Goal: Feedback & Contribution: Submit feedback/report problem

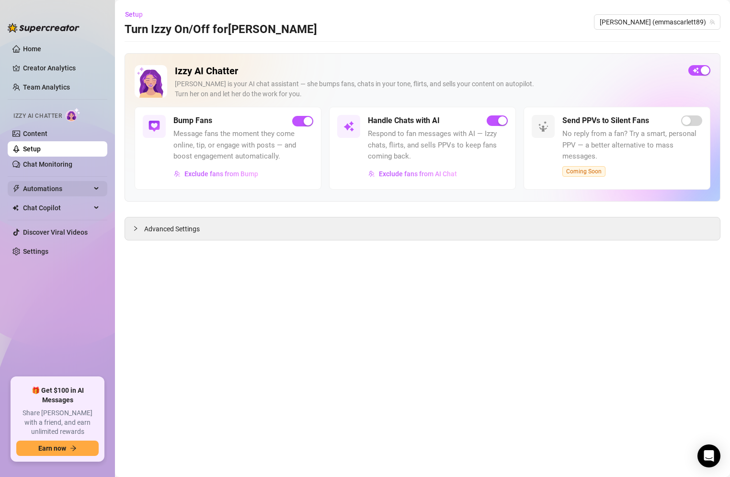
click at [40, 191] on span "Automations" at bounding box center [57, 188] width 68 height 15
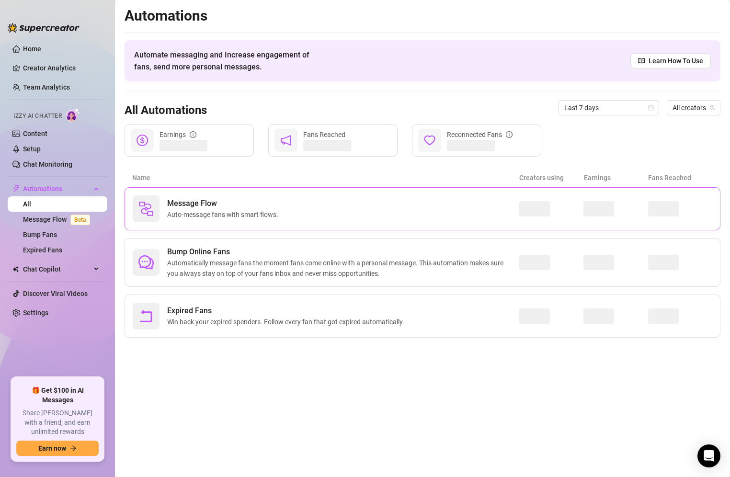
click at [285, 214] on div "Message Flow Auto-message fans with smart flows." at bounding box center [326, 208] width 387 height 27
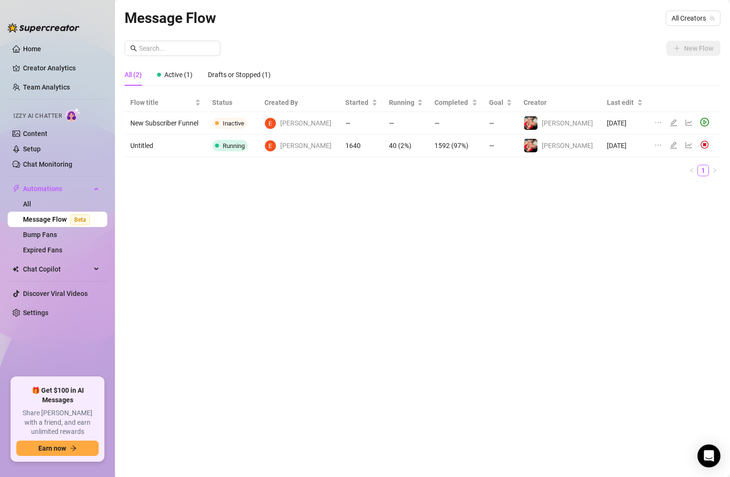
click at [206, 146] on td "Untitled" at bounding box center [166, 146] width 82 height 23
click at [240, 143] on span "Running" at bounding box center [234, 145] width 22 height 7
click at [308, 140] on span "[PERSON_NAME]" at bounding box center [305, 145] width 51 height 11
click at [601, 148] on td "[DATE]" at bounding box center [624, 146] width 47 height 23
click at [670, 145] on icon "edit" at bounding box center [673, 145] width 7 height 7
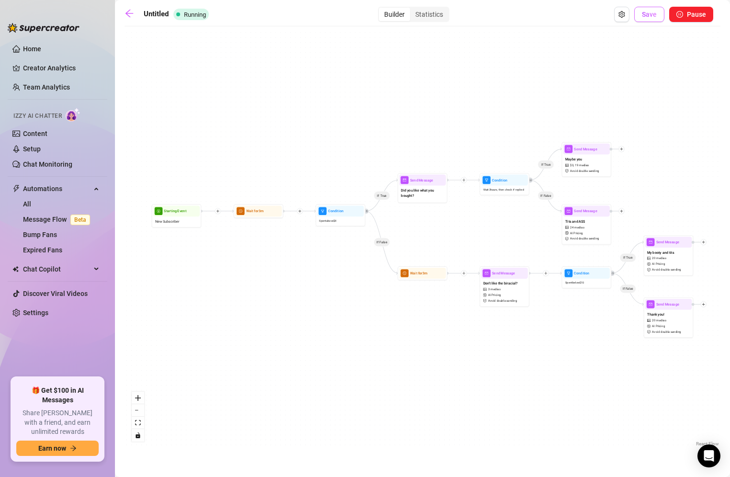
click at [646, 13] on span "Save" at bounding box center [649, 15] width 15 height 8
click at [128, 8] on div "Untitled Running Builder Statistics Save Pause" at bounding box center [419, 14] width 589 height 15
click at [127, 16] on icon "arrow-left" at bounding box center [130, 14] width 10 height 10
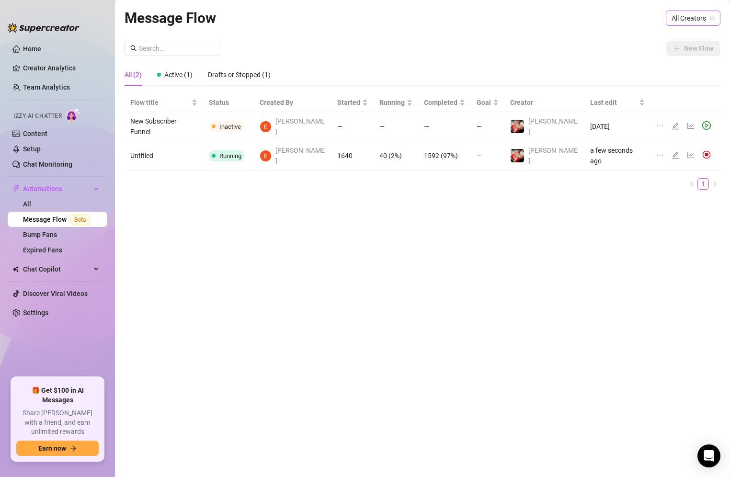
click at [687, 15] on span "All Creators" at bounding box center [693, 18] width 43 height 14
click at [660, 53] on span "( emmascarlett89 )" at bounding box center [686, 53] width 54 height 11
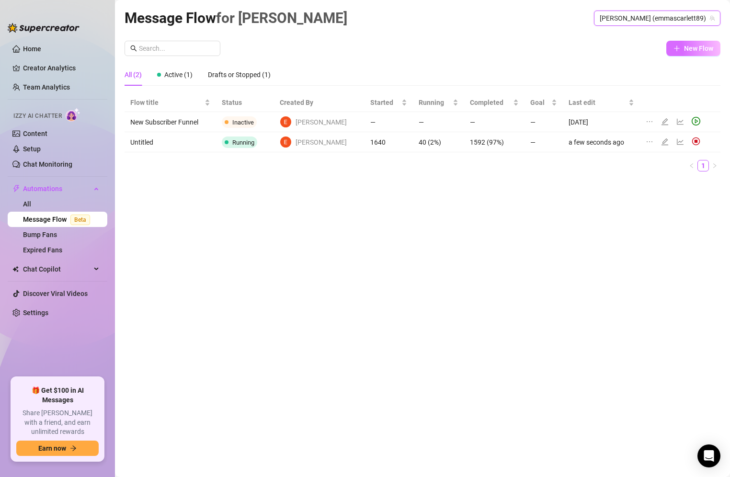
click at [687, 48] on span "New Flow" at bounding box center [698, 49] width 29 height 8
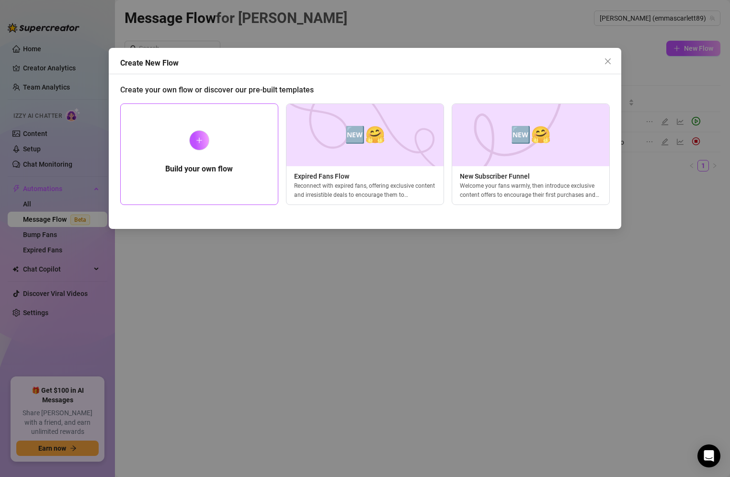
click at [232, 158] on div "Build your own flow" at bounding box center [199, 154] width 158 height 102
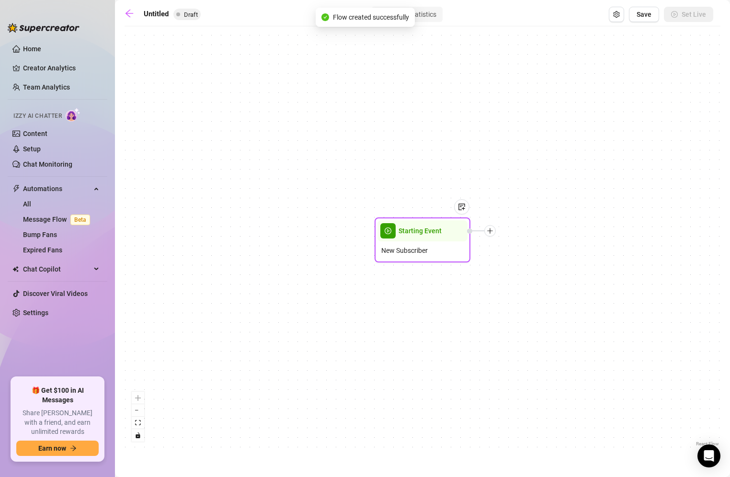
click at [408, 240] on div "Starting Event" at bounding box center [422, 230] width 90 height 21
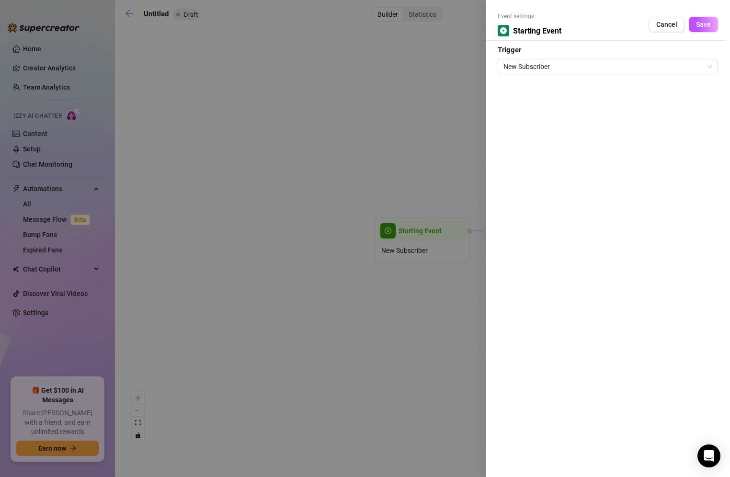
click at [455, 134] on div at bounding box center [365, 238] width 730 height 477
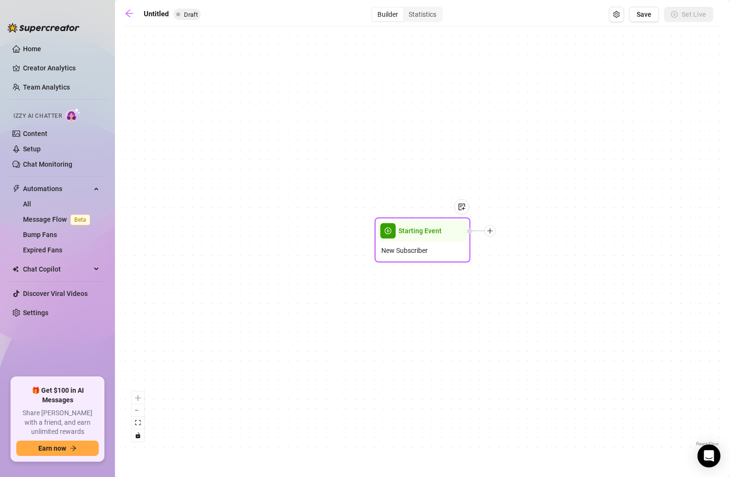
click at [457, 236] on div at bounding box center [457, 214] width 25 height 49
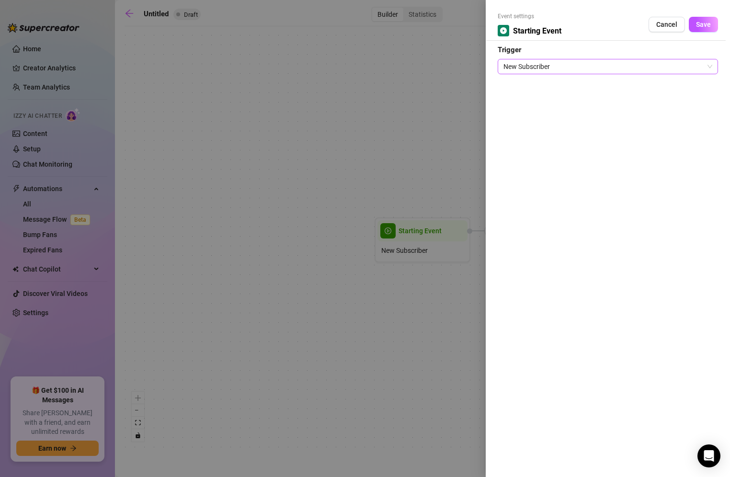
click at [622, 61] on span "New Subscriber" at bounding box center [607, 66] width 209 height 14
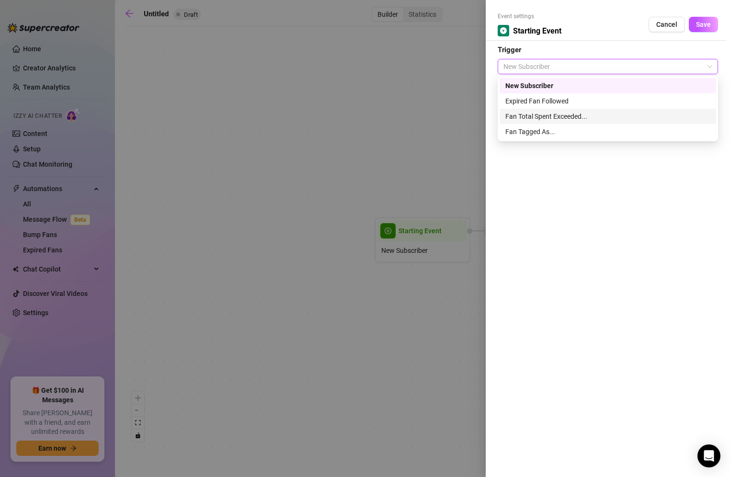
click at [584, 116] on div "Fan Total Spent Exceeded..." at bounding box center [607, 116] width 205 height 11
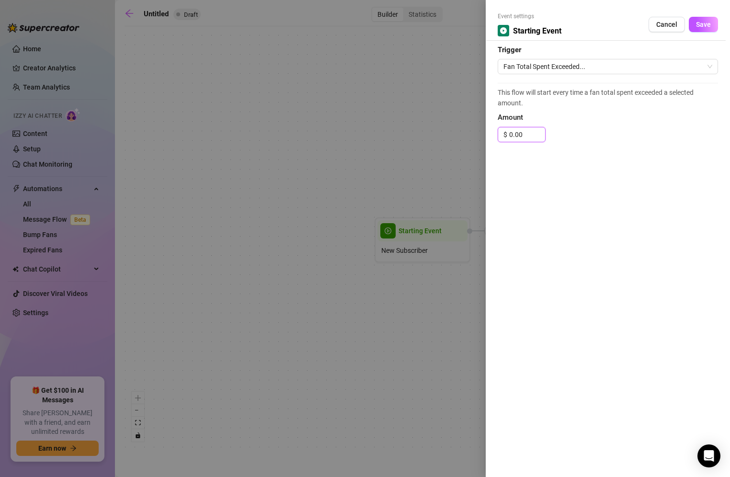
drag, startPoint x: 525, startPoint y: 136, endPoint x: 505, endPoint y: 144, distance: 22.0
click at [505, 144] on div "This flow will start every time a fan total spent exceeded a selected amount. A…" at bounding box center [608, 117] width 220 height 68
type input "30"
click button "Save" at bounding box center [703, 24] width 29 height 15
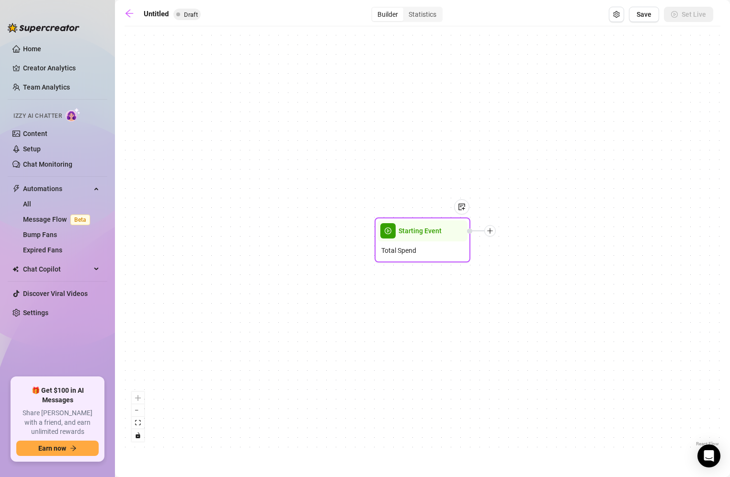
click at [488, 235] on div at bounding box center [489, 230] width 11 height 11
click at [520, 262] on div "Message" at bounding box center [537, 264] width 70 height 16
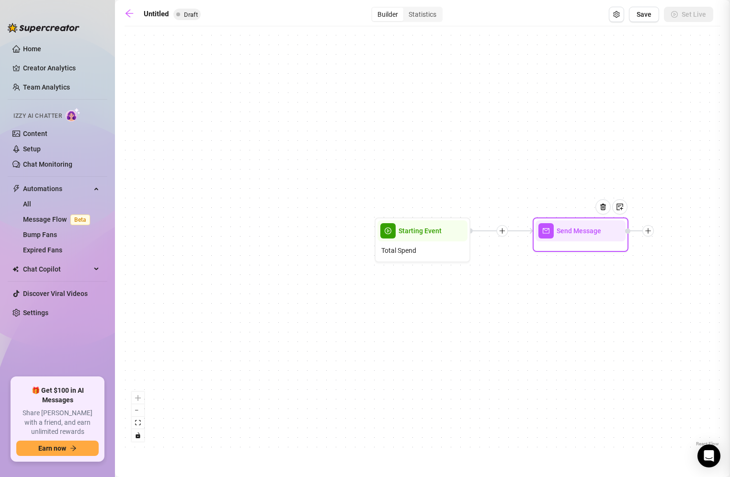
type textarea "Write your message here"
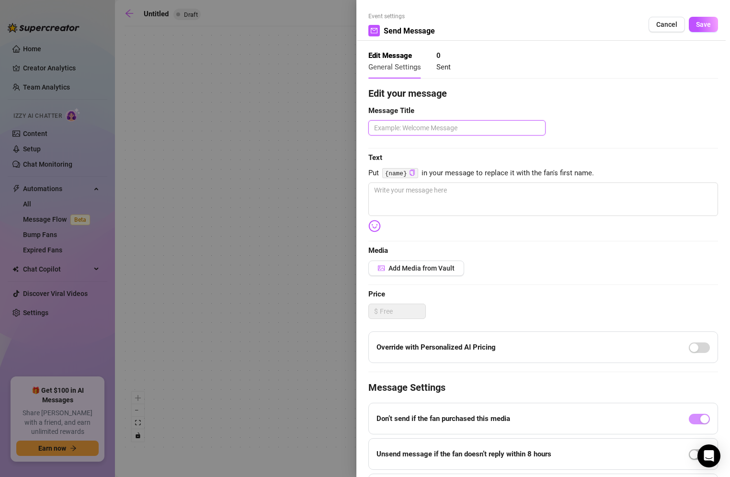
click at [399, 130] on textarea at bounding box center [456, 127] width 177 height 15
type textarea "Y"
type textarea "YO"
type textarea "YOu"
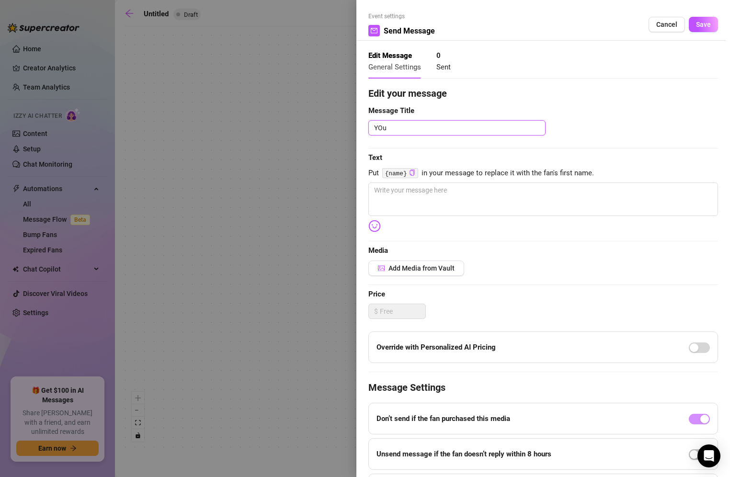
type textarea "YOu s"
type textarea "YOu"
type textarea "YO"
type textarea "Y"
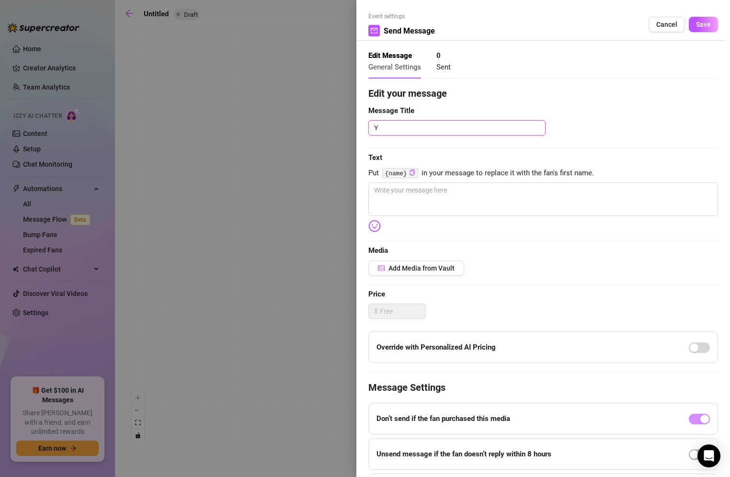
type textarea "Yo"
type textarea "You"
type textarea "You s"
type textarea "You se"
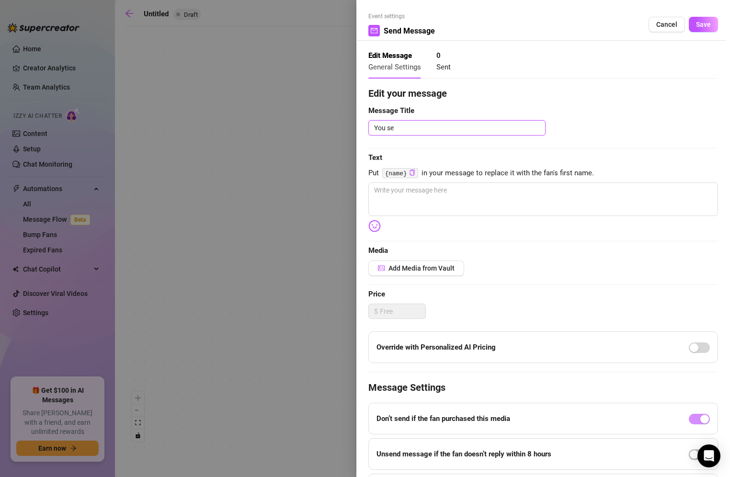
type textarea "You see"
type textarea "You seem"
type textarea "You seem t"
type textarea "You seem to"
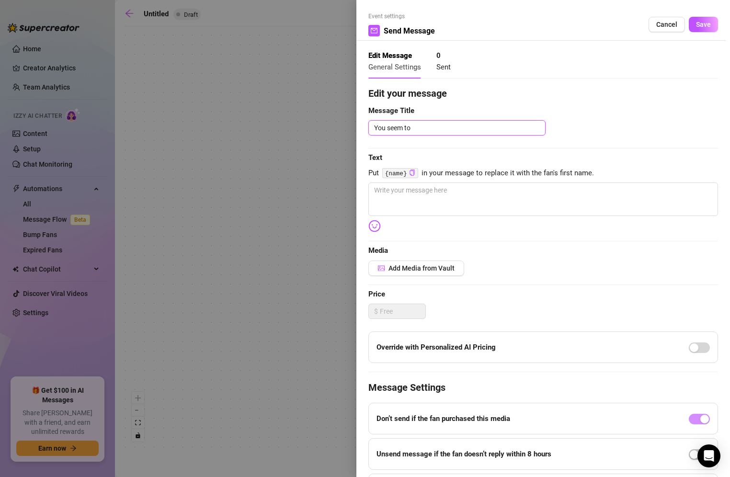
type textarea "You seem to"
type textarea "You seem to r"
type textarea "You seem to re"
type textarea "You seem to rea"
type textarea "You seem to real"
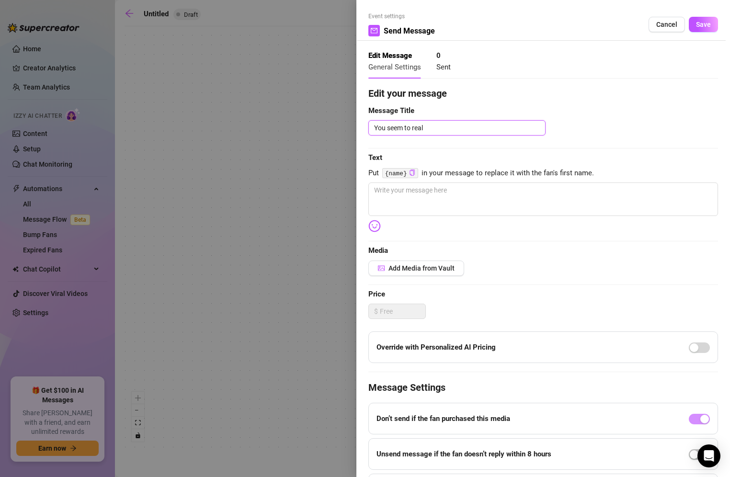
type textarea "You seem to reall"
type textarea "You seem to really"
type textarea "You seem to really b"
type textarea "You seem to really be"
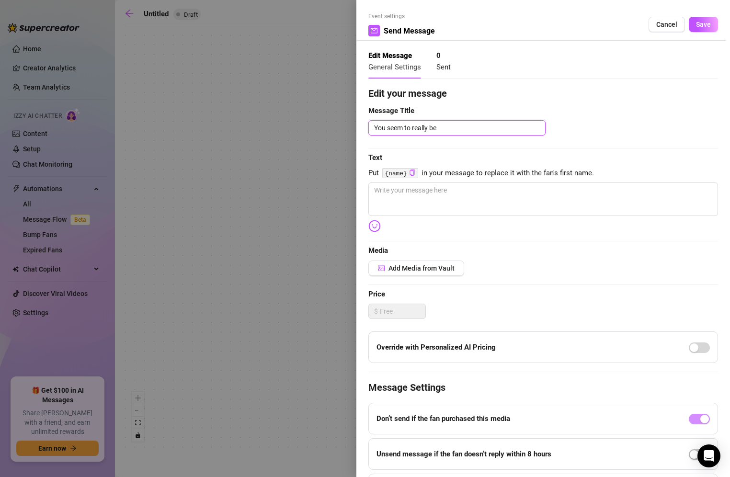
type textarea "You seem to really be"
type textarea "You seem to really be b"
type textarea "You seem to really be bu"
type textarea "You seem to really be buy"
type textarea "You seem to really be buyi"
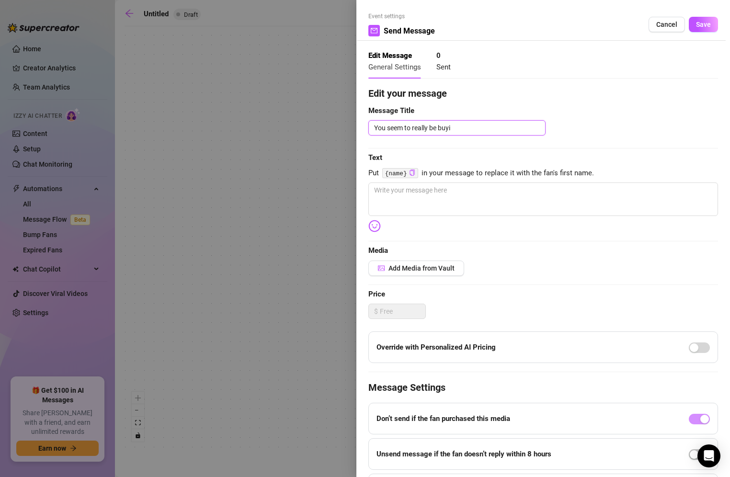
type textarea "You seem to really be buyin"
type textarea "You seem to really be buying"
type textarea "You seem to really be buying a"
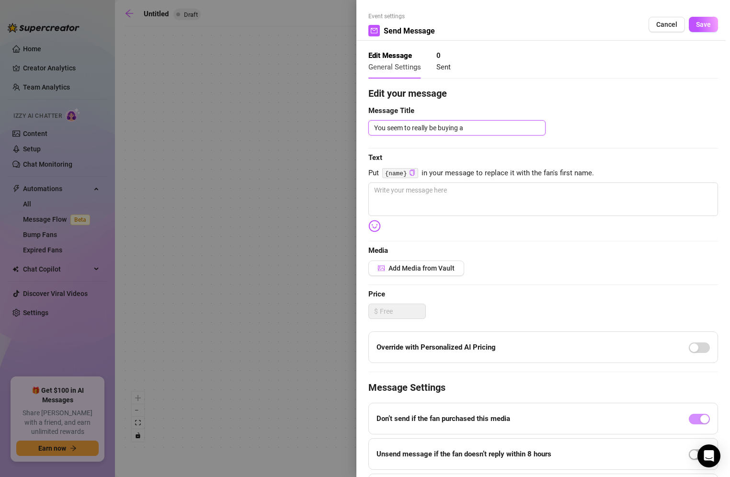
type textarea "You seem to really be buying a l"
type textarea "You seem to really be buying a lo"
type textarea "You seem to really be buying a lot"
type textarea "You seem to really be buying a lot."
type textarea "You seem to really be buying a lot.."
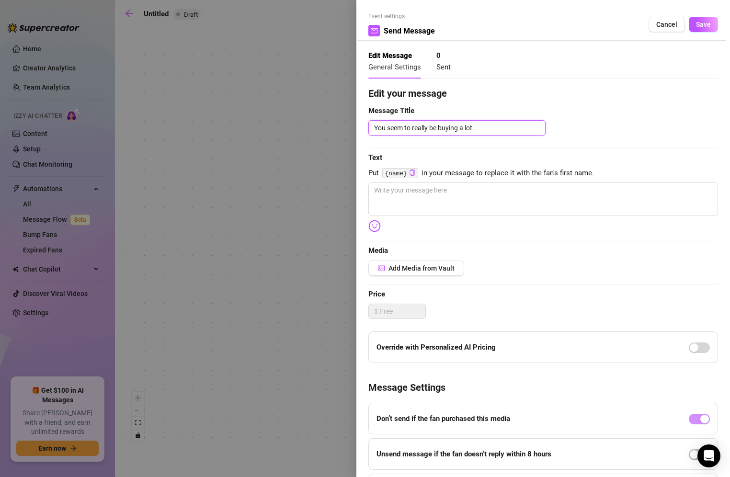
type textarea "You seem to really be buying a lot..."
type textarea "You seem to really be buying a lot...."
click at [424, 188] on textarea at bounding box center [543, 199] width 350 height 34
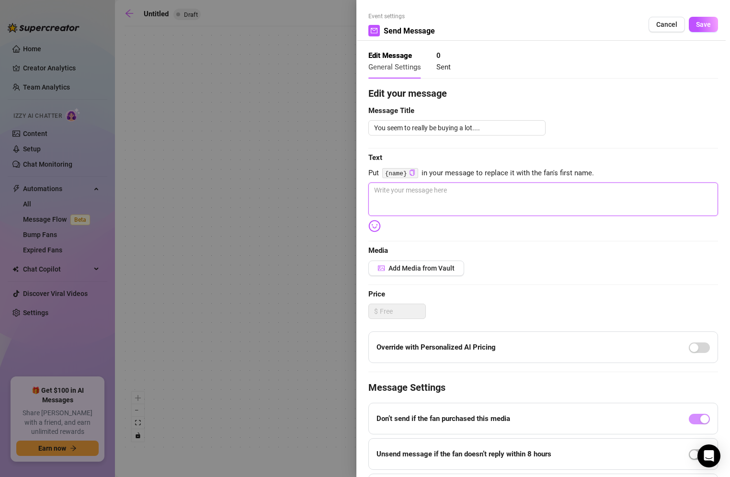
type textarea "y"
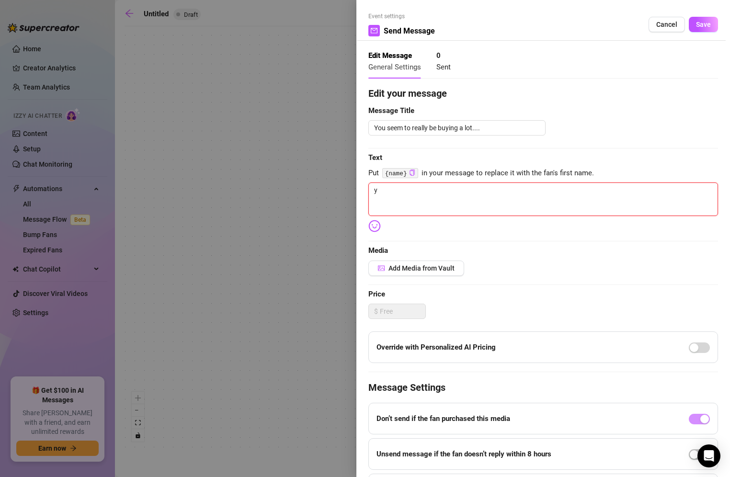
type textarea "Write your message here"
type textarea "I"
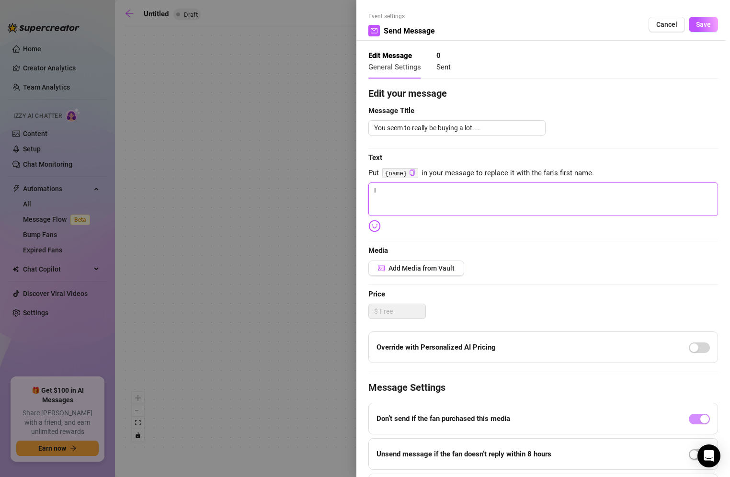
type textarea "I"
type textarea "Ii"
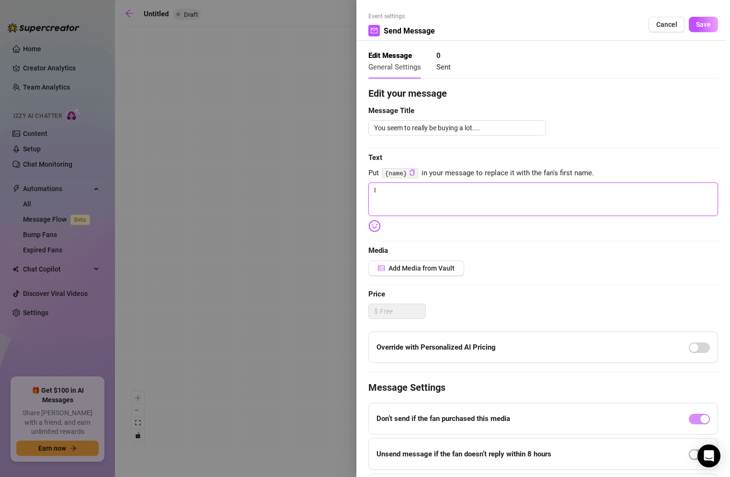
type textarea "Ii"
type textarea "I"
type textarea "Is"
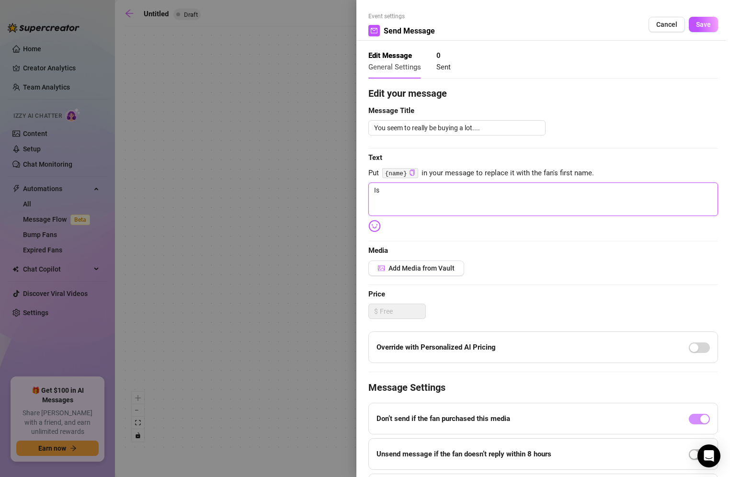
type textarea "Is"
type textarea "Is i"
type textarea "Is it"
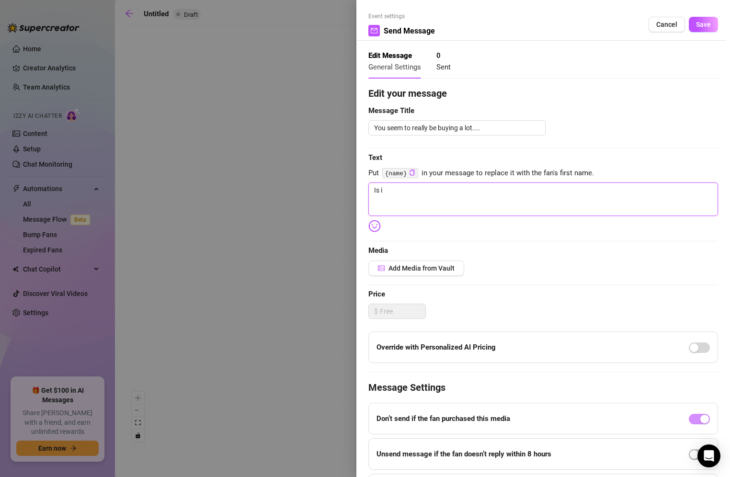
type textarea "Is it"
type textarea "Is it m"
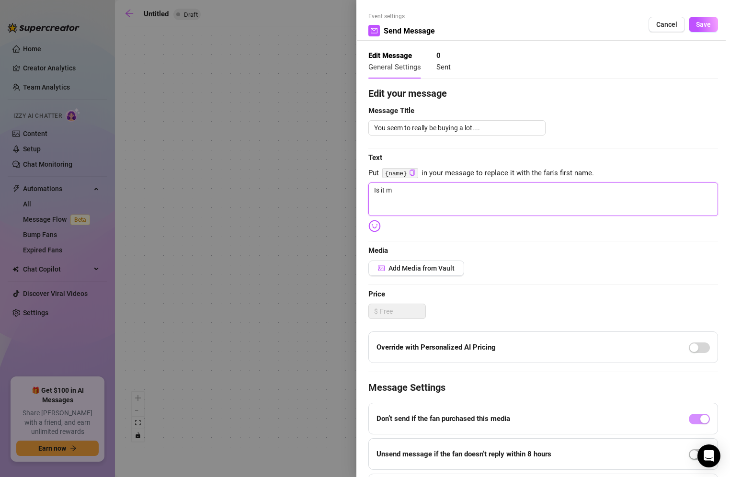
type textarea "Is it my"
type textarea "Is it my t"
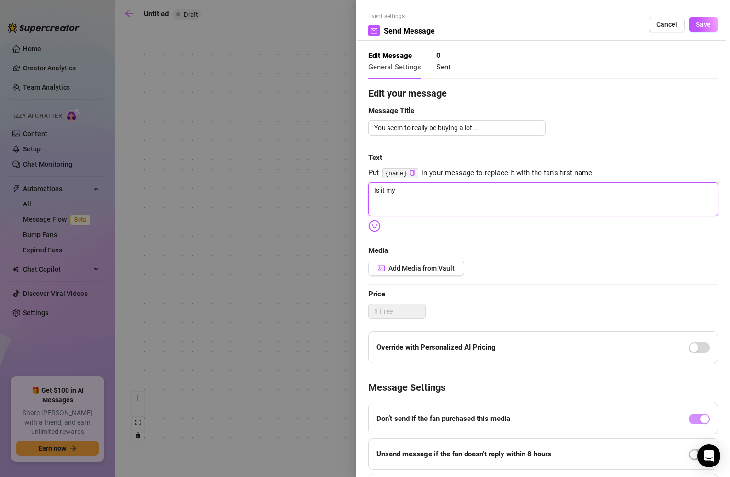
type textarea "Is it my t"
type textarea "Is it my ti"
type textarea "Is it my tit"
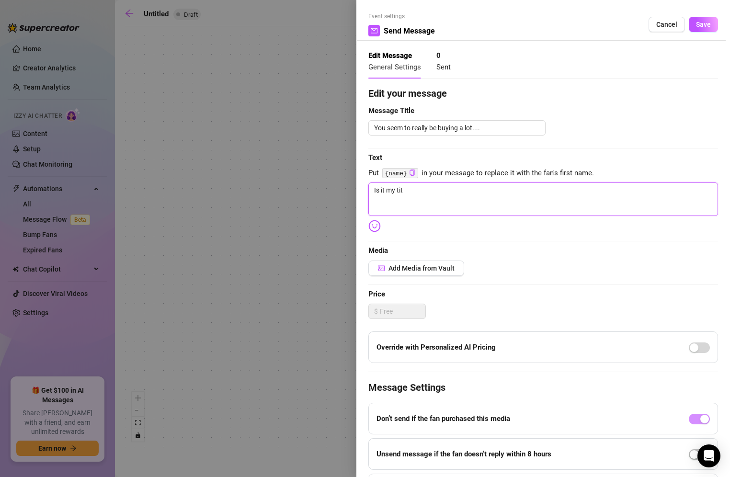
type textarea "Is it my tits"
type textarea "Is it my tits,"
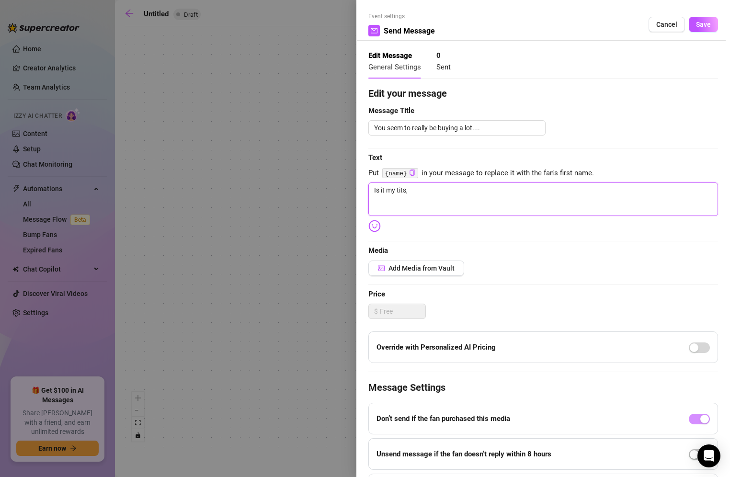
type textarea "Is it my tits,"
type textarea "Is it my tits, m"
type textarea "Is it my tits, my"
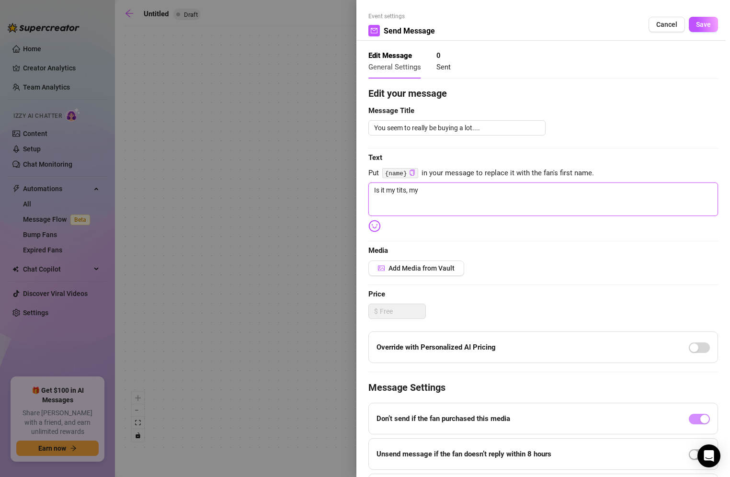
type textarea "Is it my tits, my"
type textarea "Is it my tits, my f"
type textarea "Is it my tits, my fa"
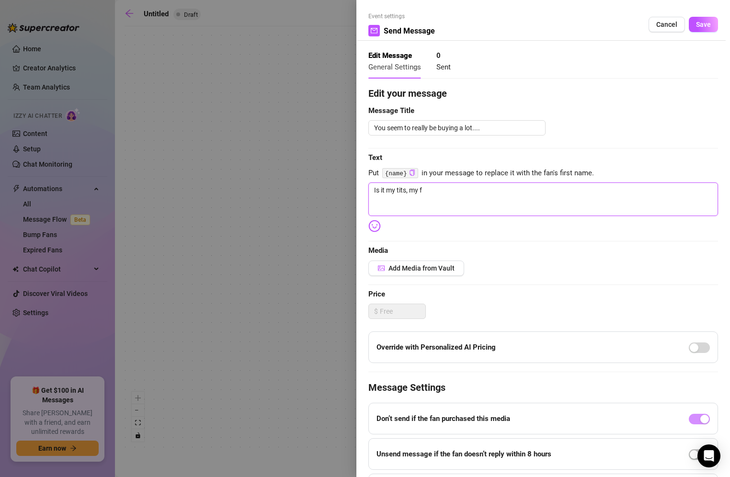
type textarea "Is it my tits, my fa"
type textarea "Is it my tits, my fac"
type textarea "Is it my tits, my face"
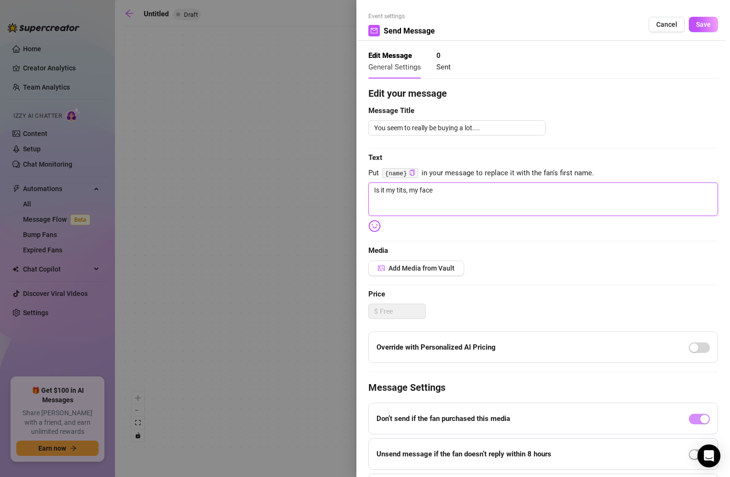
type textarea "Is it my tits, my face"
type textarea "Is it my tits, my face o"
type textarea "Is it my tits, my face or"
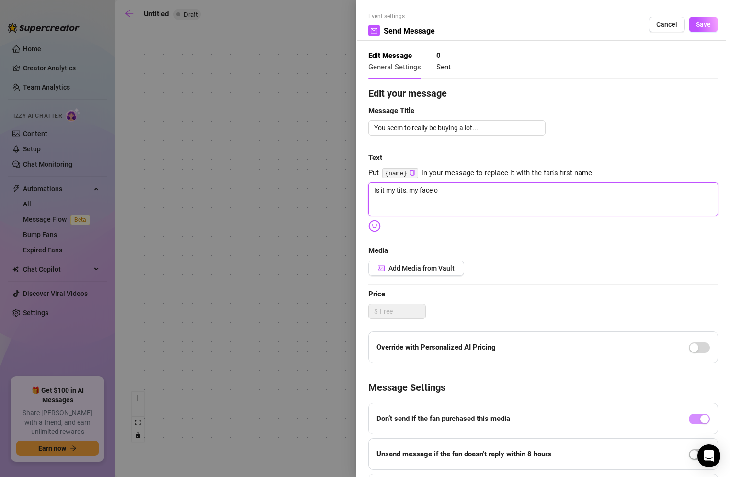
type textarea "Is it my tits, my face or"
type textarea "Is it my tits, my face or m"
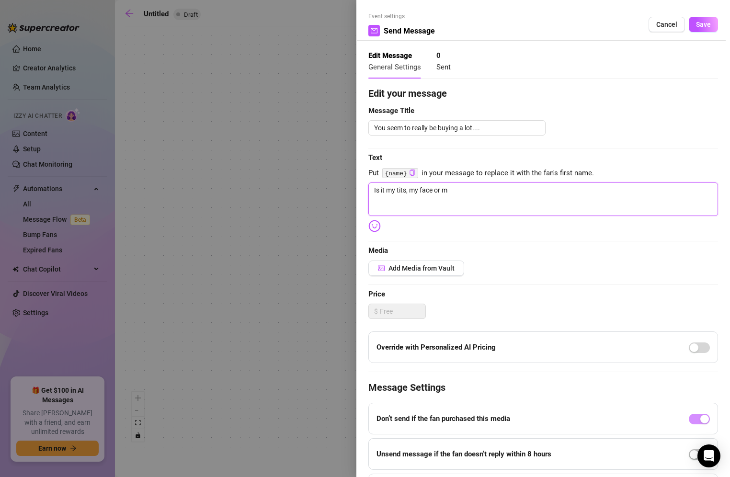
type textarea "Is it my tits, my face or ma"
type textarea "Is it my tits, my face or m"
type textarea "Is it my tits, my face or"
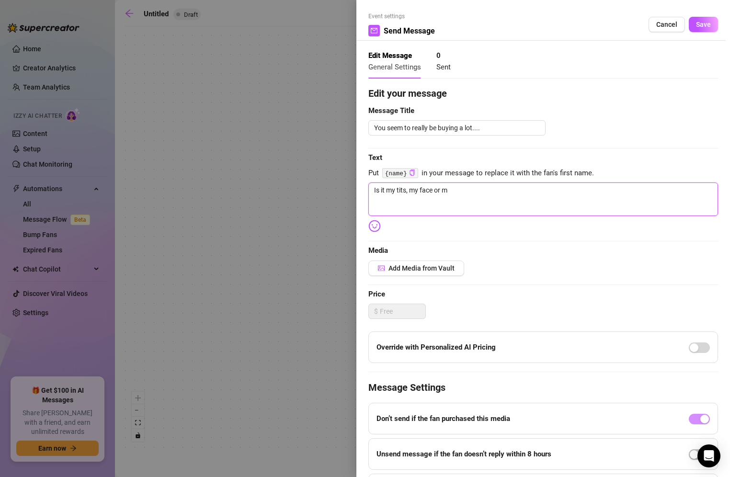
type textarea "Is it my tits, my face or"
type textarea "Is it my tits, my face o"
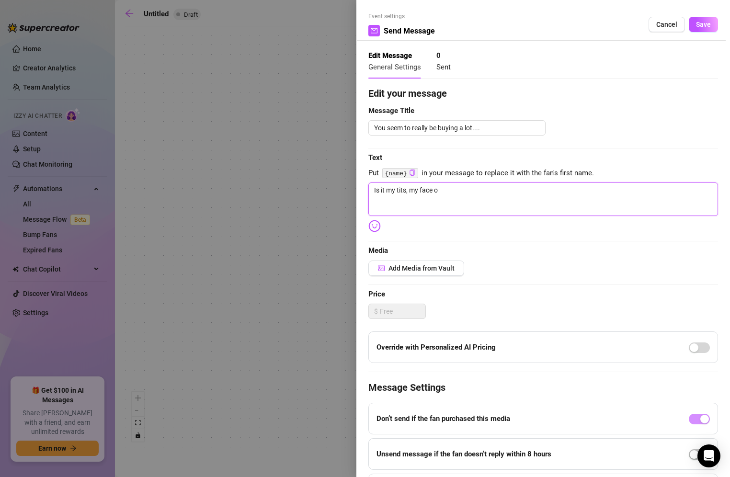
type textarea "Is it my tits, my face"
type textarea "Is it my tits, my face,"
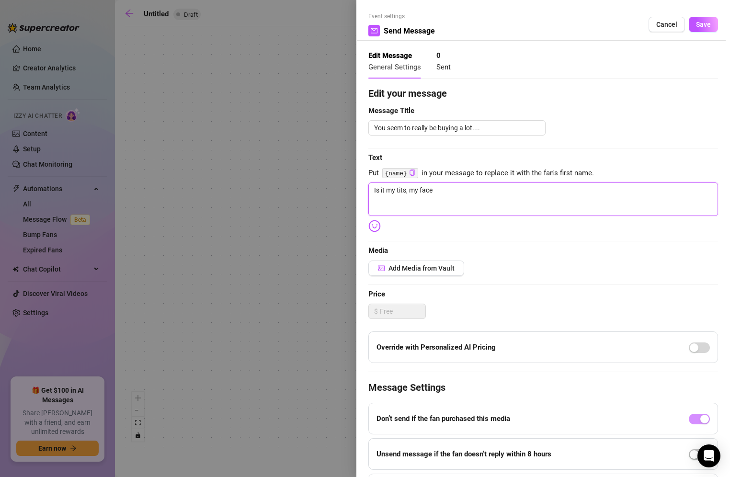
type textarea "Is it my tits, my face,"
type textarea "Is it my tits, my face, m"
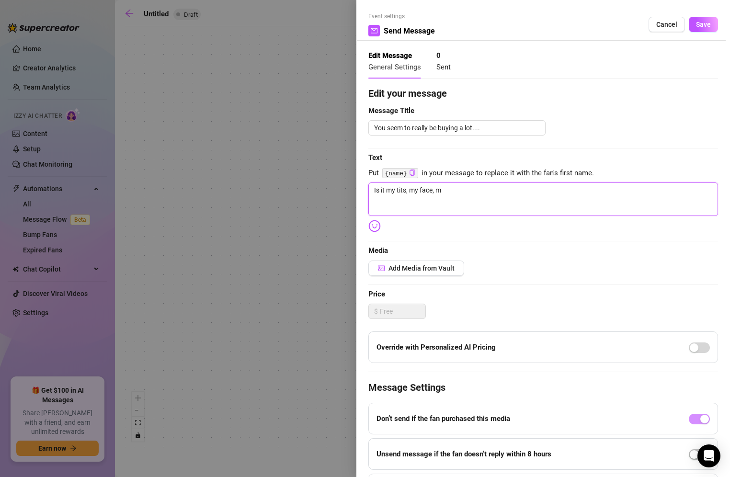
type textarea "Is it my tits, my face, my"
type textarea "Is it my tits, my face, my a"
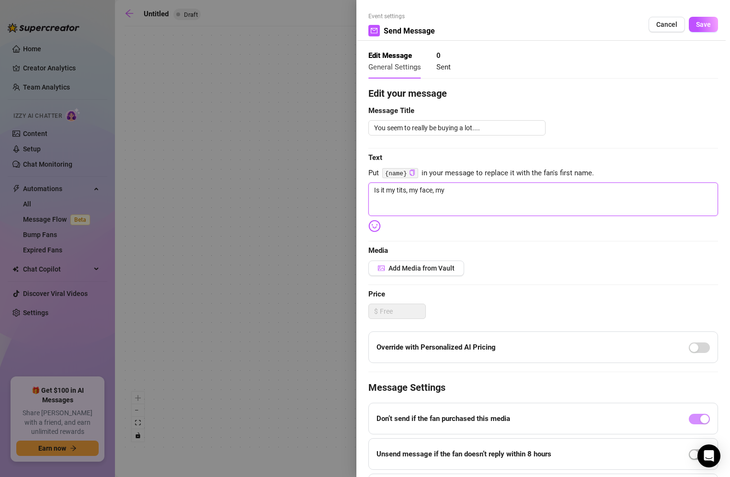
type textarea "Is it my tits, my face, my a"
type textarea "Is it my tits, my face, my as"
type textarea "Is it my tits, my face, my ass"
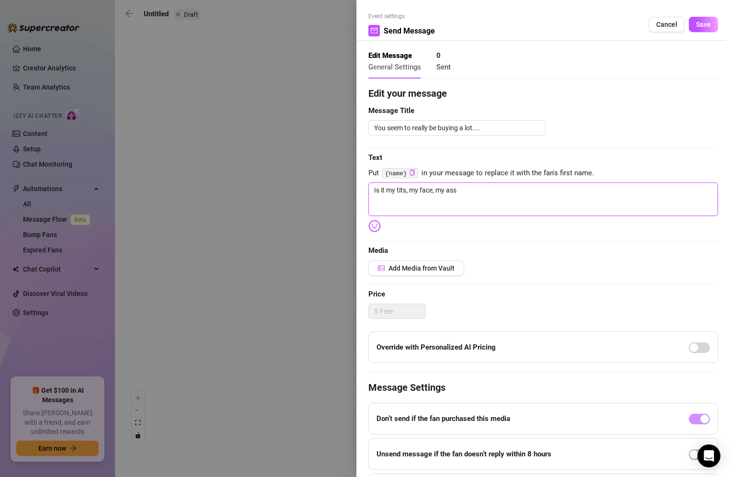
type textarea "Is it my tits, my face, my ass,"
type textarea "Is it my tits, my face, my ass, o"
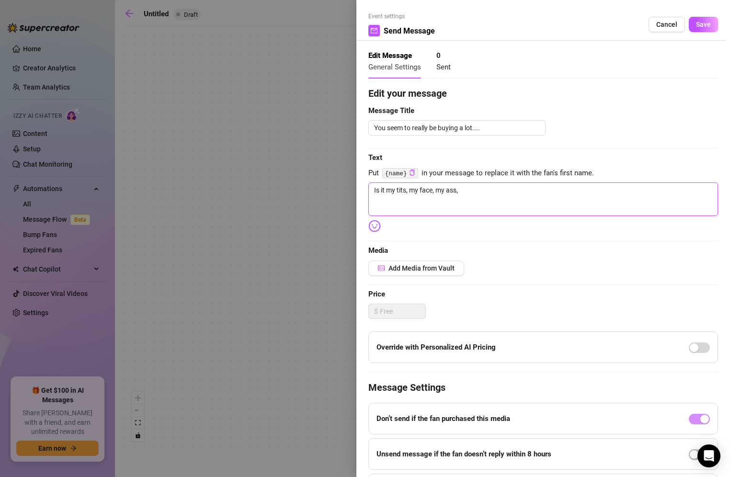
type textarea "Is it my tits, my face, my ass, o"
click at [372, 220] on img at bounding box center [374, 226] width 12 height 12
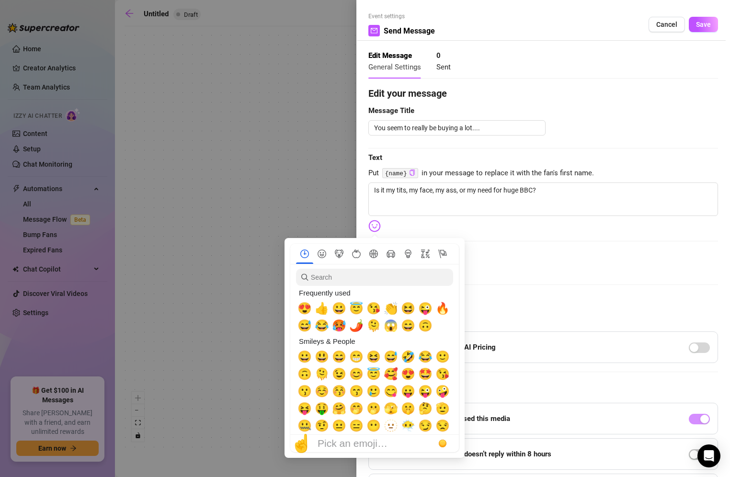
click at [374, 229] on img at bounding box center [374, 226] width 12 height 12
click at [357, 306] on span "😇" at bounding box center [356, 308] width 14 height 13
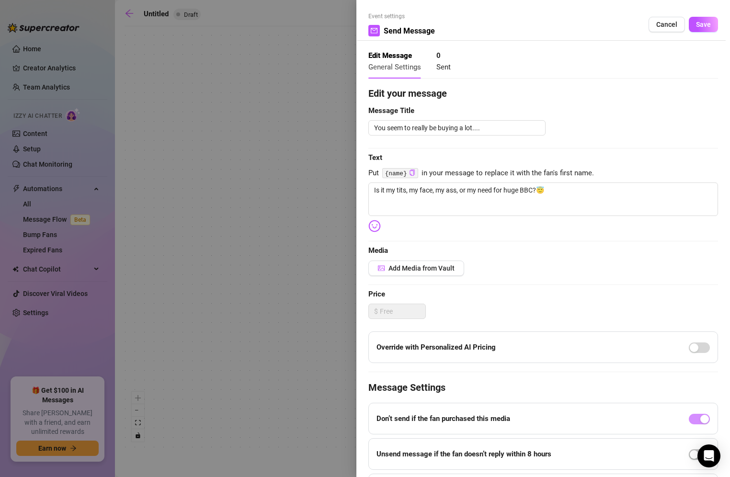
click at [458, 243] on div "Edit your message Message Title You seem to really be buying a lot.... Text Put…" at bounding box center [543, 295] width 350 height 419
click at [520, 253] on span "Media" at bounding box center [543, 250] width 350 height 11
click at [434, 268] on span "Add Media from Vault" at bounding box center [421, 268] width 66 height 8
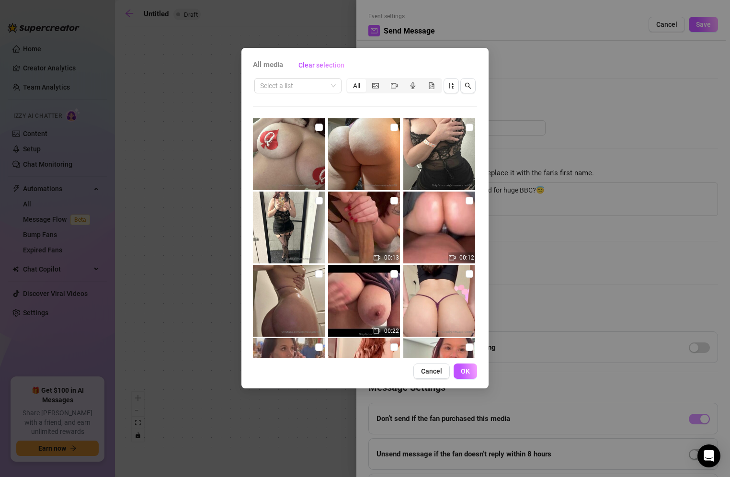
click at [321, 202] on img at bounding box center [289, 228] width 72 height 72
click at [468, 368] on span "OK" at bounding box center [465, 371] width 9 height 8
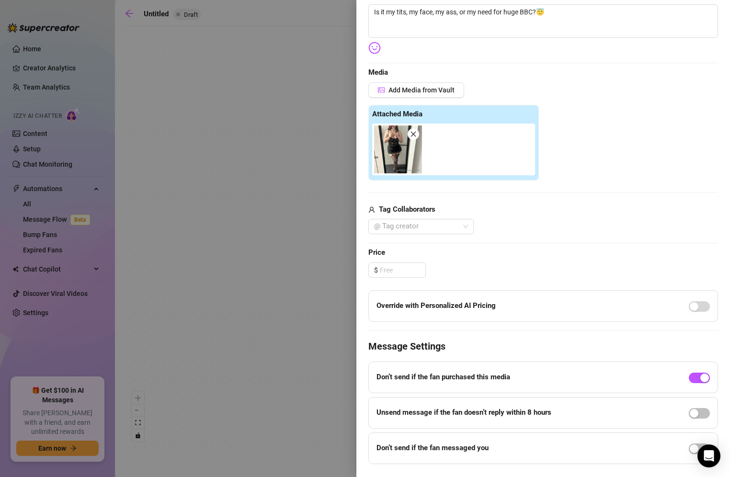
scroll to position [198, 0]
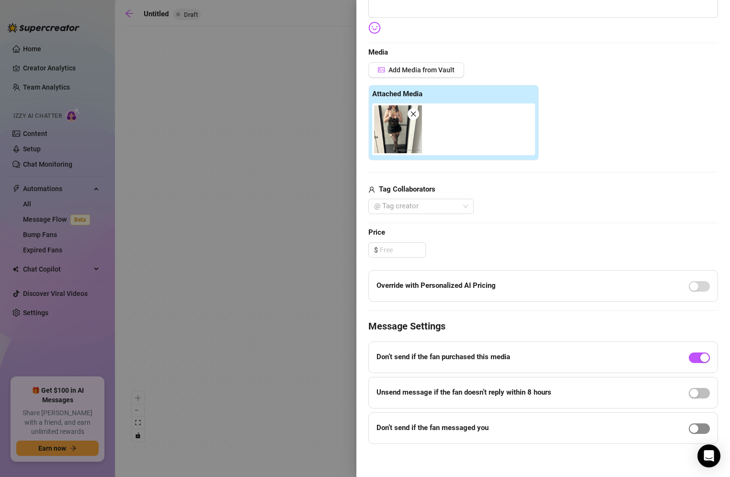
click at [695, 426] on span "button" at bounding box center [699, 428] width 21 height 11
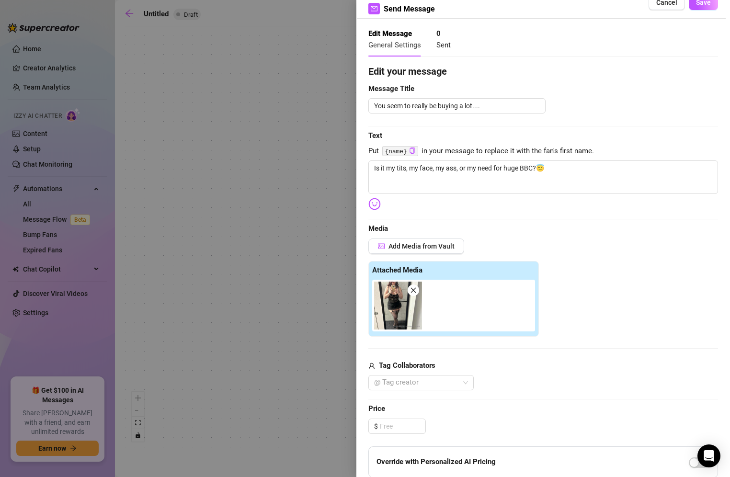
scroll to position [0, 0]
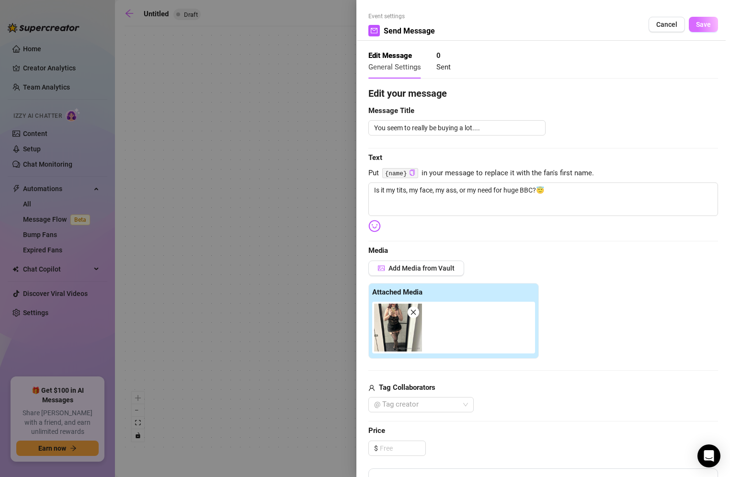
click at [696, 22] on span "Save" at bounding box center [703, 25] width 15 height 8
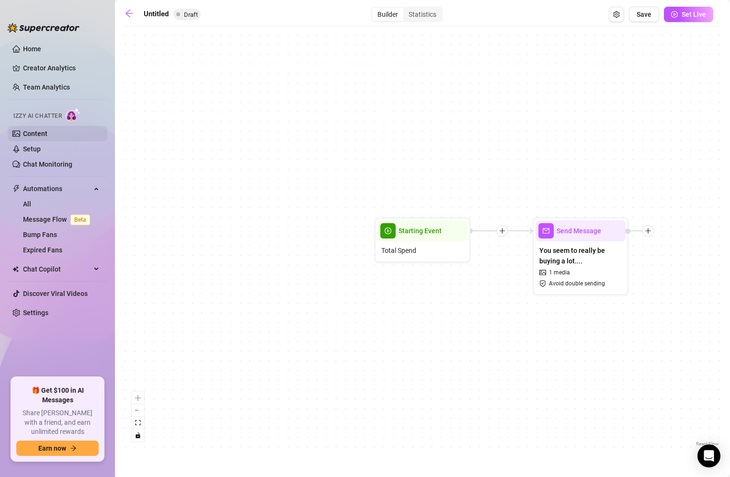
click at [47, 132] on link "Content" at bounding box center [35, 134] width 24 height 8
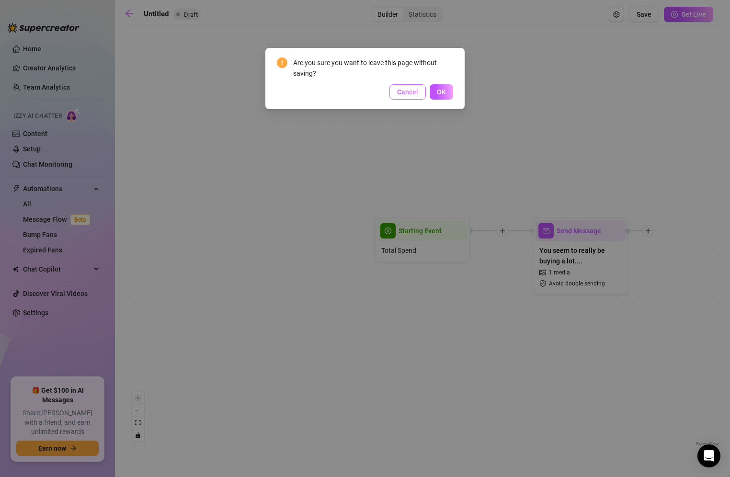
click at [417, 95] on span "Cancel" at bounding box center [407, 92] width 21 height 8
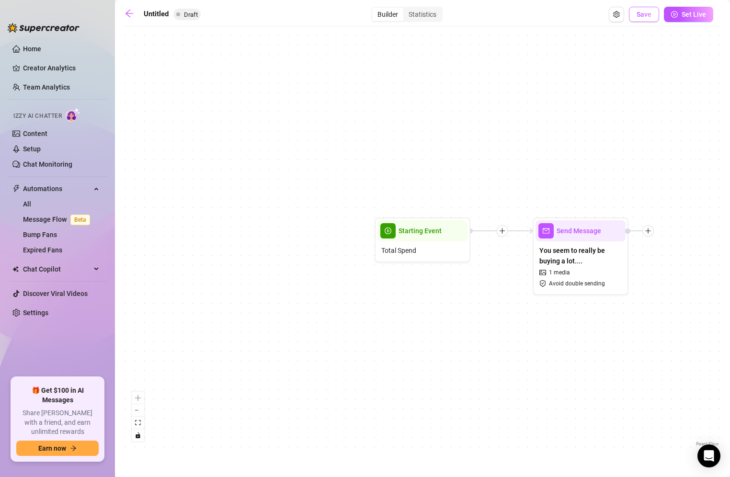
click at [644, 15] on span "Save" at bounding box center [644, 15] width 15 height 8
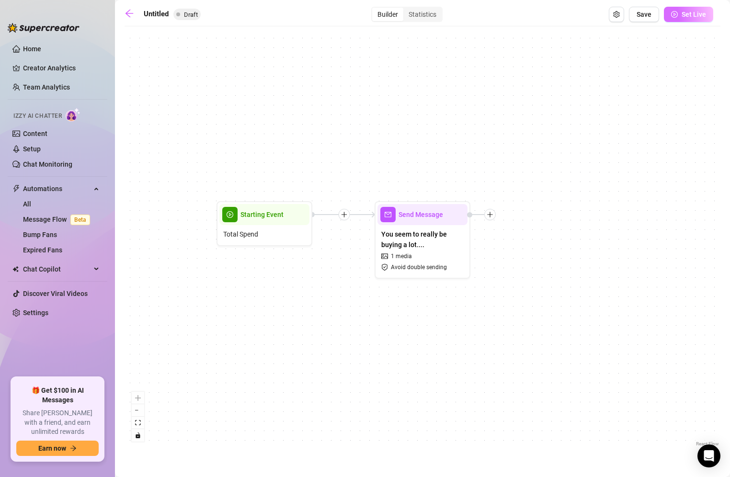
click at [683, 19] on button "Set Live" at bounding box center [688, 14] width 49 height 15
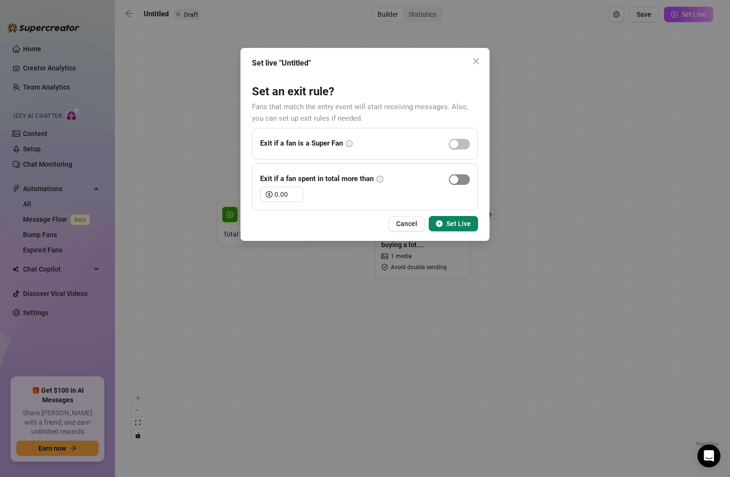
click at [457, 182] on div "button" at bounding box center [454, 179] width 9 height 9
click at [281, 194] on input "0.00" at bounding box center [288, 194] width 28 height 14
drag, startPoint x: 289, startPoint y: 194, endPoint x: 275, endPoint y: 190, distance: 14.4
click at [275, 190] on input "0.00" at bounding box center [288, 194] width 28 height 14
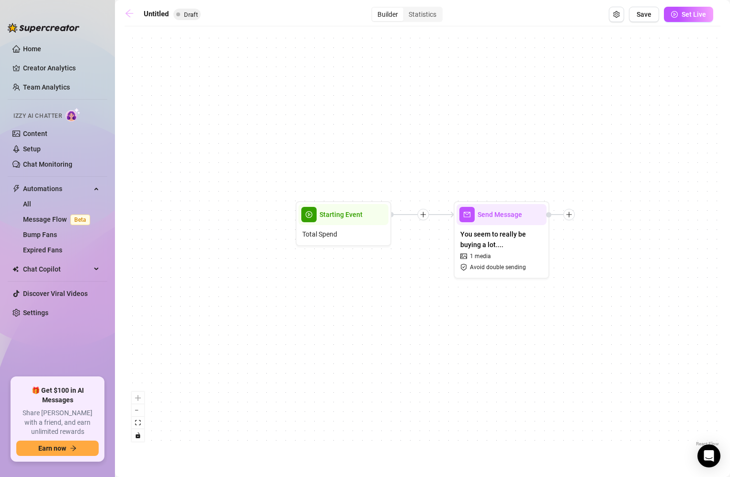
click at [131, 12] on icon "arrow-left" at bounding box center [130, 14] width 10 height 10
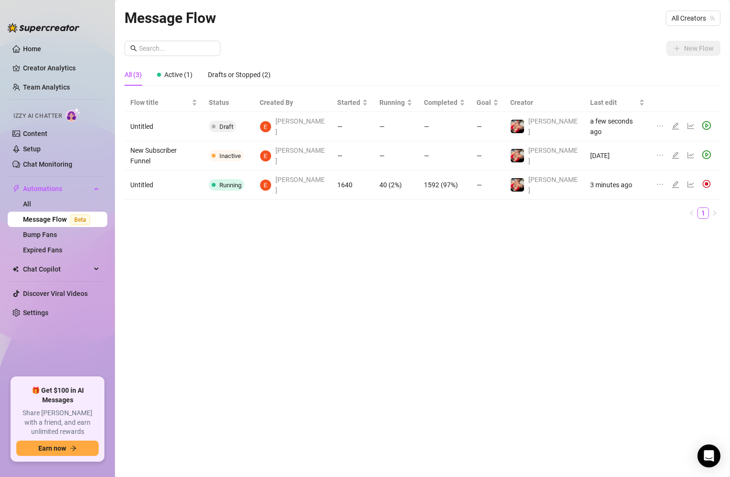
click at [672, 123] on icon "edit" at bounding box center [675, 126] width 7 height 7
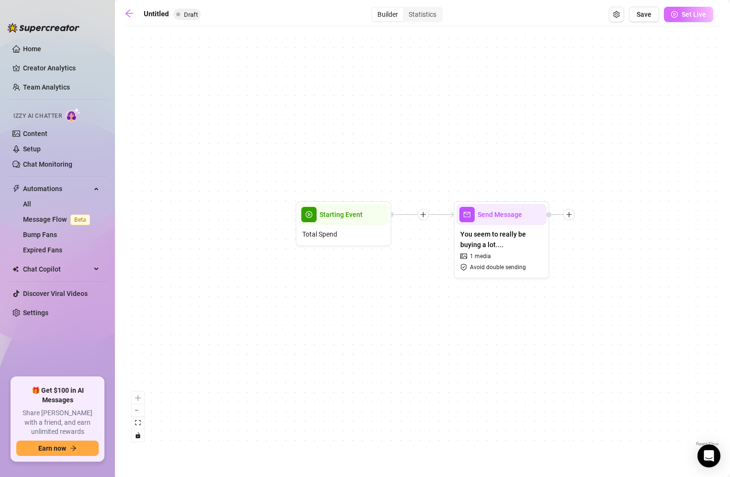
click at [681, 14] on button "Set Live" at bounding box center [688, 14] width 49 height 15
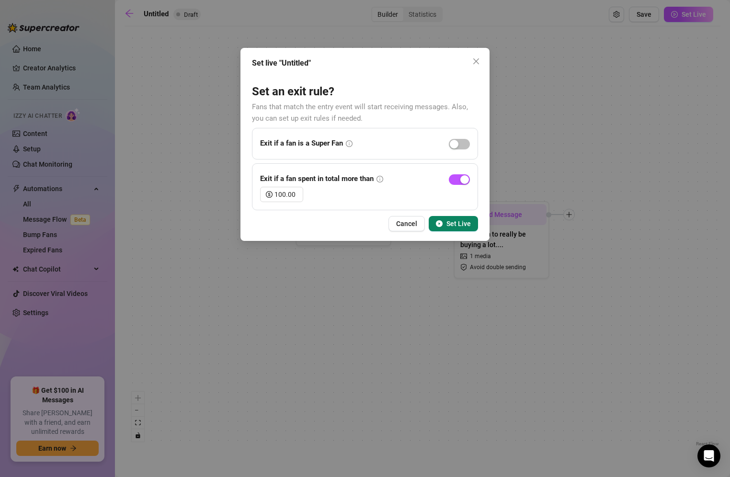
click at [455, 224] on span "Set Live" at bounding box center [458, 224] width 24 height 8
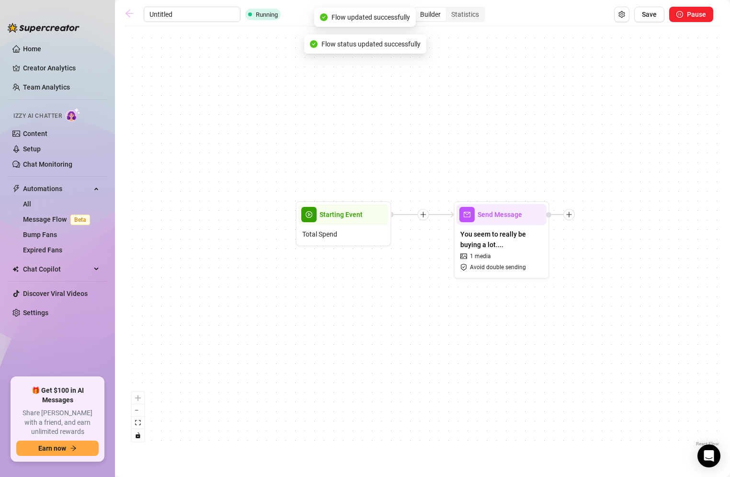
click at [128, 13] on icon "arrow-left" at bounding box center [129, 14] width 8 height 8
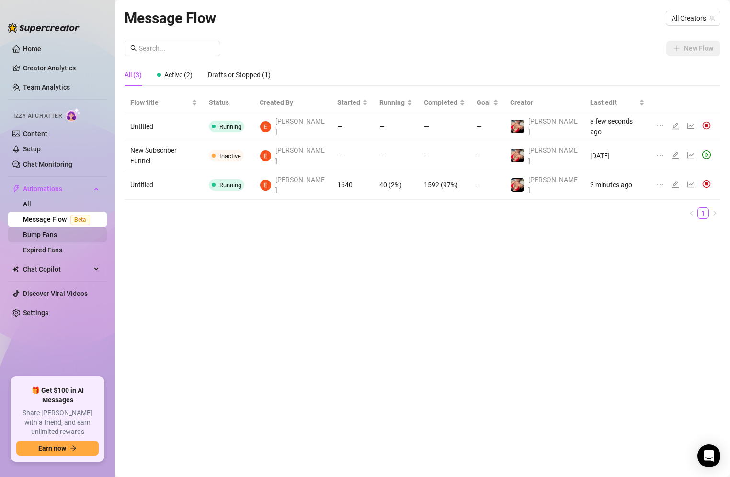
click at [46, 237] on link "Bump Fans" at bounding box center [40, 235] width 34 height 8
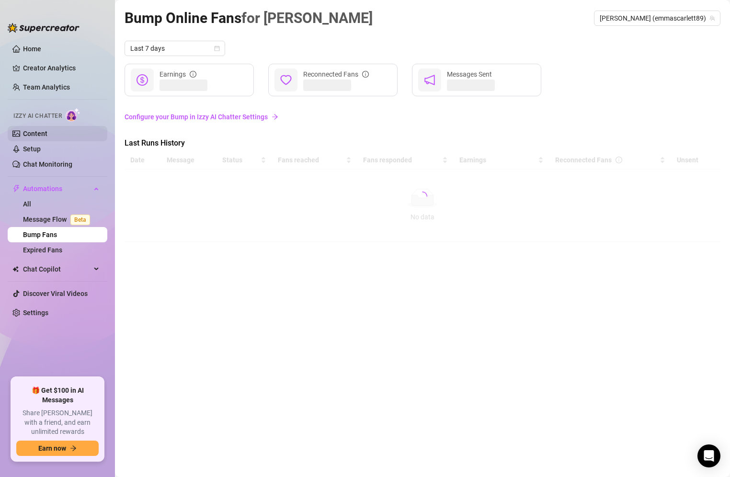
click at [39, 130] on link "Content" at bounding box center [35, 134] width 24 height 8
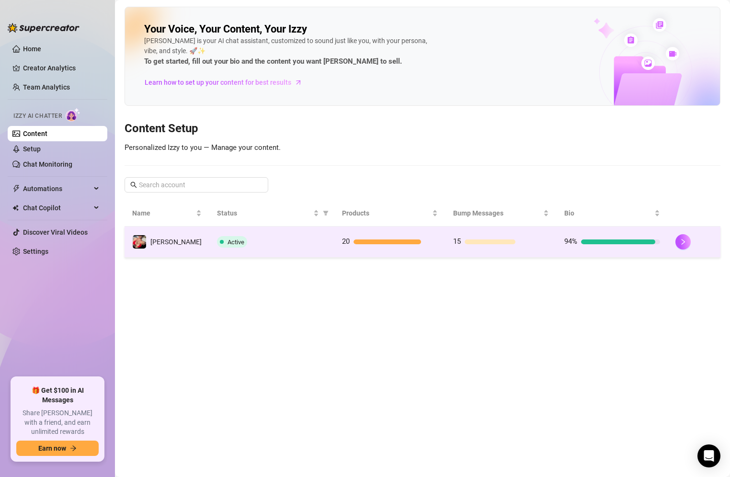
click at [363, 236] on div "20" at bounding box center [390, 241] width 96 height 11
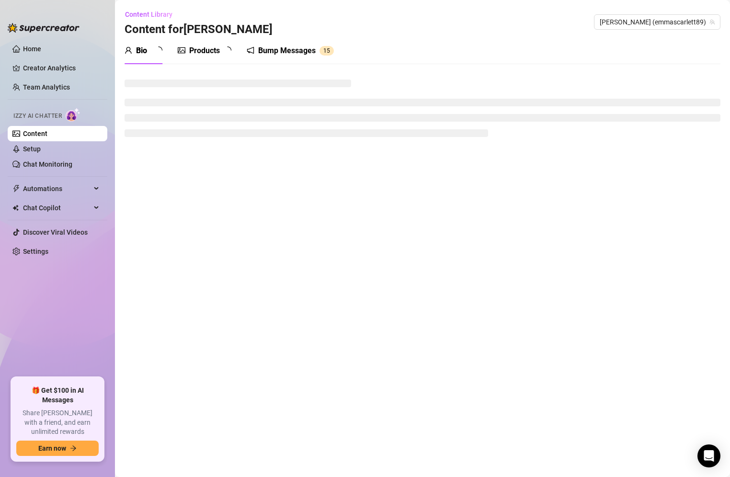
click at [363, 235] on main "Content Library Content for [PERSON_NAME] [PERSON_NAME] (emmascarlett89) Bio Pr…" at bounding box center [422, 238] width 615 height 477
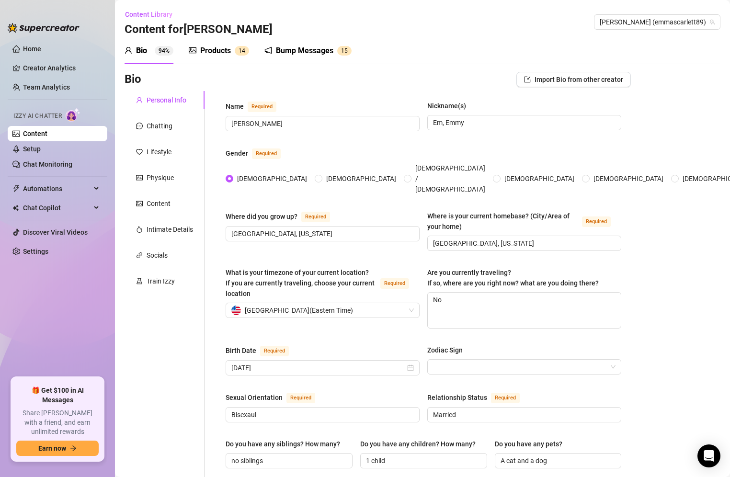
click at [293, 49] on div "Bump Messages" at bounding box center [304, 50] width 57 height 11
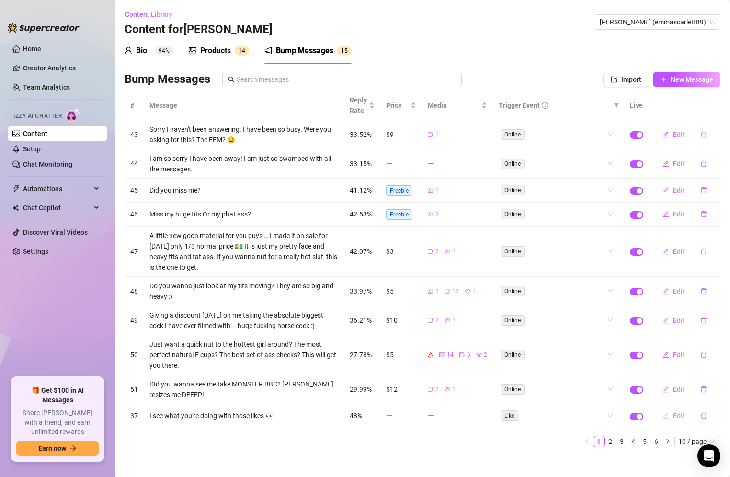
click at [673, 412] on span "Edit" at bounding box center [679, 416] width 12 height 8
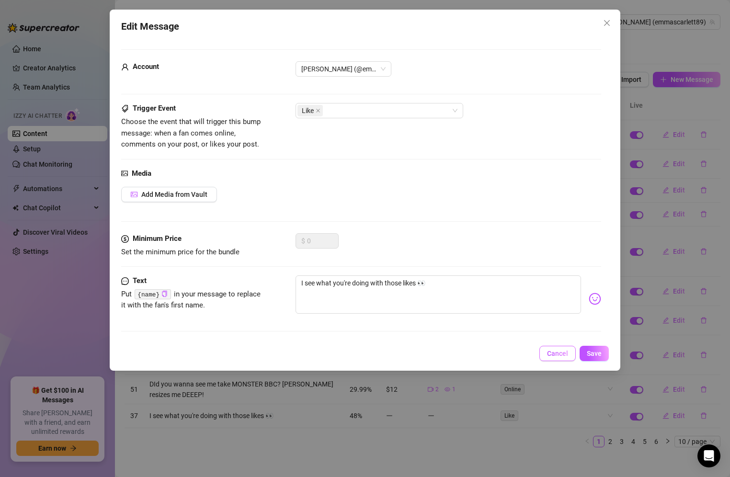
click at [550, 355] on span "Cancel" at bounding box center [557, 354] width 21 height 8
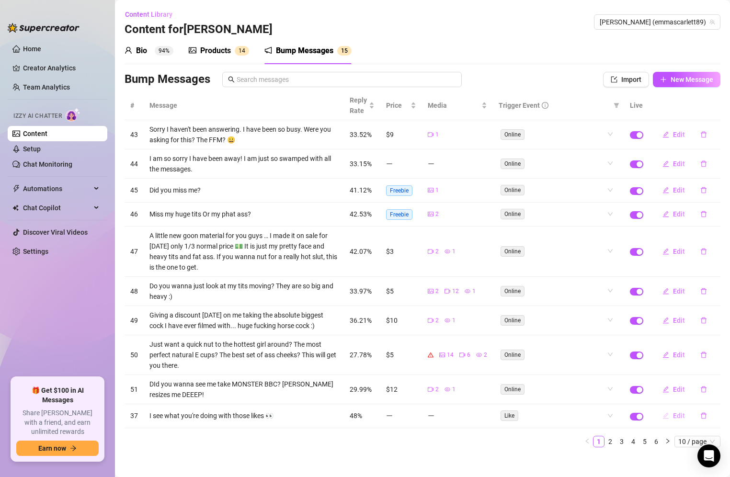
click at [673, 414] on span "Edit" at bounding box center [679, 416] width 12 height 8
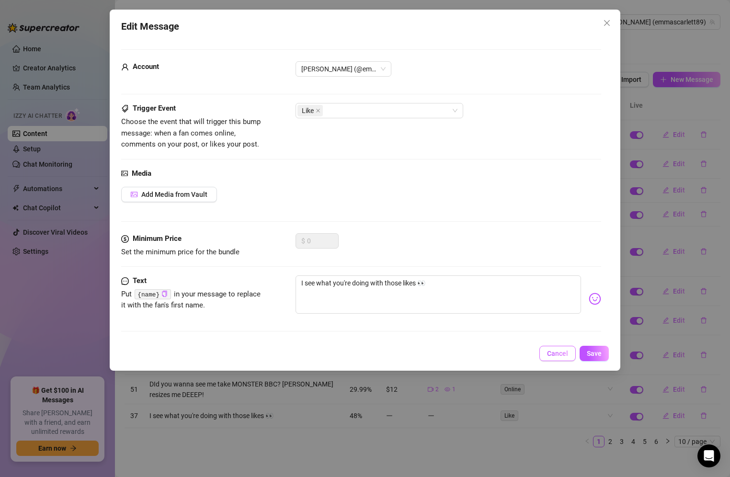
click at [561, 351] on span "Cancel" at bounding box center [557, 354] width 21 height 8
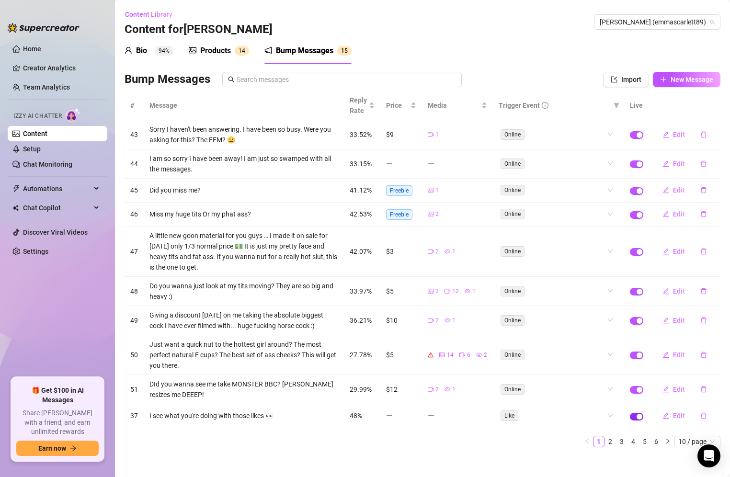
click at [637, 414] on div "button" at bounding box center [640, 417] width 6 height 6
click at [665, 438] on icon "right" at bounding box center [668, 441] width 6 height 6
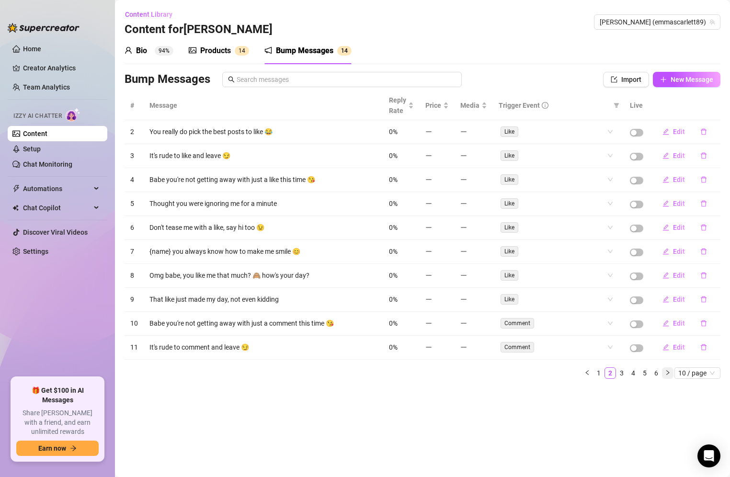
click at [669, 370] on icon "right" at bounding box center [668, 373] width 6 height 6
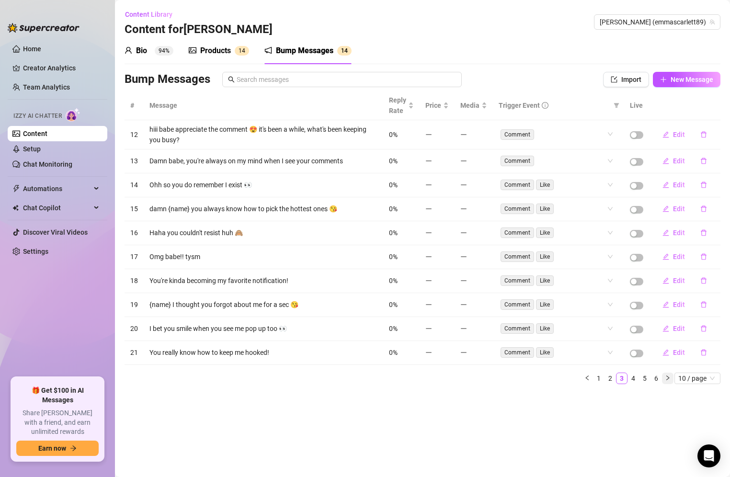
click at [669, 364] on div "# Message Reply Rate Price Media Trigger Event Live 12 hiii babe appreciate the…" at bounding box center [423, 237] width 596 height 293
click at [584, 375] on icon "left" at bounding box center [587, 378] width 6 height 6
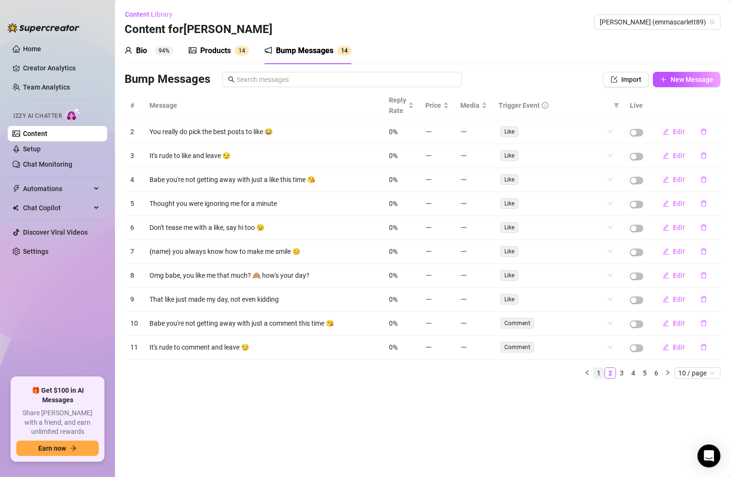
click at [598, 368] on link "1" at bounding box center [598, 373] width 11 height 11
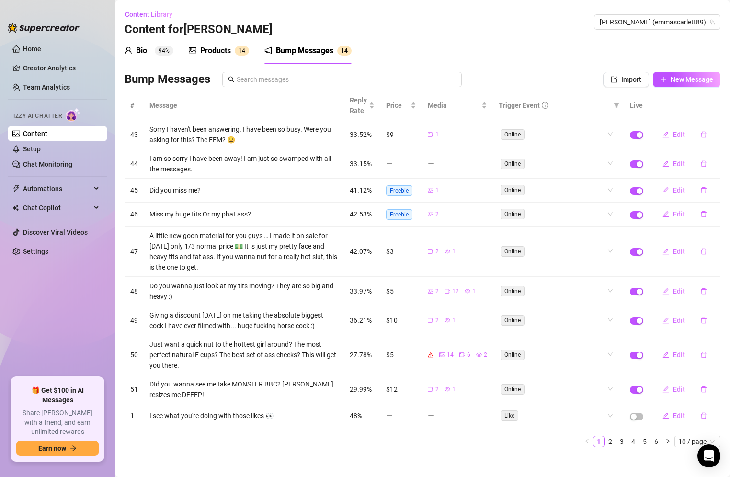
click at [558, 130] on div "Online" at bounding box center [554, 133] width 106 height 13
click at [212, 45] on div "Products" at bounding box center [215, 50] width 31 height 11
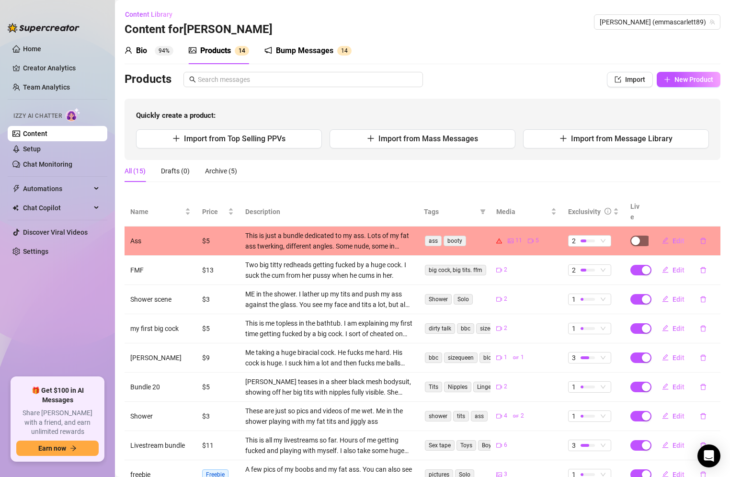
click at [631, 237] on div "button" at bounding box center [635, 241] width 9 height 9
click at [703, 207] on span "OK" at bounding box center [699, 208] width 9 height 8
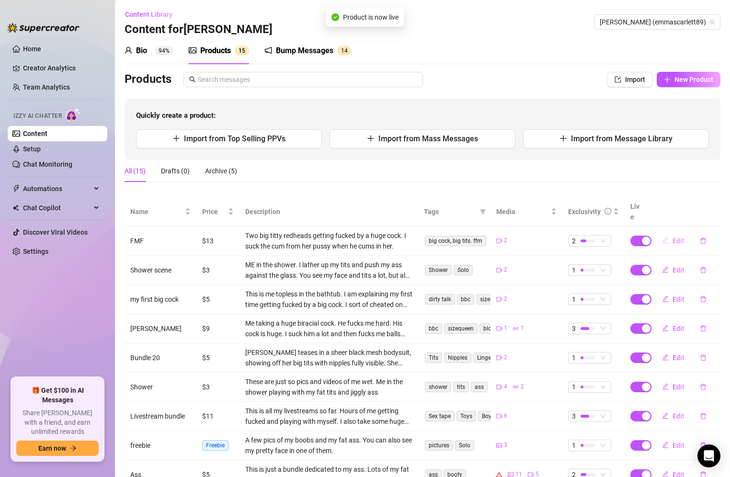
click at [675, 237] on span "Edit" at bounding box center [679, 241] width 12 height 8
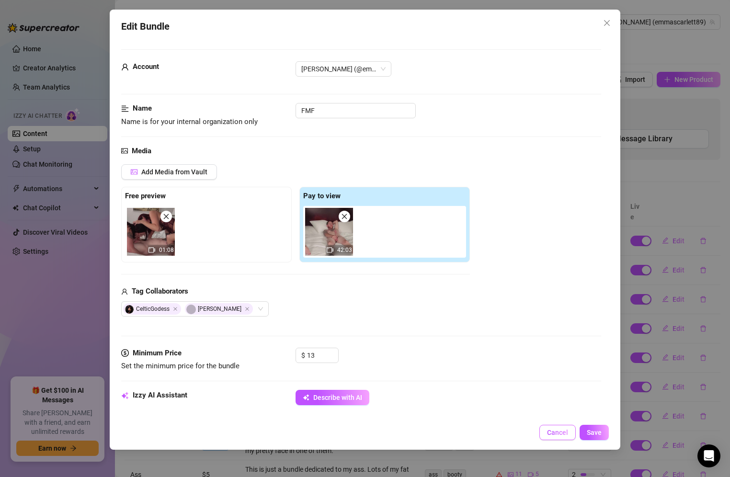
click at [567, 431] on span "Cancel" at bounding box center [557, 433] width 21 height 8
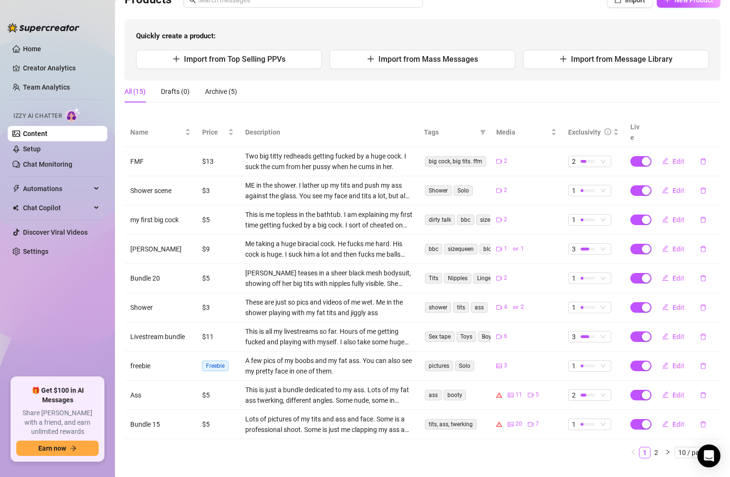
scroll to position [84, 0]
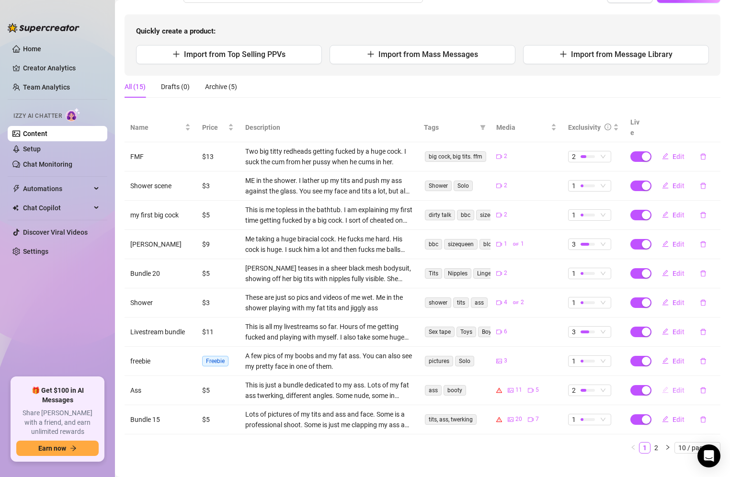
click at [673, 387] on span "Edit" at bounding box center [679, 391] width 12 height 8
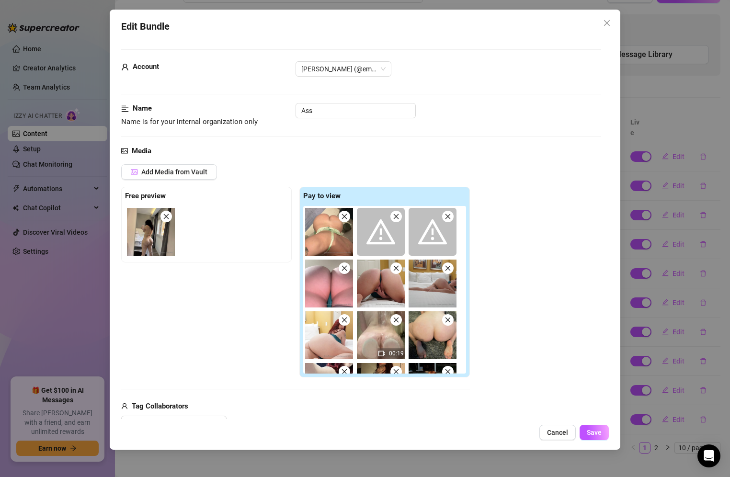
click at [165, 215] on icon "close" at bounding box center [165, 216] width 5 height 5
click at [345, 347] on img at bounding box center [329, 335] width 48 height 48
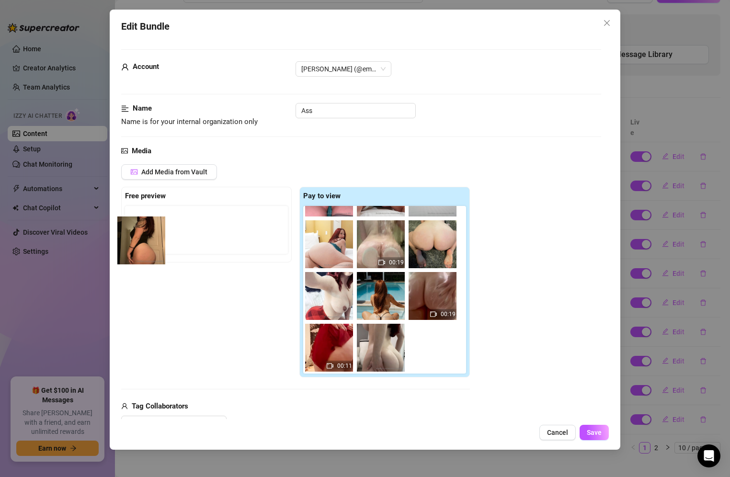
drag, startPoint x: 385, startPoint y: 287, endPoint x: 137, endPoint y: 236, distance: 252.5
click at [137, 236] on div "Free preview Pay to view 00:19 00:19 00:11" at bounding box center [295, 282] width 349 height 191
drag, startPoint x: 375, startPoint y: 284, endPoint x: 141, endPoint y: 218, distance: 242.8
click at [141, 218] on div "Free preview Pay to view 00:19 00:19 00:11" at bounding box center [295, 282] width 349 height 191
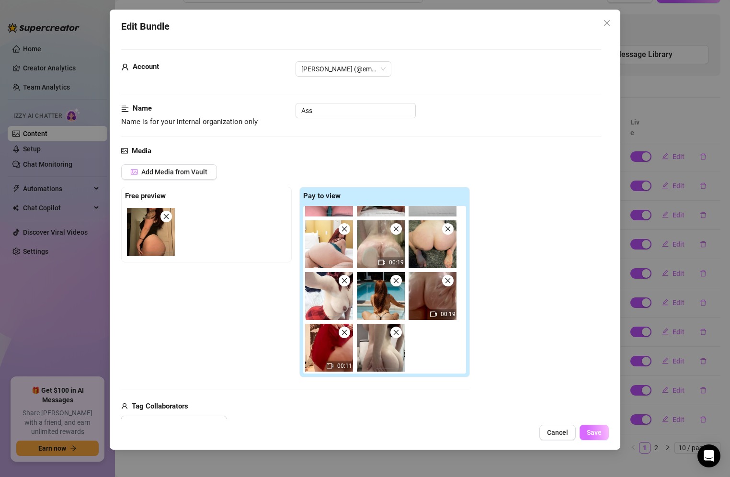
click at [600, 433] on span "Save" at bounding box center [594, 433] width 15 height 8
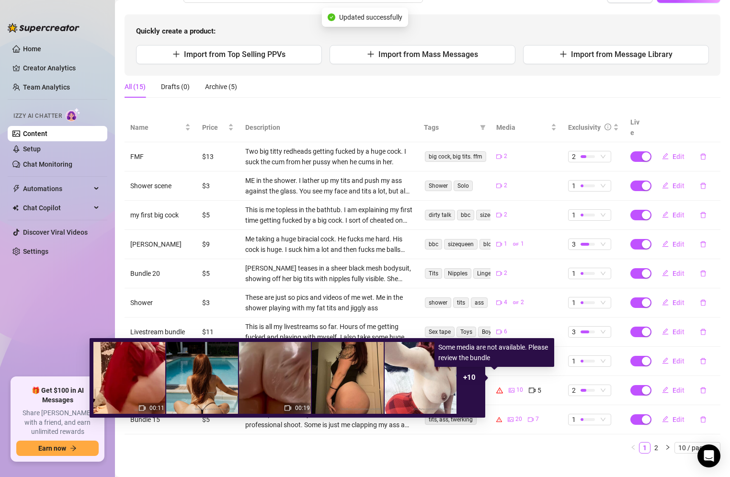
click at [496, 387] on icon "warning" at bounding box center [499, 390] width 7 height 6
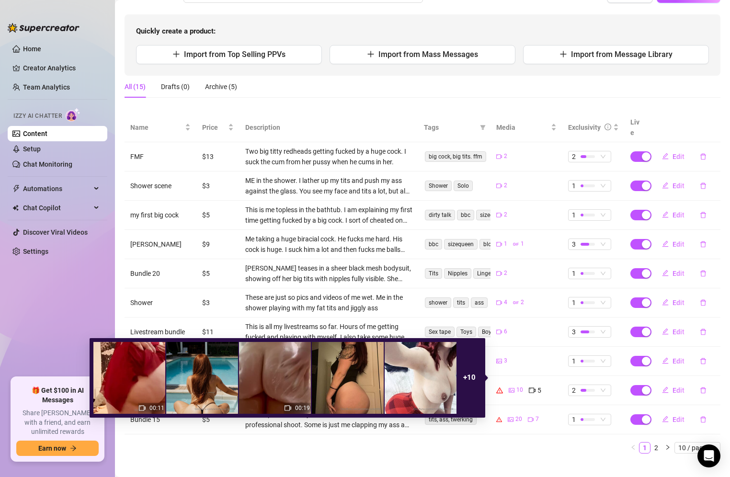
click at [473, 375] on strong "+ 10" at bounding box center [469, 377] width 12 height 9
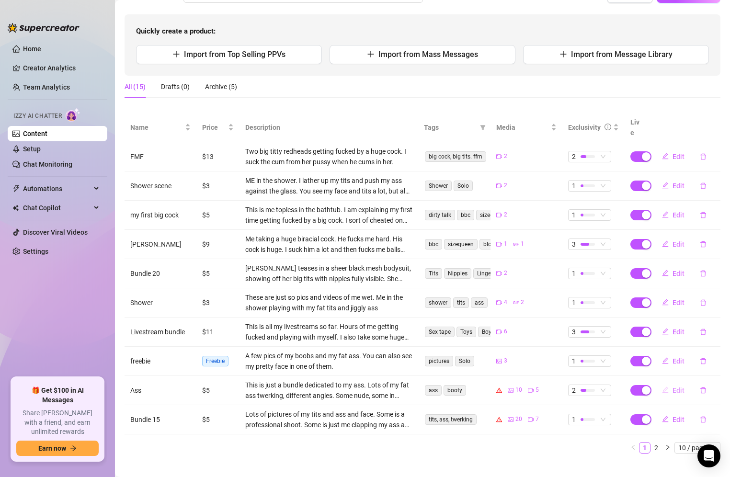
click at [673, 387] on span "Edit" at bounding box center [679, 391] width 12 height 8
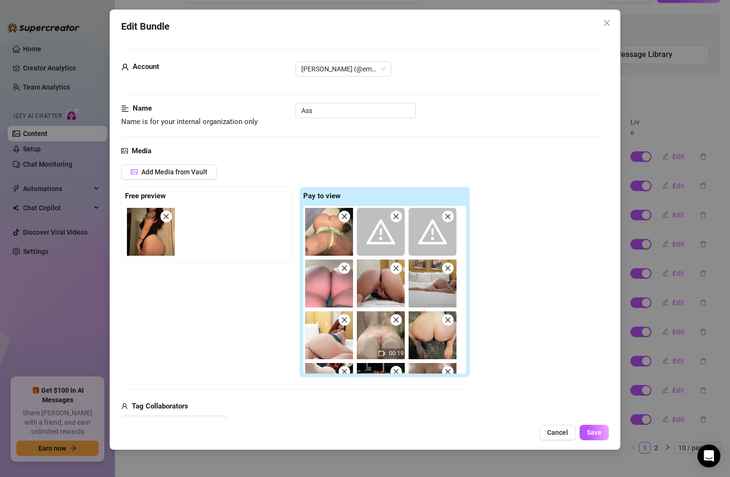
click at [447, 216] on icon "close" at bounding box center [448, 216] width 7 height 7
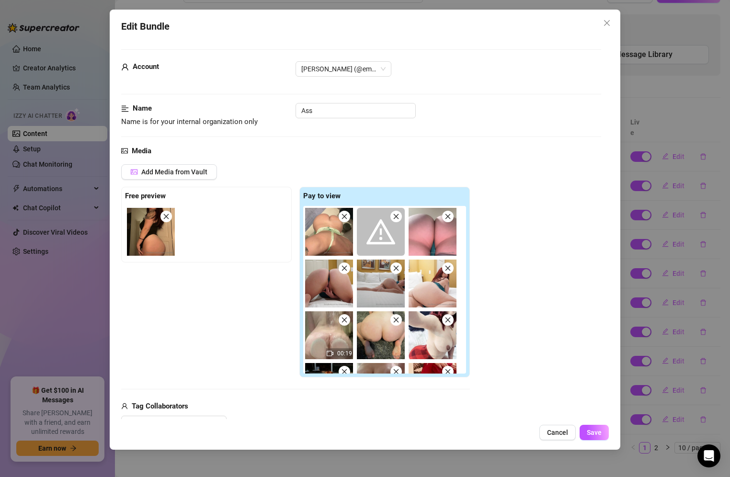
click at [395, 215] on icon "close" at bounding box center [395, 216] width 5 height 5
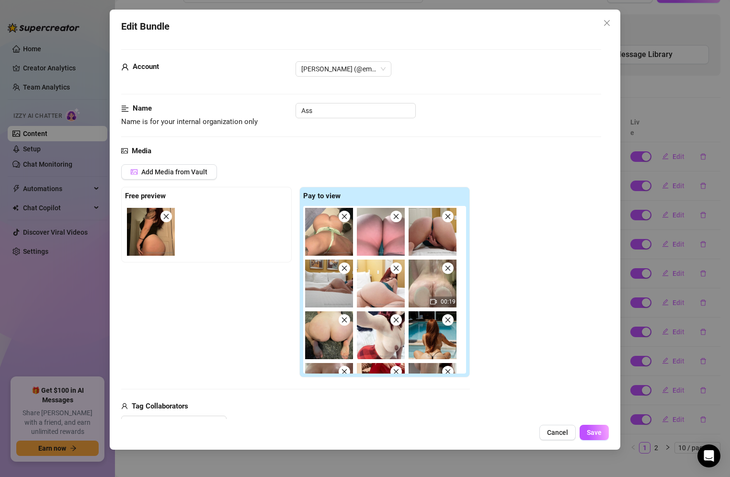
scroll to position [39, 0]
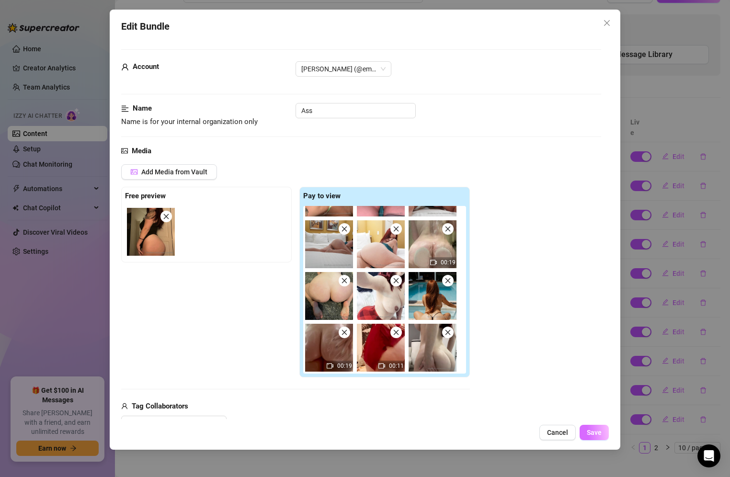
click at [594, 437] on button "Save" at bounding box center [594, 432] width 29 height 15
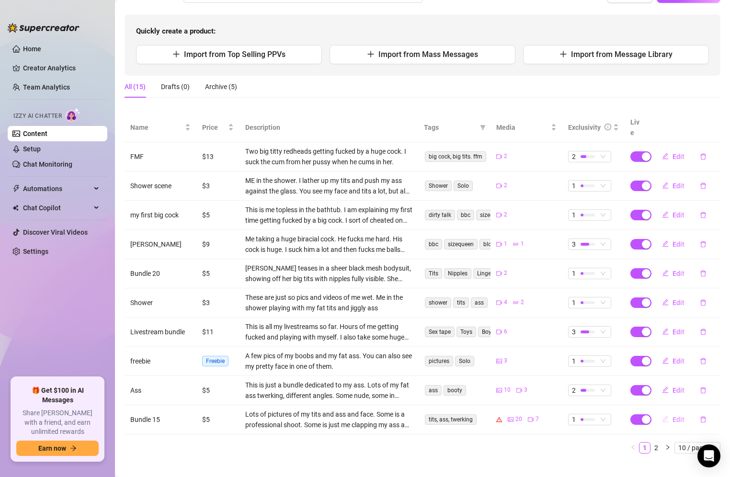
click at [673, 416] on span "Edit" at bounding box center [679, 420] width 12 height 8
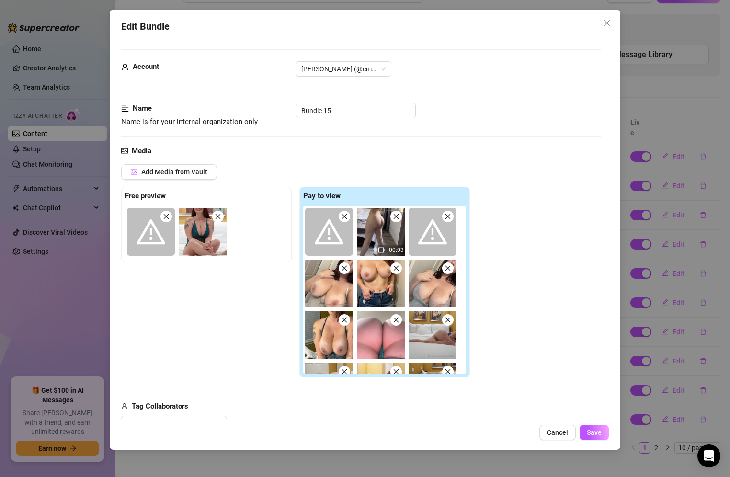
click at [342, 212] on span at bounding box center [344, 216] width 11 height 11
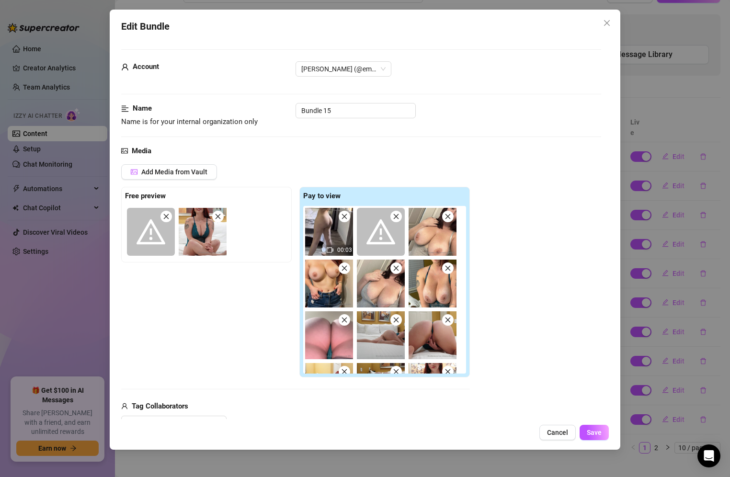
click at [167, 217] on icon "close" at bounding box center [166, 216] width 7 height 7
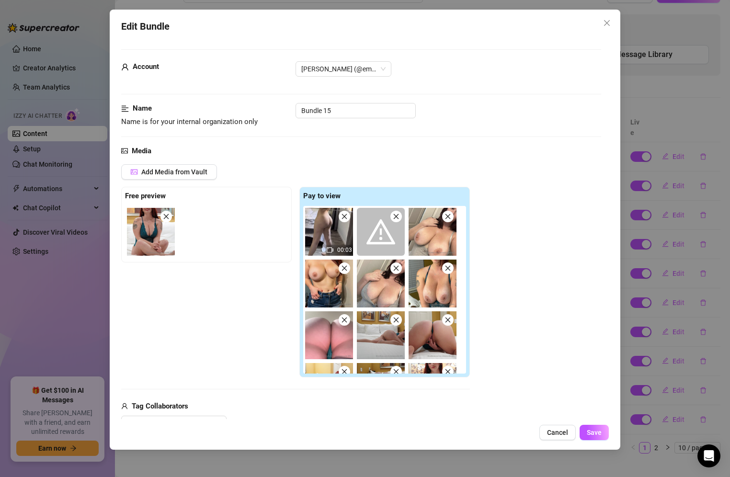
click at [396, 217] on icon "close" at bounding box center [396, 216] width 7 height 7
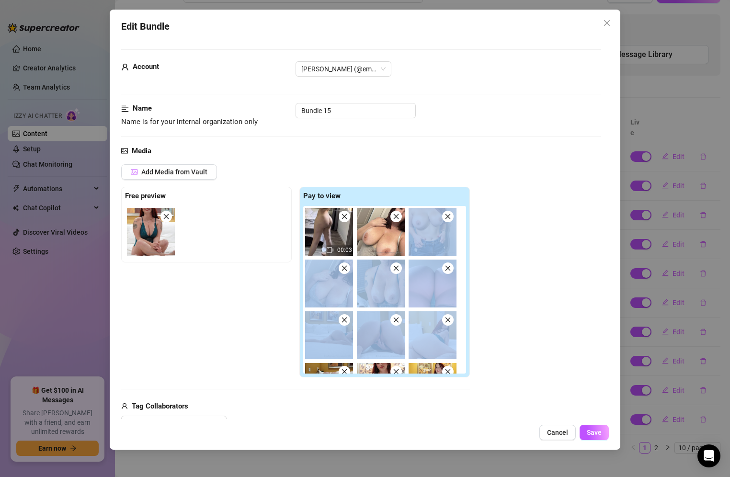
drag, startPoint x: 461, startPoint y: 232, endPoint x: 480, endPoint y: 317, distance: 87.3
click at [480, 317] on div "Add Media from Vault Free preview Pay to view 00:03 00:19 00:08 00:14 Tag Colla…" at bounding box center [361, 297] width 480 height 267
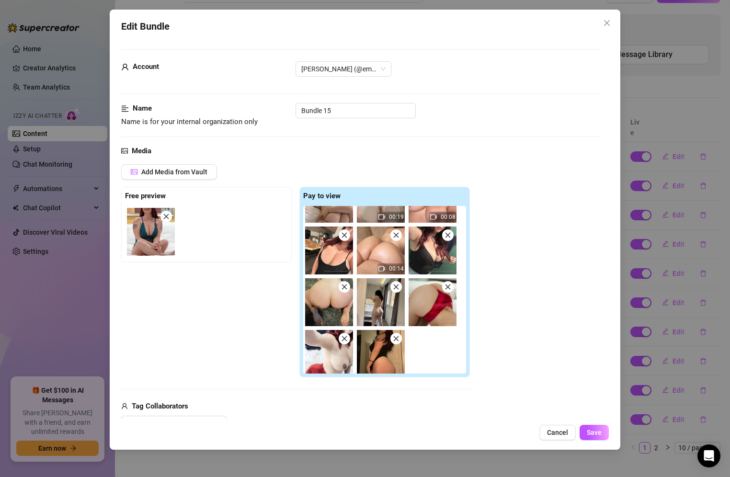
scroll to position [246, 0]
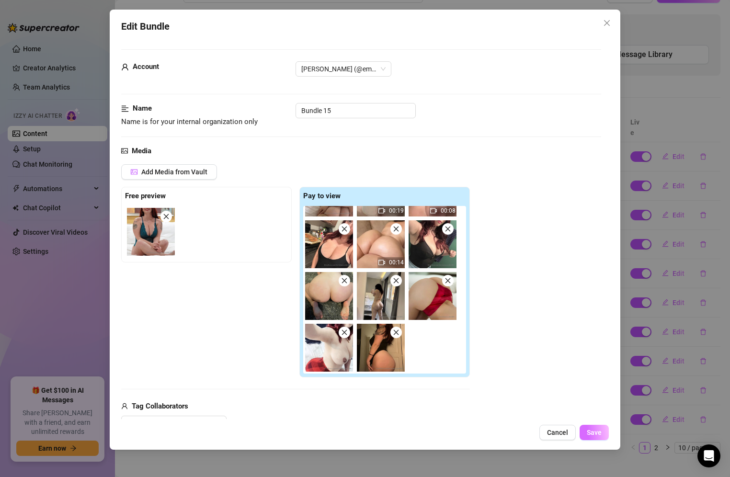
click at [595, 429] on span "Save" at bounding box center [594, 433] width 15 height 8
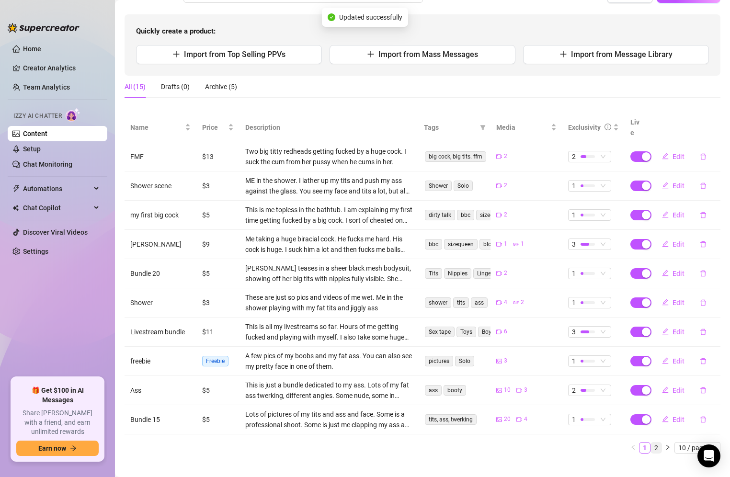
click at [651, 443] on link "2" at bounding box center [656, 448] width 11 height 11
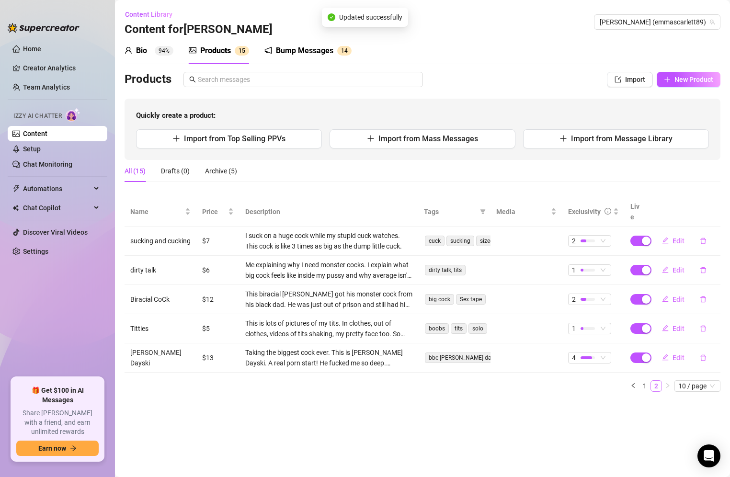
scroll to position [0, 0]
click at [672, 321] on button "Edit" at bounding box center [673, 328] width 38 height 15
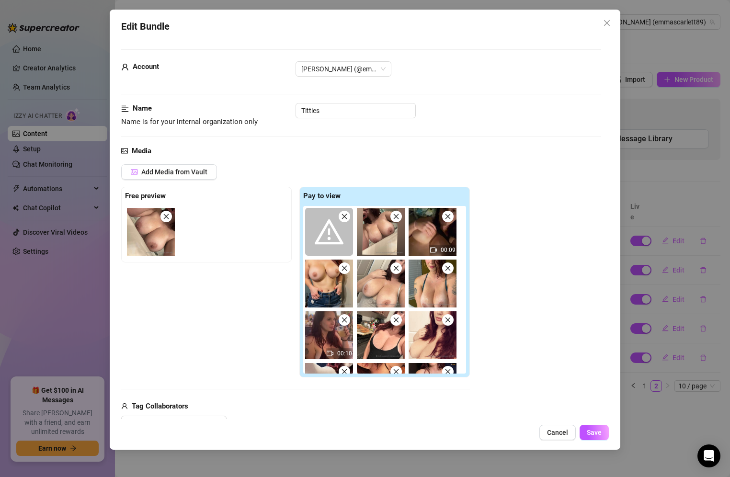
click at [348, 211] on span at bounding box center [329, 232] width 48 height 48
click at [343, 213] on icon "close" at bounding box center [344, 216] width 7 height 7
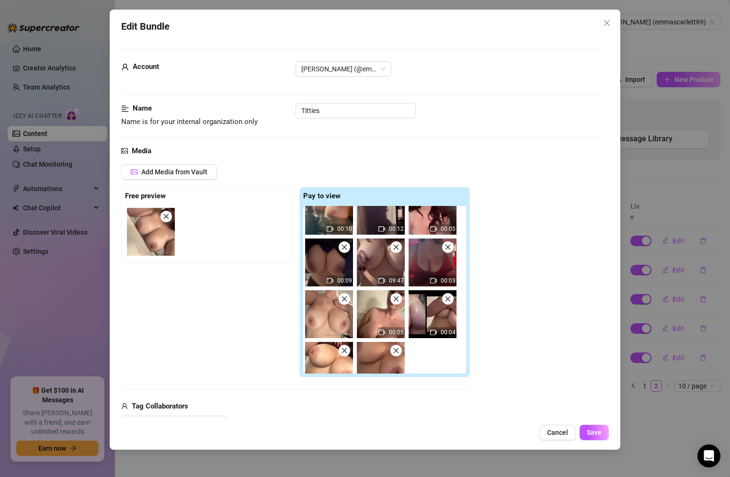
scroll to position [401, 0]
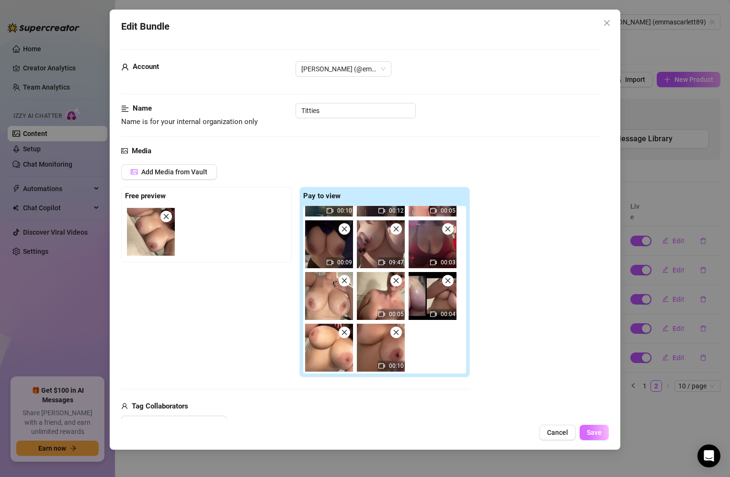
click at [603, 432] on button "Save" at bounding box center [594, 432] width 29 height 15
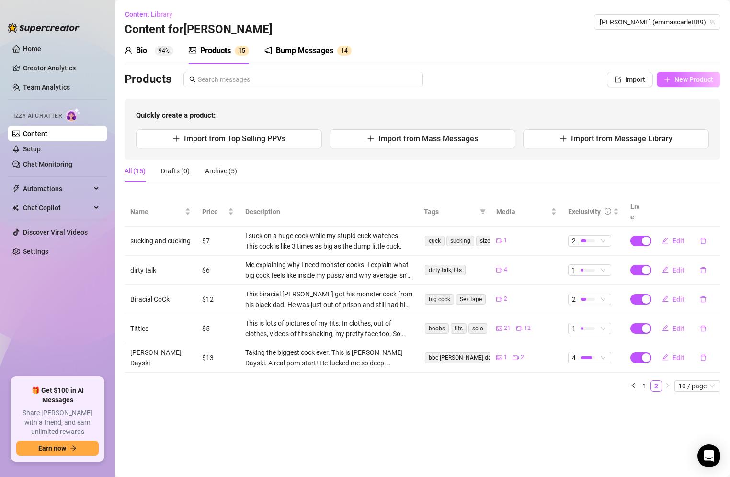
click at [689, 78] on span "New Product" at bounding box center [693, 80] width 39 height 8
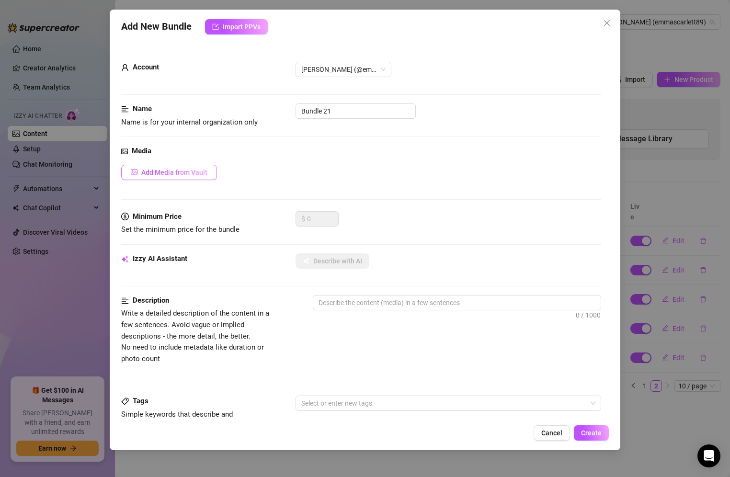
click at [190, 169] on span "Add Media from Vault" at bounding box center [174, 173] width 66 height 8
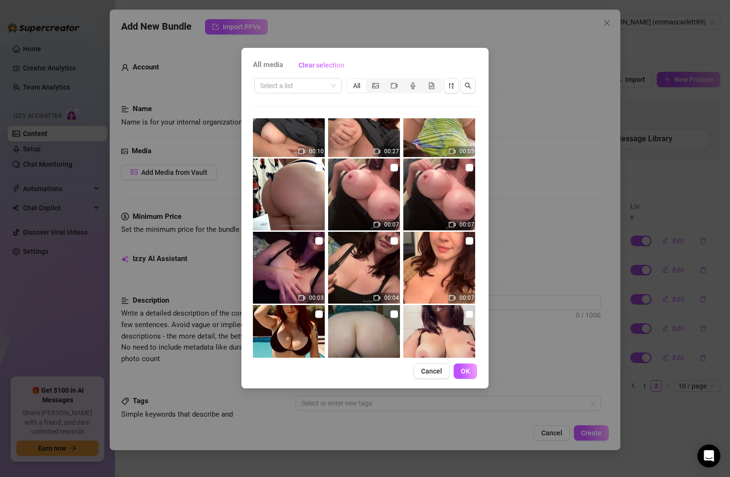
scroll to position [1412, 0]
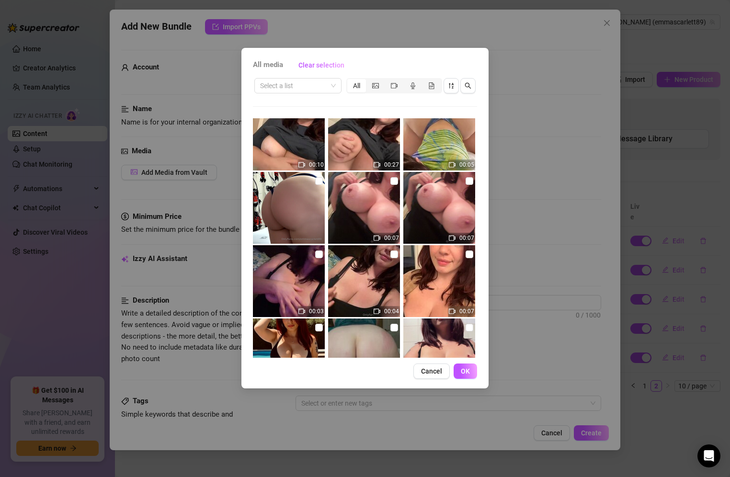
click at [482, 312] on div "All media Clear selection Select a list All 00:13 00:12 00:22 00:09 00:13 00:06…" at bounding box center [364, 218] width 247 height 341
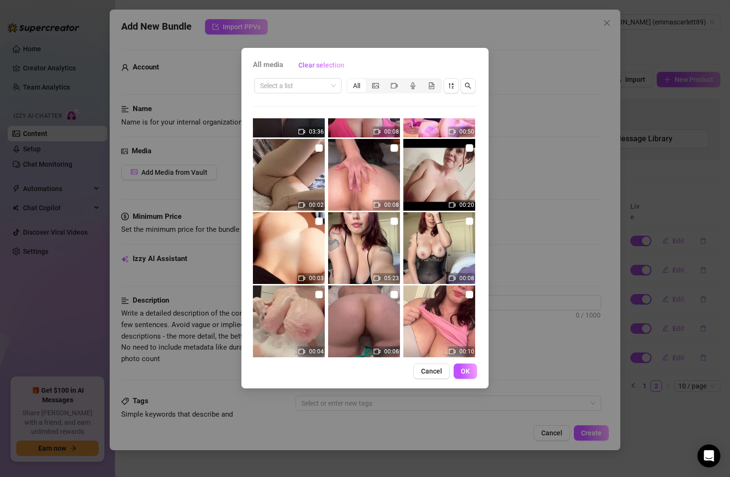
scroll to position [209, 0]
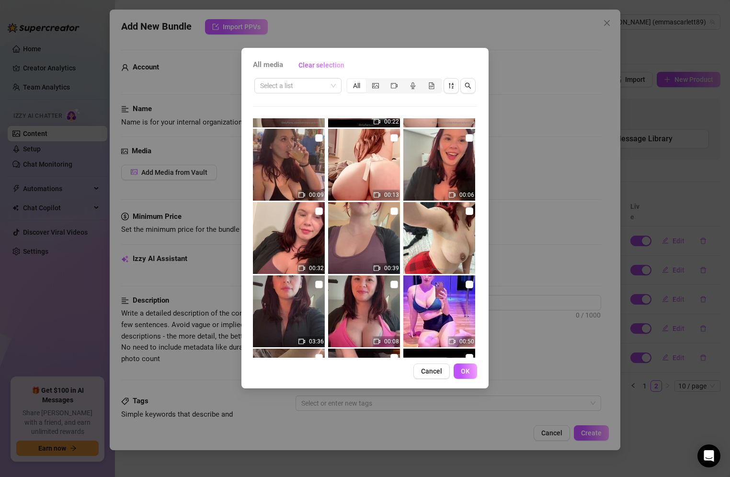
click at [366, 231] on img at bounding box center [364, 238] width 72 height 72
click at [364, 238] on img at bounding box center [364, 238] width 72 height 72
click at [441, 372] on span "Cancel" at bounding box center [431, 371] width 21 height 8
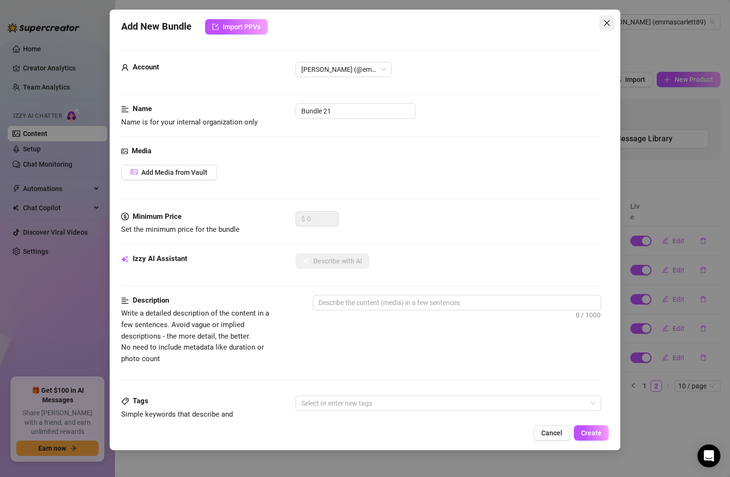
click at [610, 20] on icon "close" at bounding box center [607, 23] width 8 height 8
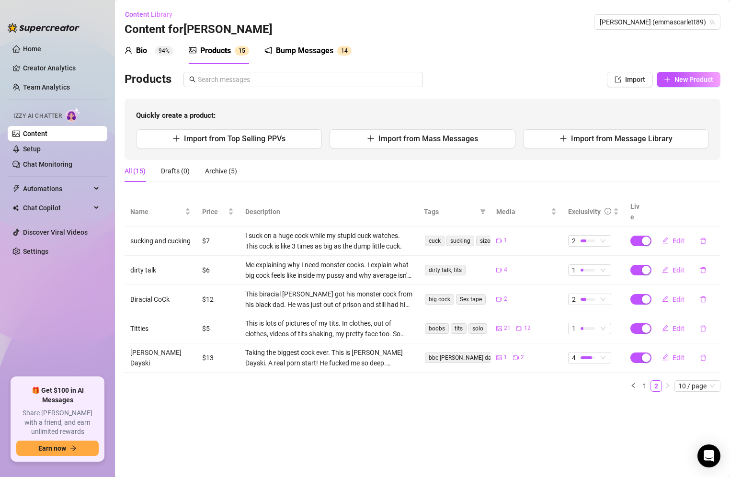
click at [301, 49] on div "Bump Messages" at bounding box center [304, 50] width 57 height 11
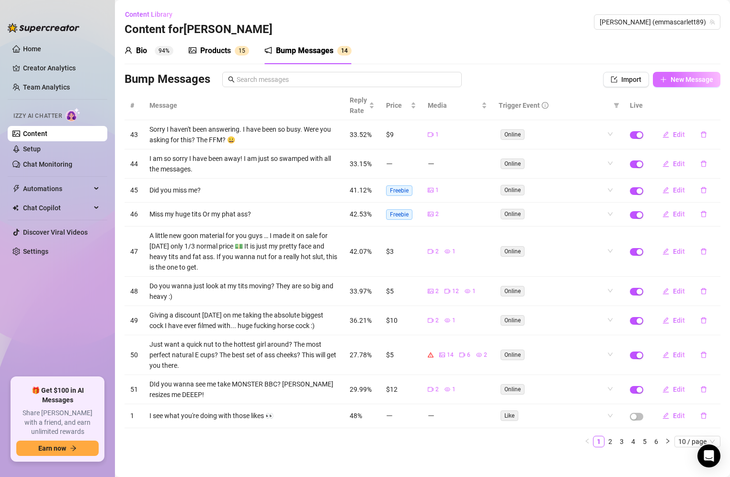
click at [675, 77] on span "New Message" at bounding box center [692, 80] width 43 height 8
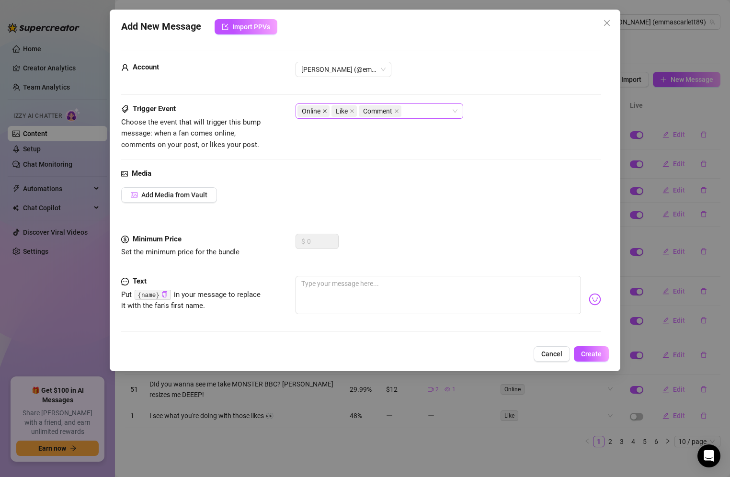
click at [324, 112] on icon "close" at bounding box center [324, 111] width 5 height 5
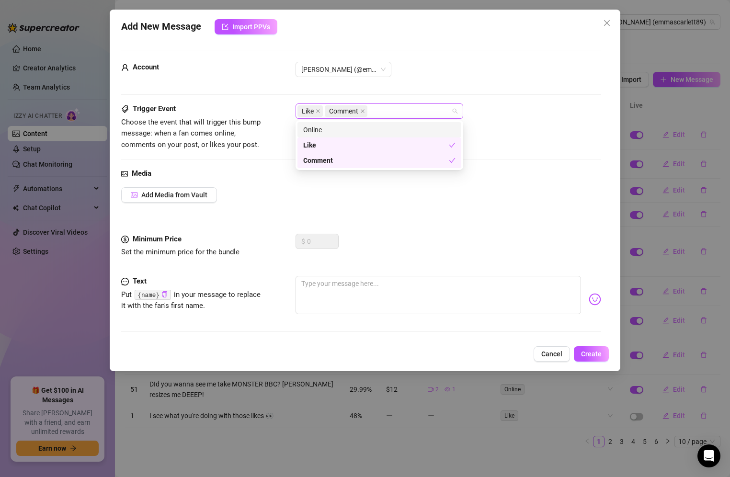
click at [456, 111] on div "Like Comment" at bounding box center [380, 110] width 168 height 15
click at [179, 195] on span "Add Media from Vault" at bounding box center [174, 195] width 66 height 8
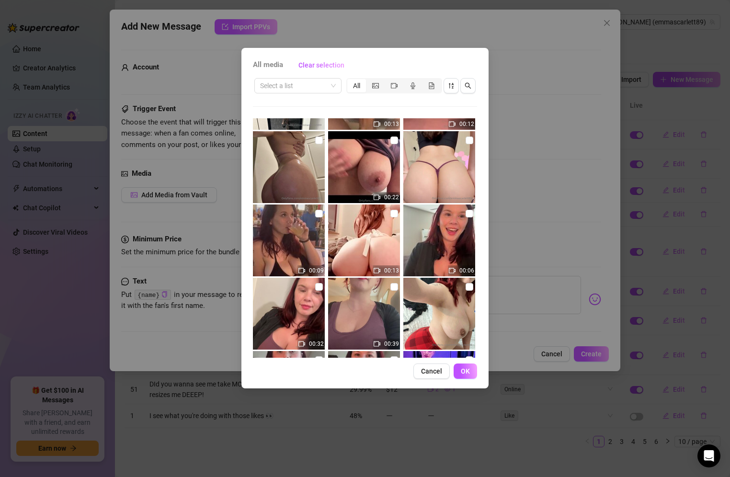
scroll to position [142, 0]
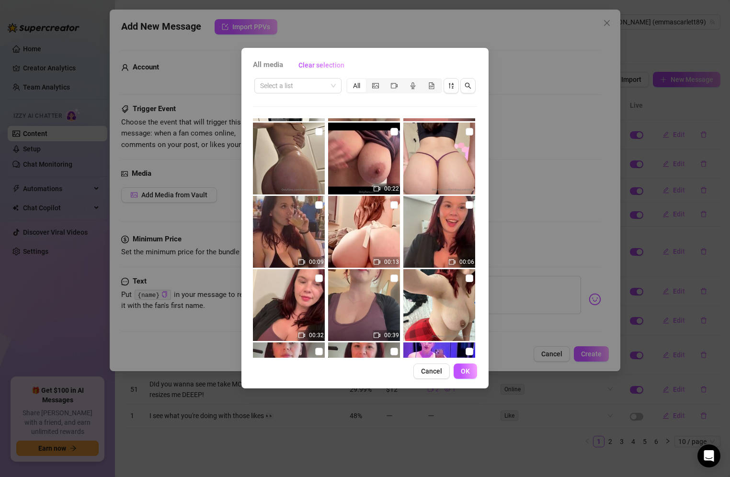
click at [375, 294] on img at bounding box center [364, 305] width 72 height 72
click at [467, 368] on span "OK" at bounding box center [465, 371] width 9 height 8
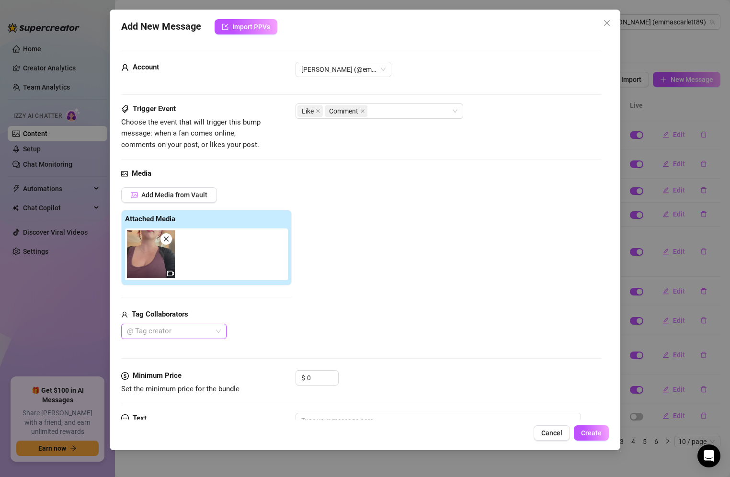
click at [143, 235] on img at bounding box center [151, 254] width 48 height 48
click at [145, 246] on img at bounding box center [151, 254] width 48 height 48
click at [152, 250] on img at bounding box center [151, 254] width 48 height 48
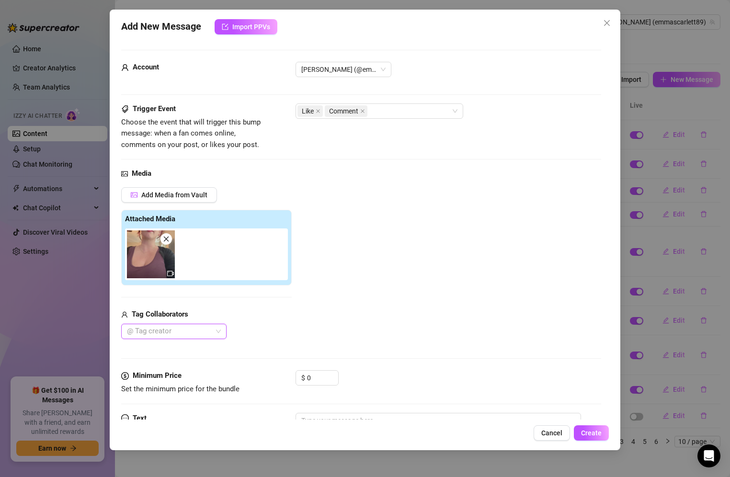
click at [166, 239] on icon "close" at bounding box center [165, 239] width 5 height 5
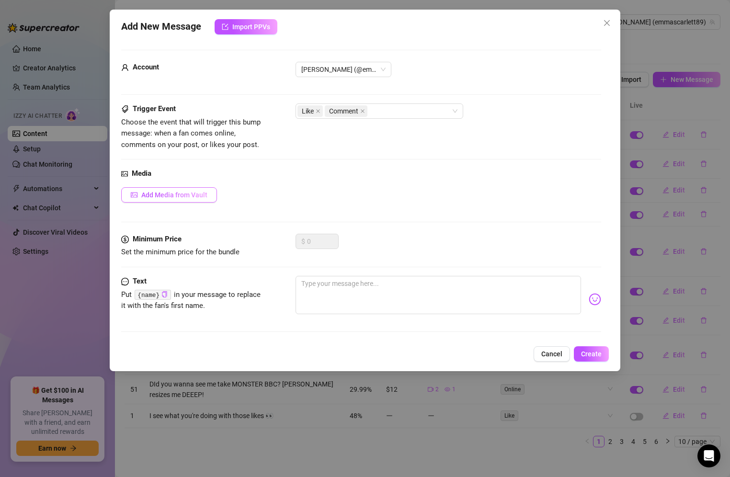
click at [181, 199] on button "Add Media from Vault" at bounding box center [169, 194] width 96 height 15
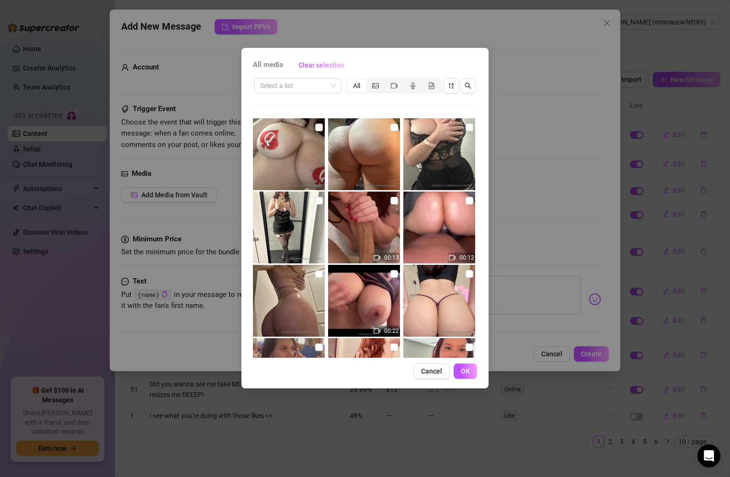
click at [479, 185] on div "All media Clear selection Select a list All 00:13 00:12 00:22 00:09 00:13 00:06…" at bounding box center [364, 218] width 247 height 341
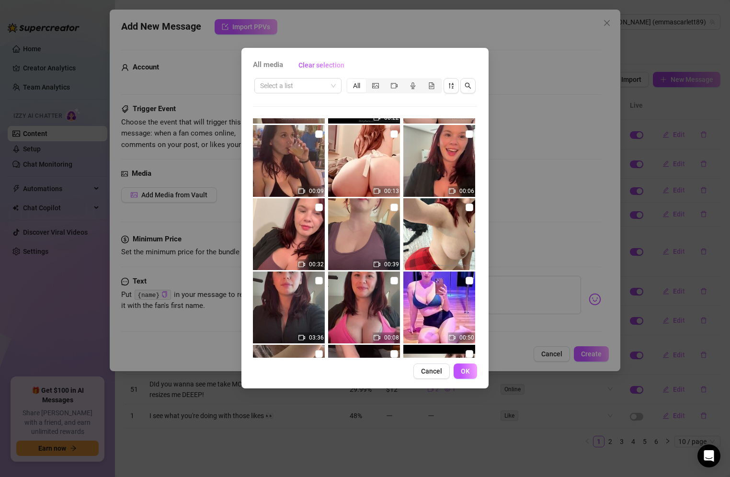
scroll to position [209, 0]
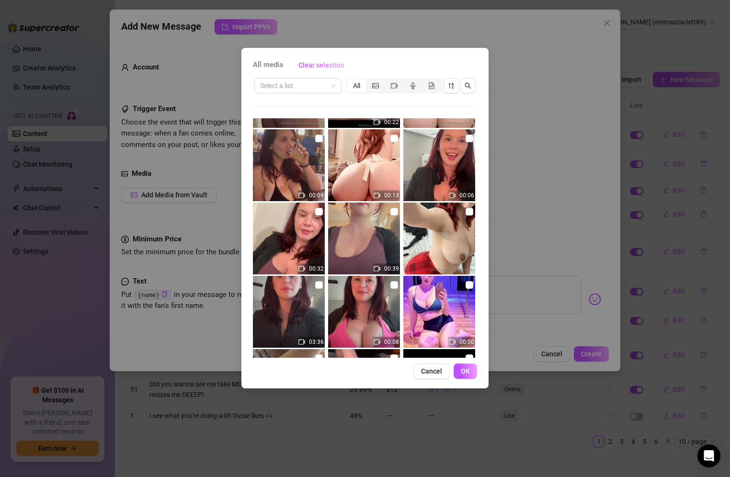
click at [357, 247] on img at bounding box center [364, 239] width 72 height 72
click at [380, 270] on div "00:39" at bounding box center [386, 268] width 27 height 11
click at [369, 255] on img at bounding box center [364, 239] width 72 height 72
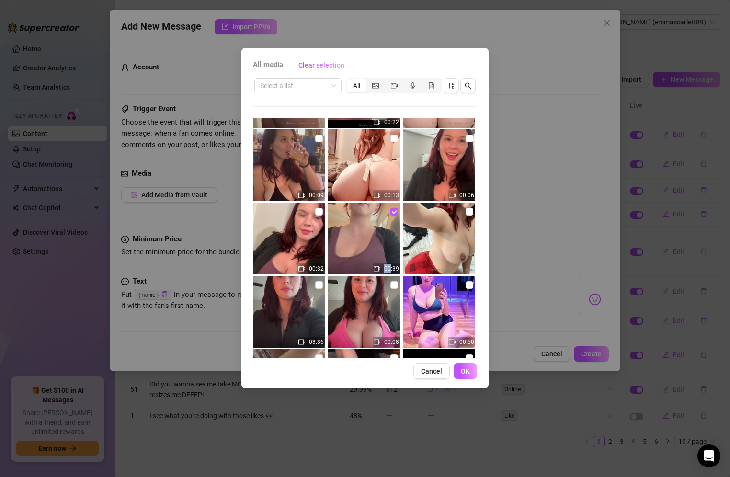
click at [369, 255] on img at bounding box center [364, 239] width 72 height 72
click at [362, 249] on img at bounding box center [364, 239] width 72 height 72
click at [468, 368] on span "OK" at bounding box center [465, 371] width 9 height 8
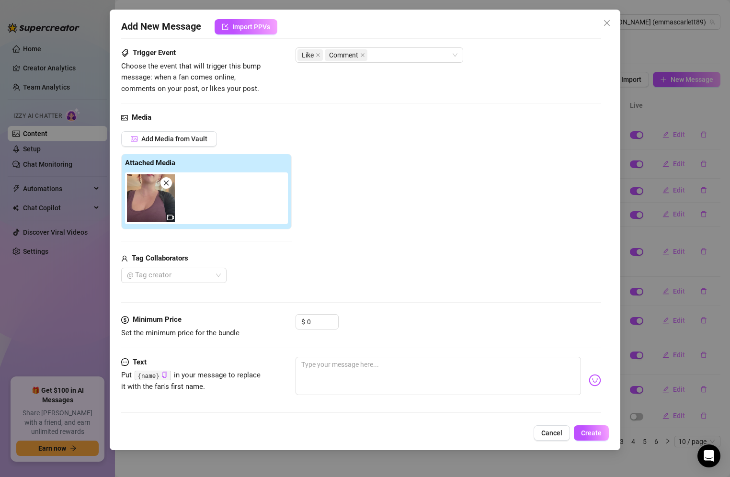
scroll to position [0, 0]
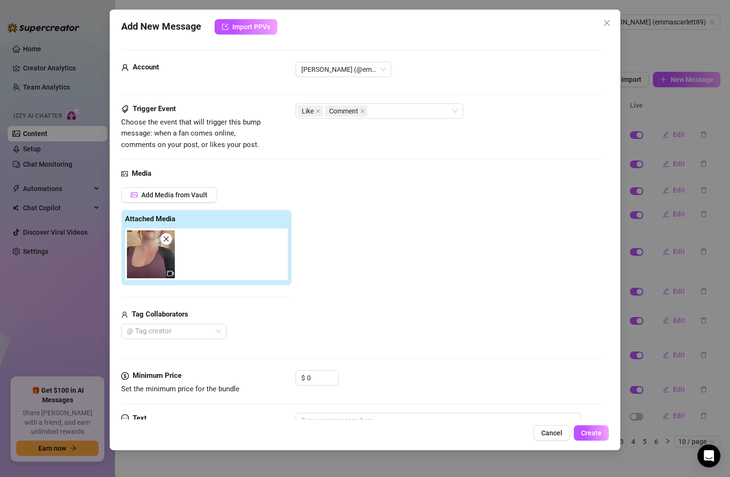
click at [419, 108] on div "Like Comment" at bounding box center [374, 110] width 154 height 13
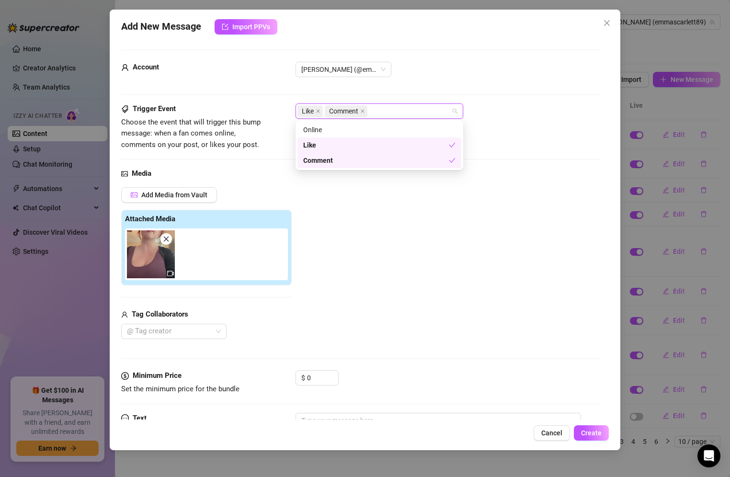
click at [530, 239] on div "Add Media from Vault Attached Media Tag Collaborators @ Tag creator" at bounding box center [361, 263] width 480 height 152
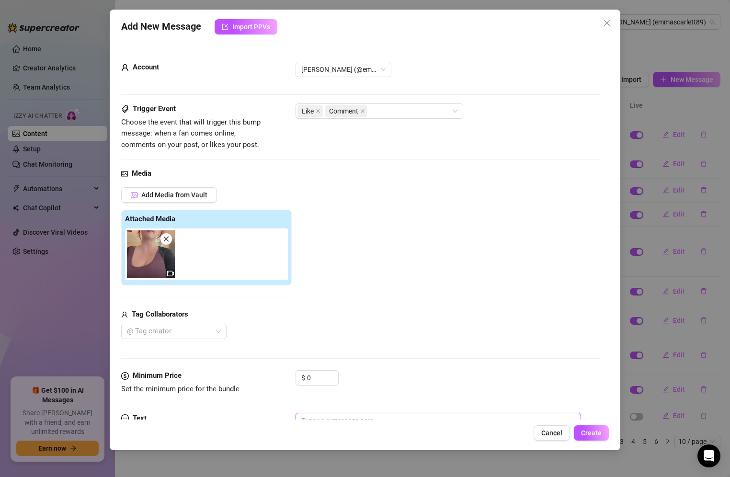
click at [341, 417] on textarea at bounding box center [439, 432] width 286 height 38
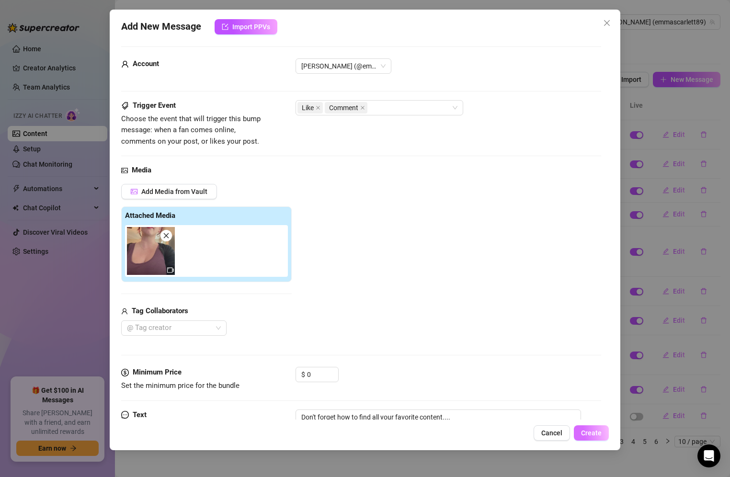
click at [596, 428] on button "Create" at bounding box center [591, 432] width 35 height 15
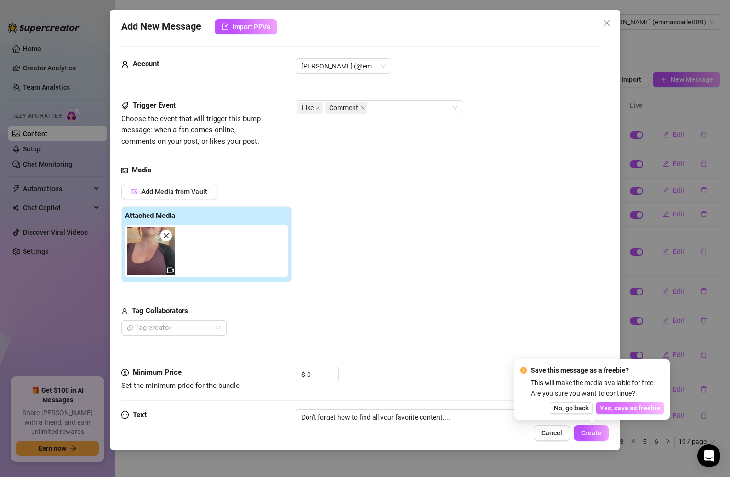
click at [635, 412] on span "Yes, save as freebie" at bounding box center [630, 408] width 61 height 8
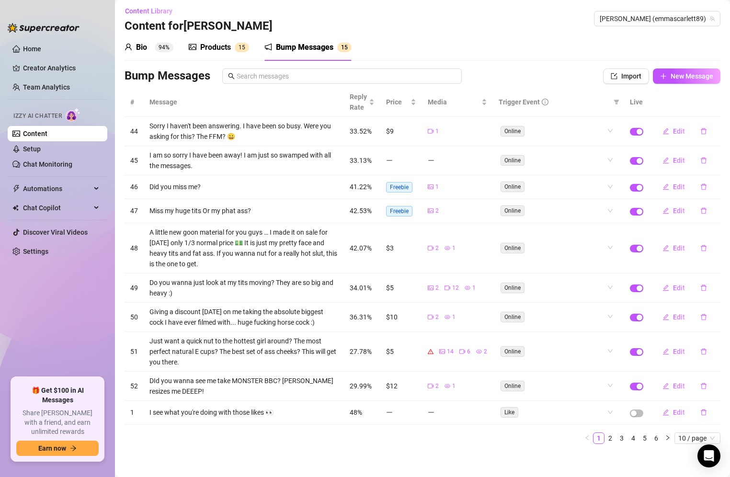
click at [208, 48] on div "Products" at bounding box center [215, 47] width 31 height 11
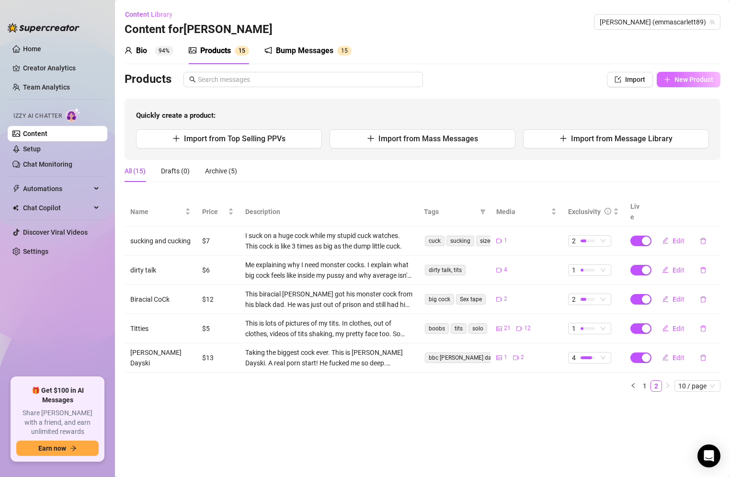
click at [694, 81] on span "New Product" at bounding box center [693, 80] width 39 height 8
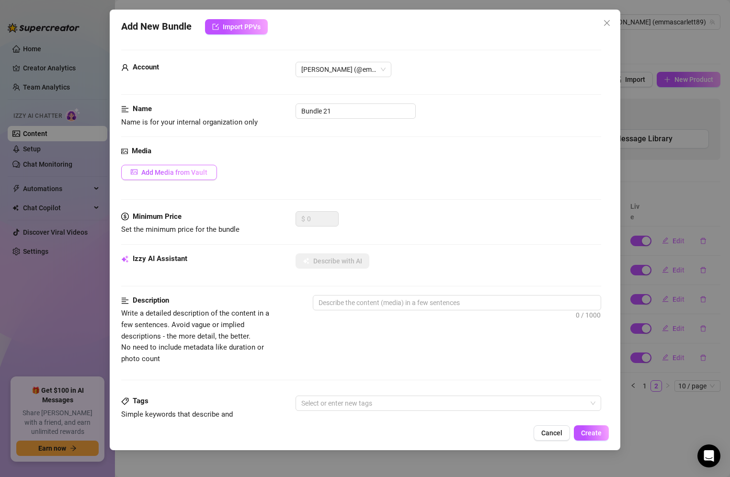
click at [175, 171] on span "Add Media from Vault" at bounding box center [174, 173] width 66 height 8
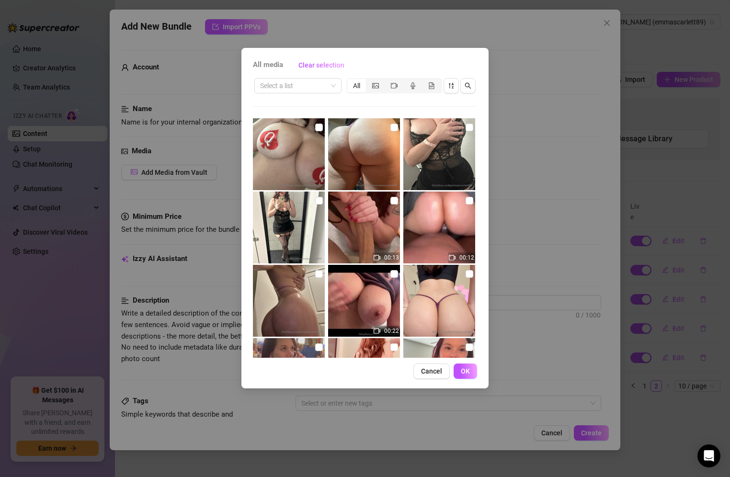
click at [480, 228] on div "All media Clear selection Select a list All 00:13 00:12 00:22 00:09 00:13 00:06…" at bounding box center [364, 218] width 247 height 341
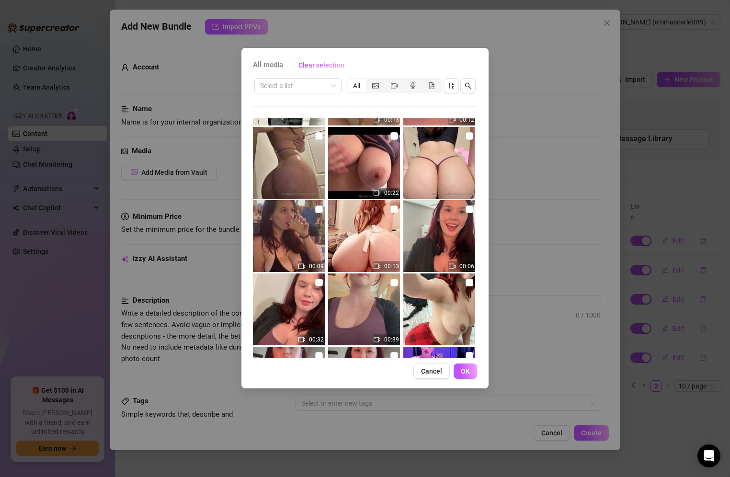
scroll to position [222, 0]
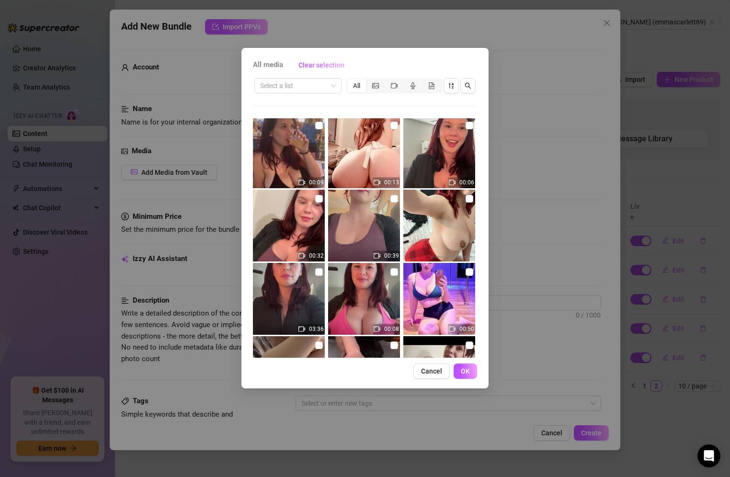
click at [285, 236] on img at bounding box center [289, 226] width 72 height 72
click at [303, 294] on img at bounding box center [289, 299] width 72 height 72
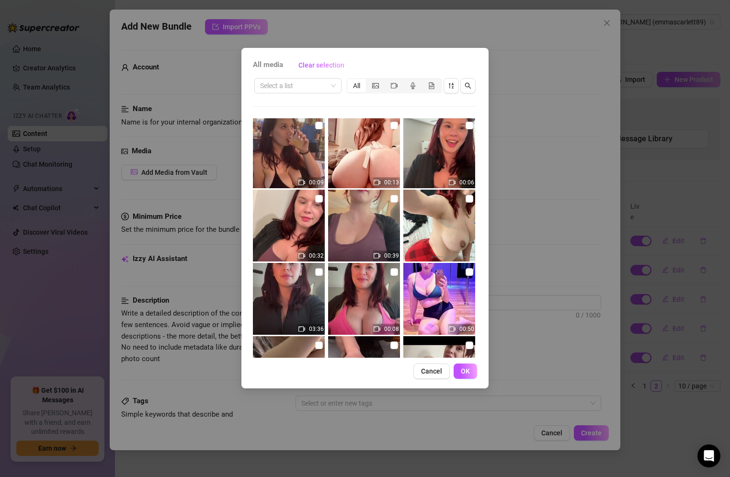
click at [303, 294] on img at bounding box center [289, 299] width 72 height 72
click at [391, 269] on input "checkbox" at bounding box center [394, 272] width 8 height 8
click at [316, 268] on input "checkbox" at bounding box center [319, 272] width 8 height 8
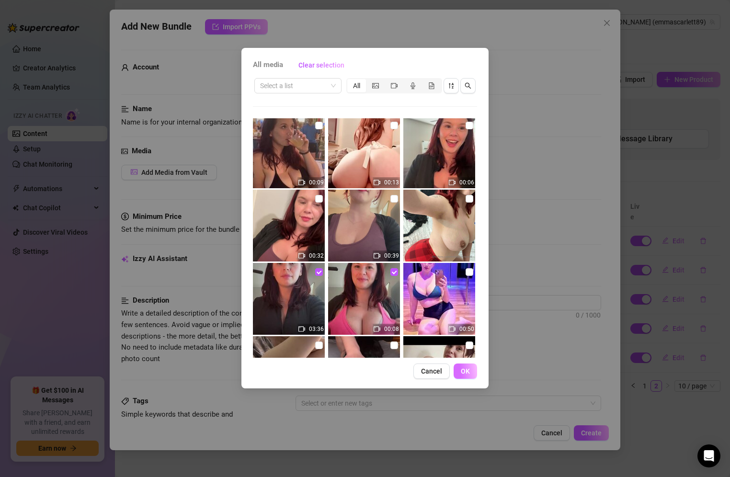
click at [468, 364] on button "OK" at bounding box center [465, 371] width 23 height 15
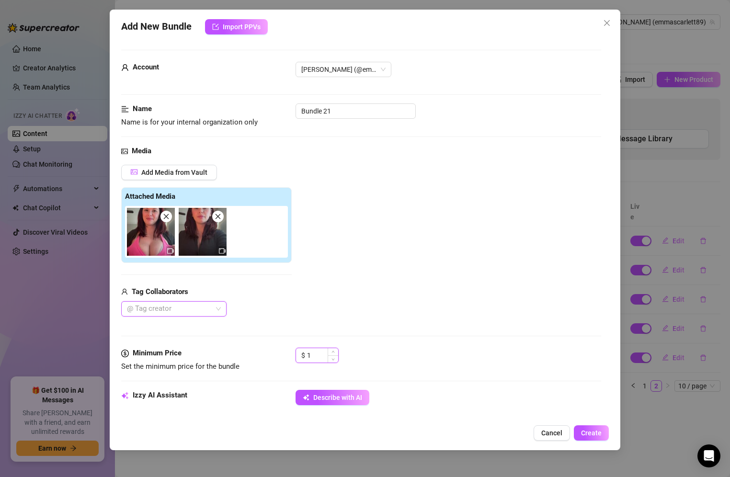
click at [329, 351] on span "Increase Value" at bounding box center [333, 351] width 11 height 7
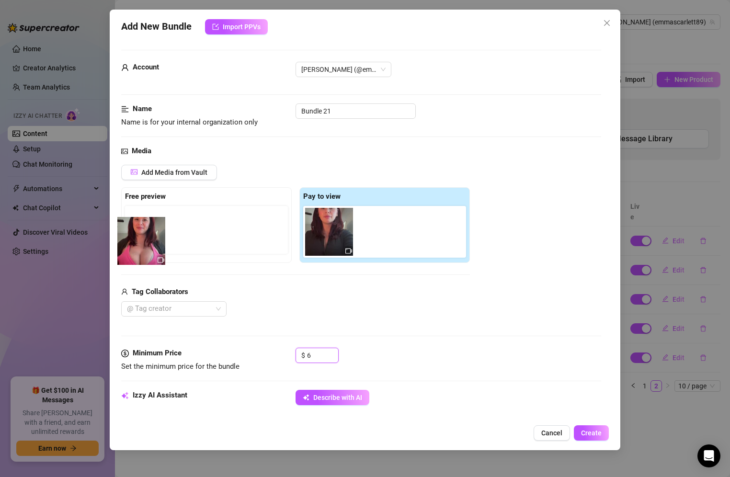
drag, startPoint x: 331, startPoint y: 225, endPoint x: 138, endPoint y: 237, distance: 192.5
click at [138, 237] on div "Free preview Pay to view" at bounding box center [295, 225] width 349 height 76
drag, startPoint x: 319, startPoint y: 237, endPoint x: 112, endPoint y: 234, distance: 206.9
click at [112, 234] on div "Add New Bundle Import PPVs Account [PERSON_NAME] (@emmascarlett89) Name Name is…" at bounding box center [365, 230] width 511 height 441
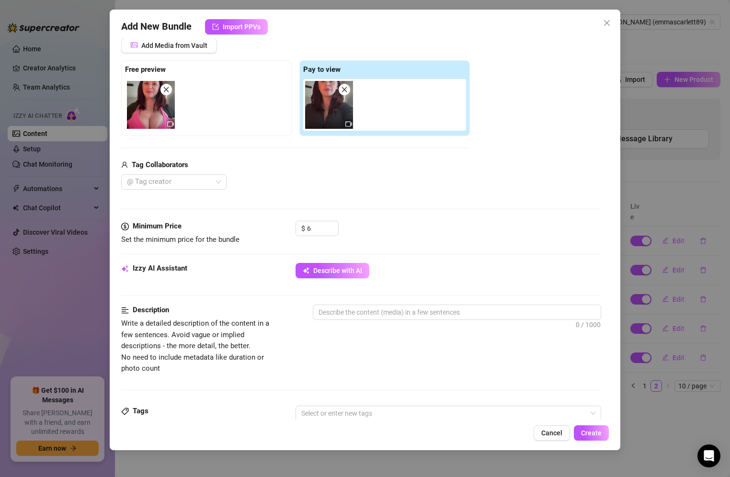
scroll to position [129, 0]
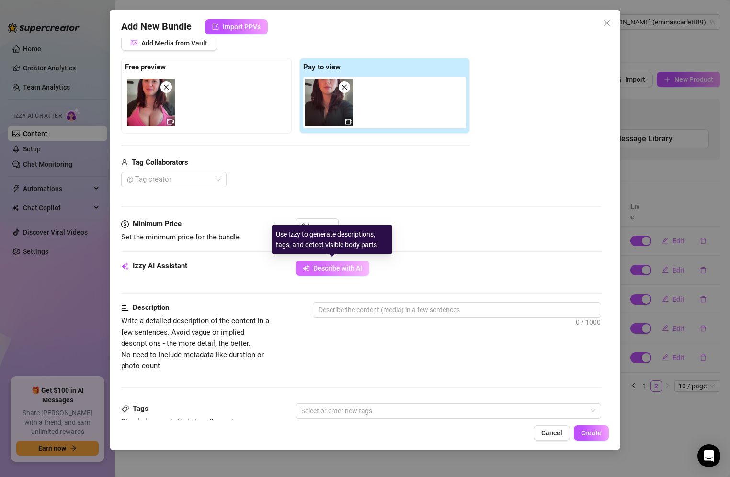
click at [328, 264] on span "Describe with AI" at bounding box center [337, 268] width 49 height 8
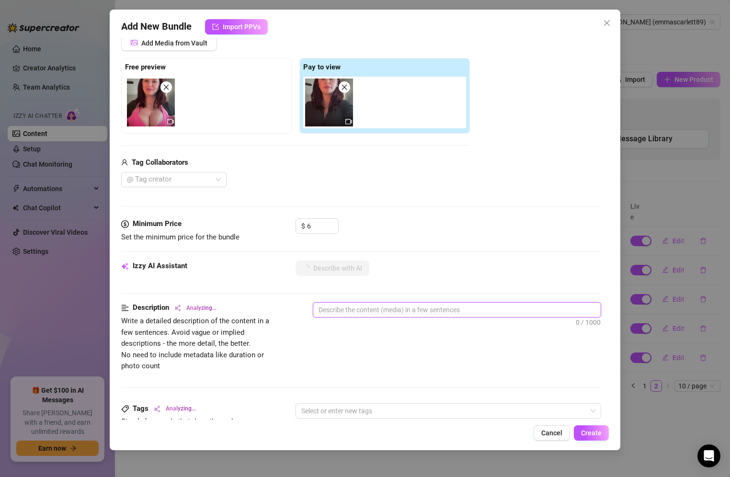
click at [354, 309] on textarea at bounding box center [457, 310] width 288 height 14
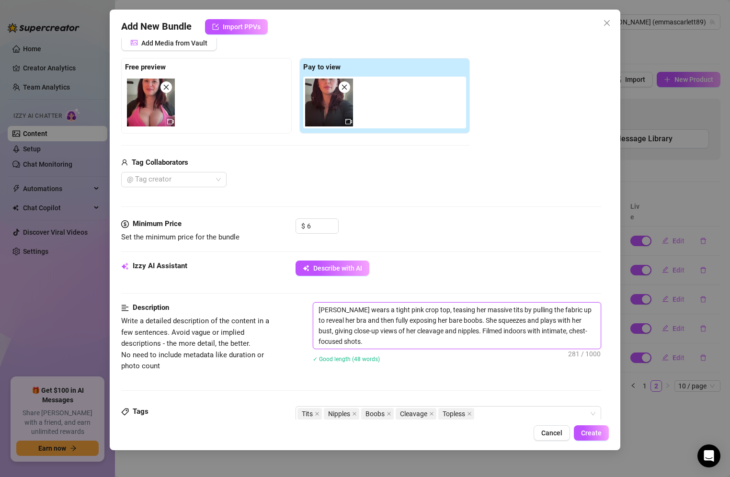
click at [376, 341] on textarea "[PERSON_NAME] wears a tight pink crop top, teasing her massive tits by pulling …" at bounding box center [457, 326] width 288 height 46
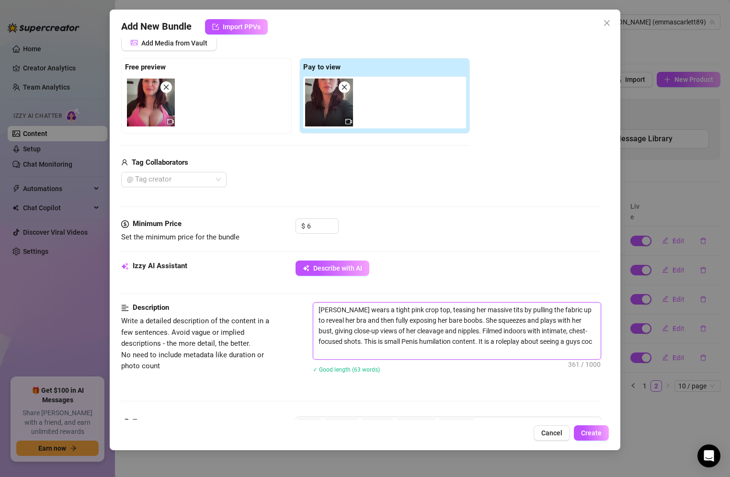
scroll to position [0, 0]
click at [402, 352] on textarea "[PERSON_NAME] wears a tight pink crop top, teasing her massive tits by pulling …" at bounding box center [457, 331] width 288 height 57
click at [404, 350] on textarea "[PERSON_NAME] wears a tight pink crop top, teasing her massive tits by pulling …" at bounding box center [457, 331] width 288 height 57
click at [442, 336] on textarea "[PERSON_NAME] wears a tight pink crop top, teasing her massive tits by pulling …" at bounding box center [457, 331] width 288 height 57
click at [436, 344] on textarea "[PERSON_NAME] wears a tight pink crop top, teasing her massive tits by pulling …" at bounding box center [457, 331] width 288 height 57
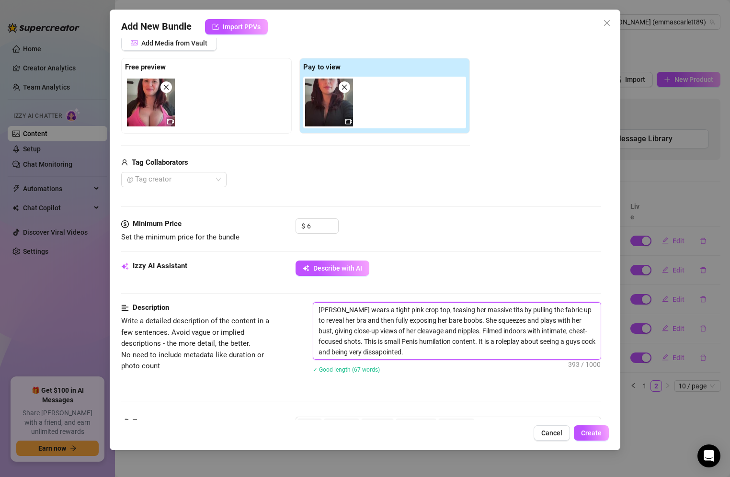
click at [436, 344] on textarea "[PERSON_NAME] wears a tight pink crop top, teasing her massive tits by pulling …" at bounding box center [457, 331] width 288 height 57
click at [446, 341] on textarea "[PERSON_NAME] wears a tight pink crop top, teasing her massive tits by pulling …" at bounding box center [457, 331] width 288 height 57
click at [438, 341] on textarea "[PERSON_NAME] wears a tight pink crop top, teasing her massive tits by pulling …" at bounding box center [457, 331] width 288 height 57
click at [399, 346] on textarea "[PERSON_NAME] wears a tight pink crop top, teasing her massive tits by pulling …" at bounding box center [457, 331] width 288 height 57
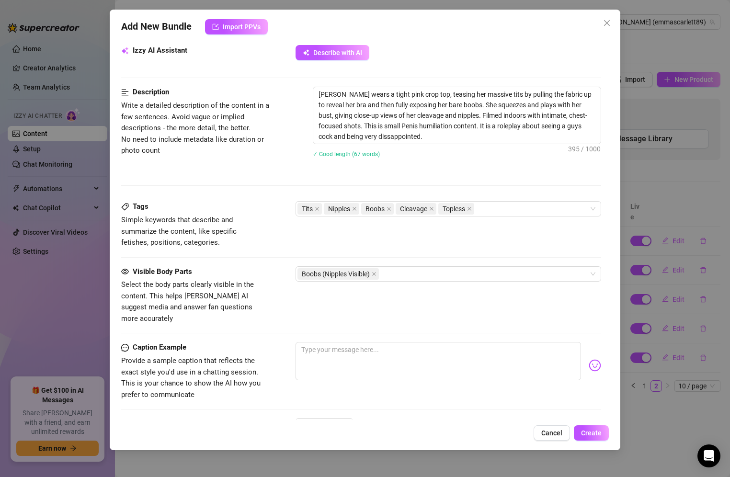
scroll to position [349, 0]
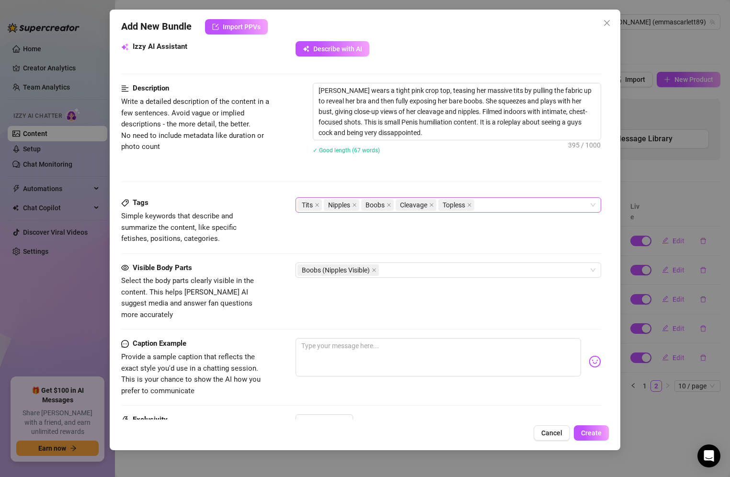
click at [499, 204] on div "Tits Nipples Boobs Cleavage Topless" at bounding box center [443, 204] width 292 height 13
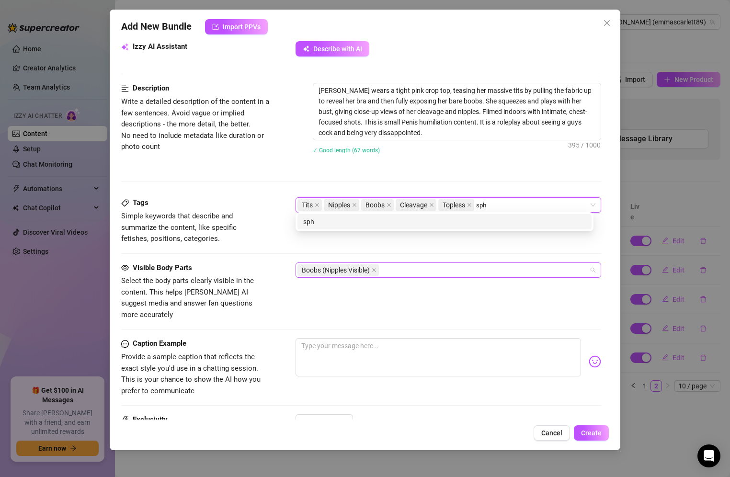
click at [466, 265] on div "Boobs (Nipples Visible)" at bounding box center [443, 269] width 292 height 13
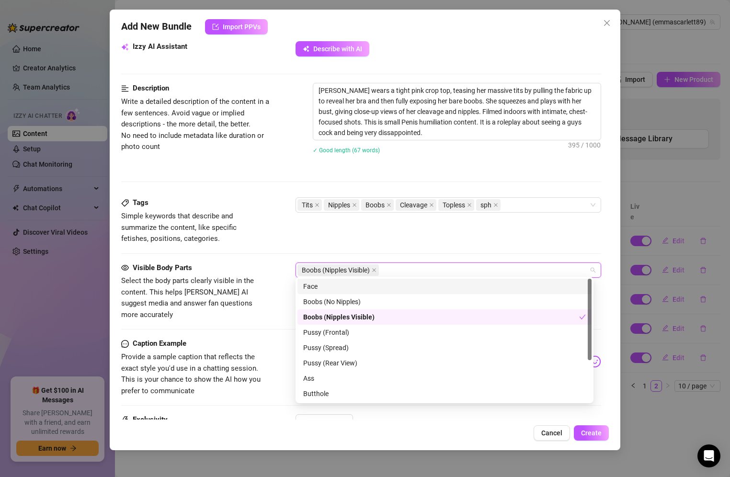
click at [324, 285] on div "Face" at bounding box center [444, 286] width 283 height 11
click at [260, 338] on div "Caption Example" at bounding box center [193, 343] width 144 height 11
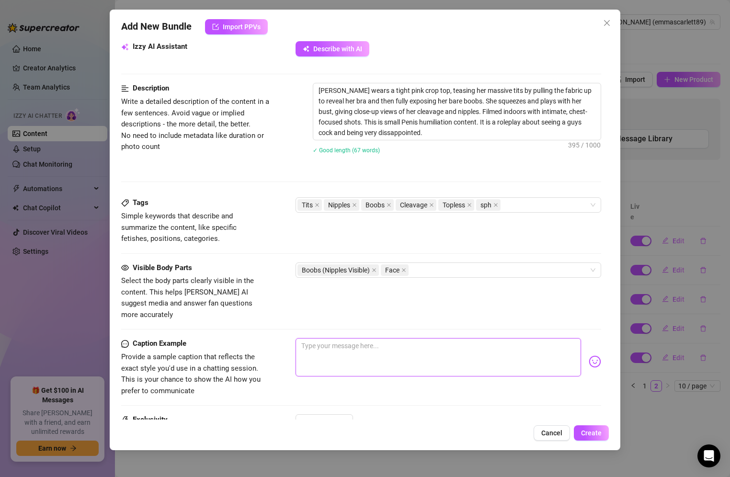
click at [318, 341] on textarea at bounding box center [439, 357] width 286 height 38
click at [532, 338] on textarea "Imagine you take your cock out on a hookup with me... and I am SUPER dissapoint…" at bounding box center [439, 357] width 286 height 38
click at [597, 426] on button "Create" at bounding box center [591, 432] width 35 height 15
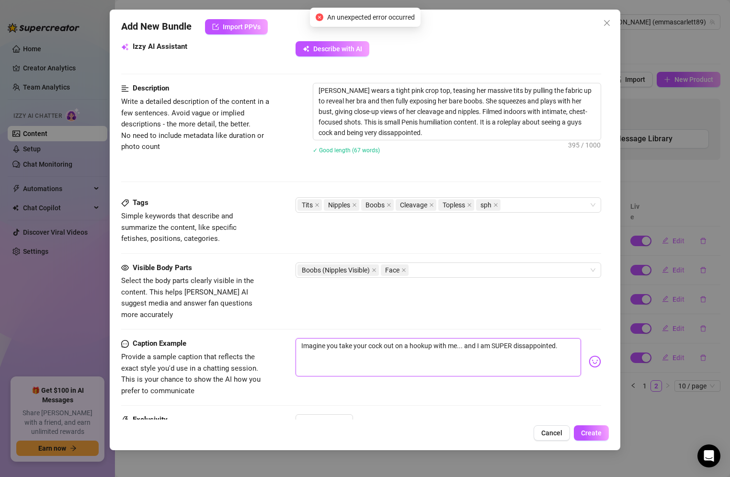
click at [537, 338] on textarea "Imagine you take your cock out on a hookup with me... and I am SUPER dissappoin…" at bounding box center [439, 357] width 286 height 38
click at [526, 338] on textarea "Imagine you take your cock out on a hookup with me... and I am SUPER dissappoin…" at bounding box center [439, 357] width 286 height 38
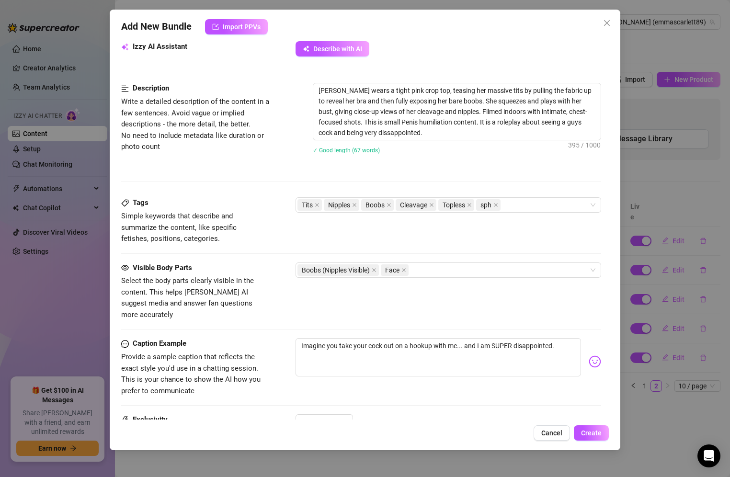
click at [589, 355] on img at bounding box center [595, 361] width 12 height 12
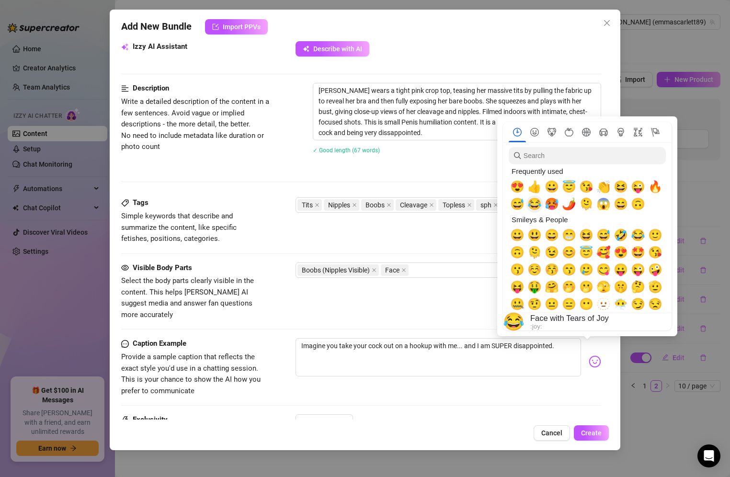
click at [537, 204] on span "😂" at bounding box center [534, 203] width 14 height 13
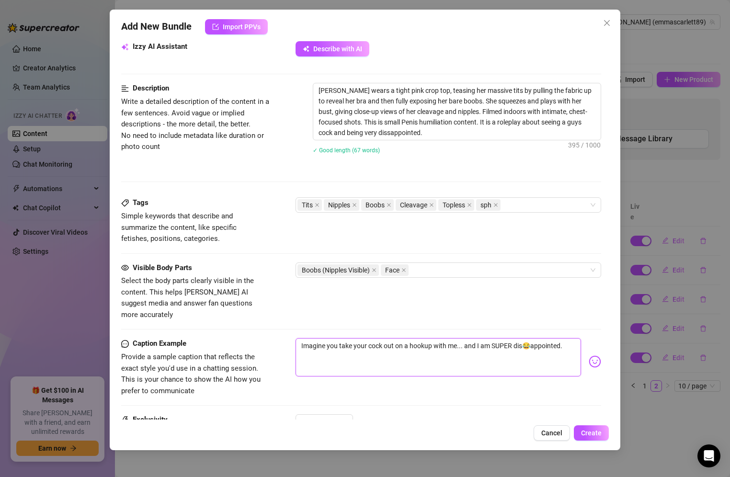
scroll to position [376, 0]
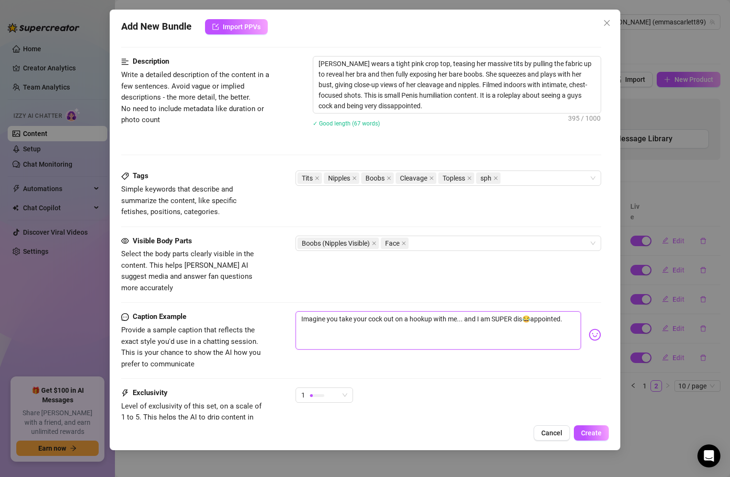
click at [566, 311] on textarea "Imagine you take your cock out on a hookup with me... and I am SUPER dis😂appoin…" at bounding box center [439, 330] width 286 height 38
click at [602, 431] on button "Create" at bounding box center [591, 432] width 35 height 15
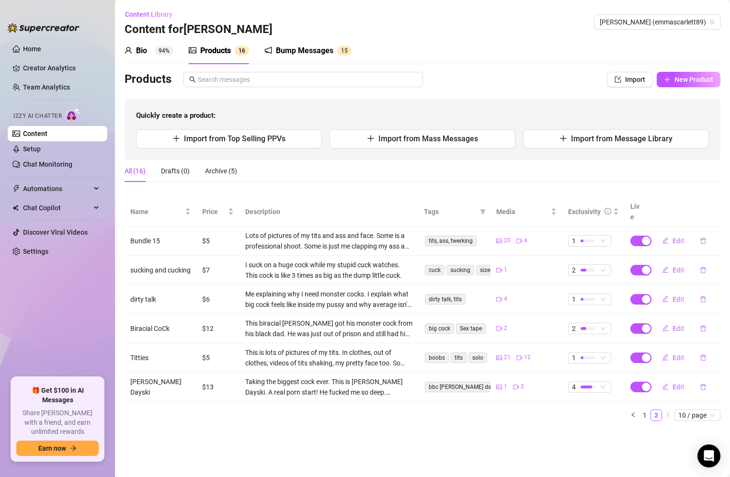
click at [218, 102] on div "Quickly create a product: Import from Top Selling PPVs Import from Mass Message…" at bounding box center [423, 129] width 596 height 61
click at [681, 88] on div "Products Import New Product Quickly create a product: Import from Top Selling P…" at bounding box center [423, 116] width 596 height 88
click at [679, 77] on span "New Product" at bounding box center [693, 80] width 39 height 8
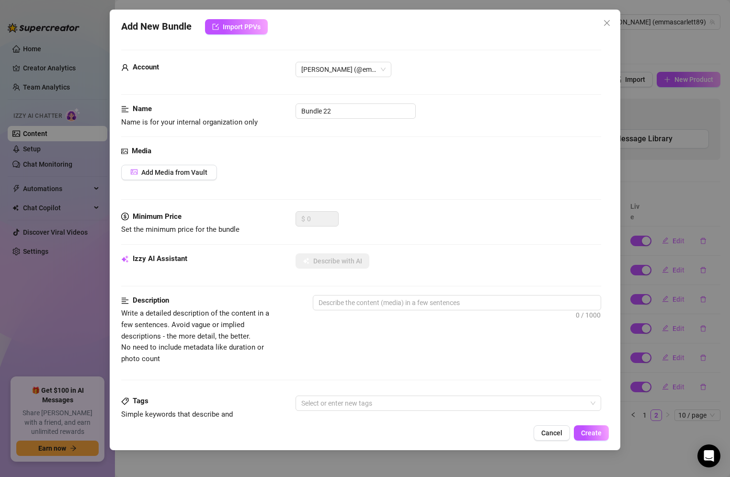
click at [243, 34] on div "Add New Bundle Import PPVs Account [PERSON_NAME] (@emmascarlett89) Name Name is…" at bounding box center [365, 230] width 511 height 441
click at [242, 26] on span "Import PPVs" at bounding box center [242, 27] width 38 height 8
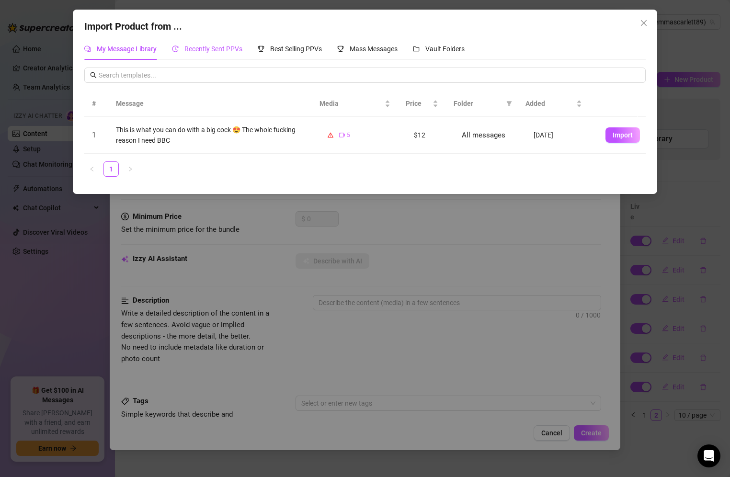
click at [216, 48] on span "Recently Sent PPVs" at bounding box center [213, 49] width 58 height 8
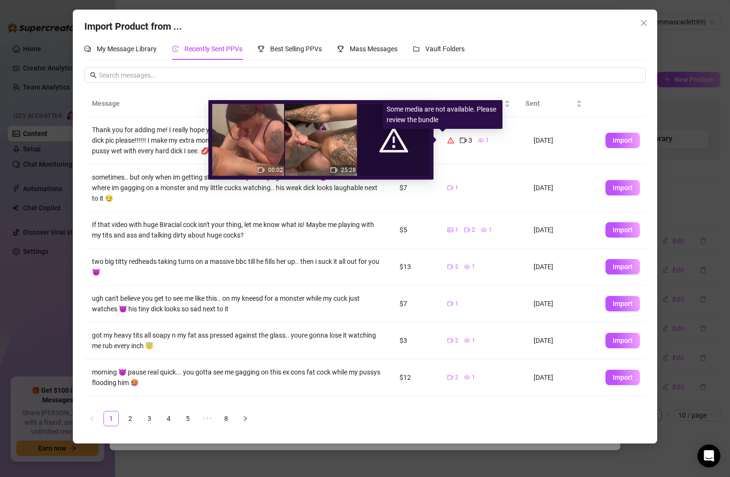
click at [447, 141] on icon "warning" at bounding box center [450, 140] width 7 height 6
click at [447, 139] on icon "warning" at bounding box center [450, 140] width 7 height 6
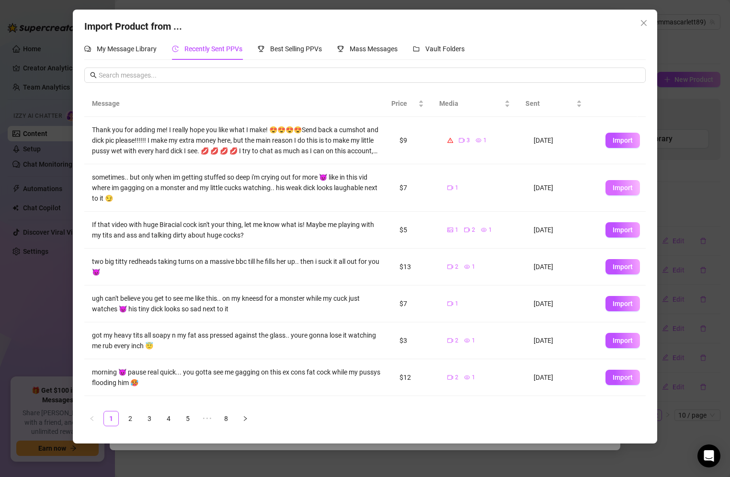
click at [613, 189] on span "Import" at bounding box center [623, 188] width 20 height 8
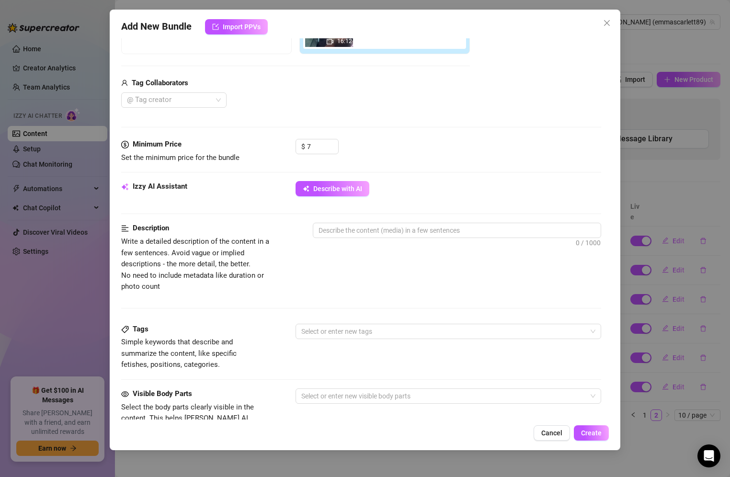
scroll to position [213, 0]
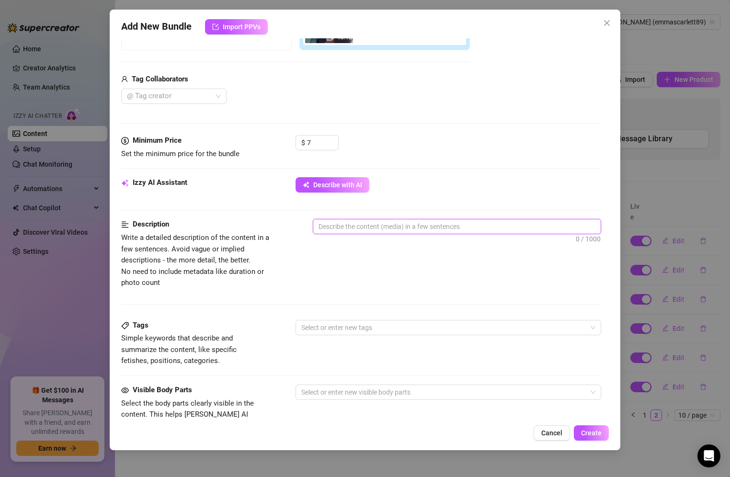
click at [447, 226] on textarea at bounding box center [457, 226] width 288 height 14
click at [432, 334] on div "Tags Simple keywords that describe and summarize the content, like specific fet…" at bounding box center [361, 343] width 480 height 47
click at [432, 317] on div "Description Write a detailed description of the content in a few sentences. Avo…" at bounding box center [361, 269] width 480 height 101
click at [483, 232] on textarea "I take a huge cock while a little dick cuck watches" at bounding box center [457, 226] width 288 height 14
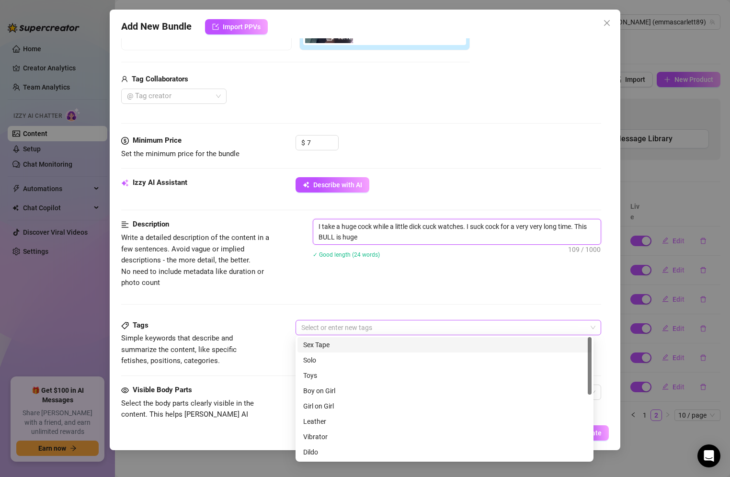
drag, startPoint x: 468, startPoint y: 330, endPoint x: 359, endPoint y: 328, distance: 109.7
click at [359, 328] on div at bounding box center [443, 327] width 292 height 13
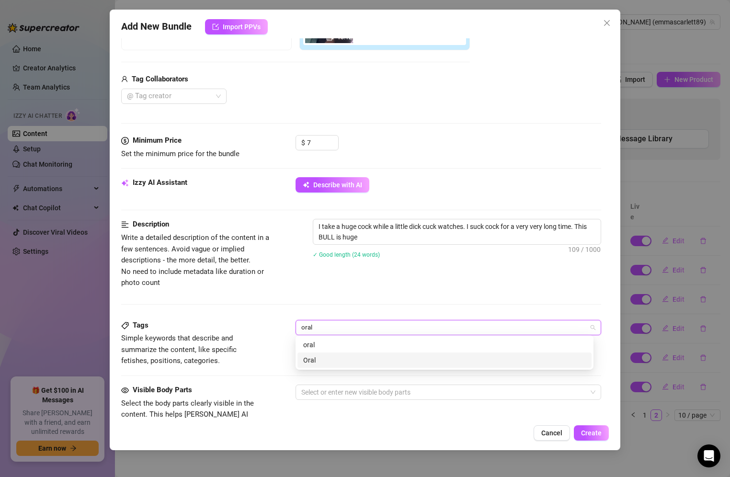
click at [339, 367] on div "Oral" at bounding box center [444, 360] width 294 height 15
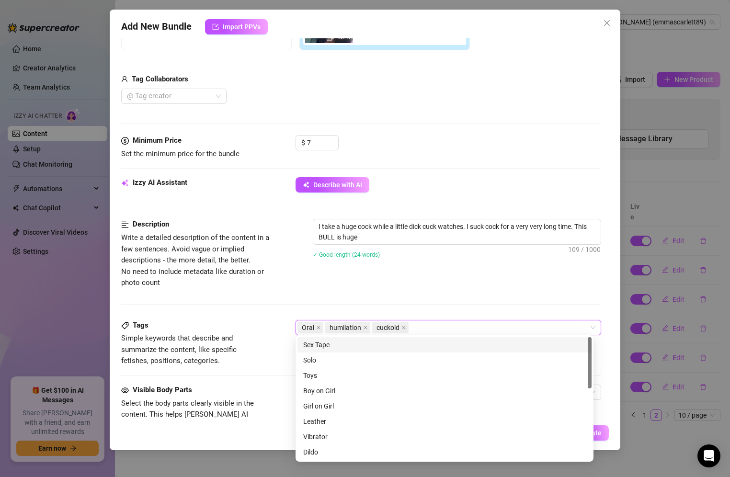
click at [251, 368] on div "Tags Simple keywords that describe and summarize the content, like specific fet…" at bounding box center [361, 352] width 480 height 65
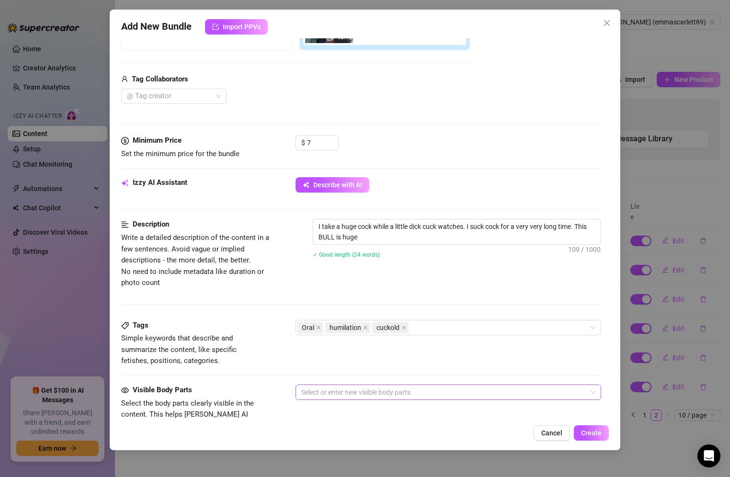
click at [332, 391] on div at bounding box center [443, 392] width 292 height 13
click at [329, 371] on div "tits" at bounding box center [444, 371] width 283 height 11
click at [590, 433] on span "Create" at bounding box center [591, 433] width 21 height 8
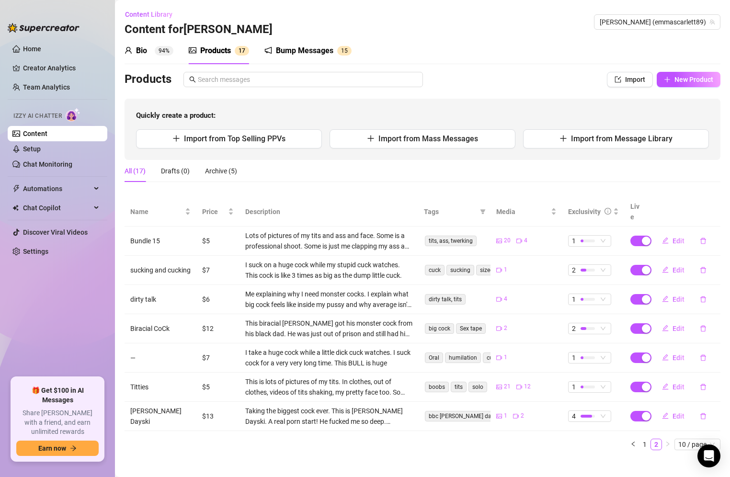
click at [314, 50] on div "Bump Messages" at bounding box center [304, 50] width 57 height 11
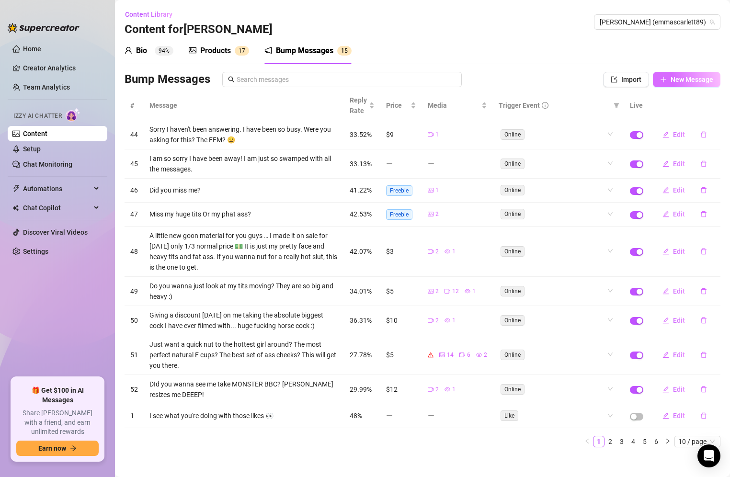
click at [674, 80] on span "New Message" at bounding box center [692, 80] width 43 height 8
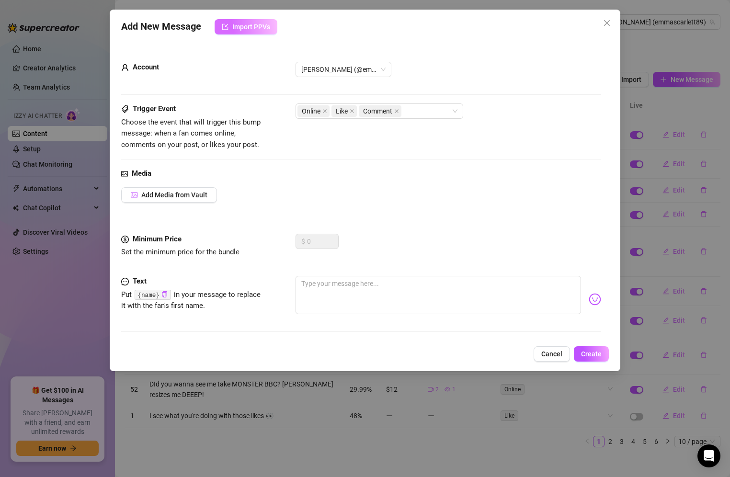
click at [234, 26] on span "Import PPVs" at bounding box center [251, 27] width 38 height 8
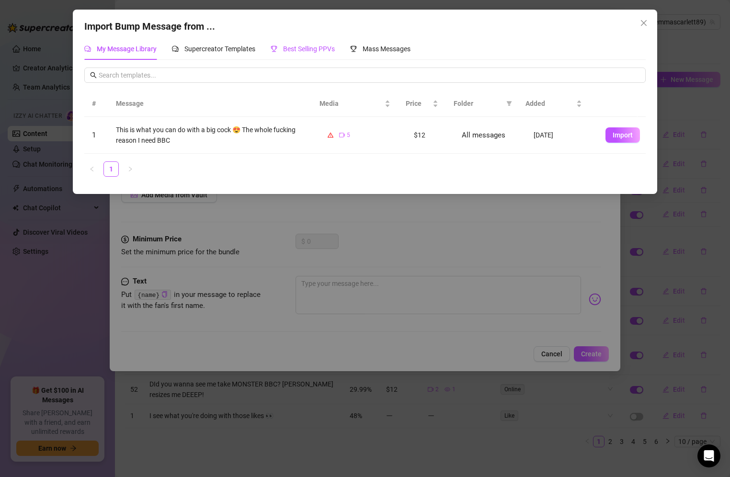
click at [297, 50] on span "Best Selling PPVs" at bounding box center [309, 49] width 52 height 8
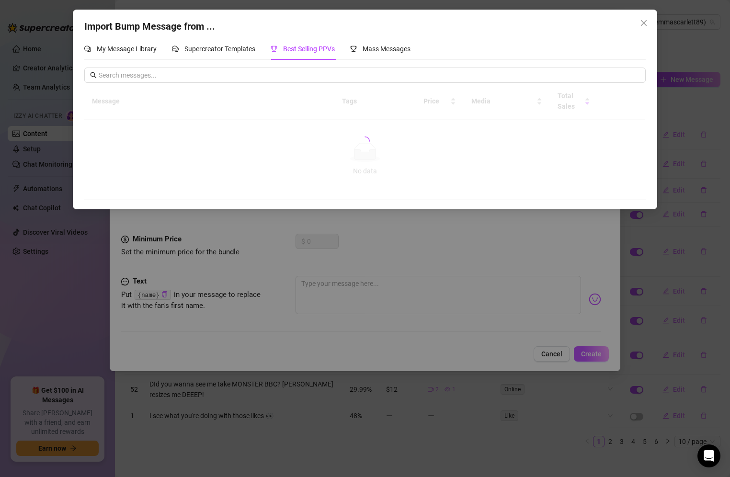
click at [355, 100] on div at bounding box center [364, 141] width 561 height 117
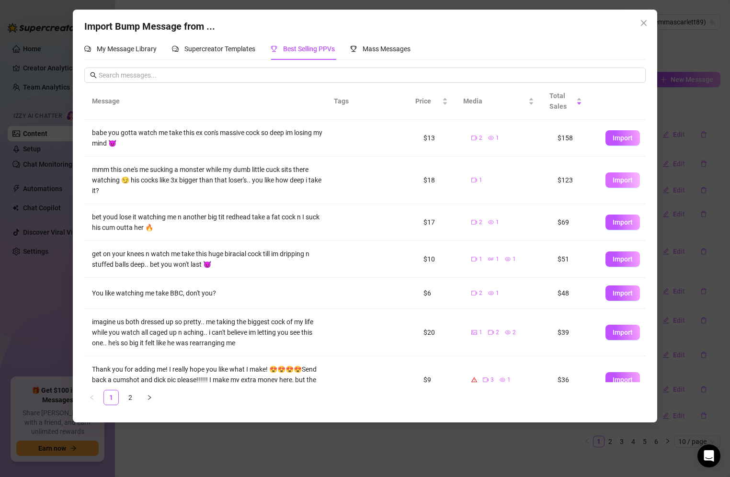
click at [615, 177] on span "Import" at bounding box center [623, 180] width 20 height 8
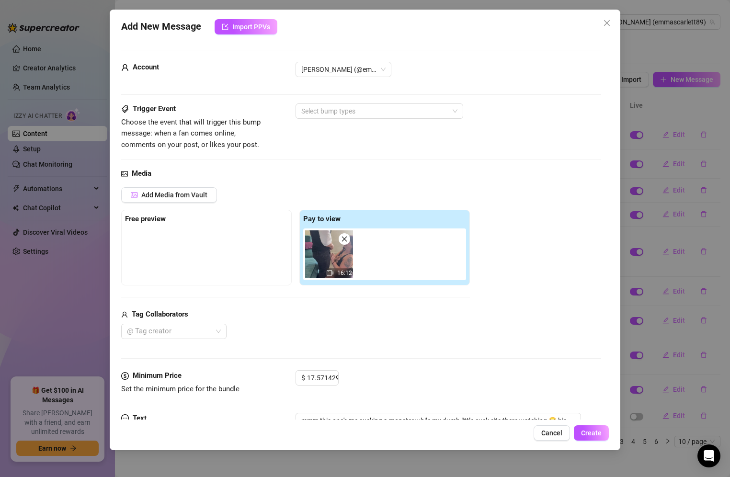
click at [343, 232] on img at bounding box center [329, 254] width 48 height 48
click at [345, 237] on icon "close" at bounding box center [344, 239] width 7 height 7
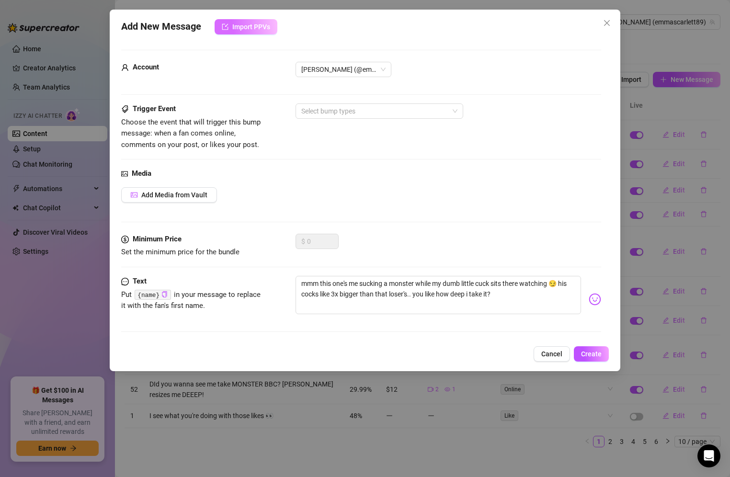
click at [251, 25] on span "Import PPVs" at bounding box center [251, 27] width 38 height 8
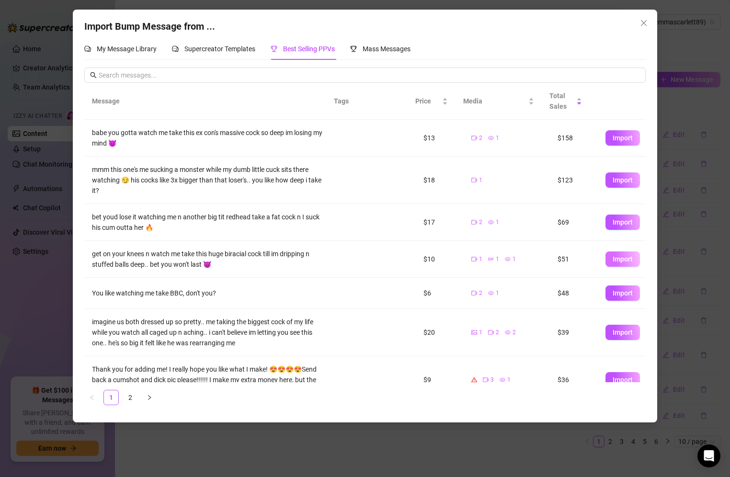
click at [616, 259] on span "Import" at bounding box center [623, 259] width 20 height 8
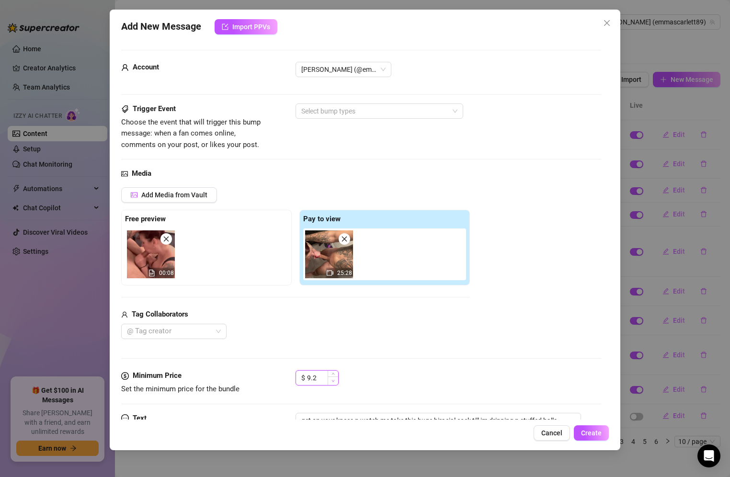
click at [328, 380] on span "Decrease Value" at bounding box center [333, 380] width 11 height 9
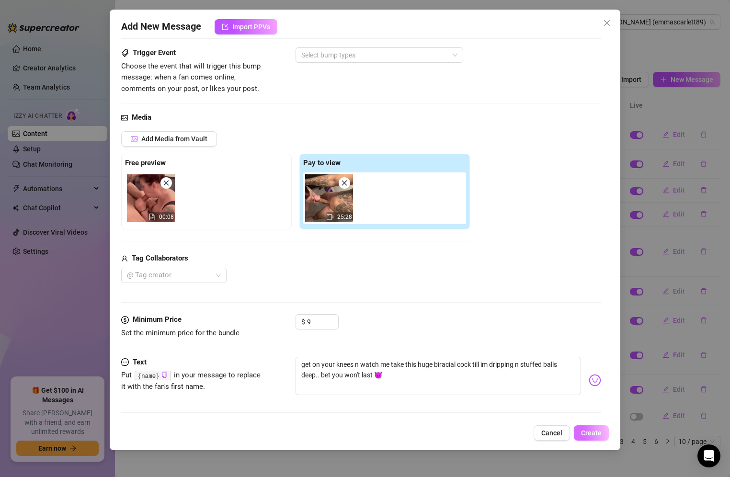
click at [589, 433] on span "Create" at bounding box center [591, 433] width 21 height 8
click at [381, 56] on div at bounding box center [374, 54] width 154 height 13
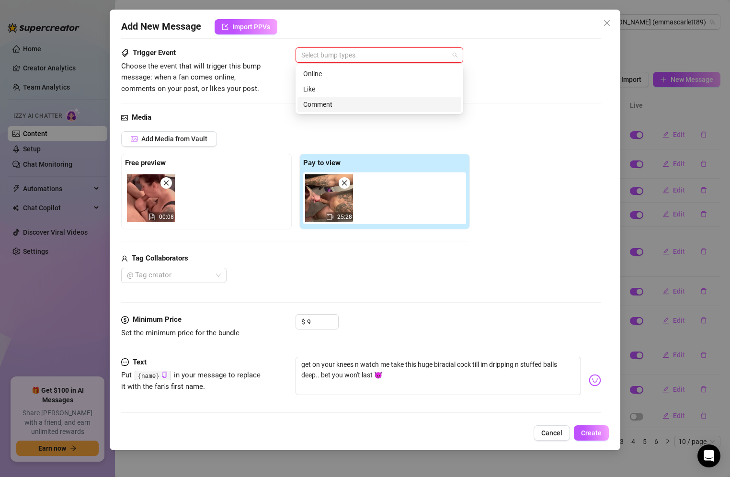
click at [357, 106] on div "Comment" at bounding box center [379, 104] width 152 height 11
click at [491, 314] on div "$ 9" at bounding box center [449, 326] width 306 height 24
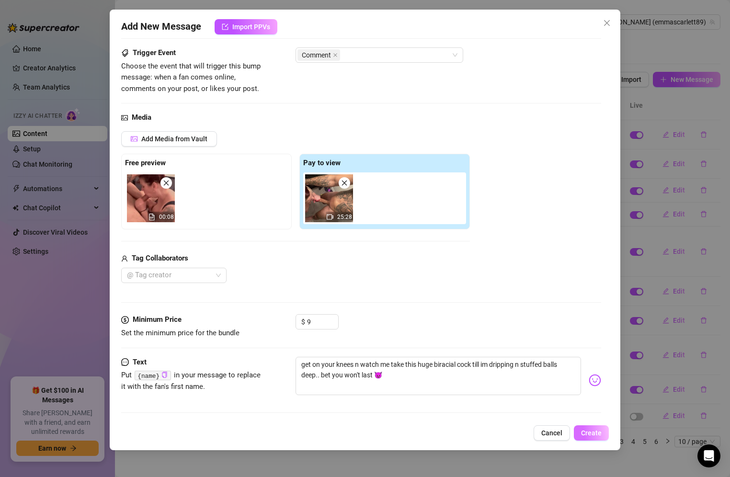
click at [587, 432] on span "Create" at bounding box center [591, 433] width 21 height 8
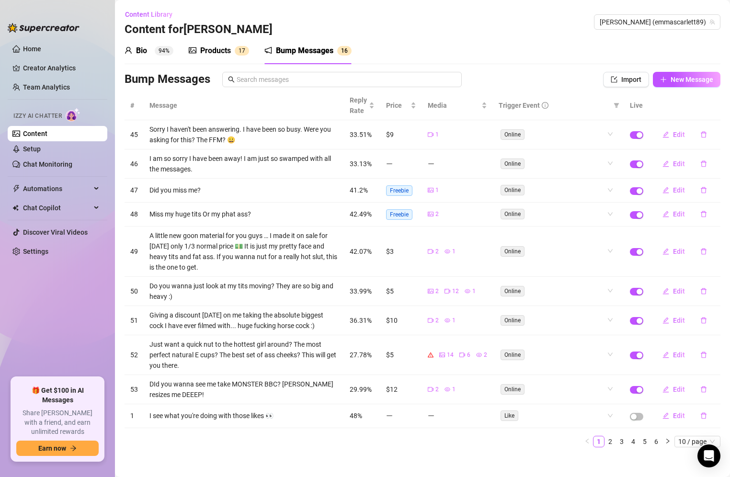
click at [196, 45] on div "Products 1 7" at bounding box center [219, 50] width 60 height 27
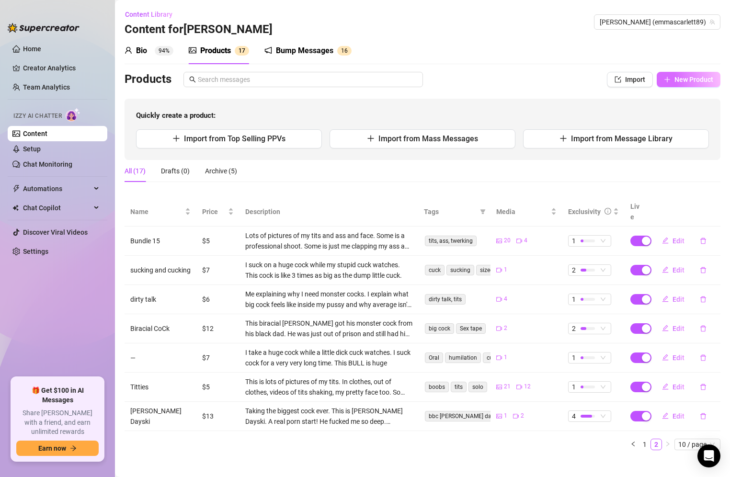
click at [684, 83] on span "New Product" at bounding box center [693, 80] width 39 height 8
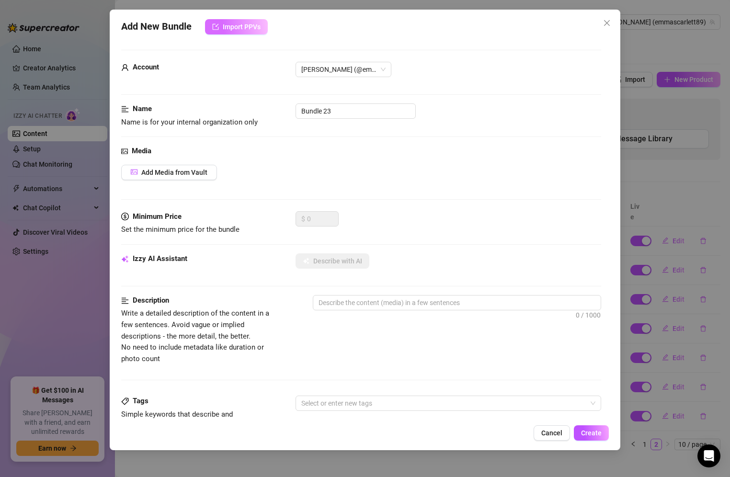
click at [241, 27] on span "Import PPVs" at bounding box center [242, 27] width 38 height 8
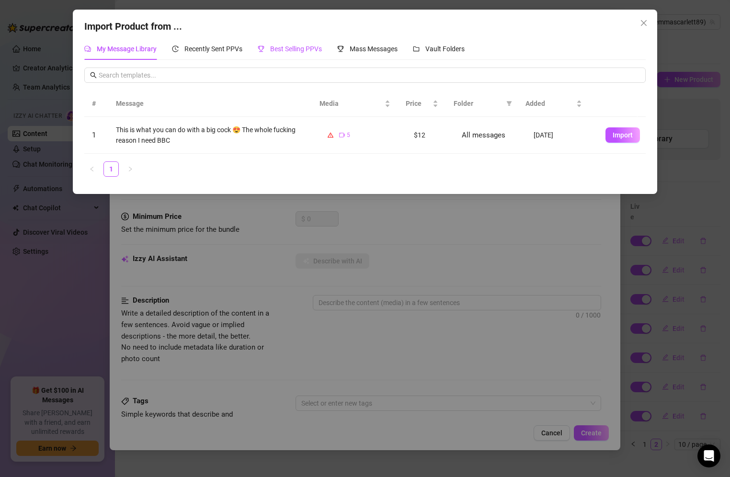
click at [295, 52] on span "Best Selling PPVs" at bounding box center [296, 49] width 52 height 8
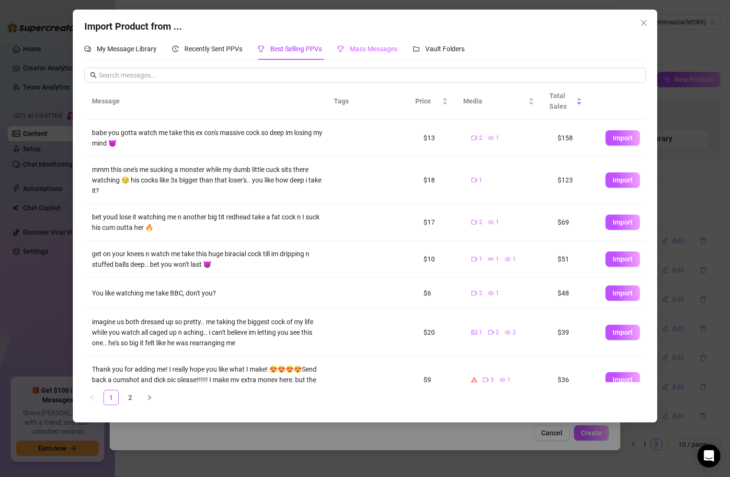
click at [366, 55] on div "Mass Messages" at bounding box center [367, 49] width 60 height 22
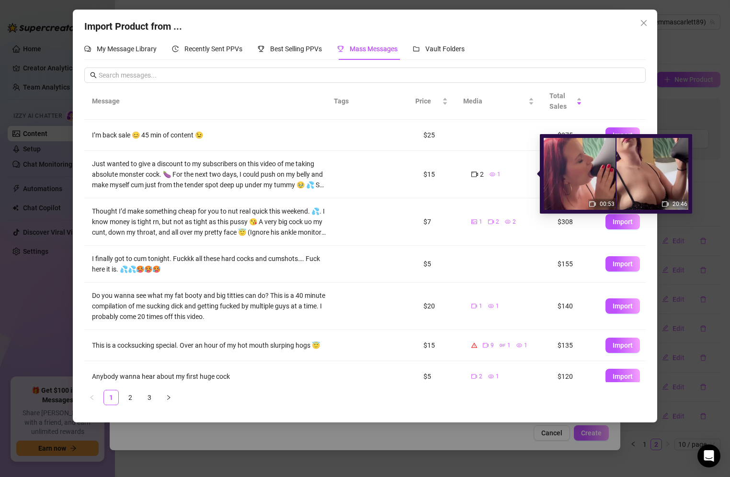
click at [471, 176] on icon "video-camera" at bounding box center [474, 174] width 7 height 7
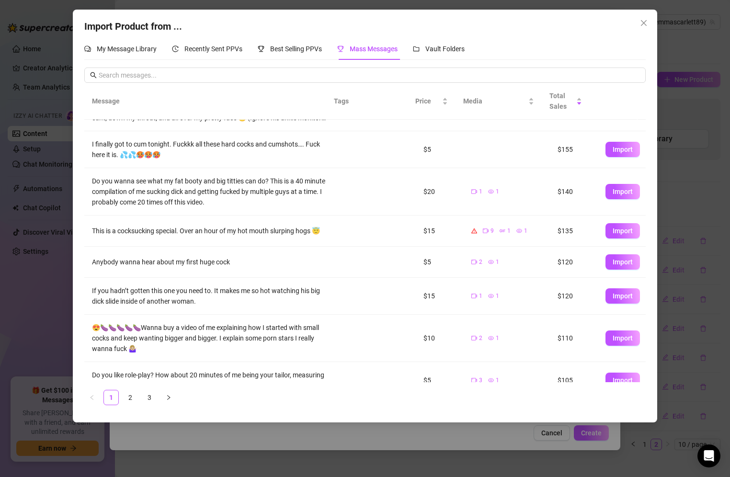
scroll to position [117, 0]
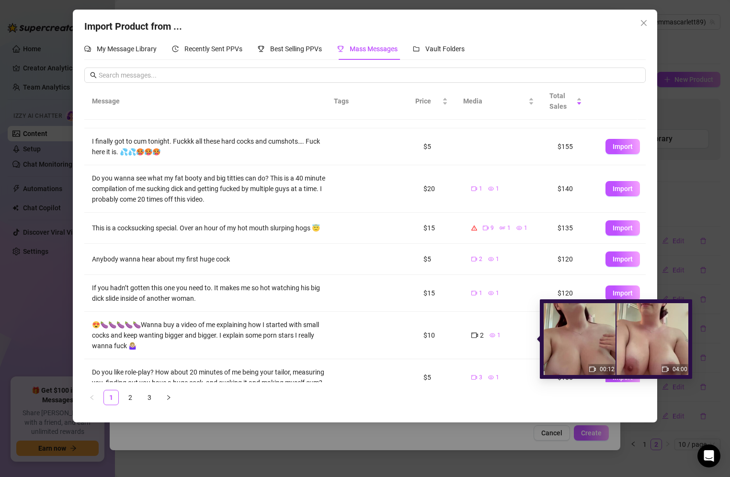
click at [480, 338] on span "2" at bounding box center [482, 335] width 4 height 11
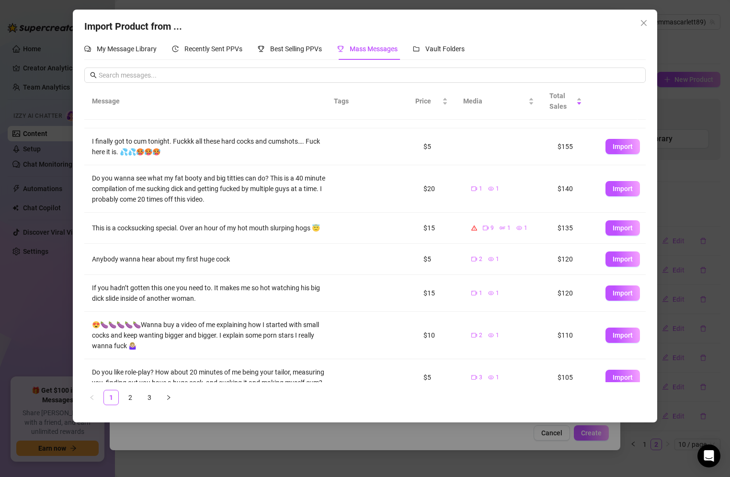
click at [506, 324] on td "2 1" at bounding box center [507, 335] width 86 height 47
click at [613, 339] on span "Import" at bounding box center [623, 335] width 20 height 8
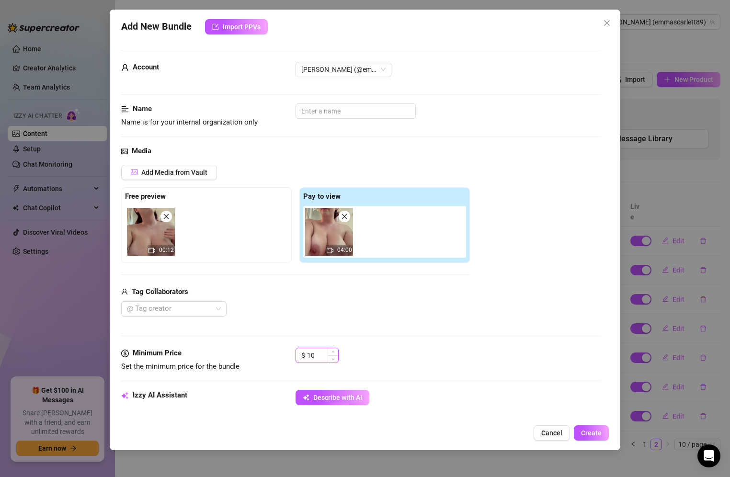
drag, startPoint x: 320, startPoint y: 354, endPoint x: 307, endPoint y: 356, distance: 13.5
click at [307, 356] on input "10" at bounding box center [322, 355] width 31 height 14
click at [343, 107] on input "text" at bounding box center [356, 110] width 120 height 15
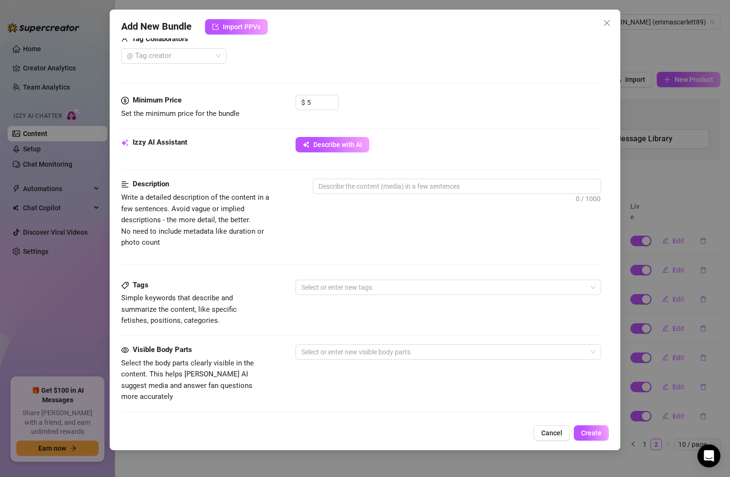
scroll to position [264, 0]
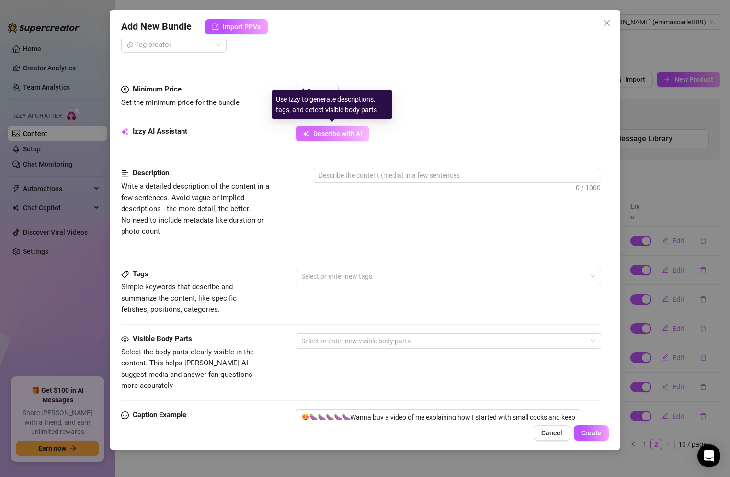
click at [352, 131] on span "Describe with AI" at bounding box center [337, 134] width 49 height 8
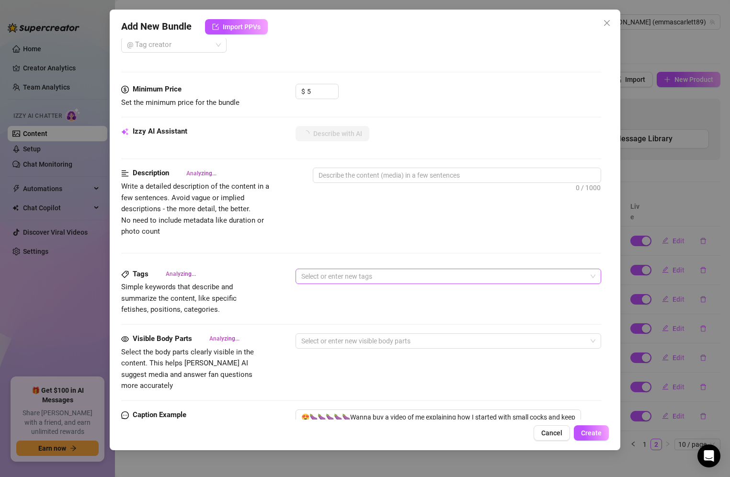
click at [352, 276] on div at bounding box center [443, 276] width 292 height 13
click at [352, 276] on div "s s" at bounding box center [443, 276] width 292 height 13
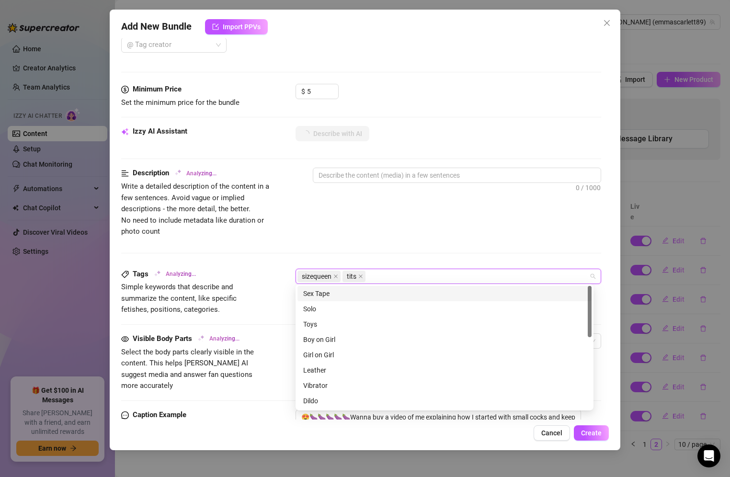
click at [389, 230] on div "Description Analyzing... Write a detailed description of the content in a few s…" at bounding box center [361, 202] width 480 height 69
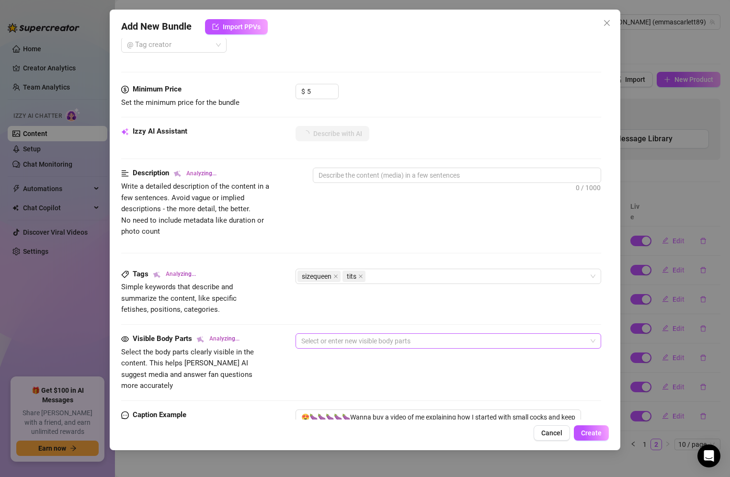
click at [354, 339] on div at bounding box center [443, 340] width 292 height 13
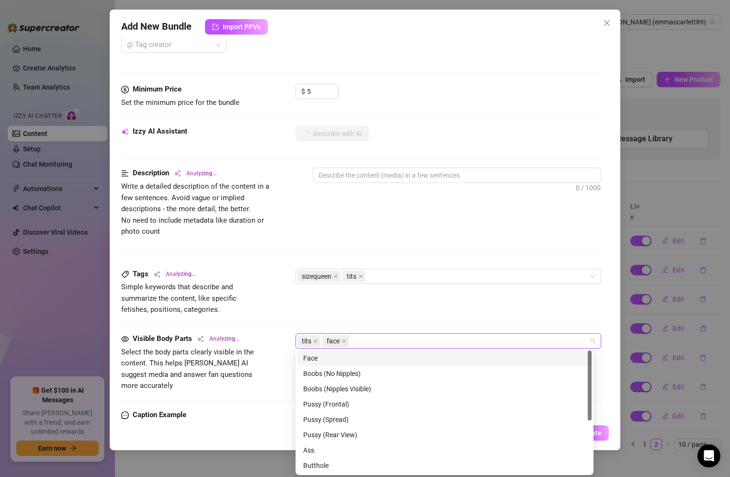
click at [355, 319] on div "Tags Analyzing... Simple keywords that describe and summarize the content, like…" at bounding box center [361, 301] width 480 height 65
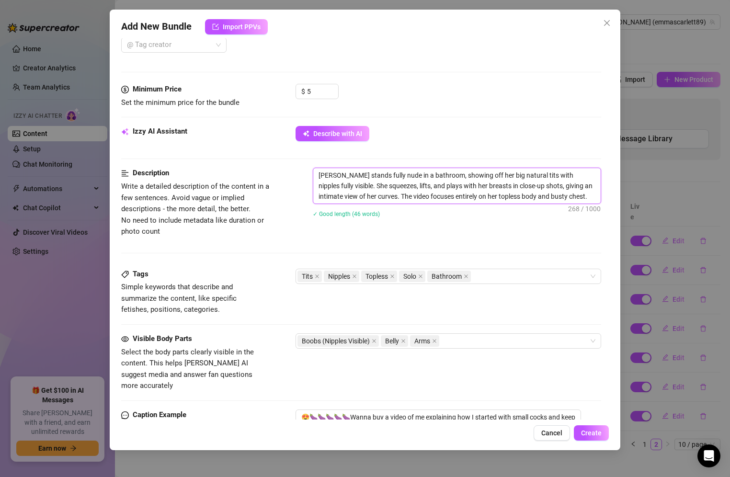
click at [573, 194] on textarea "[PERSON_NAME] stands fully nude in a bathroom, showing off her big natural tits…" at bounding box center [457, 185] width 288 height 35
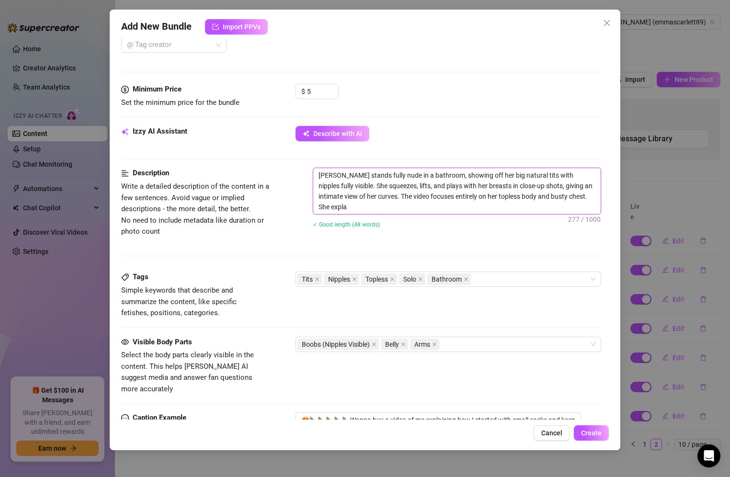
scroll to position [0, 0]
click at [594, 435] on span "Create" at bounding box center [591, 433] width 21 height 8
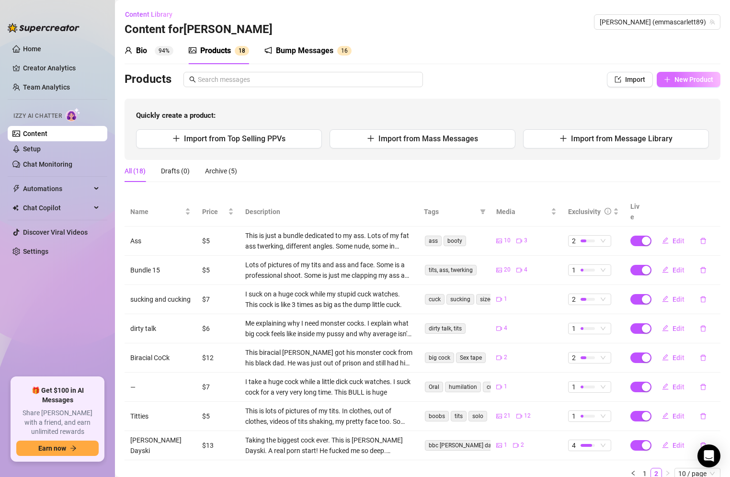
click at [677, 74] on button "New Product" at bounding box center [689, 79] width 64 height 15
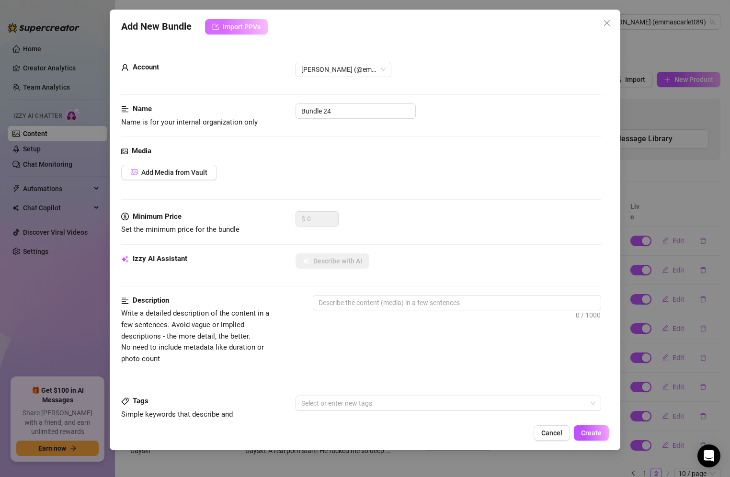
click at [236, 30] on span "Import PPVs" at bounding box center [242, 27] width 38 height 8
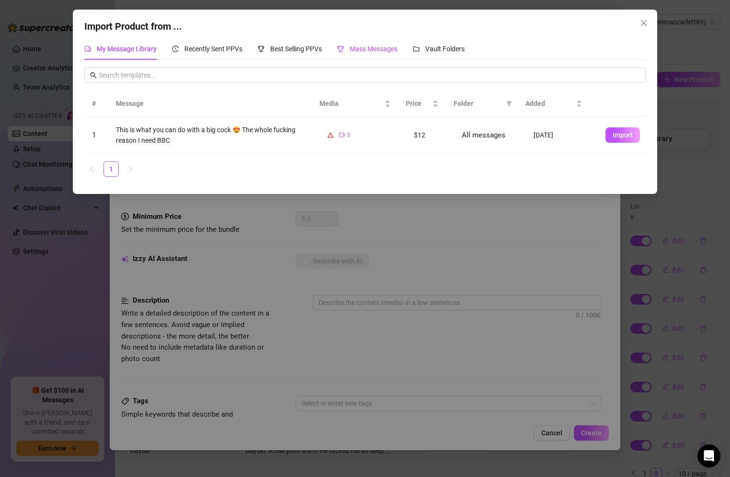
click at [383, 47] on span "Mass Messages" at bounding box center [374, 49] width 48 height 8
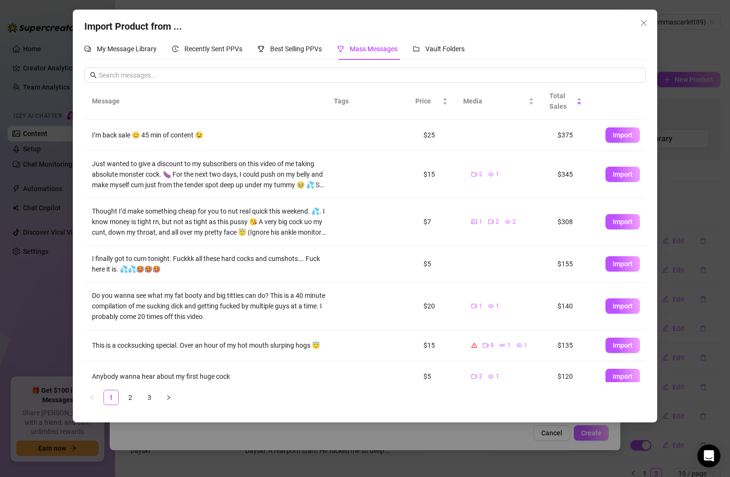
scroll to position [146, 0]
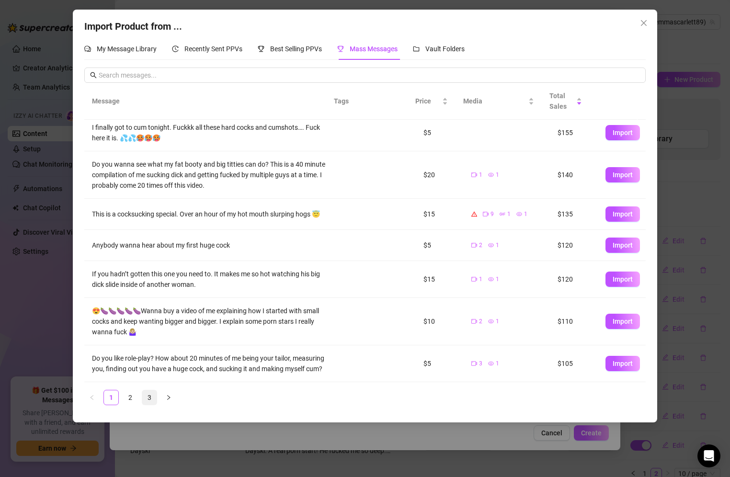
click at [149, 396] on link "3" at bounding box center [149, 397] width 14 height 14
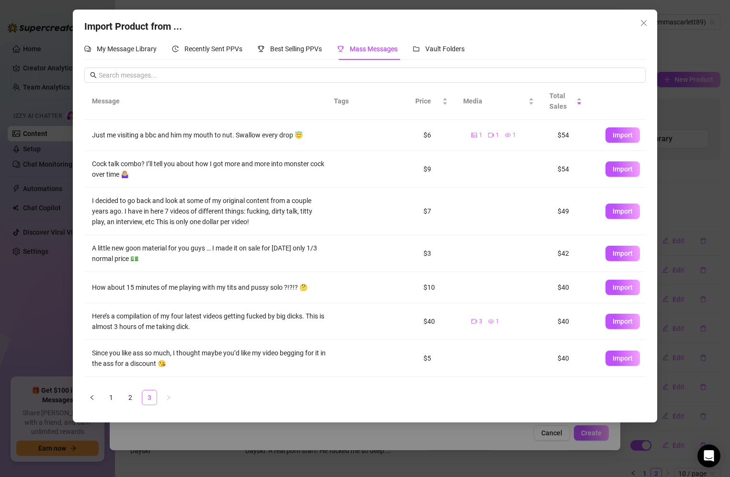
scroll to position [0, 0]
click at [126, 396] on link "2" at bounding box center [130, 397] width 14 height 14
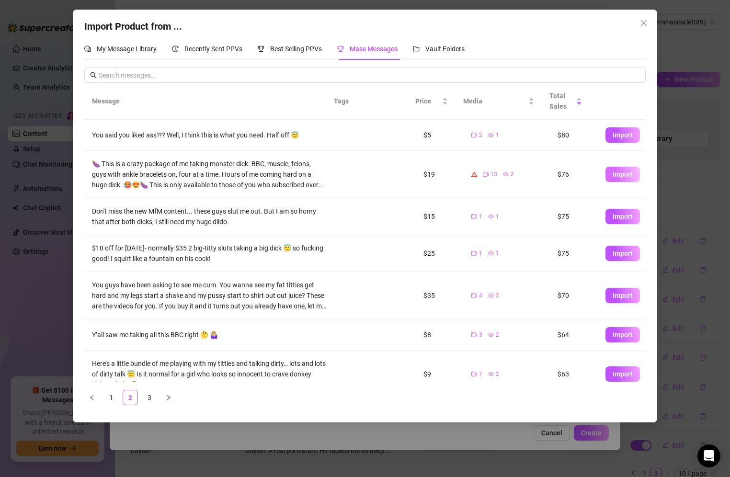
click at [613, 175] on span "Import" at bounding box center [623, 175] width 20 height 8
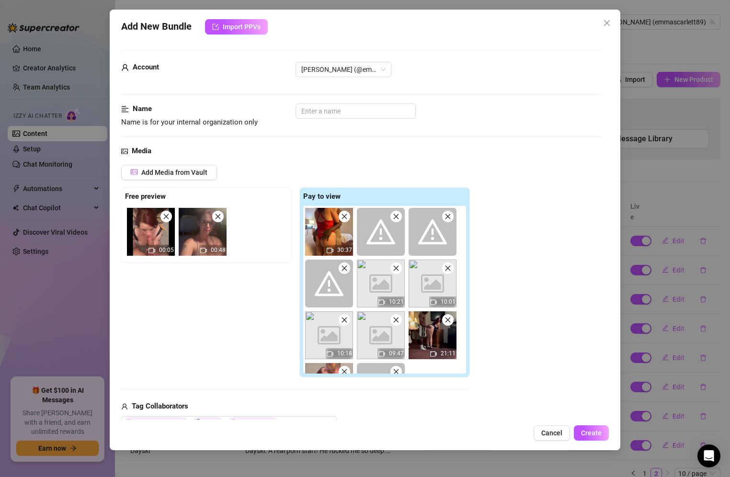
click at [394, 216] on icon "close" at bounding box center [396, 216] width 7 height 7
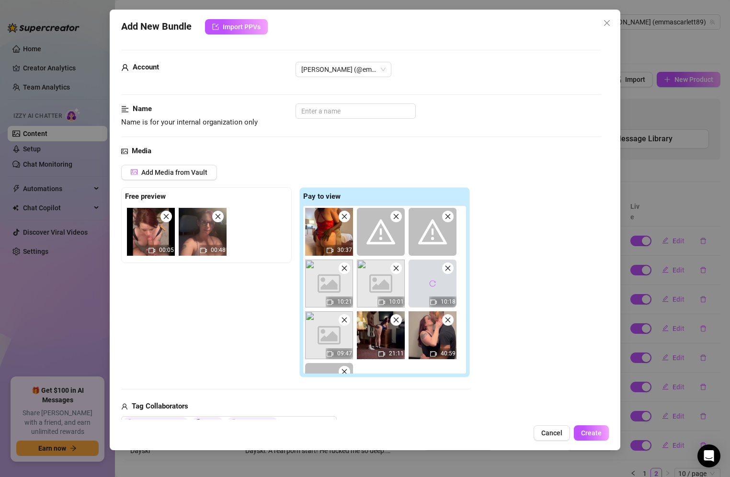
click at [448, 216] on icon "close" at bounding box center [448, 216] width 7 height 7
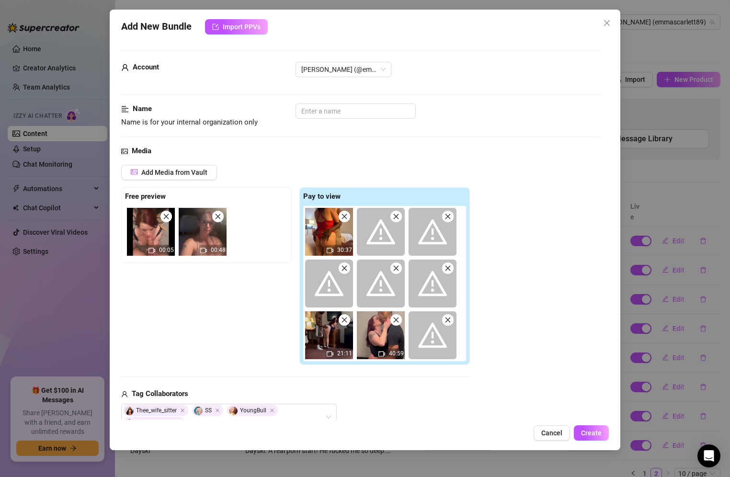
click at [395, 218] on icon "close" at bounding box center [396, 216] width 7 height 7
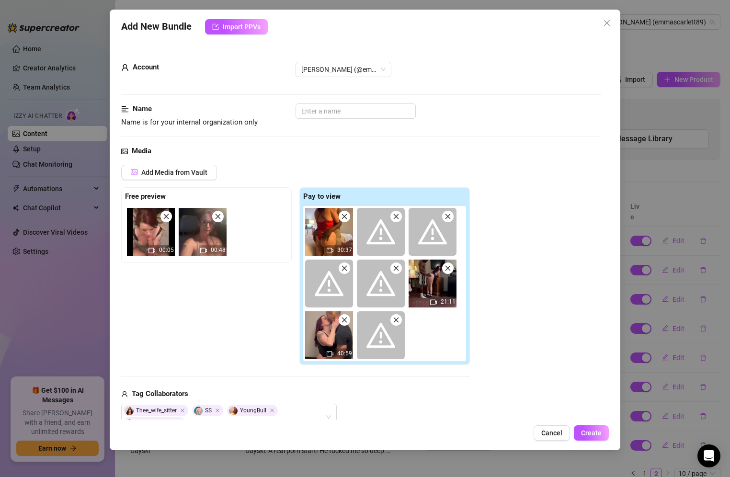
click at [395, 215] on icon "close" at bounding box center [396, 216] width 7 height 7
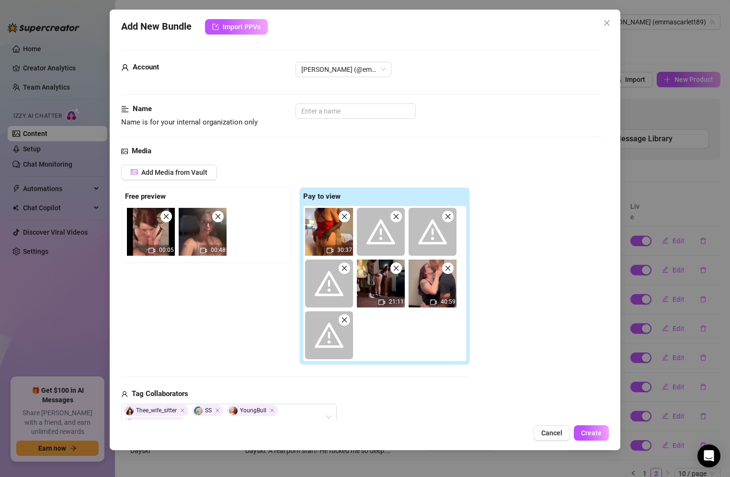
click at [395, 215] on icon "close" at bounding box center [395, 216] width 5 height 5
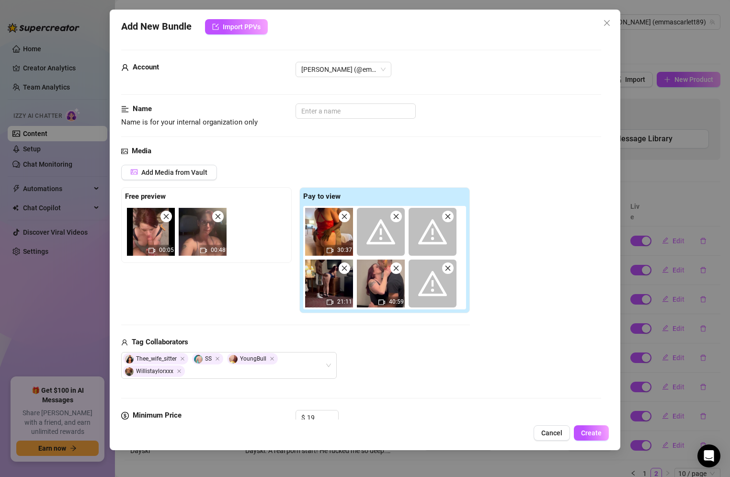
click at [394, 216] on icon "close" at bounding box center [396, 216] width 7 height 7
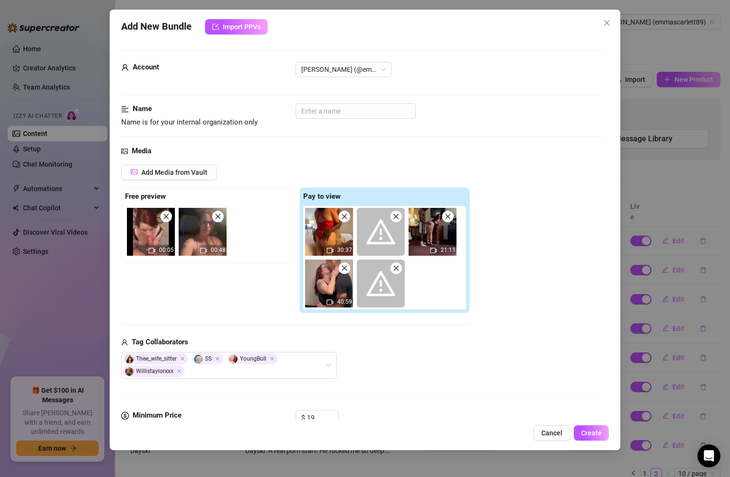
click at [395, 216] on icon "close" at bounding box center [395, 216] width 5 height 5
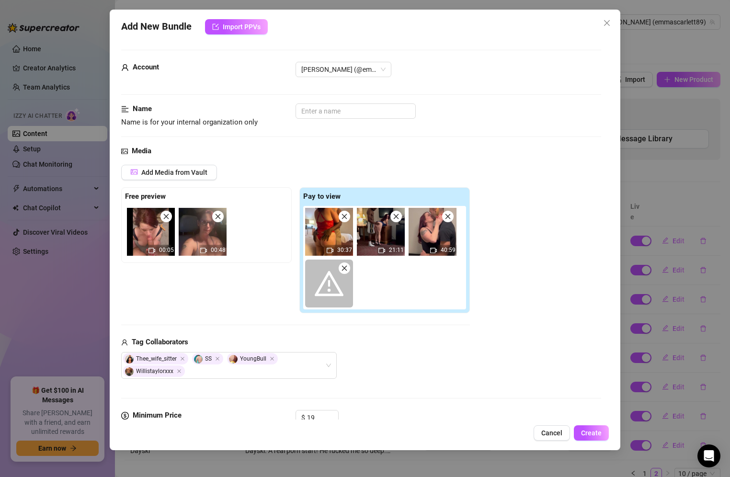
click at [345, 265] on icon "close" at bounding box center [344, 268] width 7 height 7
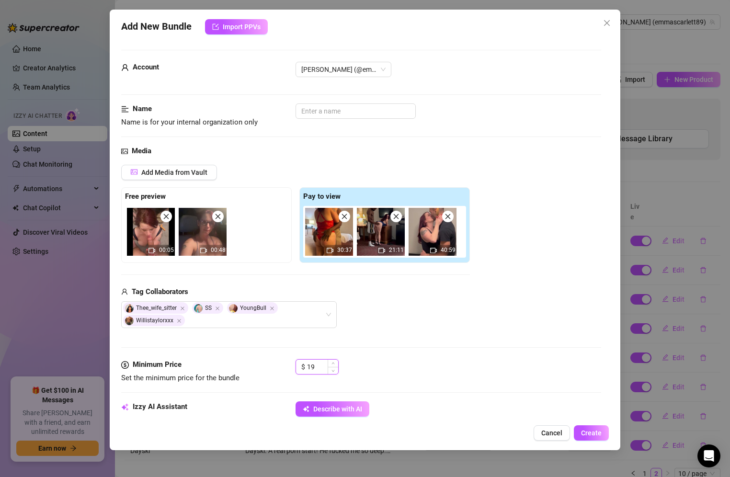
drag, startPoint x: 321, startPoint y: 364, endPoint x: 309, endPoint y: 365, distance: 12.5
click at [309, 365] on input "19" at bounding box center [322, 367] width 31 height 14
click at [327, 107] on input "text" at bounding box center [356, 110] width 120 height 15
click at [418, 152] on div "Media" at bounding box center [361, 151] width 480 height 11
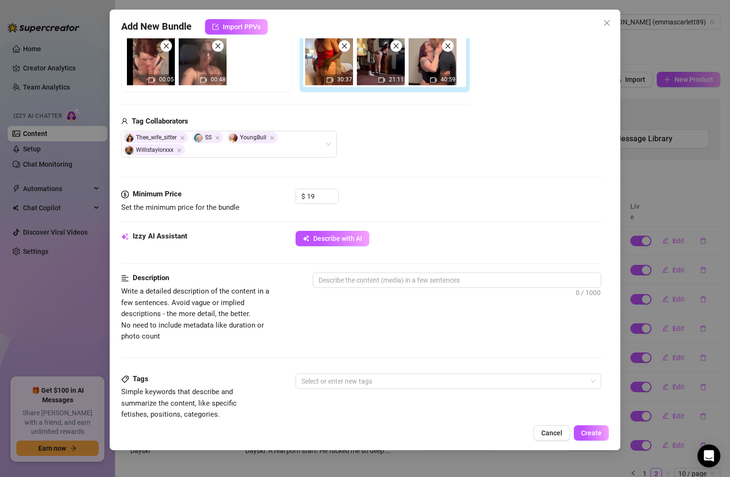
scroll to position [166, 0]
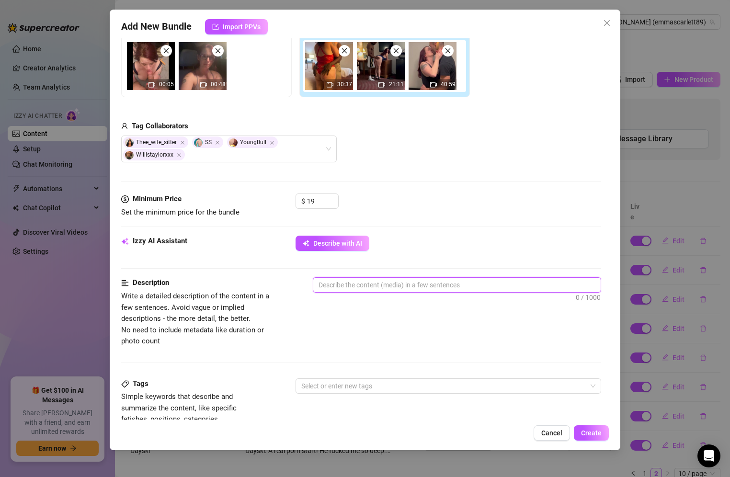
click at [348, 286] on textarea at bounding box center [457, 285] width 288 height 14
click at [344, 387] on div at bounding box center [443, 385] width 292 height 13
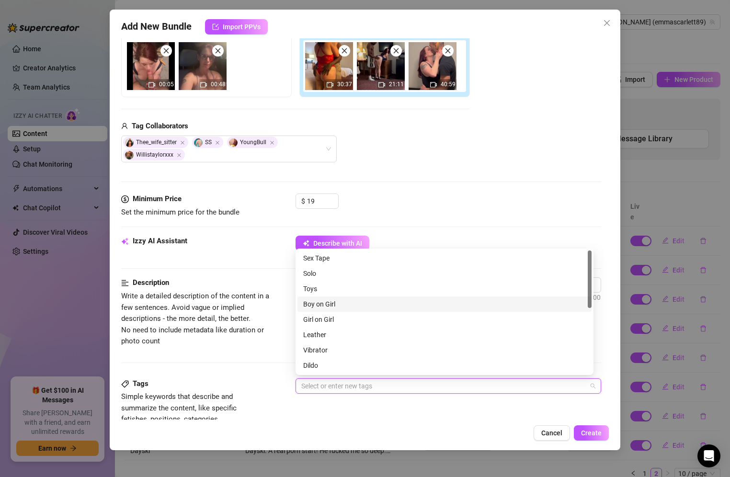
click at [332, 310] on div "Boy on Girl" at bounding box center [444, 304] width 294 height 15
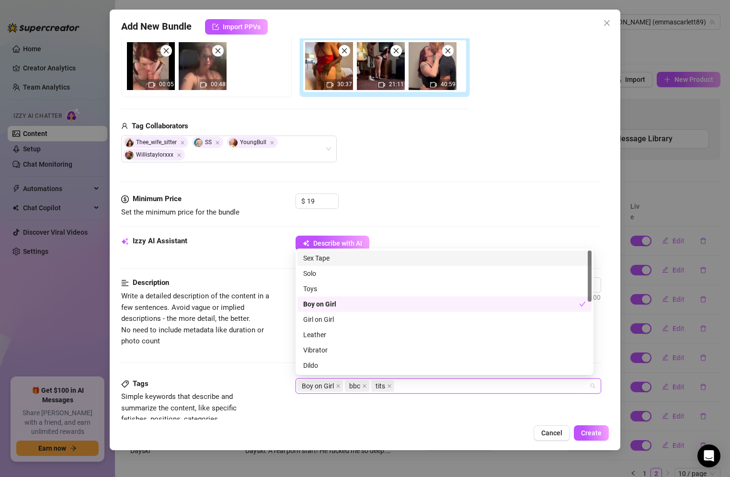
drag, startPoint x: 397, startPoint y: 415, endPoint x: 459, endPoint y: 372, distance: 76.1
click at [397, 415] on div "Tags Simple keywords that describe and summarize the content, like specific fet…" at bounding box center [361, 401] width 480 height 47
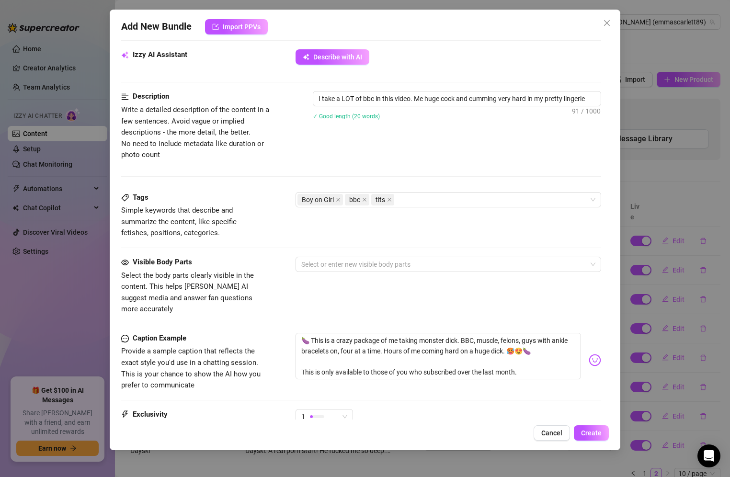
scroll to position [358, 0]
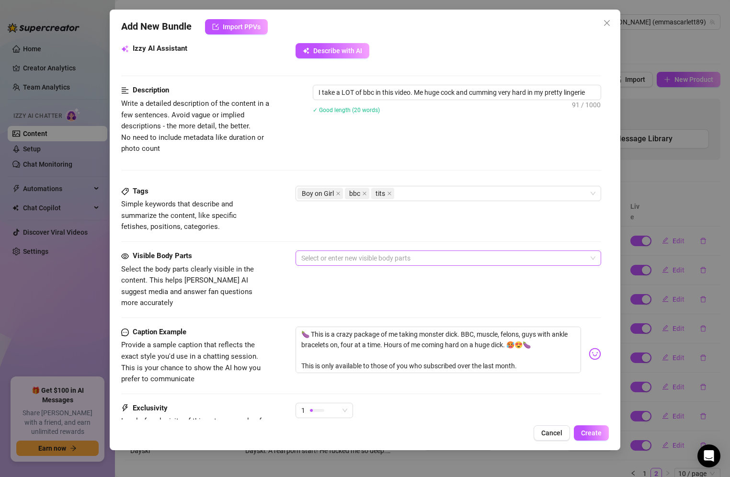
click at [371, 255] on div at bounding box center [443, 257] width 292 height 13
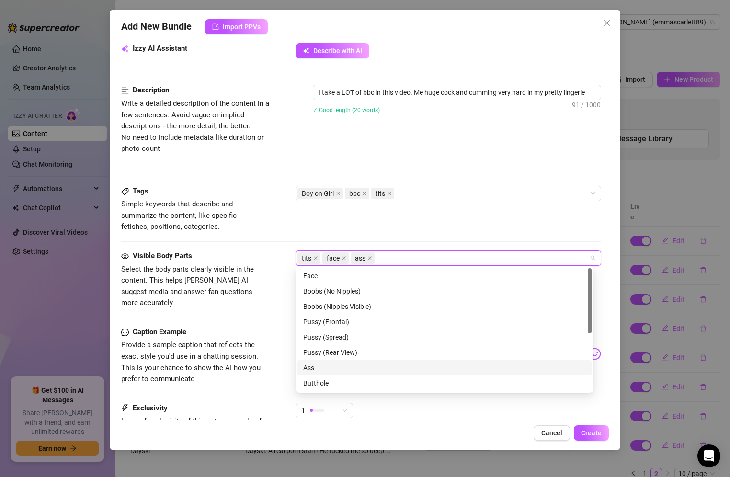
click at [315, 372] on div "Ass" at bounding box center [444, 368] width 283 height 11
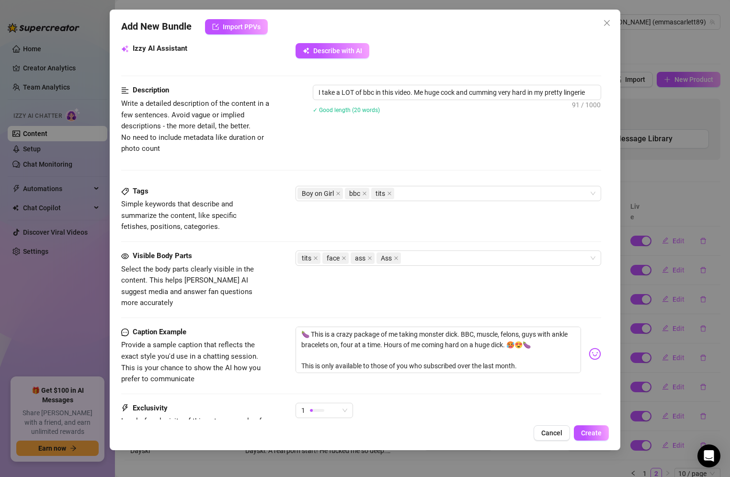
click at [274, 327] on div "Caption Example Provide a sample caption that reflects the exact style you'd us…" at bounding box center [361, 356] width 480 height 58
drag, startPoint x: 402, startPoint y: 332, endPoint x: 359, endPoint y: 332, distance: 43.1
click at [359, 332] on textarea "🍆 This is a crazy package of me taking monster dick. BBC, muscle, felons, guys …" at bounding box center [439, 350] width 286 height 46
drag, startPoint x: 379, startPoint y: 333, endPoint x: 357, endPoint y: 333, distance: 21.6
click at [357, 333] on textarea "🍆 This is a crazy package of me taking monster dick. BBC, muscle, felons, guys …" at bounding box center [439, 350] width 286 height 46
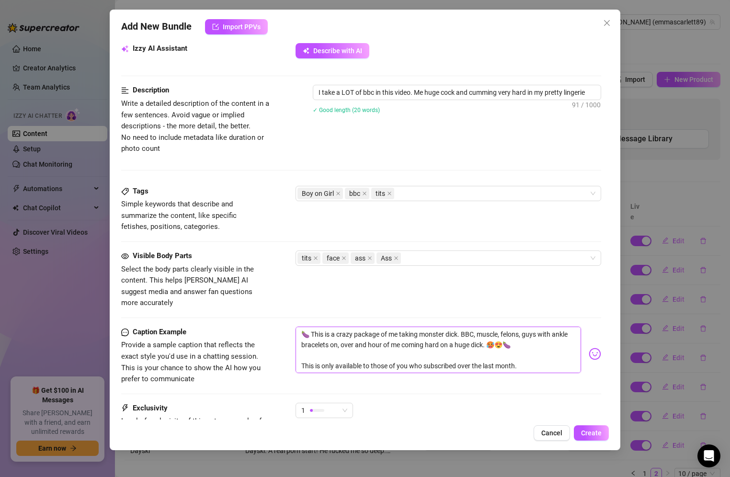
click at [523, 354] on textarea "🍆 This is a crazy package of me taking monster dick. BBC, muscle, felons, guys …" at bounding box center [439, 350] width 286 height 46
drag, startPoint x: 525, startPoint y: 354, endPoint x: 295, endPoint y: 365, distance: 230.7
click at [295, 365] on div "Caption Example Provide a sample caption that reflects the exact style you'd us…" at bounding box center [361, 356] width 480 height 58
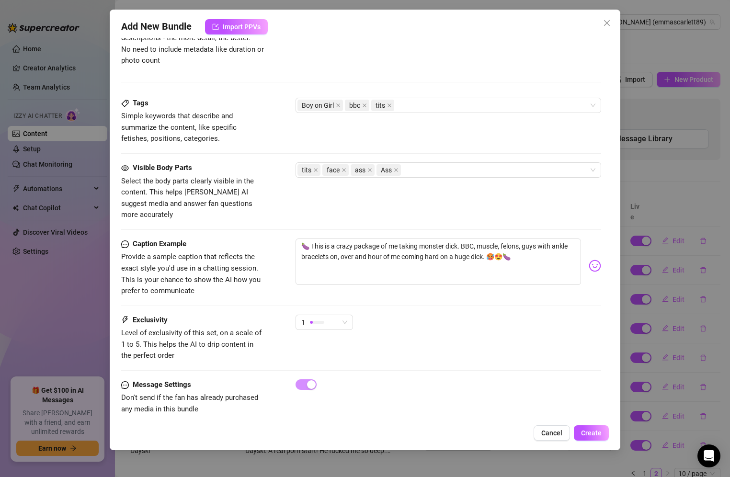
click at [609, 285] on div "Add New Bundle Import PPVs Account [PERSON_NAME] (@emmascarlett89) Name Name is…" at bounding box center [365, 230] width 511 height 441
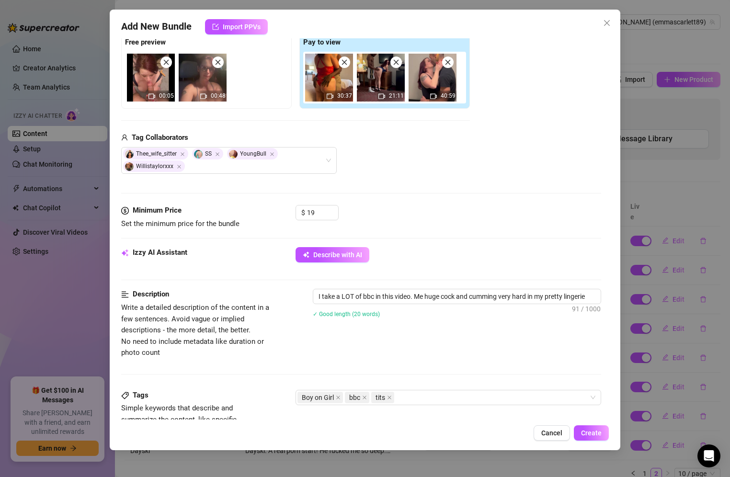
scroll to position [153, 0]
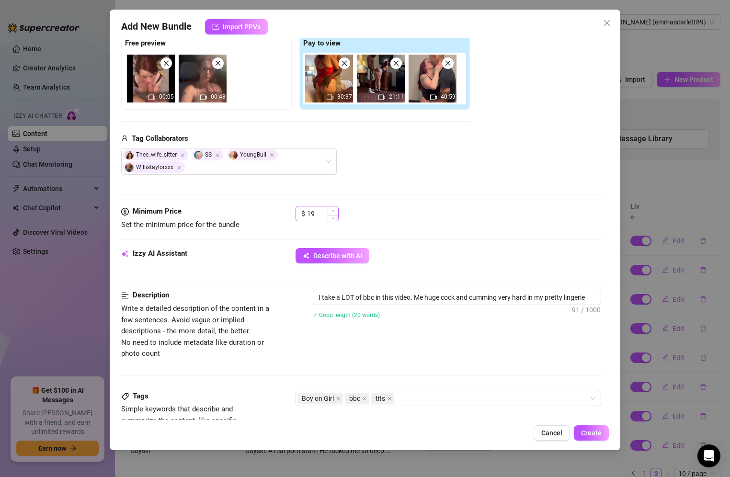
drag, startPoint x: 342, startPoint y: 214, endPoint x: 331, endPoint y: 210, distance: 11.5
click at [331, 210] on div "$ 19" at bounding box center [449, 218] width 306 height 24
click at [331, 210] on span "Increase Value" at bounding box center [333, 210] width 11 height 9
click at [402, 218] on div "$ 14" at bounding box center [449, 218] width 306 height 24
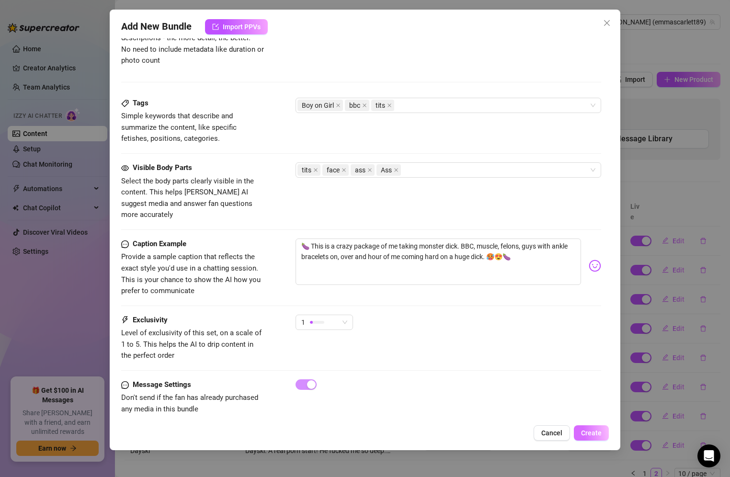
click at [596, 433] on span "Create" at bounding box center [591, 433] width 21 height 8
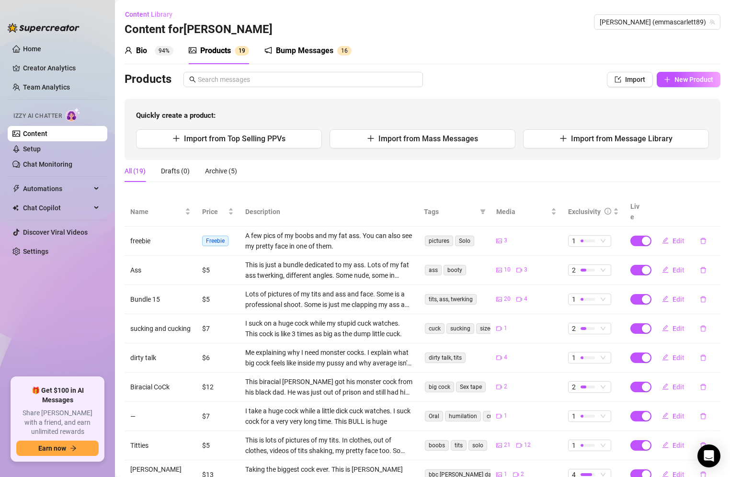
click at [140, 60] on div "Bio 94%" at bounding box center [149, 50] width 49 height 27
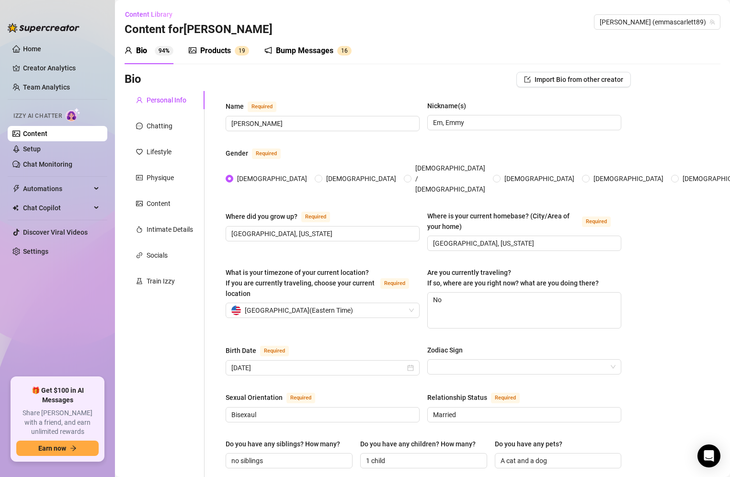
click at [140, 50] on div "Bio" at bounding box center [141, 50] width 11 height 11
click at [155, 122] on div "Chatting" at bounding box center [160, 126] width 26 height 11
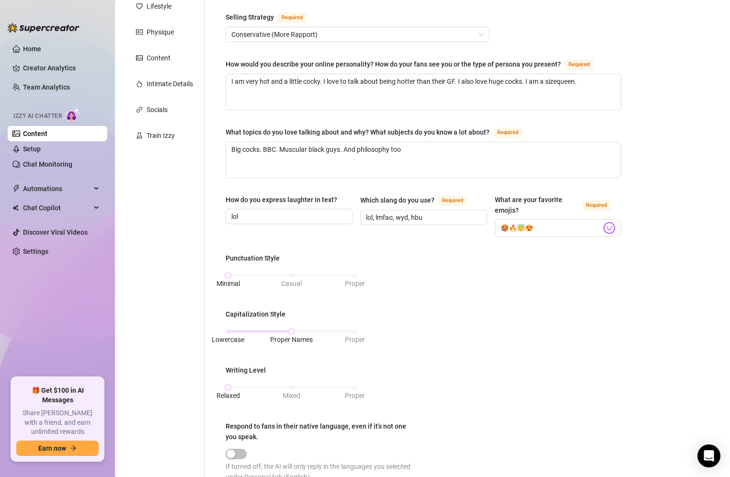
scroll to position [147, 0]
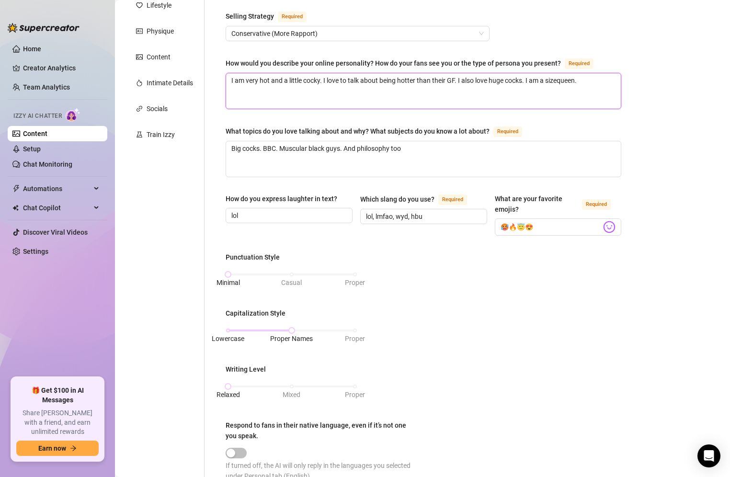
click at [587, 87] on textarea "I am very hot and a little cocky. I love to talk about being hotter than their …" at bounding box center [423, 90] width 395 height 35
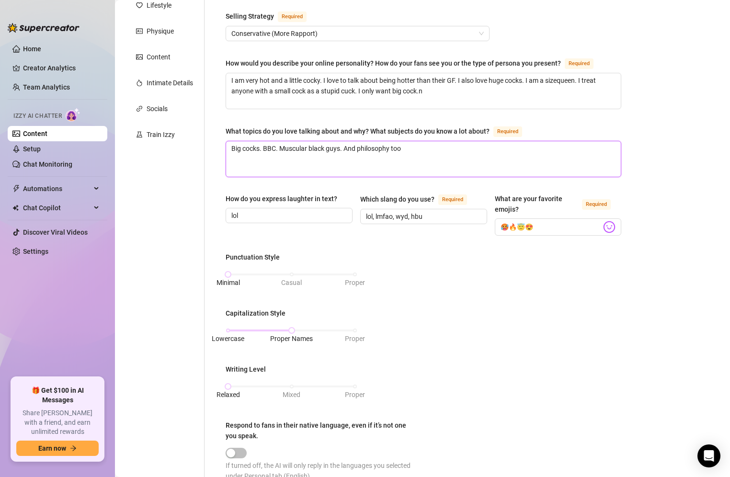
click at [464, 152] on textarea "Big cocks. BBC. Muscular black guys. And philosophy too" at bounding box center [423, 158] width 395 height 35
click at [388, 242] on div "What is your persona type? [PERSON_NAME] defines the distinct image and persona…" at bounding box center [424, 312] width 396 height 716
click at [498, 379] on div "Punctuation Style Minimal Casual Proper Capitalization Style Lowercase Proper N…" at bounding box center [424, 371] width 396 height 238
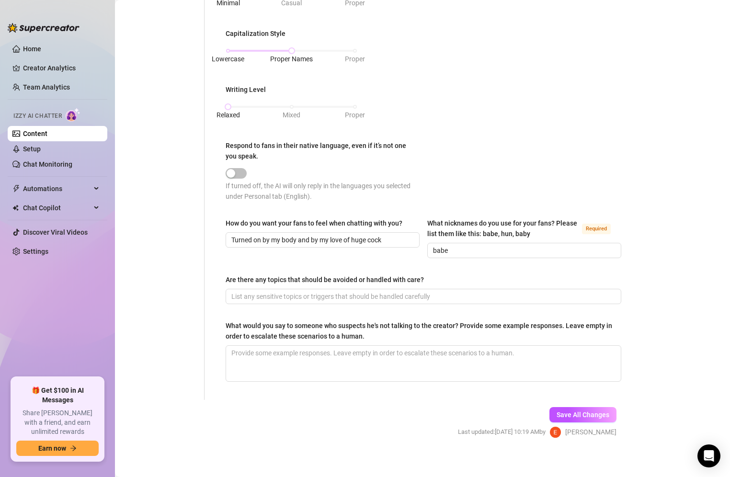
scroll to position [429, 0]
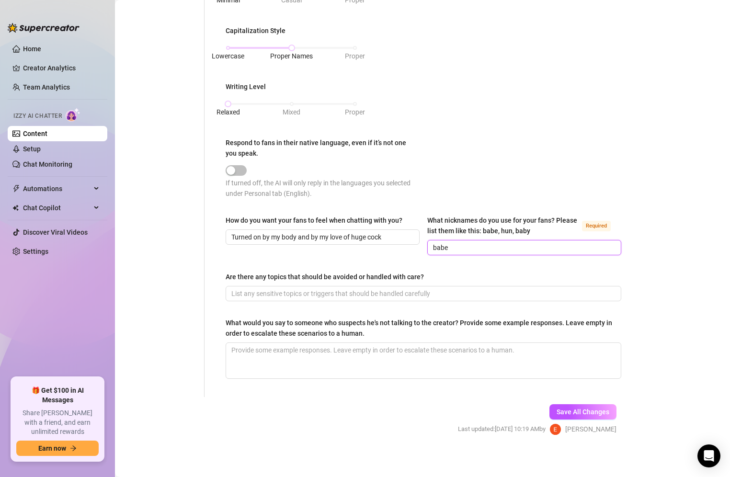
drag, startPoint x: 509, startPoint y: 247, endPoint x: 516, endPoint y: 226, distance: 22.7
click at [516, 226] on div "What nicknames do you use for your fans? Please list them like this: babe, hun,…" at bounding box center [524, 235] width 194 height 40
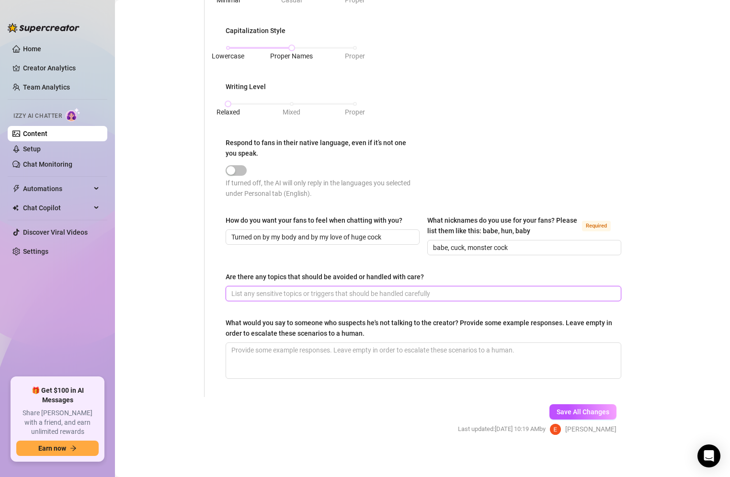
click at [404, 290] on input "Are there any topics that should be avoided or handled with care?" at bounding box center [422, 293] width 382 height 11
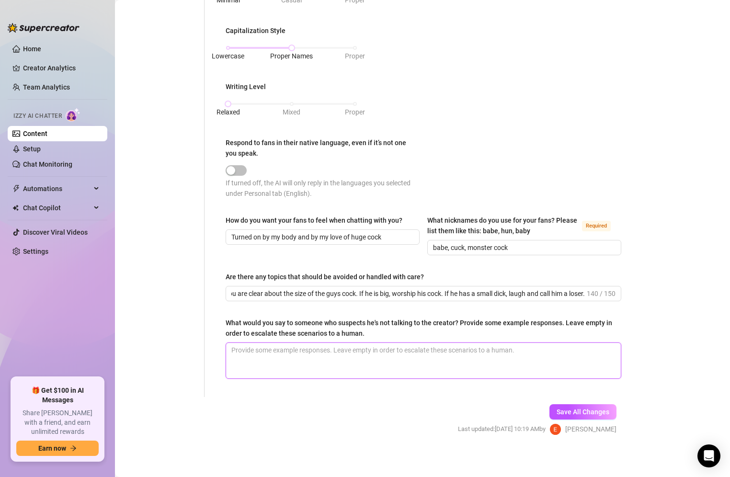
click at [368, 347] on textarea "What would you say to someone who suspects he's not talking to the creator? Pro…" at bounding box center [423, 360] width 395 height 35
click at [533, 354] on textarea "What would you say to someone who suspects he's not talking to the creator? Pro…" at bounding box center [423, 360] width 395 height 35
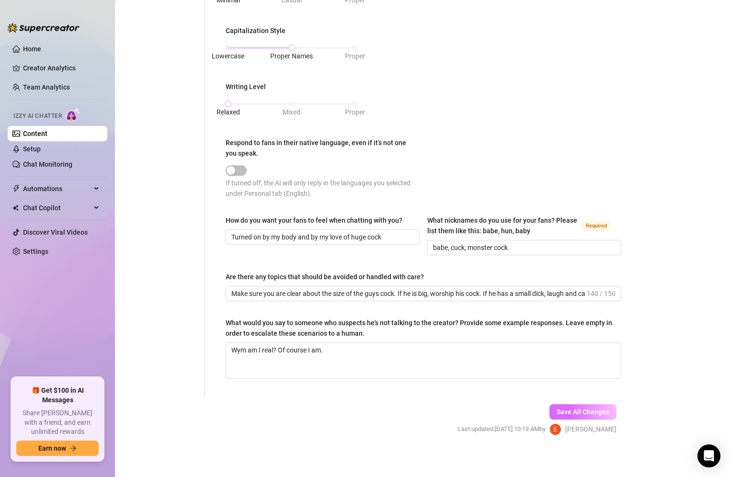
click at [568, 411] on span "Save All Changes" at bounding box center [583, 412] width 53 height 8
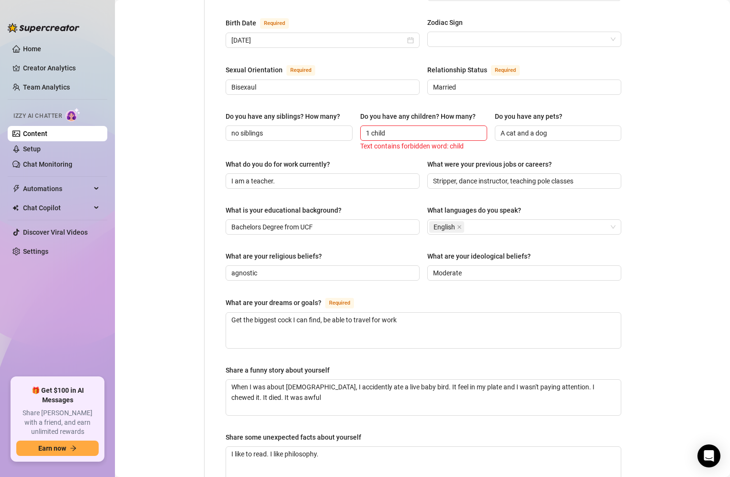
scroll to position [304, 0]
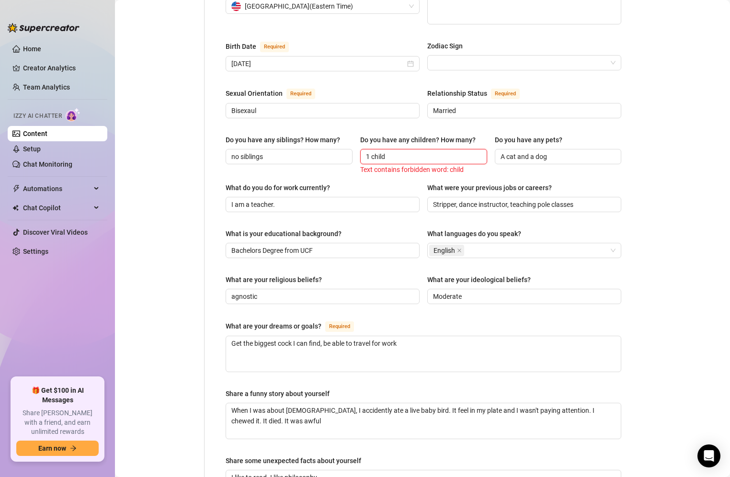
click at [401, 151] on input "1 child" at bounding box center [423, 156] width 114 height 11
click at [650, 297] on div "Bio Import Bio from other creator Personal Info Chatting Lifestyle Physique Con…" at bounding box center [423, 207] width 596 height 879
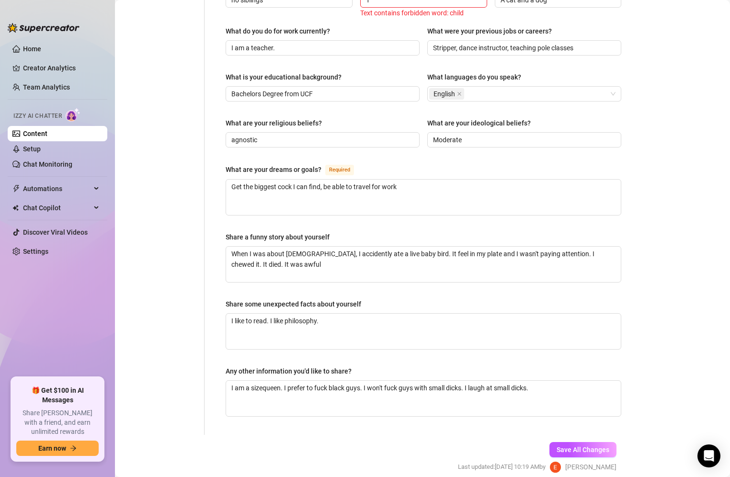
scroll to position [481, 0]
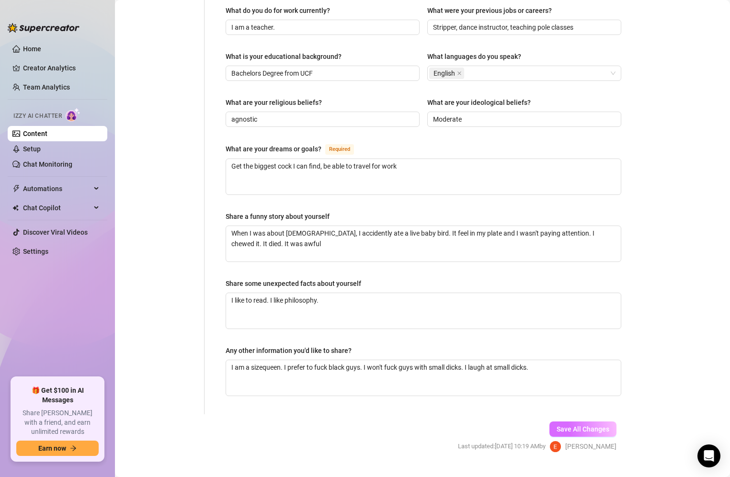
click at [581, 425] on span "Save All Changes" at bounding box center [583, 429] width 53 height 8
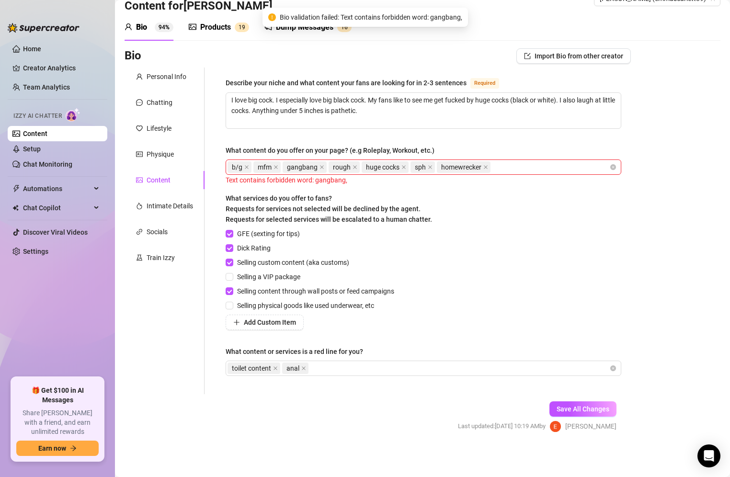
scroll to position [0, 0]
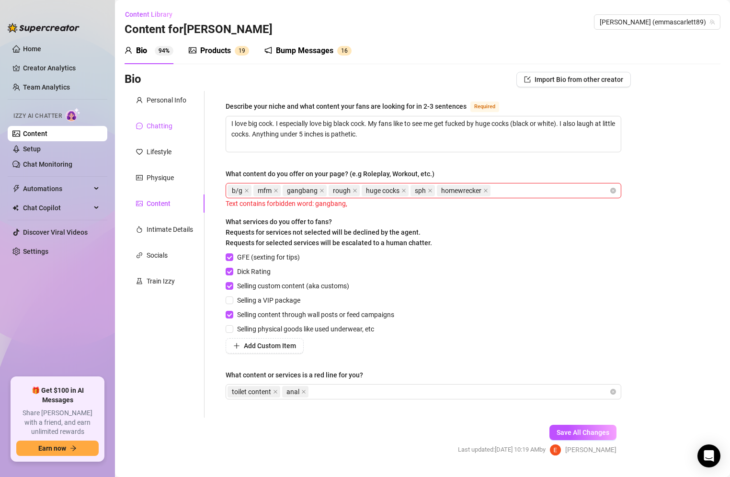
click at [155, 126] on div "Chatting" at bounding box center [160, 126] width 26 height 11
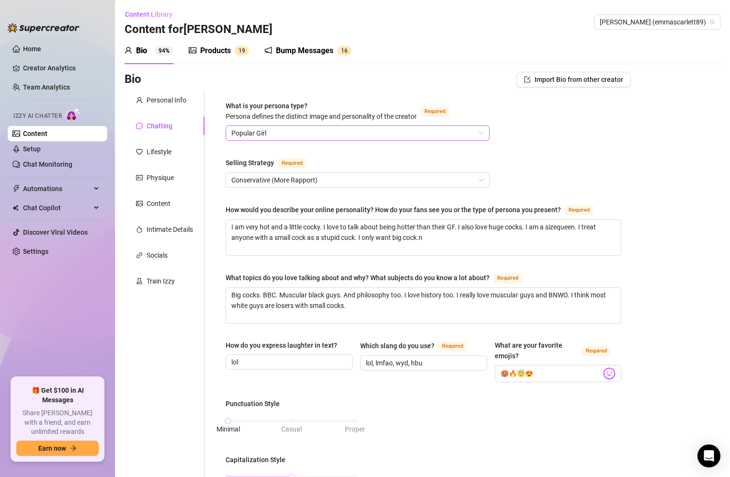
click at [447, 140] on div "Popular Girl" at bounding box center [358, 132] width 264 height 15
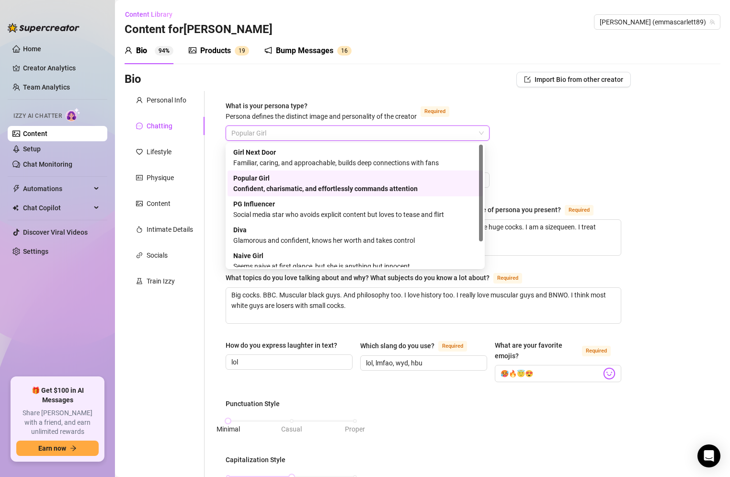
click at [483, 190] on div "GIRL_NEXT_DOOR POPULAR_GIRL PG_INFLUENCER Girl Next Door Familiar, caring, and …" at bounding box center [355, 206] width 259 height 126
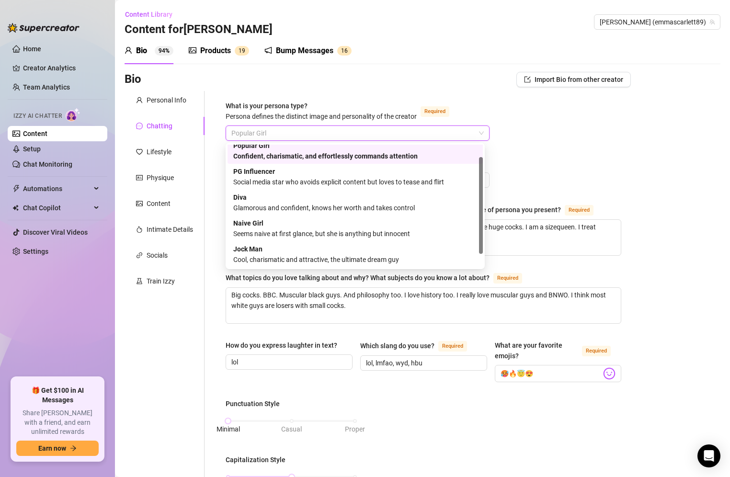
scroll to position [33, 0]
drag, startPoint x: 481, startPoint y: 194, endPoint x: 480, endPoint y: 244, distance: 49.3
click at [480, 244] on div at bounding box center [481, 219] width 4 height 97
click at [588, 169] on div "What is your persona type? [PERSON_NAME] defines the distinct image and persona…" at bounding box center [424, 459] width 396 height 716
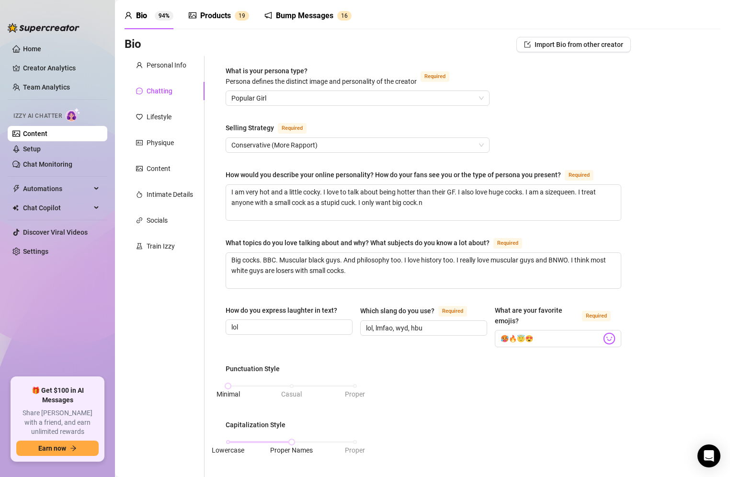
scroll to position [34, 0]
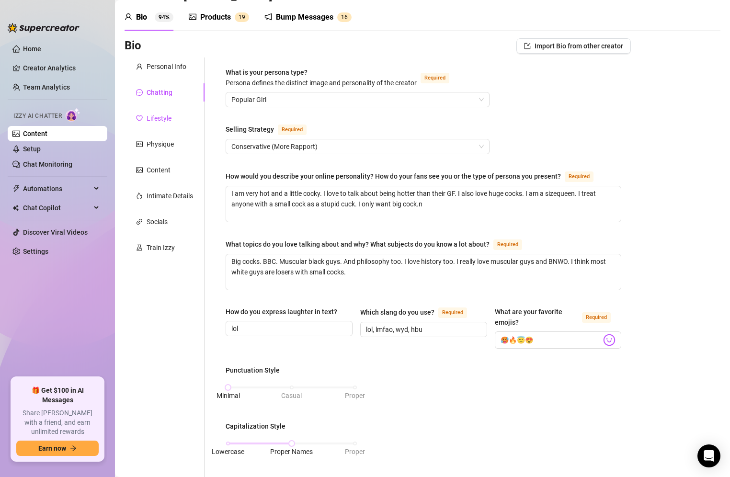
click at [161, 123] on div "Lifestyle" at bounding box center [159, 118] width 25 height 11
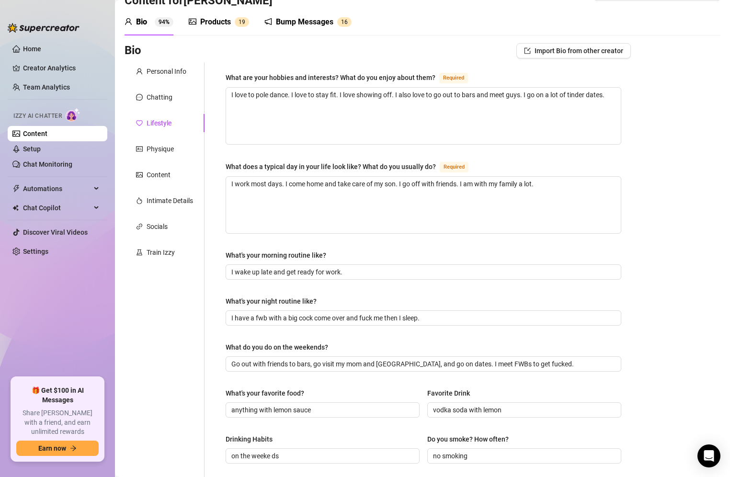
scroll to position [28, 0]
click at [452, 320] on input "I have a fwb with a big cock come over and fuck me then I sleep." at bounding box center [422, 319] width 382 height 11
click at [334, 317] on input "I have a fwb with a big cock come over and fuck me then I sleep." at bounding box center [422, 319] width 382 height 11
click at [445, 314] on input "I have a fwb with a big cock. I cum over and fuck me then I sleep." at bounding box center [422, 319] width 382 height 11
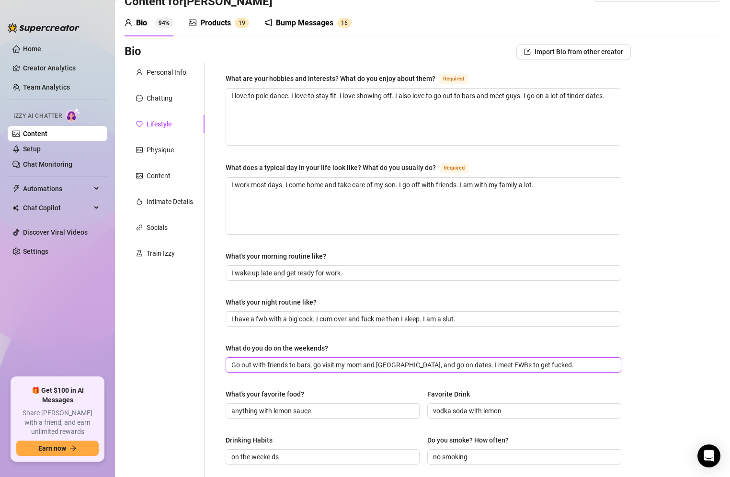
click at [475, 363] on input "Go out with friends to bars, go visit my mom and [GEOGRAPHIC_DATA], and go on d…" at bounding box center [422, 365] width 382 height 11
click at [554, 361] on input "Go out with friends to bars, go visit my mom and [GEOGRAPHIC_DATA], and go on d…" at bounding box center [422, 365] width 382 height 11
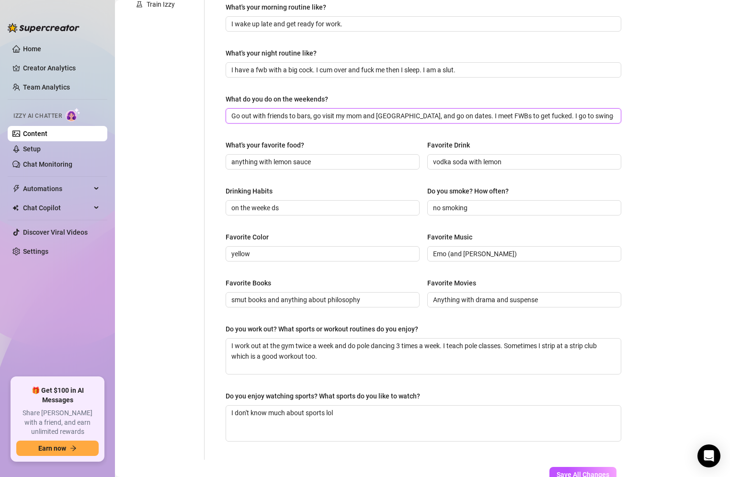
scroll to position [341, 0]
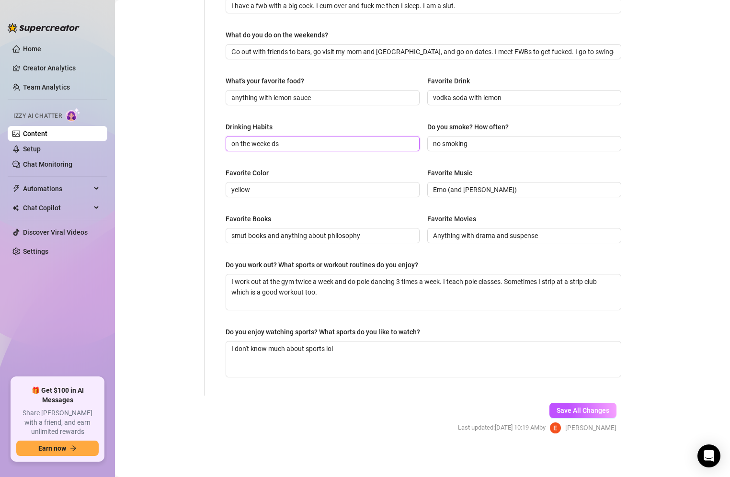
click at [274, 142] on input "on the weeke ds" at bounding box center [321, 143] width 181 height 11
click at [190, 297] on div "Personal Info Chatting Lifestyle Physique Content Intimate Details Socials Trai…" at bounding box center [165, 73] width 80 height 646
click at [366, 339] on div "Do you enjoy watching sports? What sports do you like to watch? I don't know mu…" at bounding box center [424, 352] width 396 height 51
click at [362, 344] on textarea "I don't know much about sports lol" at bounding box center [423, 359] width 395 height 35
drag, startPoint x: 362, startPoint y: 344, endPoint x: 161, endPoint y: 346, distance: 200.7
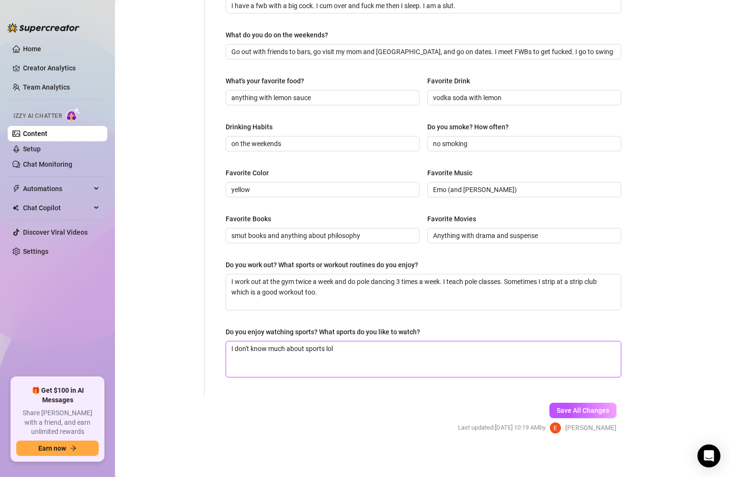
click at [161, 346] on div "Personal Info Chatting Lifestyle Physique Content Intimate Details Socials Trai…" at bounding box center [378, 73] width 506 height 646
click at [582, 412] on button "Save All Changes" at bounding box center [582, 410] width 67 height 15
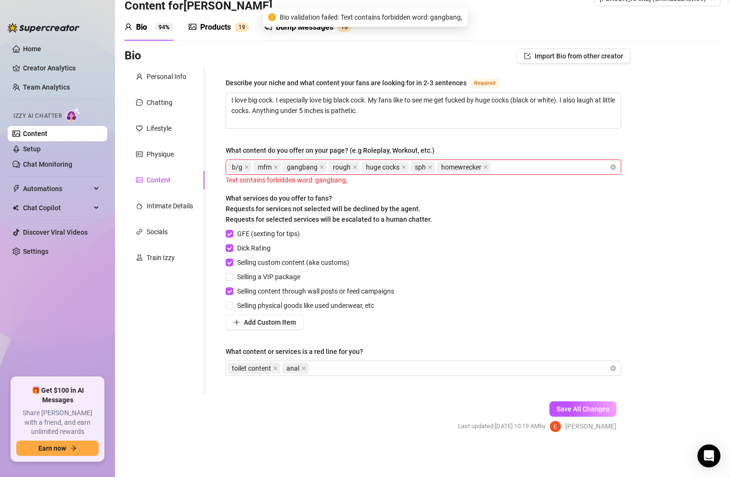
scroll to position [0, 0]
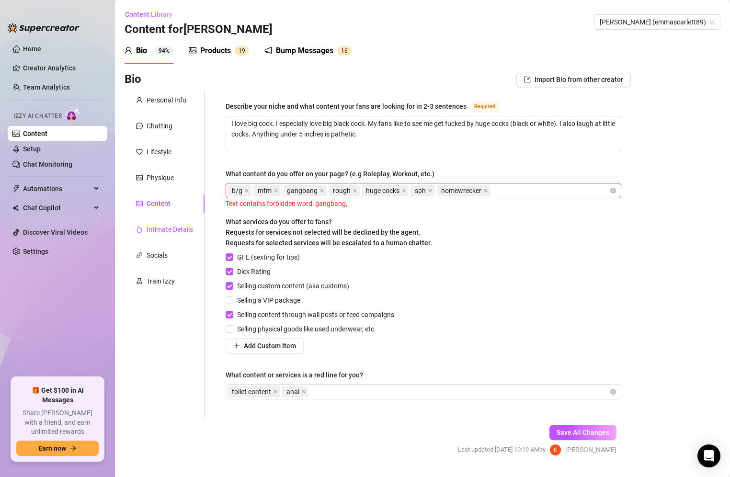
click at [160, 227] on div "Intimate Details" at bounding box center [170, 229] width 46 height 11
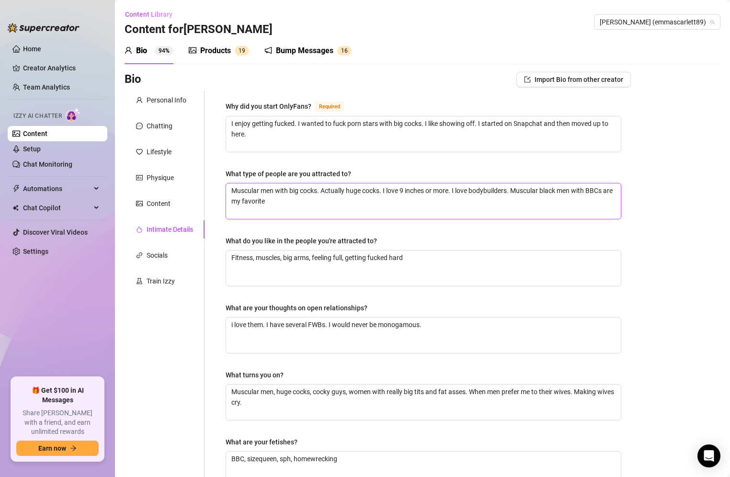
click at [297, 207] on textarea "Muscular men with big cocks. Actually huge cocks. I love 9 inches or more. I lo…" at bounding box center [423, 200] width 395 height 35
click at [328, 211] on textarea "Muscular men with big cocks. Actually huge cocks. I love 9 inches or more. I lo…" at bounding box center [423, 200] width 395 height 35
click at [428, 262] on textarea "Fitness, muscles, big arms, feeling full, getting fucked hard" at bounding box center [423, 268] width 395 height 35
click at [440, 329] on textarea "i love them. I have several FWBs. I would never be monogamous." at bounding box center [423, 335] width 395 height 35
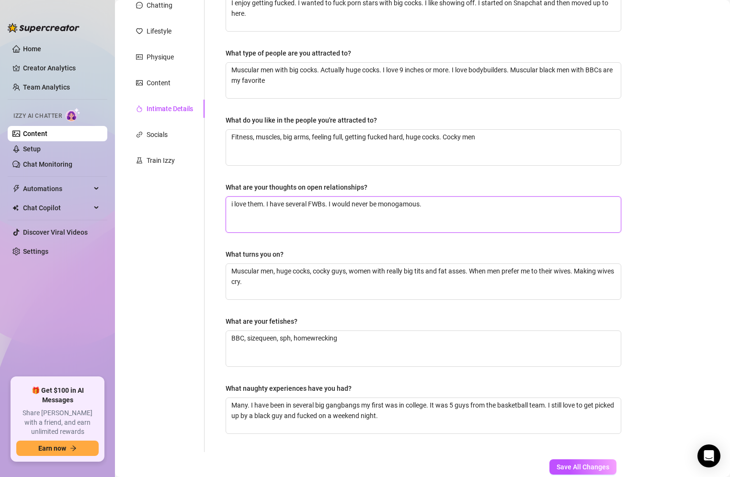
scroll to position [128, 0]
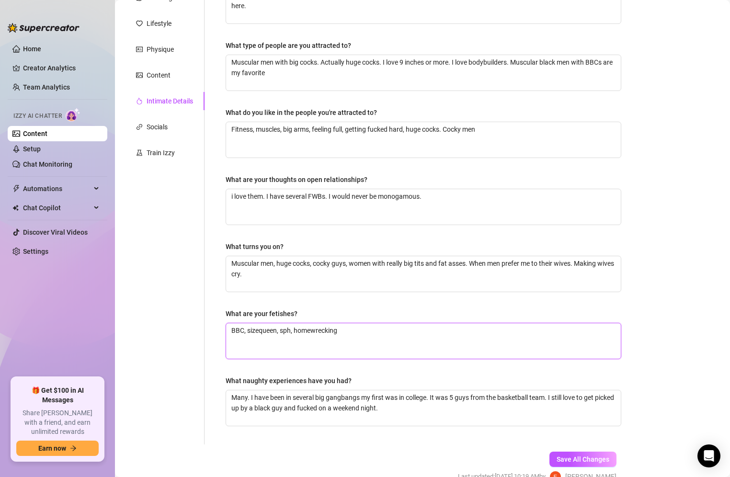
click at [391, 334] on textarea "BBC, sizequeen, sph, homewrecking" at bounding box center [423, 340] width 395 height 35
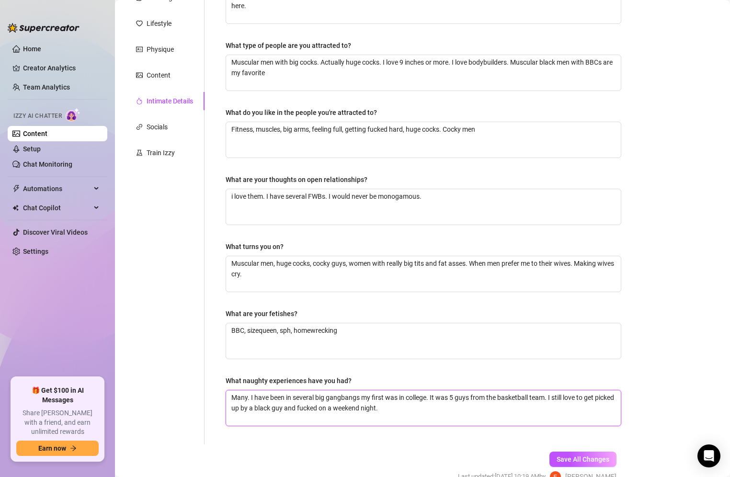
click at [432, 400] on textarea "Many. I have been in several big gangbangs my first was in college. It was 5 gu…" at bounding box center [423, 407] width 395 height 35
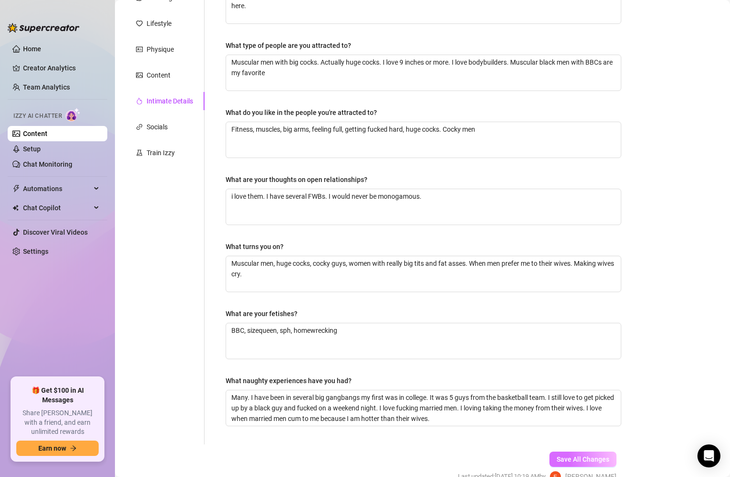
click at [594, 459] on span "Save All Changes" at bounding box center [583, 460] width 53 height 8
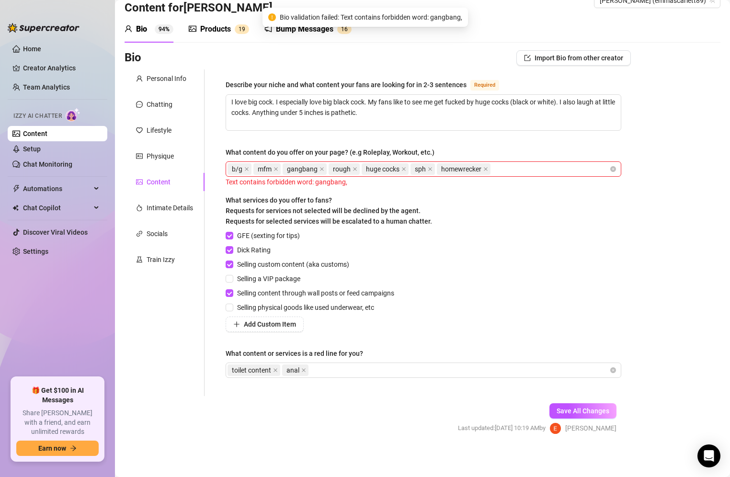
scroll to position [23, 0]
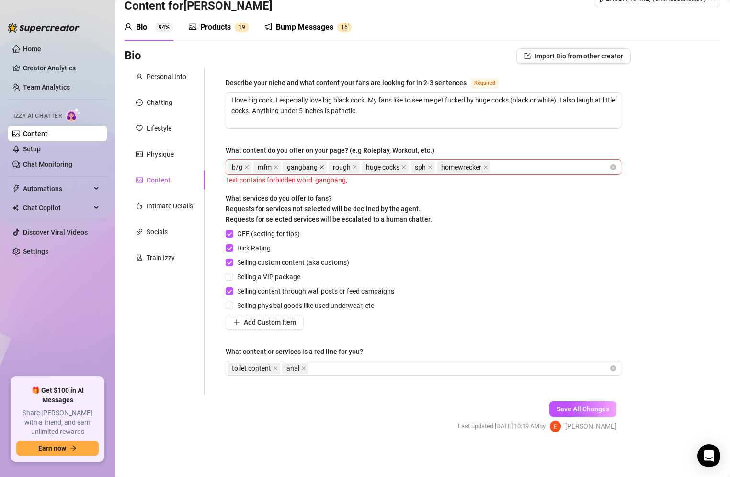
click at [321, 168] on icon "close" at bounding box center [321, 167] width 5 height 5
click at [587, 407] on span "Save All Changes" at bounding box center [583, 409] width 53 height 8
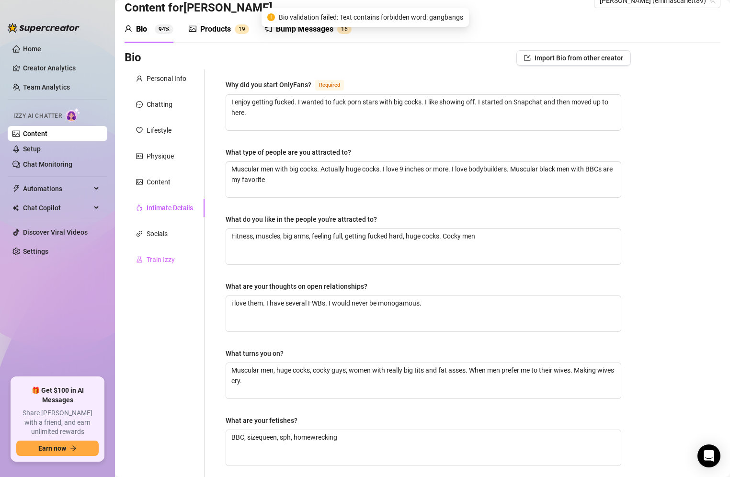
scroll to position [128, 0]
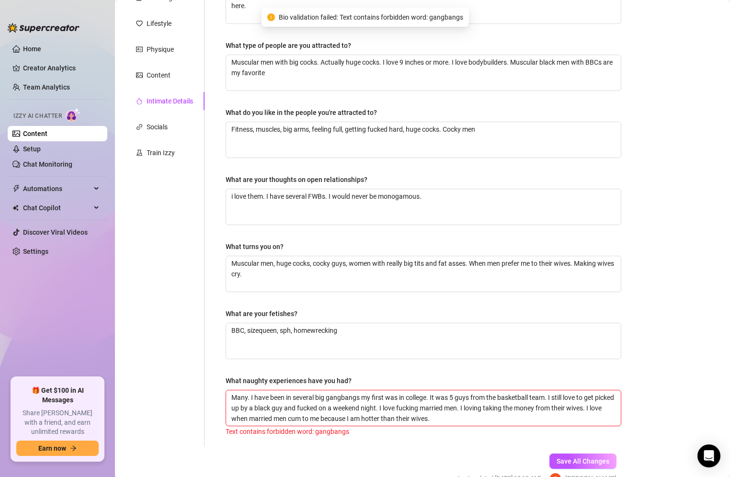
click at [159, 258] on div "Personal Info Chatting Lifestyle Physique Content Intimate Details Socials Trai…" at bounding box center [165, 205] width 80 height 484
click at [166, 155] on div "Train Izzy" at bounding box center [161, 153] width 28 height 11
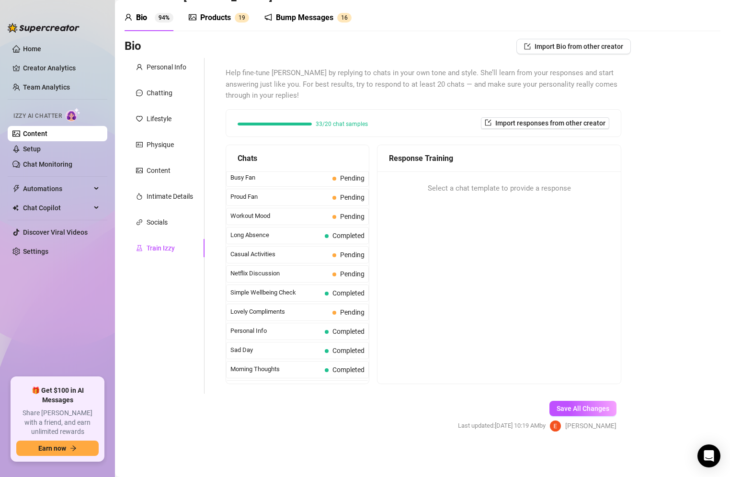
scroll to position [830, 0]
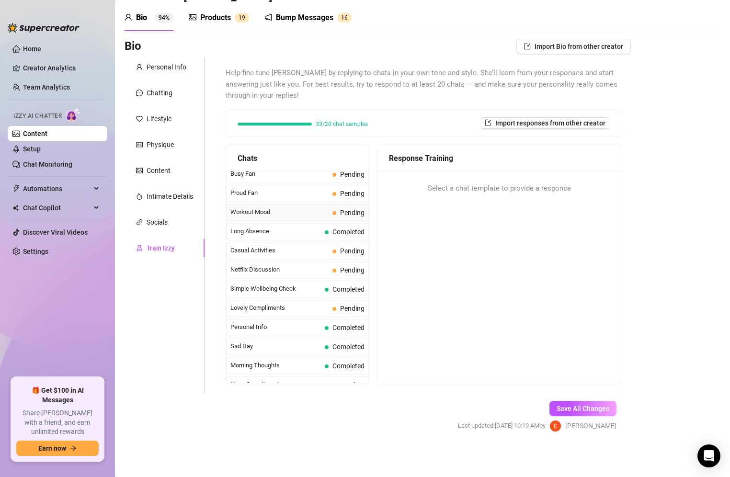
click at [337, 207] on span "Pending" at bounding box center [348, 212] width 32 height 11
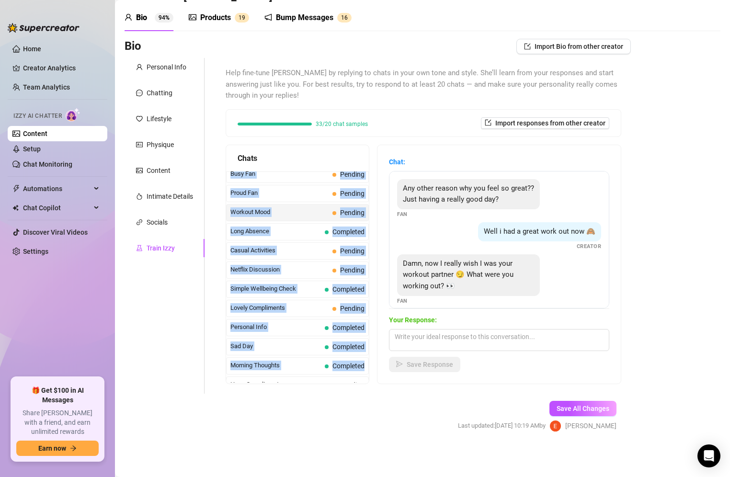
drag, startPoint x: 370, startPoint y: 342, endPoint x: 356, endPoint y: 164, distance: 179.2
click at [356, 164] on div "Chats Curious Fan Completed Waiting For Payday Completed No Pressure Completed …" at bounding box center [424, 265] width 396 height 240
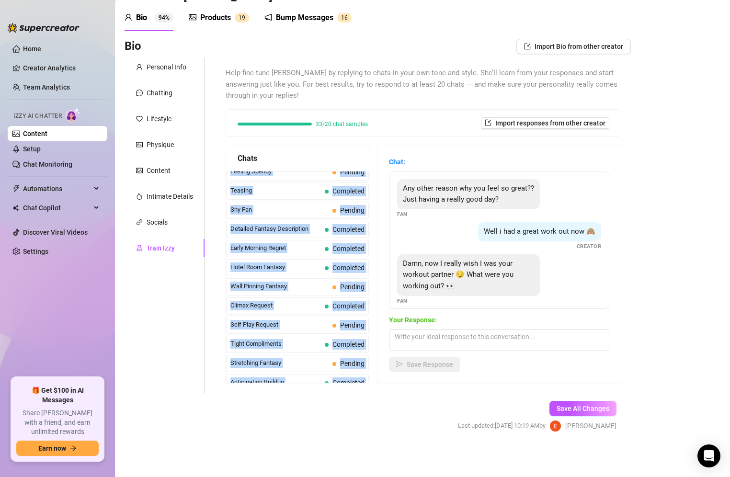
scroll to position [317, 0]
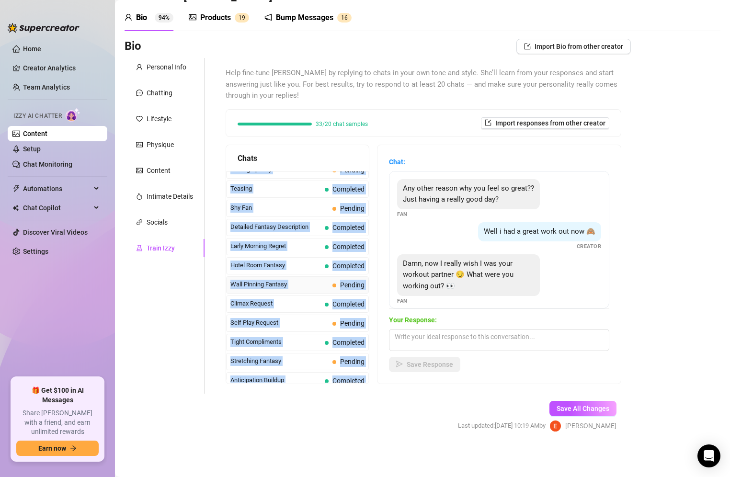
click at [307, 280] on span "Wall Pinning Fantasy" at bounding box center [279, 285] width 98 height 10
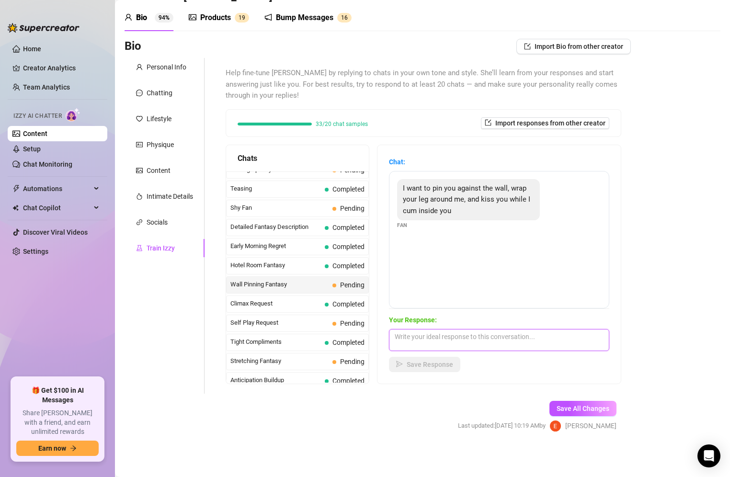
click at [453, 339] on textarea at bounding box center [499, 340] width 220 height 22
click at [584, 403] on button "Save All Changes" at bounding box center [582, 408] width 67 height 15
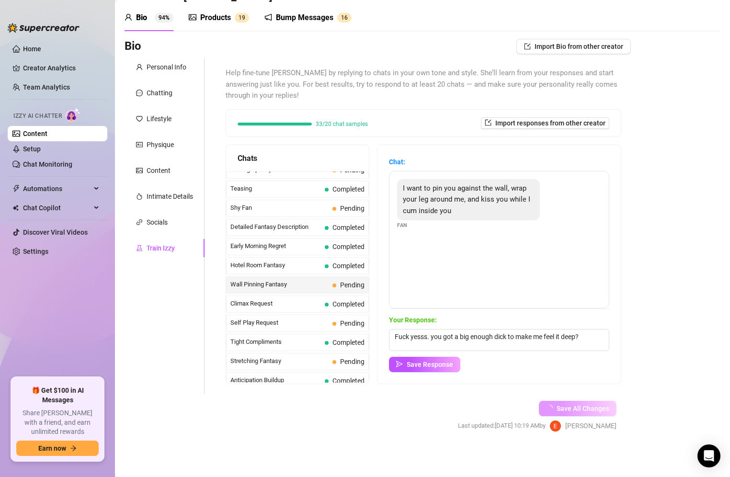
click at [584, 403] on button "Save All Changes" at bounding box center [578, 408] width 78 height 15
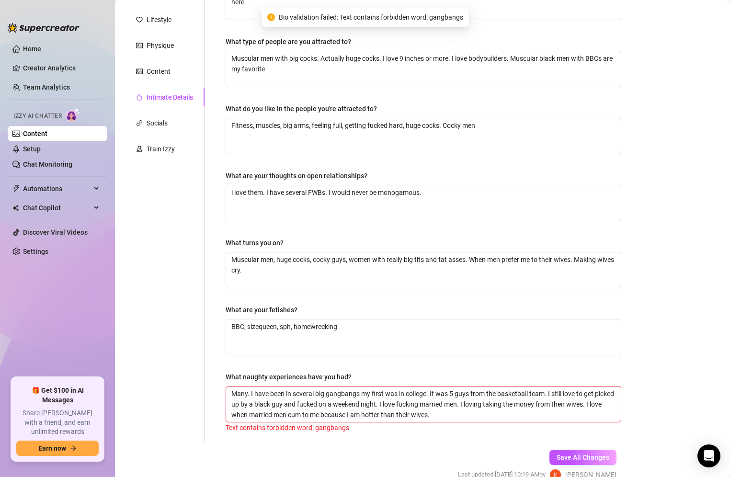
scroll to position [178, 0]
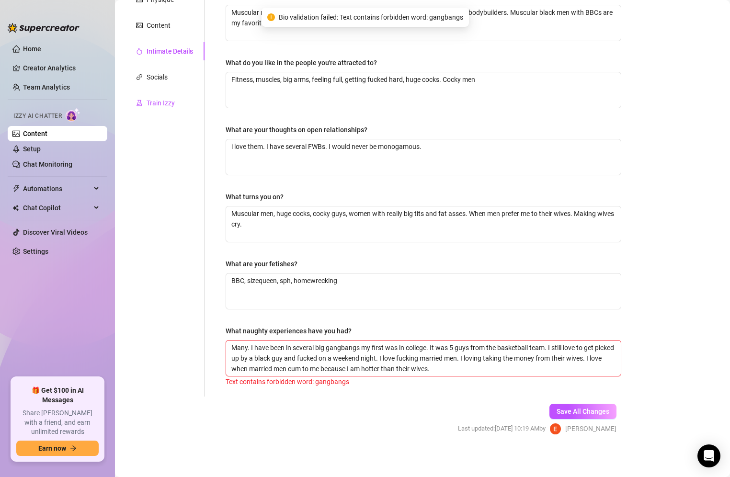
click at [160, 102] on div "Train Izzy" at bounding box center [161, 103] width 28 height 11
click at [160, 102] on div "Personal Info Chatting Lifestyle Physique Content Intimate Details Socials Trai…" at bounding box center [165, 155] width 80 height 484
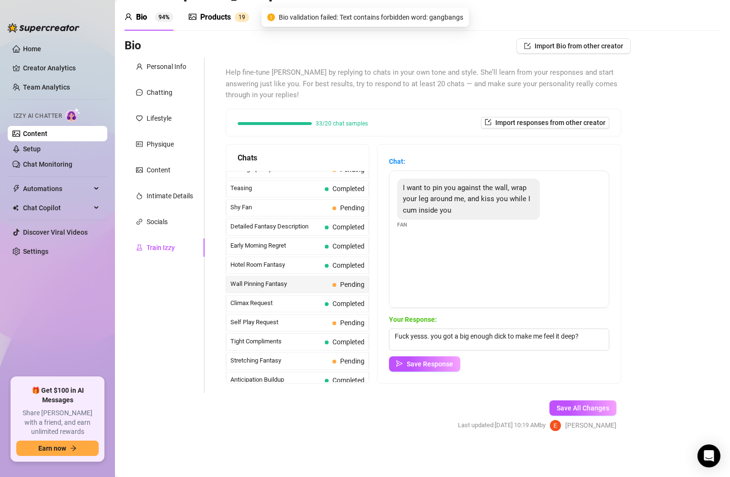
scroll to position [33, 0]
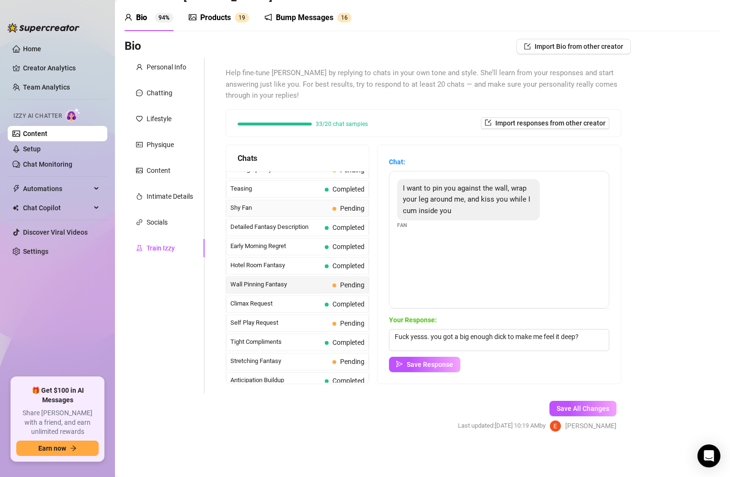
click at [339, 205] on span "Pending" at bounding box center [348, 208] width 32 height 11
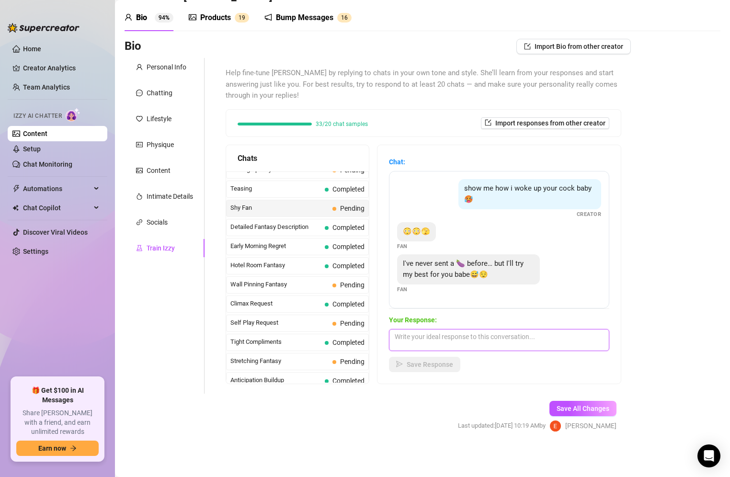
click at [440, 348] on textarea at bounding box center [499, 340] width 220 height 22
click at [432, 369] on button "Save Response" at bounding box center [424, 364] width 71 height 15
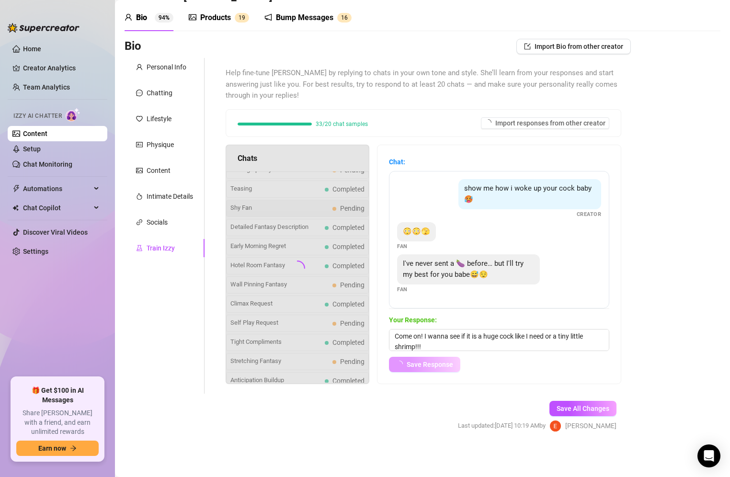
click at [426, 366] on span "Save Response" at bounding box center [430, 365] width 46 height 8
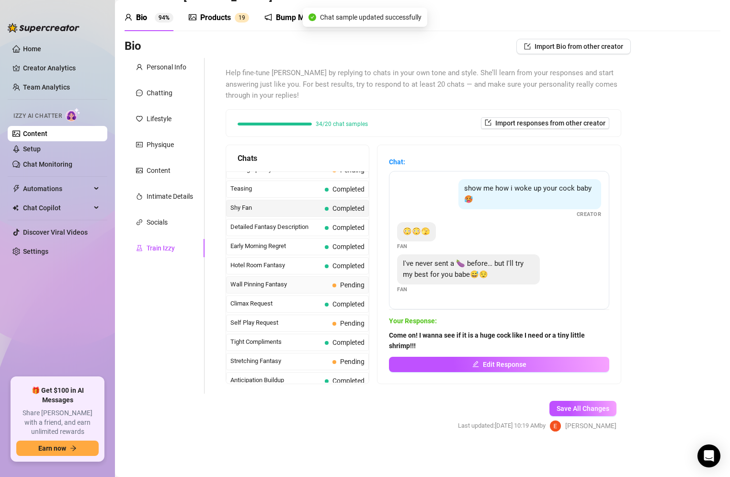
click at [343, 281] on span "Pending" at bounding box center [352, 285] width 24 height 8
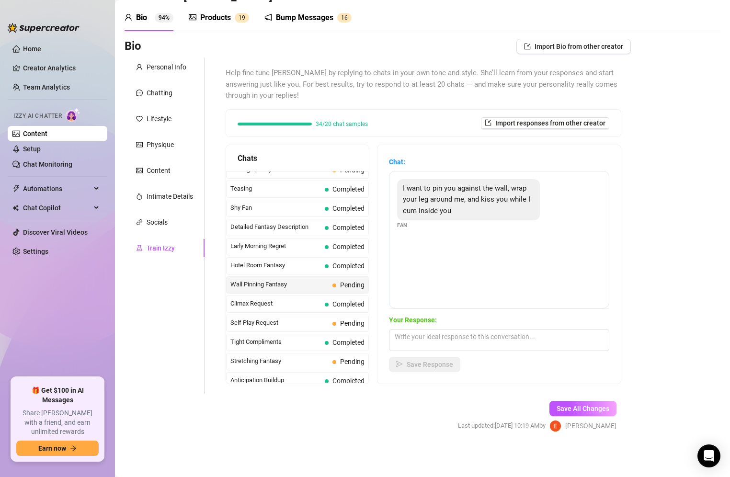
click at [343, 281] on span "Pending" at bounding box center [352, 285] width 24 height 8
click at [433, 343] on textarea at bounding box center [499, 340] width 220 height 22
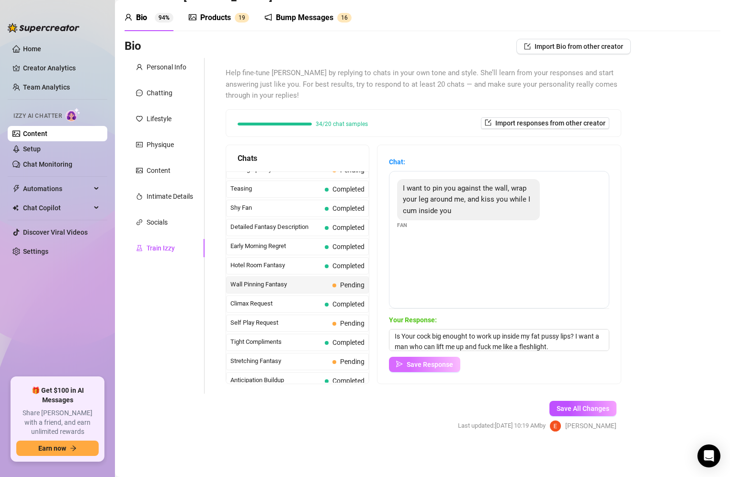
click at [420, 368] on button "Save Response" at bounding box center [424, 364] width 71 height 15
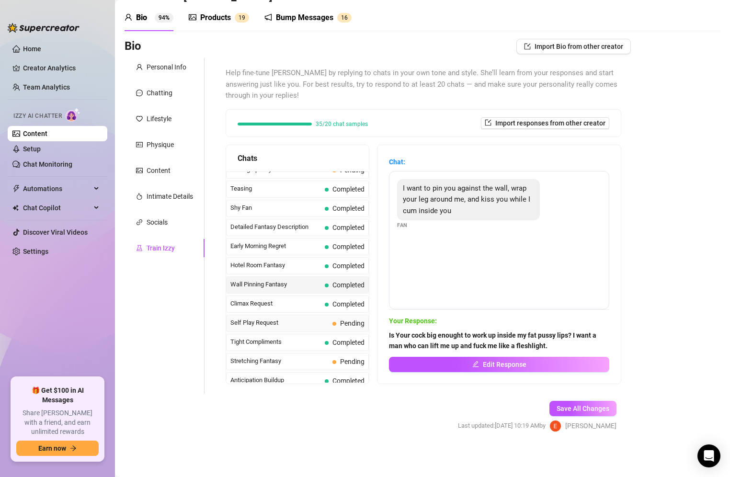
click at [338, 322] on div "Self Play Request Pending" at bounding box center [297, 323] width 143 height 17
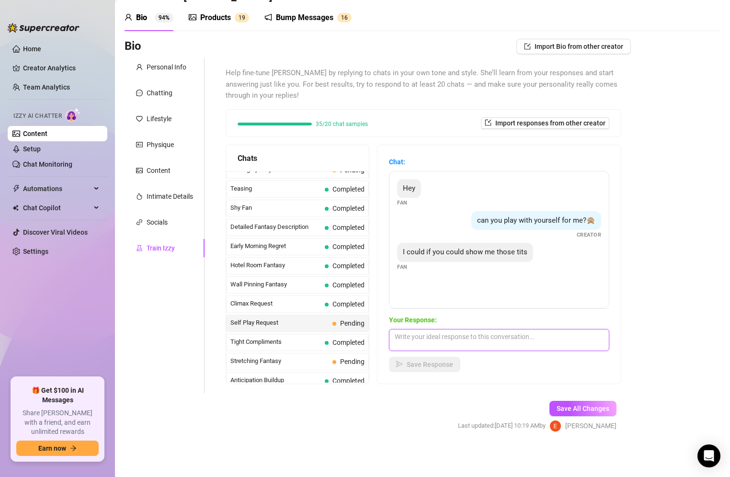
click at [438, 341] on textarea at bounding box center [499, 340] width 220 height 22
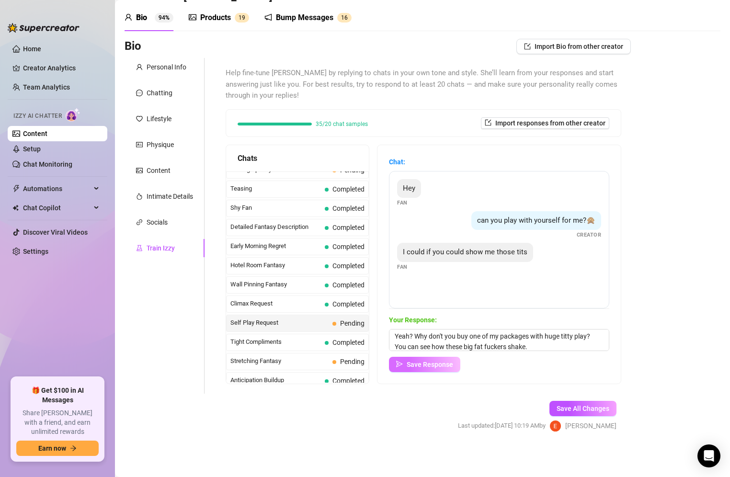
click at [418, 364] on span "Save Response" at bounding box center [430, 365] width 46 height 8
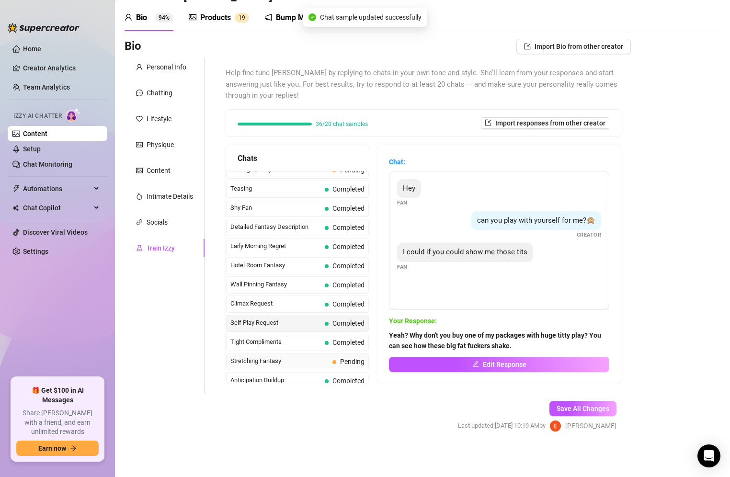
click at [340, 358] on span "Pending" at bounding box center [352, 362] width 24 height 8
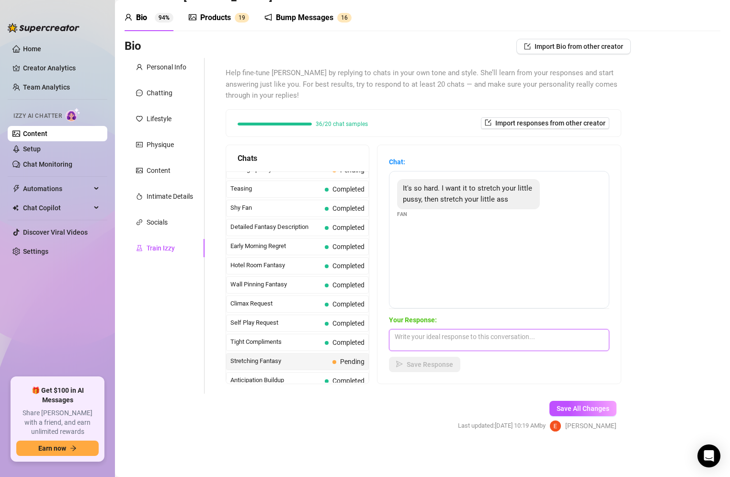
click at [430, 342] on textarea at bounding box center [499, 340] width 220 height 22
click at [427, 368] on span "Save Response" at bounding box center [430, 365] width 46 height 8
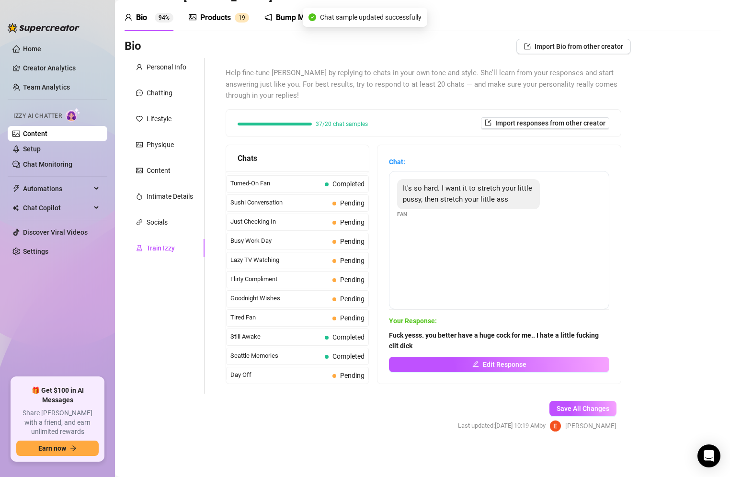
scroll to position [589, 0]
click at [338, 199] on span "Pending" at bounding box center [348, 204] width 32 height 11
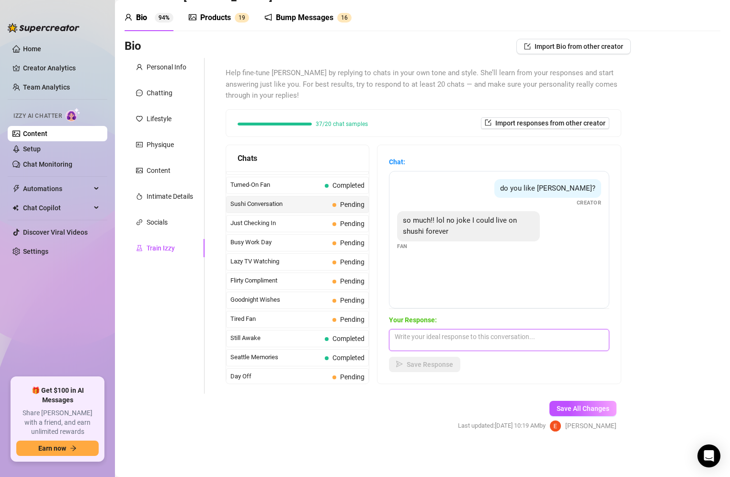
click at [454, 336] on textarea at bounding box center [499, 340] width 220 height 22
click at [427, 367] on span "Save Response" at bounding box center [430, 365] width 46 height 8
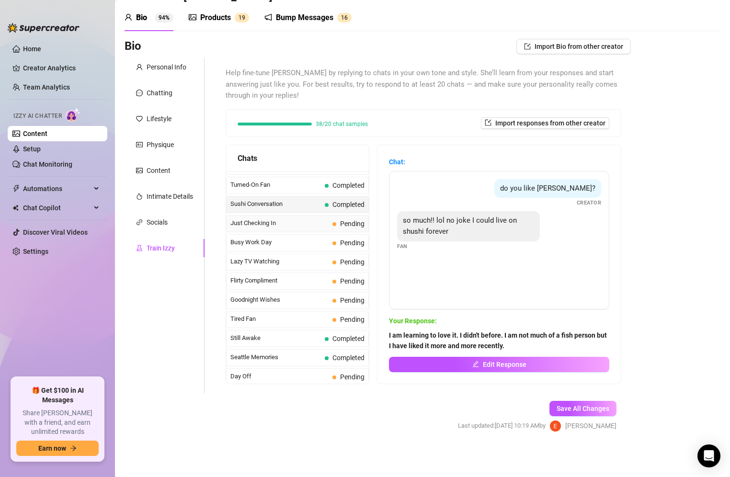
click at [340, 220] on span "Pending" at bounding box center [352, 224] width 24 height 8
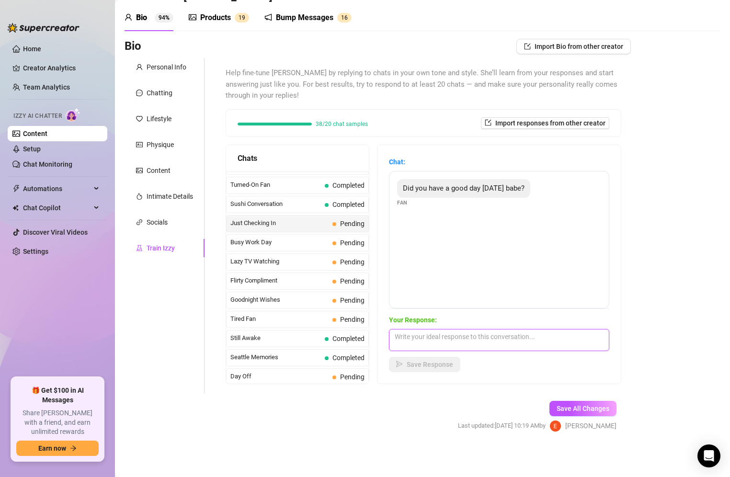
click at [418, 346] on textarea at bounding box center [499, 340] width 220 height 22
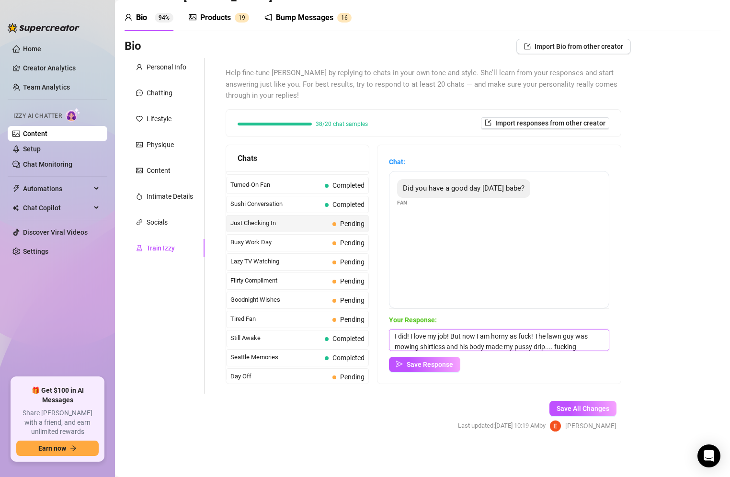
scroll to position [11, 0]
click at [451, 366] on span "Save Response" at bounding box center [430, 365] width 46 height 8
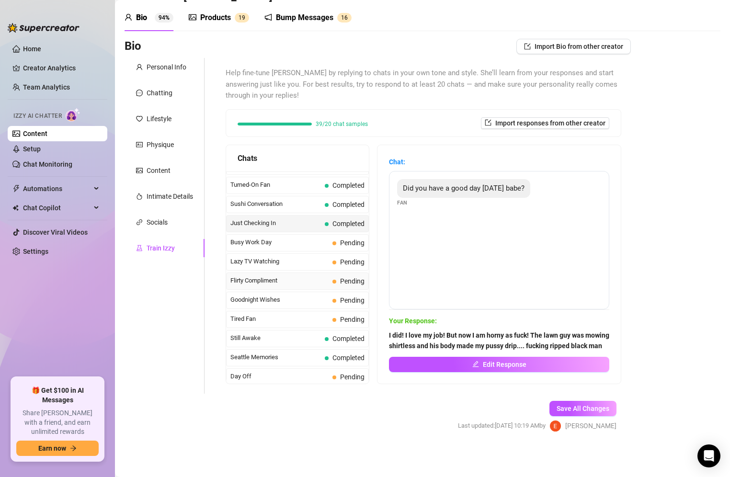
click at [323, 273] on div "Flirty Compliment Pending" at bounding box center [297, 281] width 143 height 17
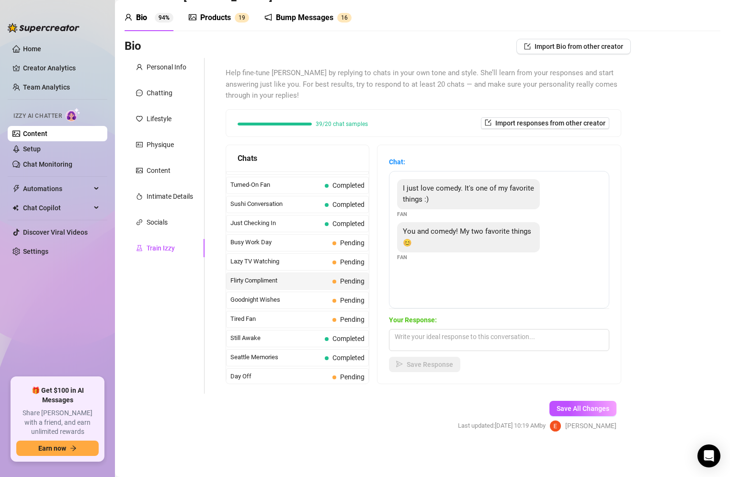
click at [323, 273] on div "Flirty Compliment Pending" at bounding box center [297, 281] width 143 height 17
click at [435, 341] on textarea at bounding box center [499, 340] width 220 height 22
click at [434, 336] on textarea "Me?? Or myu huge tits and fat ass?" at bounding box center [499, 340] width 220 height 22
click at [430, 371] on button "Save Response" at bounding box center [424, 364] width 71 height 15
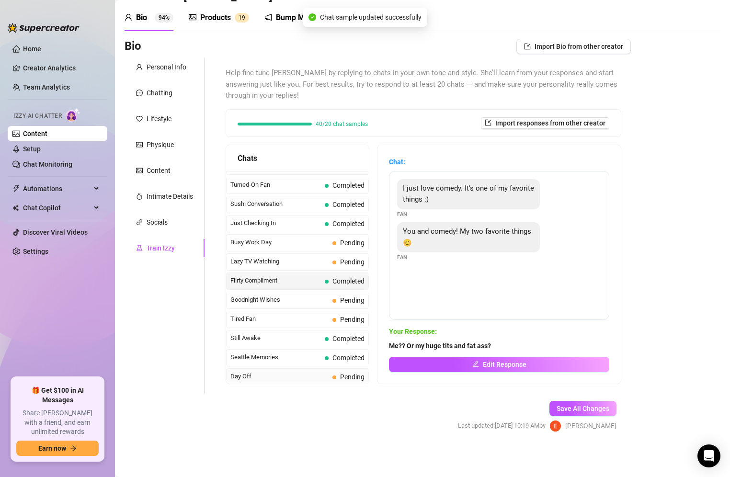
click at [332, 372] on span "Pending" at bounding box center [348, 377] width 32 height 11
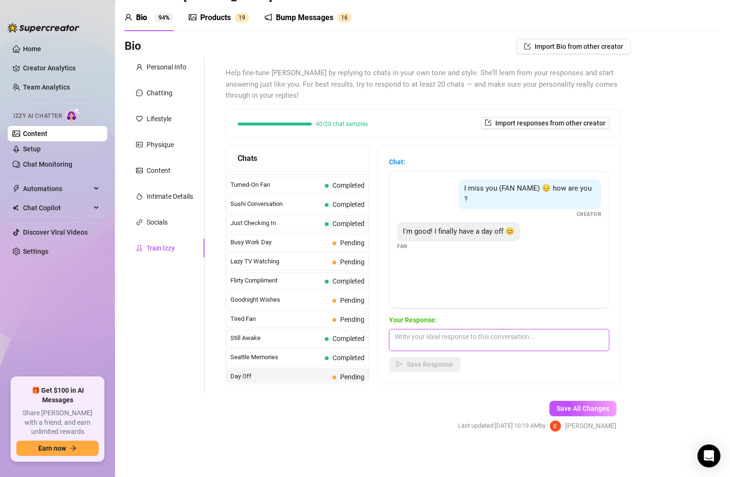
click at [422, 343] on textarea at bounding box center [499, 340] width 220 height 22
click at [428, 365] on span "Save Response" at bounding box center [430, 365] width 46 height 8
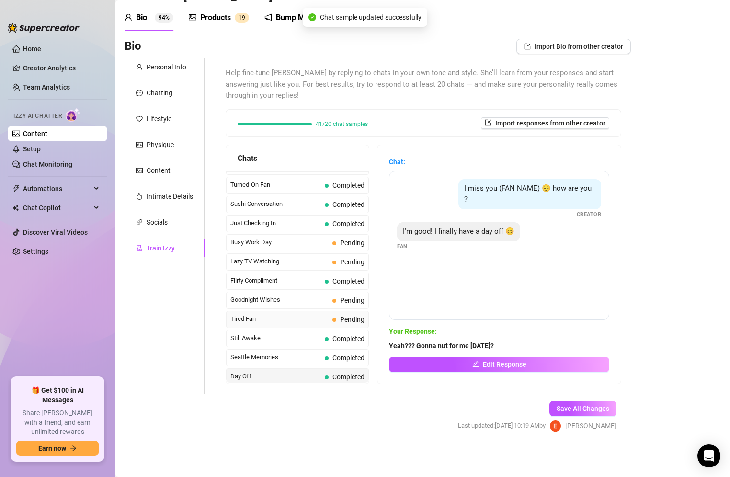
click at [332, 314] on span "Pending" at bounding box center [348, 319] width 32 height 11
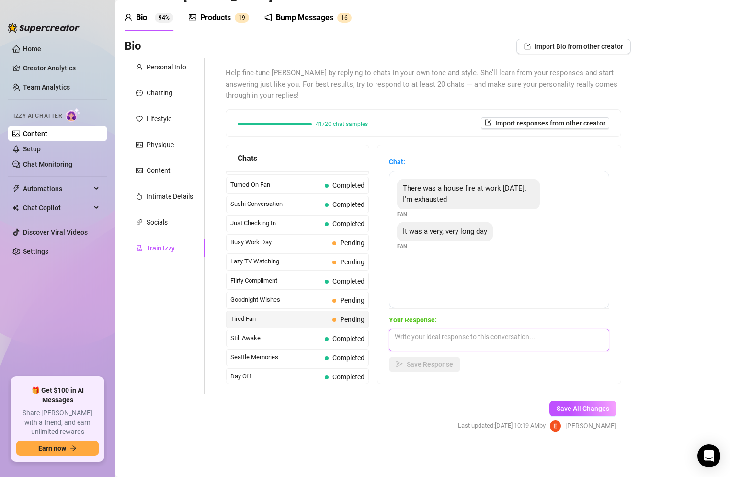
click at [422, 336] on textarea at bounding box center [499, 340] width 220 height 22
click at [413, 366] on span "Save Response" at bounding box center [430, 365] width 46 height 8
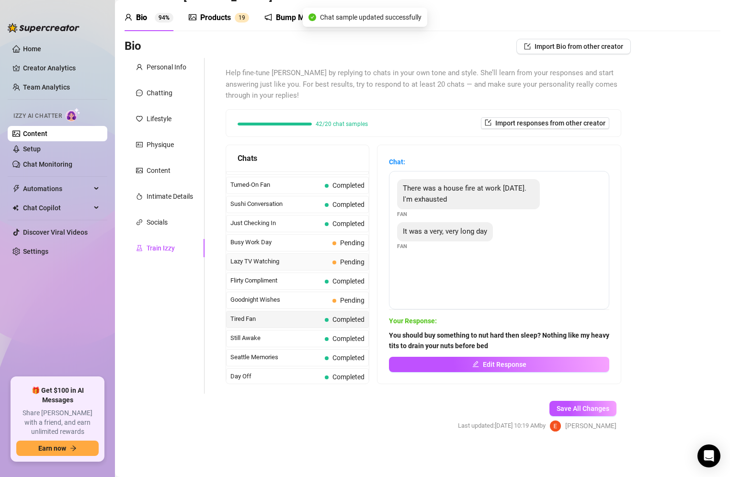
click at [340, 258] on span "Pending" at bounding box center [352, 262] width 24 height 8
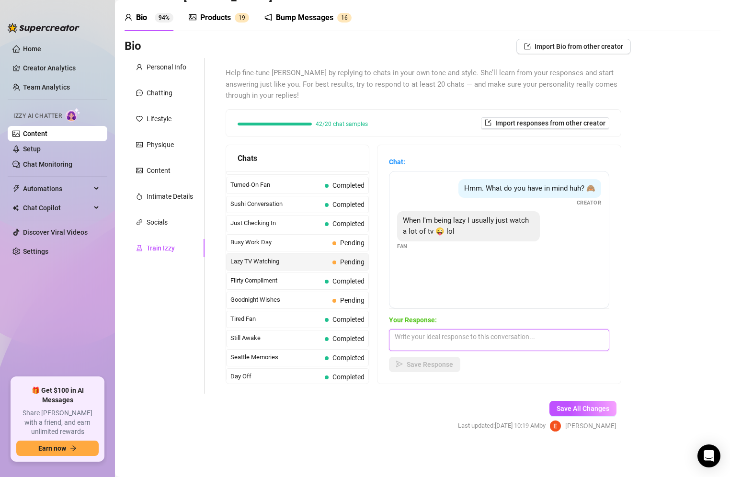
click at [422, 338] on textarea at bounding box center [499, 340] width 220 height 22
click at [414, 363] on span "Save Response" at bounding box center [430, 365] width 46 height 8
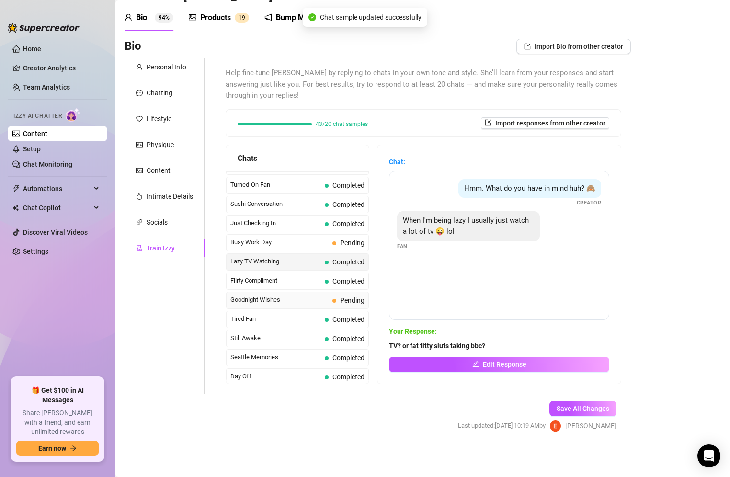
click at [344, 297] on span "Pending" at bounding box center [352, 301] width 24 height 8
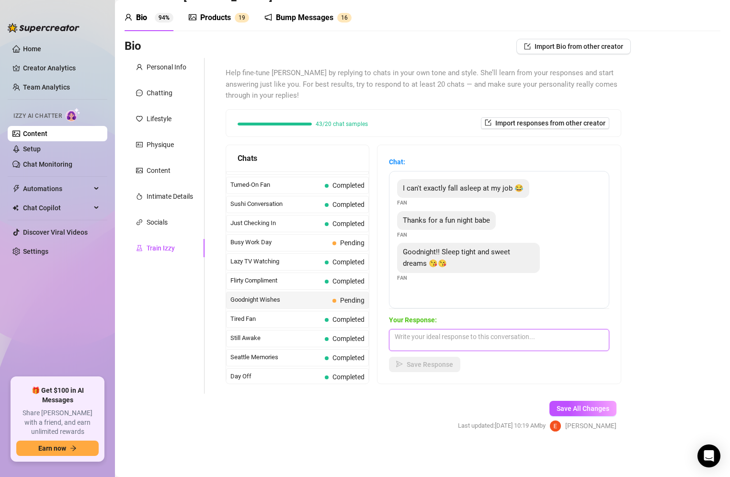
click at [458, 338] on textarea at bounding box center [499, 340] width 220 height 22
click at [432, 366] on span "Save Response" at bounding box center [430, 365] width 46 height 8
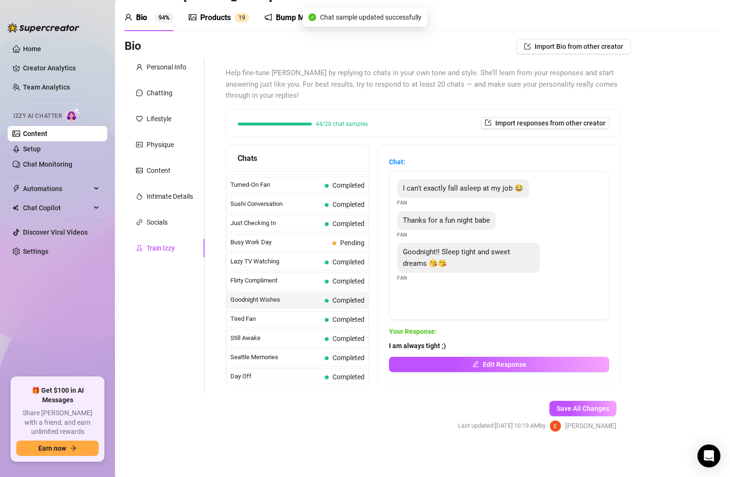
click at [338, 221] on div "Curious Fan Completed Waiting For Payday Completed No Pressure Completed Limite…" at bounding box center [297, 118] width 143 height 1071
click at [340, 239] on span "Pending" at bounding box center [352, 243] width 24 height 8
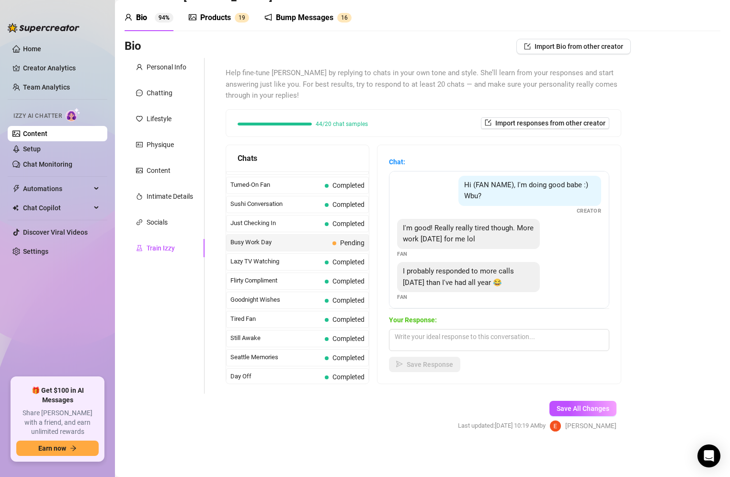
scroll to position [40, 0]
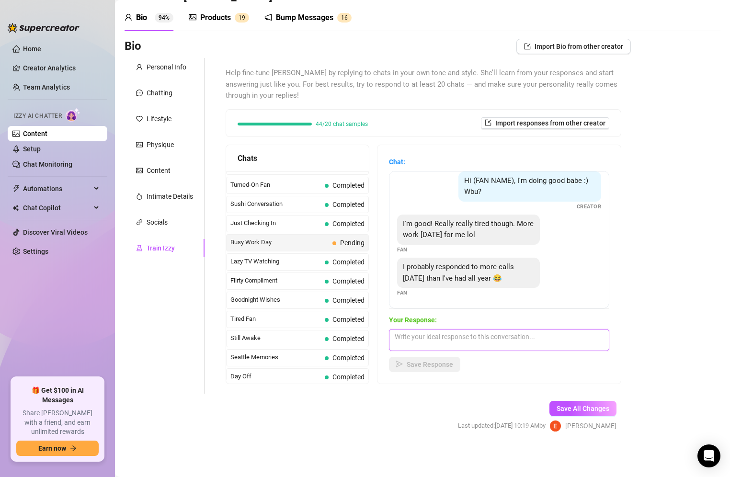
click at [500, 341] on textarea at bounding box center [499, 340] width 220 height 22
click at [437, 364] on span "Save Response" at bounding box center [430, 365] width 46 height 8
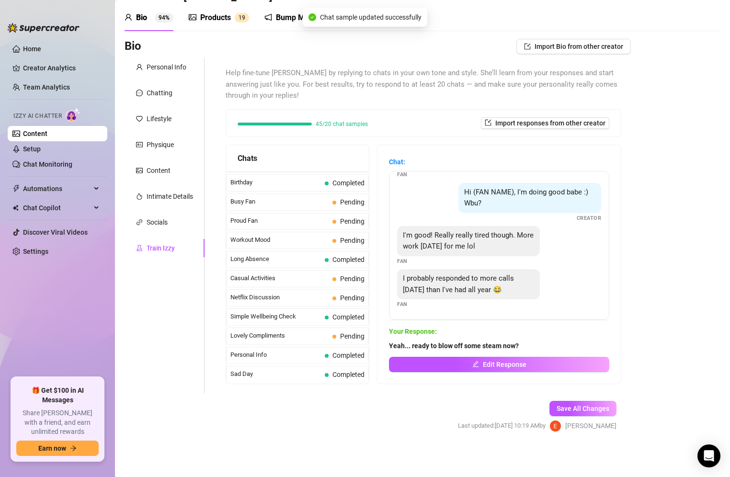
scroll to position [807, 0]
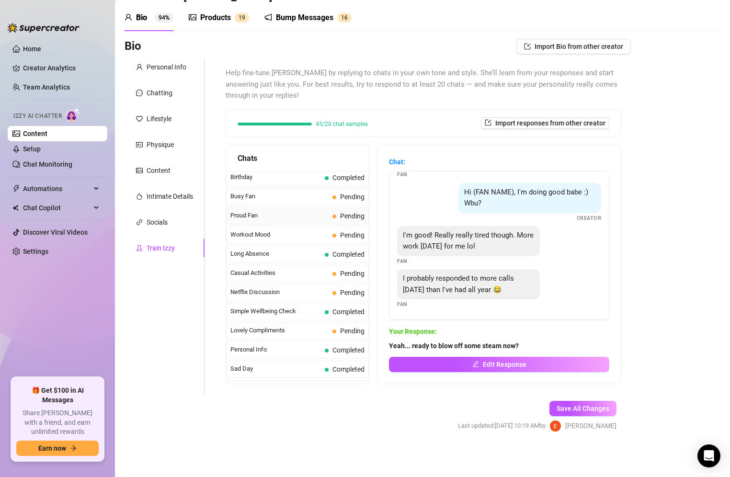
click at [307, 211] on span "Proud Fan" at bounding box center [279, 216] width 98 height 10
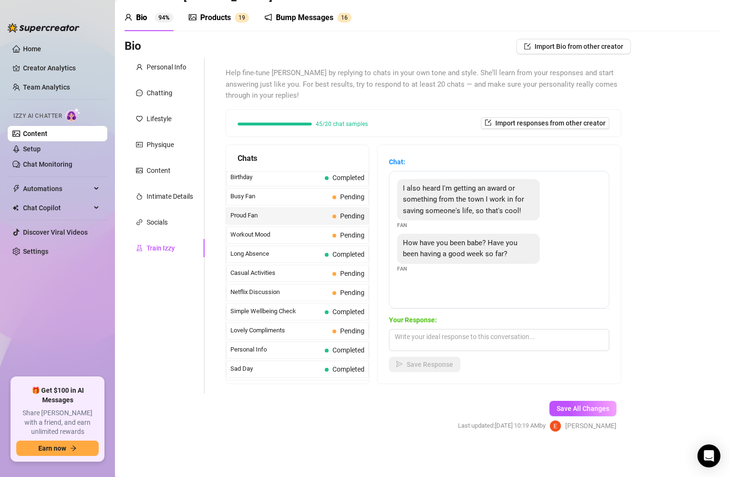
click at [436, 321] on strong "Your Response:" at bounding box center [413, 320] width 48 height 8
click at [427, 342] on textarea at bounding box center [499, 340] width 220 height 22
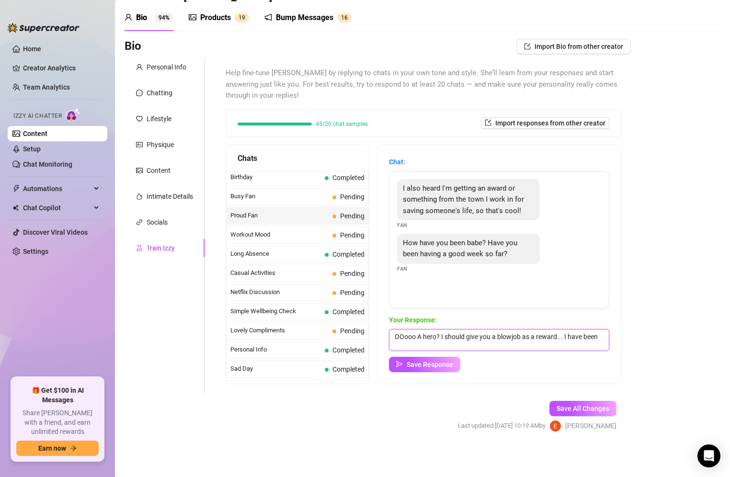
scroll to position [0, 0]
click at [420, 371] on button "Save Response" at bounding box center [424, 364] width 71 height 15
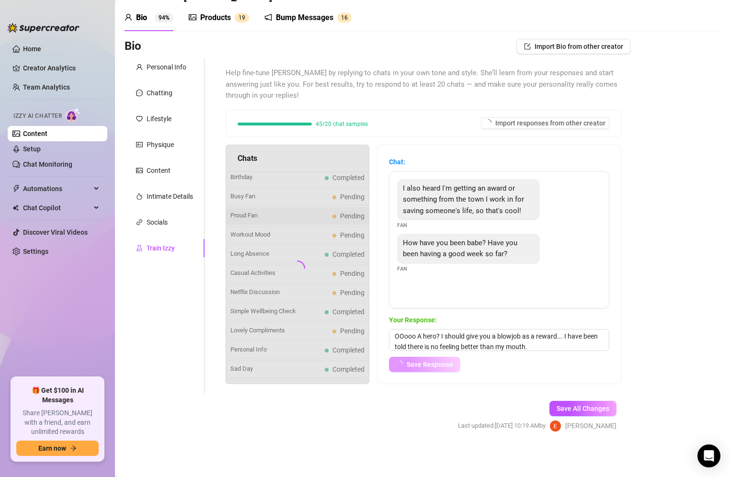
click at [420, 371] on button "Save Response" at bounding box center [424, 364] width 71 height 15
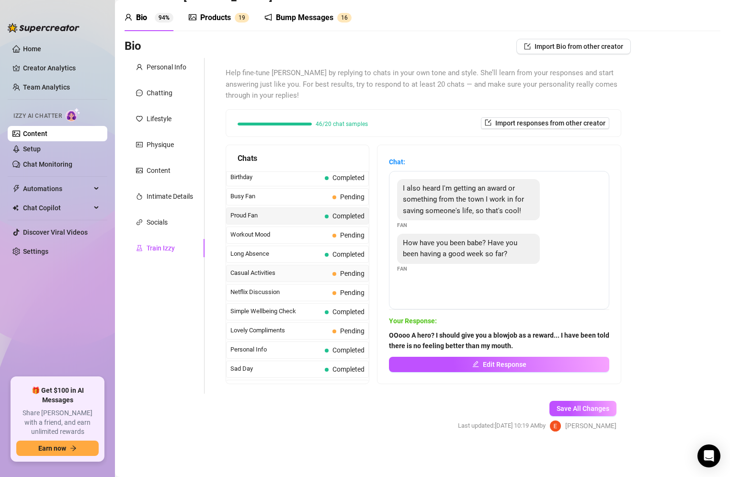
click at [332, 272] on span at bounding box center [334, 274] width 4 height 4
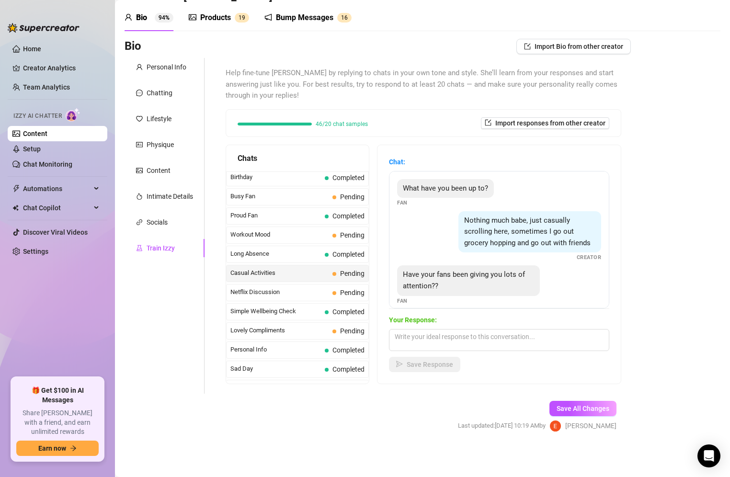
click at [332, 265] on div "Casual Activities Pending" at bounding box center [297, 273] width 143 height 17
click at [340, 270] on span "Pending" at bounding box center [352, 274] width 24 height 8
click at [440, 349] on textarea at bounding box center [499, 340] width 220 height 22
click at [438, 367] on span "Save Response" at bounding box center [430, 365] width 46 height 8
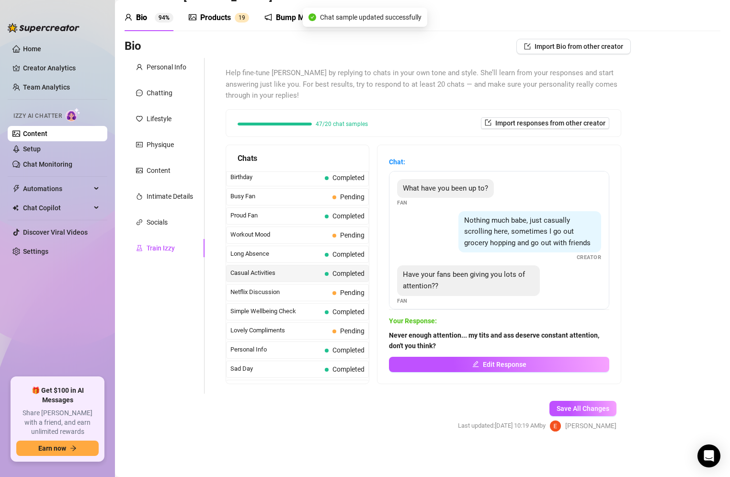
click at [341, 270] on span "Completed" at bounding box center [348, 274] width 32 height 8
click at [340, 231] on span "Pending" at bounding box center [352, 235] width 24 height 8
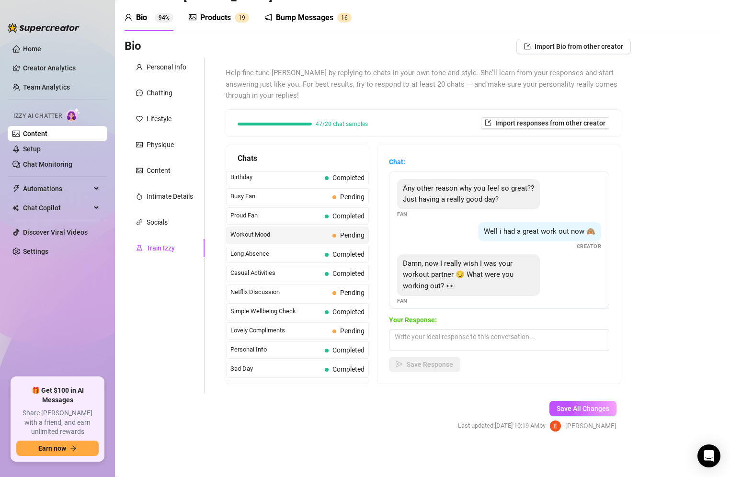
click at [340, 231] on span "Pending" at bounding box center [352, 235] width 24 height 8
click at [450, 335] on textarea at bounding box center [499, 340] width 220 height 22
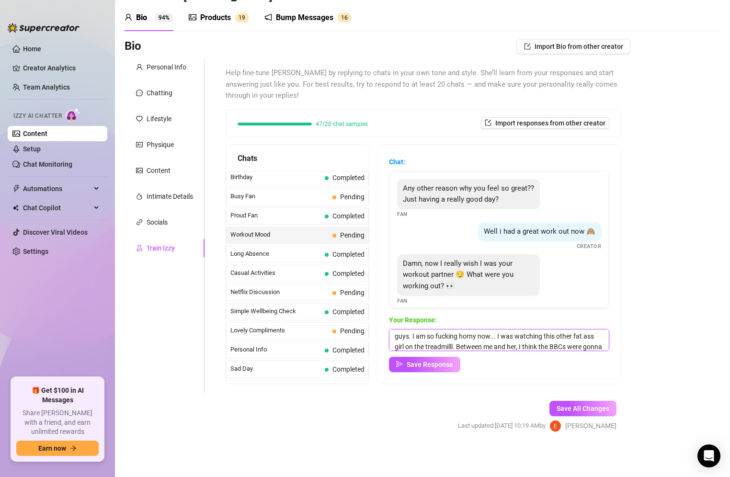
scroll to position [22, 0]
click at [437, 364] on span "Save Response" at bounding box center [430, 365] width 46 height 8
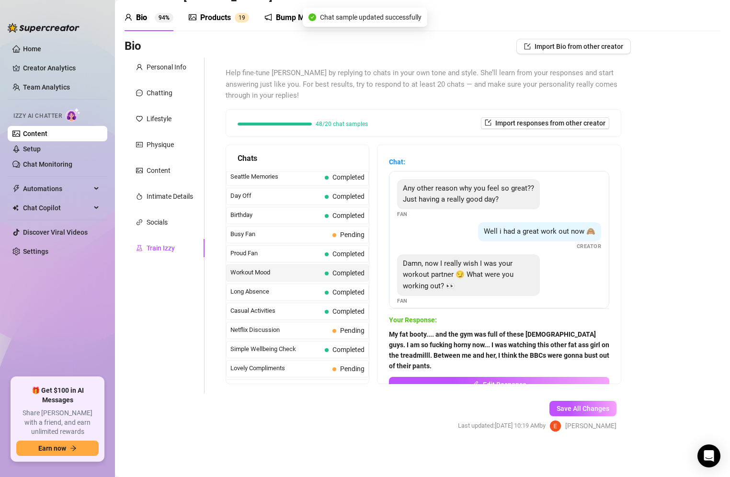
scroll to position [841, 0]
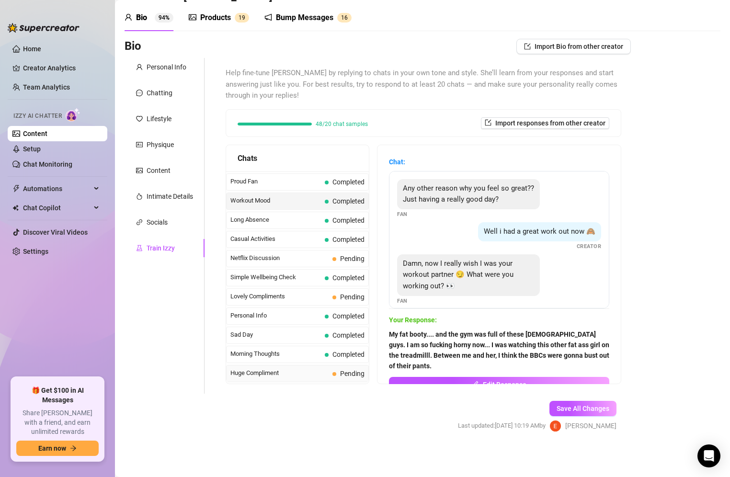
click at [298, 368] on span "Huge Compliment" at bounding box center [279, 373] width 98 height 10
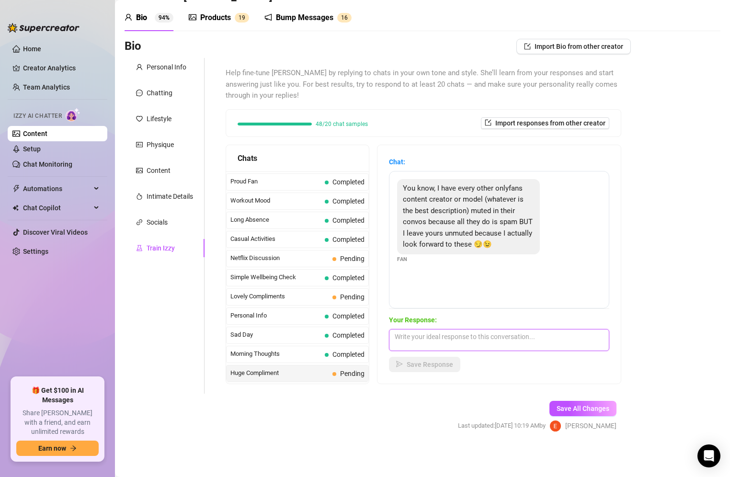
click at [441, 331] on textarea at bounding box center [499, 340] width 220 height 22
click at [455, 335] on textarea "Yeah??? is it my woitty humor or my fat ass and monster titties lol?" at bounding box center [499, 340] width 220 height 22
click at [495, 374] on div "Chat: You know, I have every other onlyfans content creator or model (whatever …" at bounding box center [498, 264] width 243 height 239
click at [447, 362] on span "Save Response" at bounding box center [430, 365] width 46 height 8
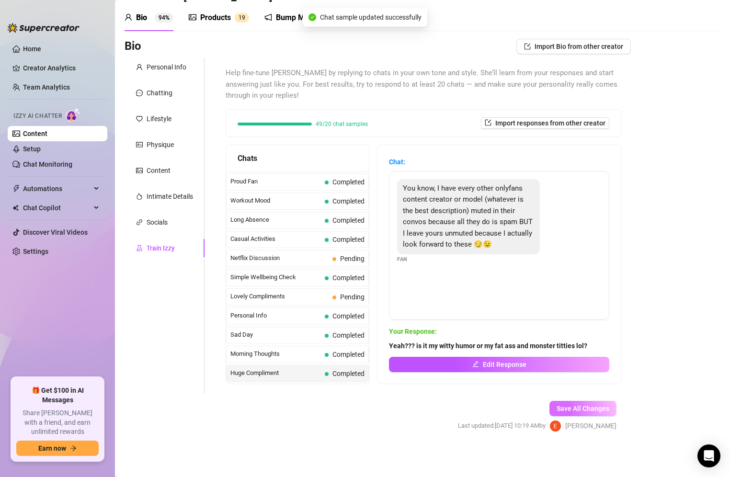
click at [570, 406] on span "Save All Changes" at bounding box center [583, 409] width 53 height 8
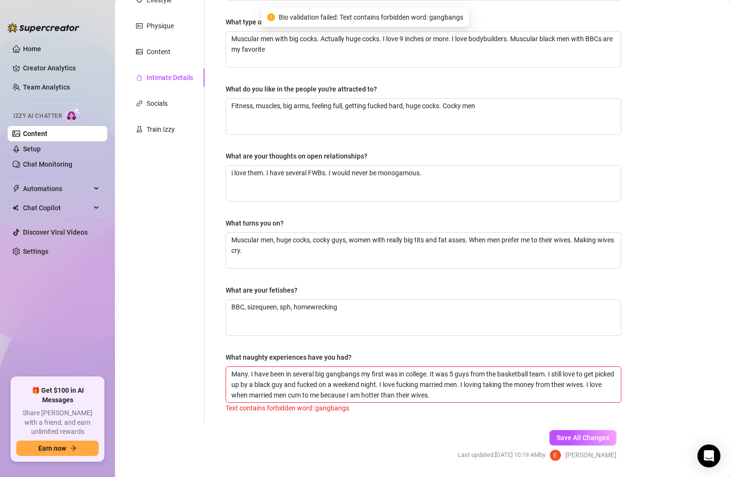
scroll to position [178, 0]
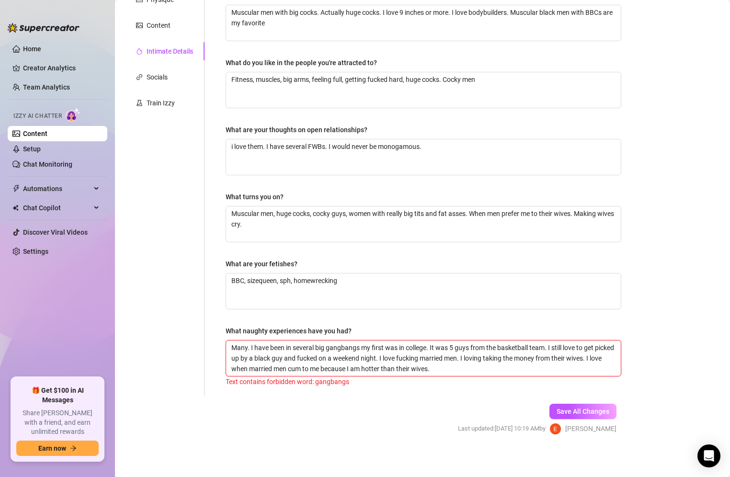
drag, startPoint x: 360, startPoint y: 346, endPoint x: 328, endPoint y: 342, distance: 31.8
click at [328, 342] on textarea "Many. I have been in several big gangbangs my first was in college. It was 5 gu…" at bounding box center [423, 358] width 395 height 35
click at [578, 411] on span "Save All Changes" at bounding box center [583, 412] width 53 height 8
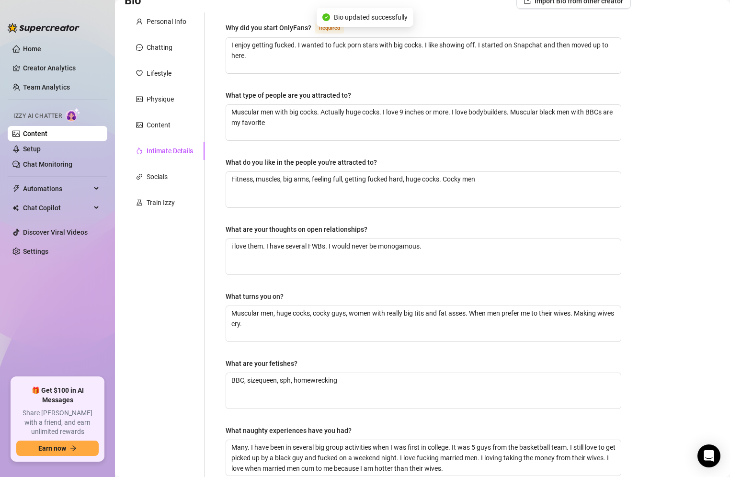
scroll to position [0, 0]
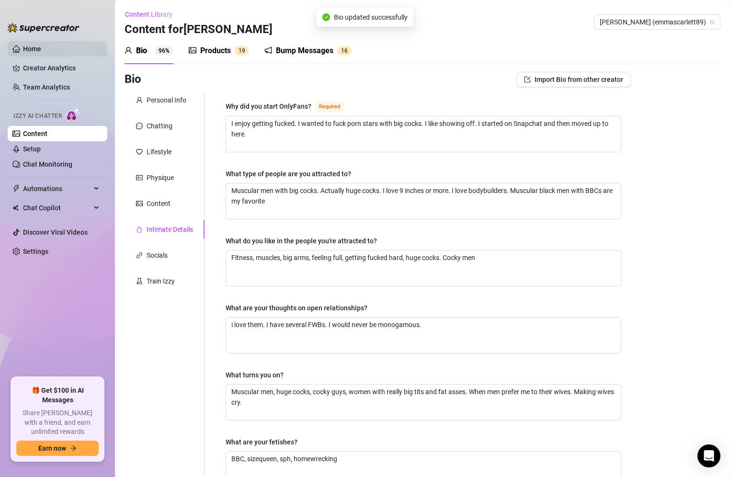
click at [33, 47] on link "Home" at bounding box center [32, 49] width 18 height 8
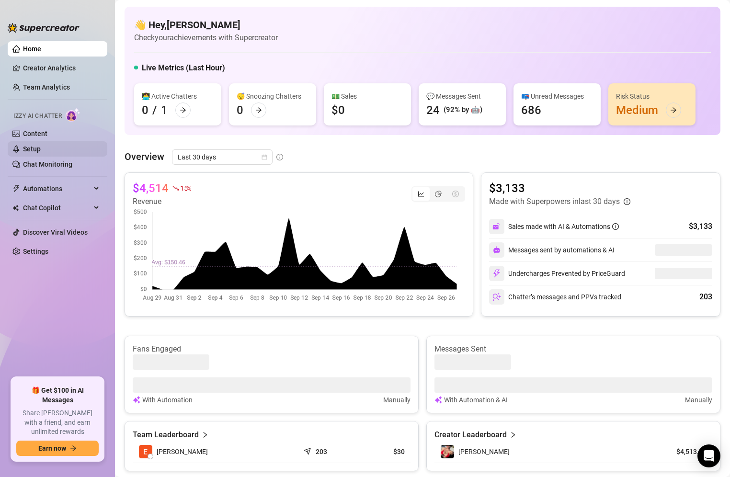
click at [41, 150] on link "Setup" at bounding box center [32, 149] width 18 height 8
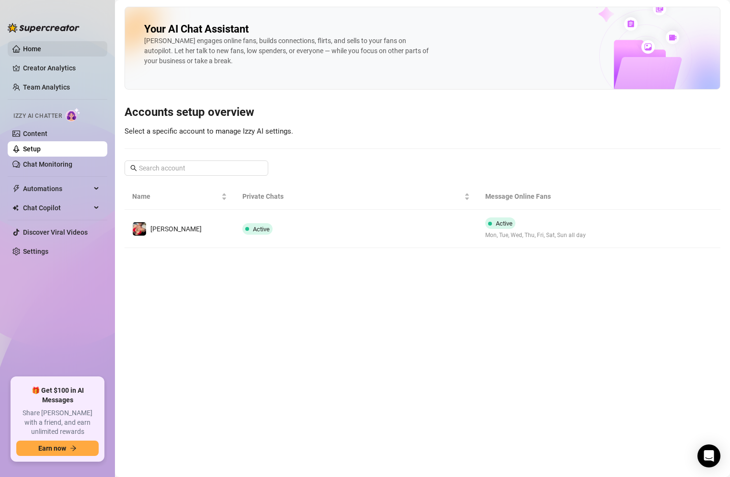
click at [41, 46] on link "Home" at bounding box center [32, 49] width 18 height 8
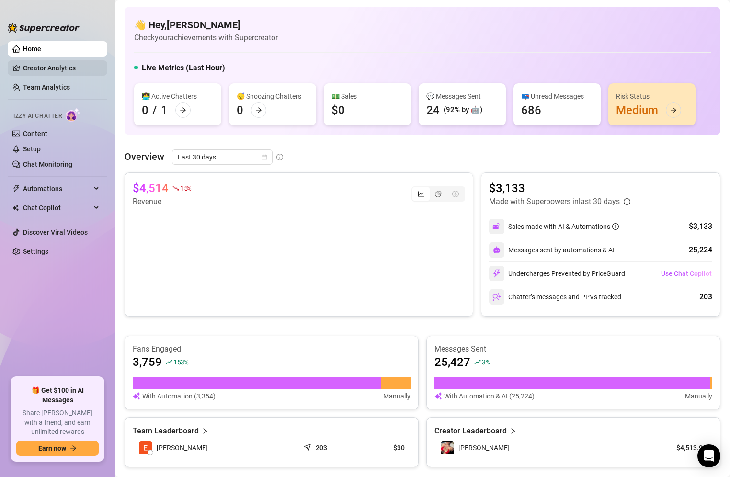
click at [48, 63] on link "Creator Analytics" at bounding box center [61, 67] width 77 height 15
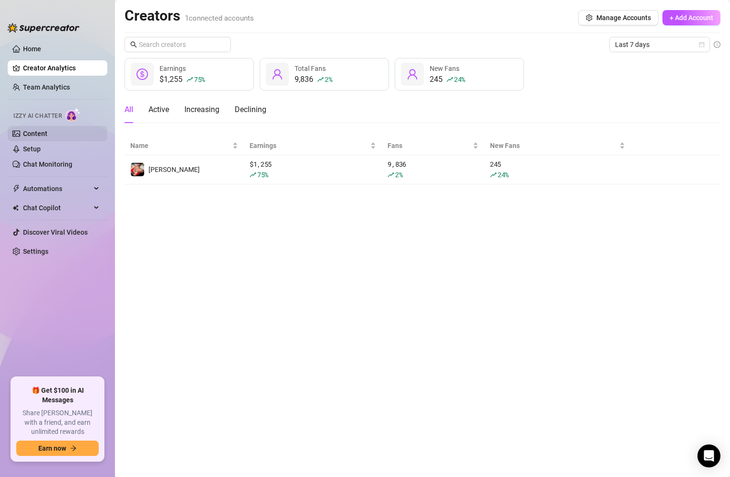
click at [36, 133] on link "Content" at bounding box center [35, 134] width 24 height 8
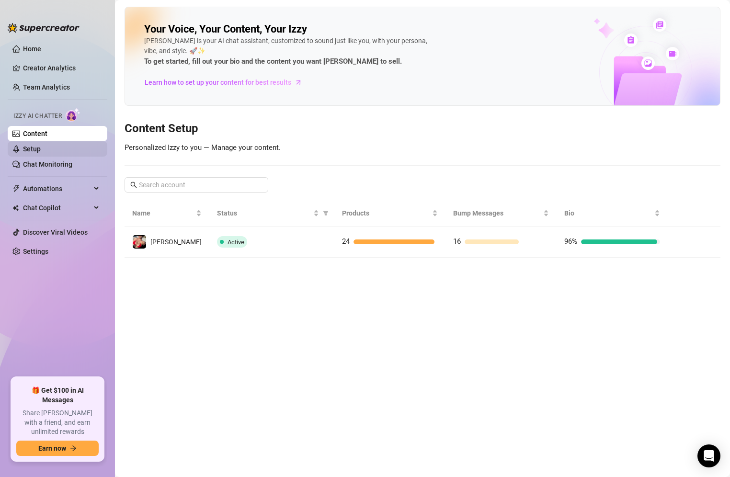
click at [41, 153] on link "Setup" at bounding box center [32, 149] width 18 height 8
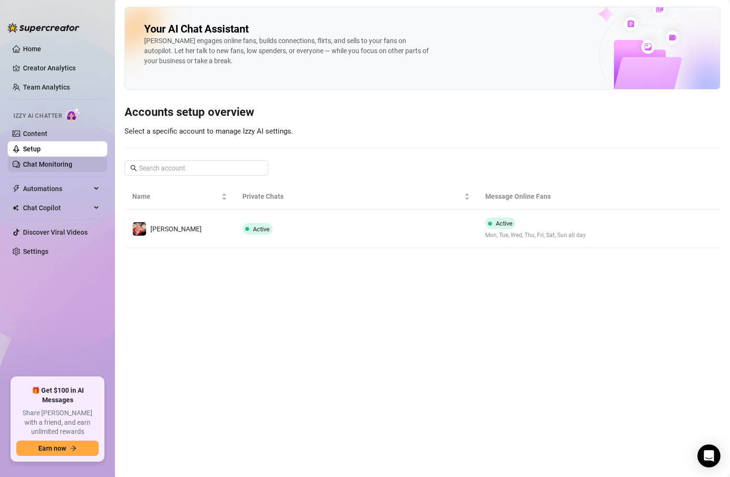
click at [51, 166] on link "Chat Monitoring" at bounding box center [47, 164] width 49 height 8
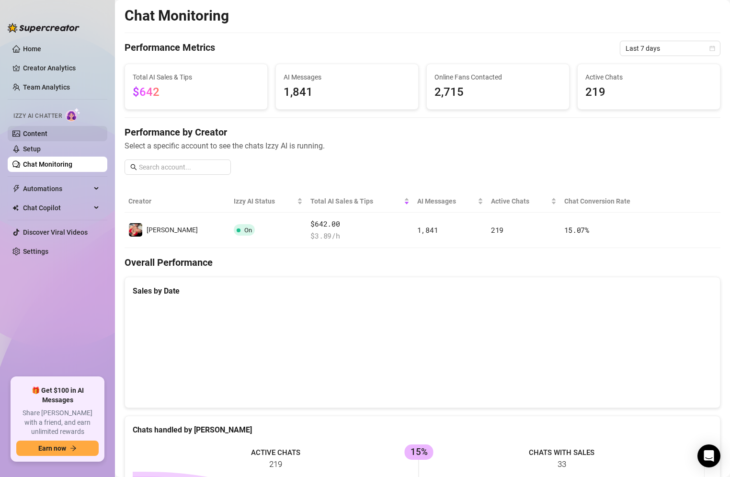
click at [47, 130] on link "Content" at bounding box center [35, 134] width 24 height 8
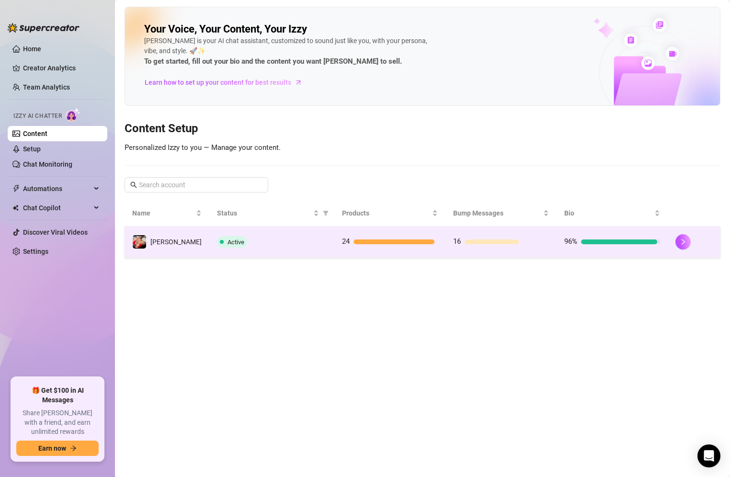
click at [279, 232] on td "Active" at bounding box center [271, 242] width 125 height 31
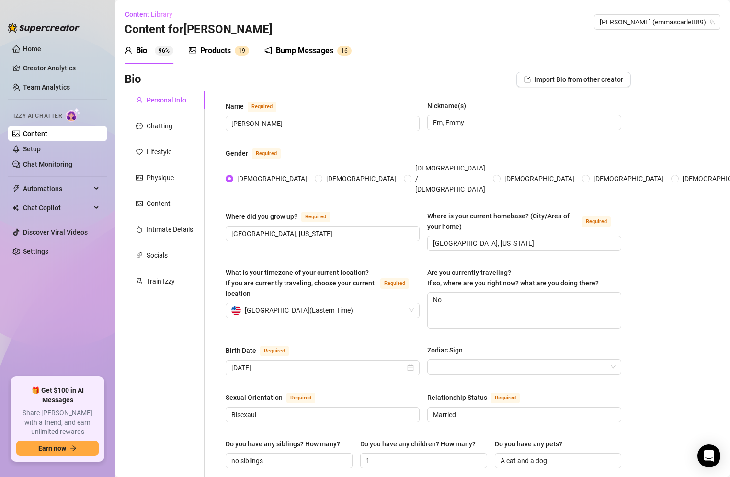
click at [295, 55] on div "Bump Messages" at bounding box center [304, 50] width 57 height 11
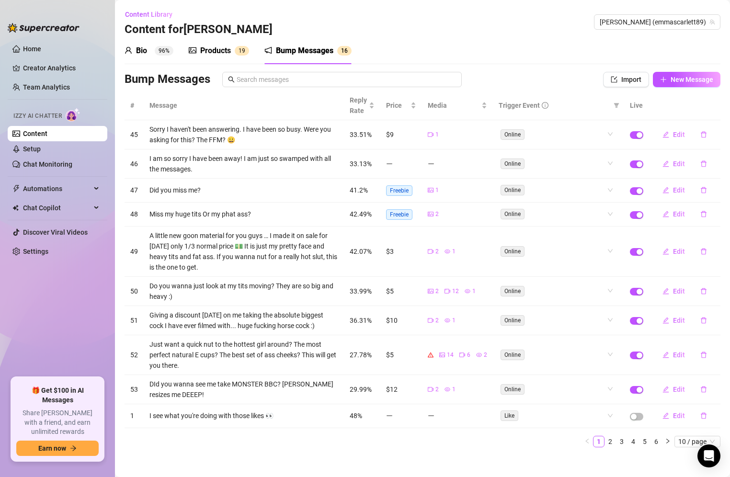
click at [295, 55] on div "Bump Messages" at bounding box center [304, 50] width 57 height 11
click at [672, 80] on span "New Message" at bounding box center [692, 80] width 43 height 8
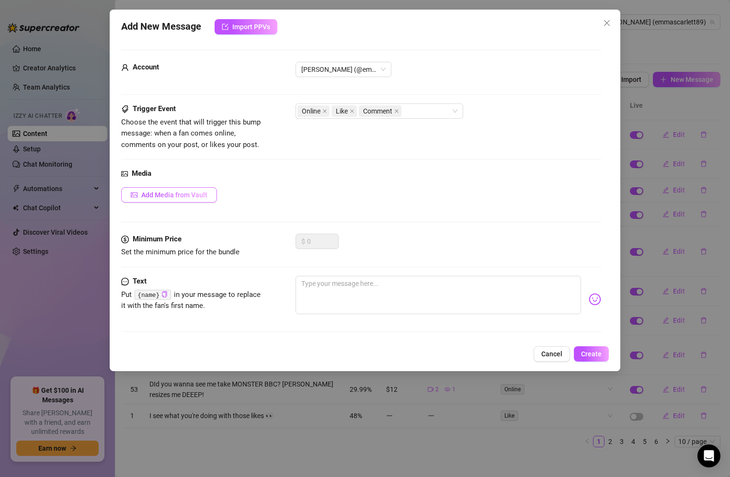
click at [198, 200] on button "Add Media from Vault" at bounding box center [169, 194] width 96 height 15
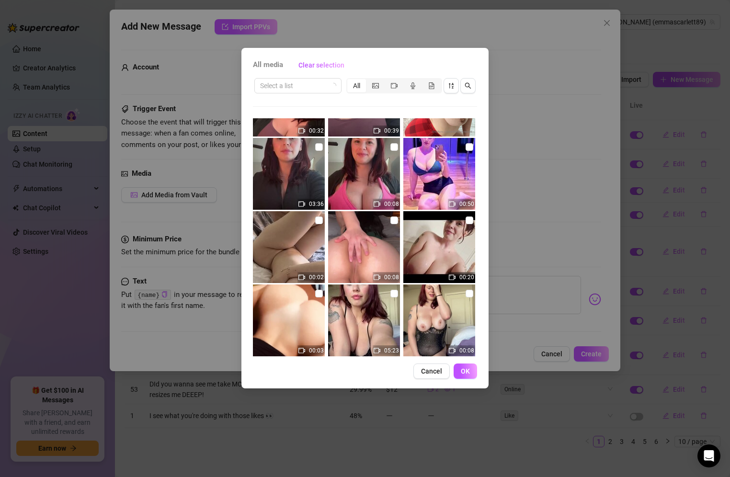
scroll to position [361, 0]
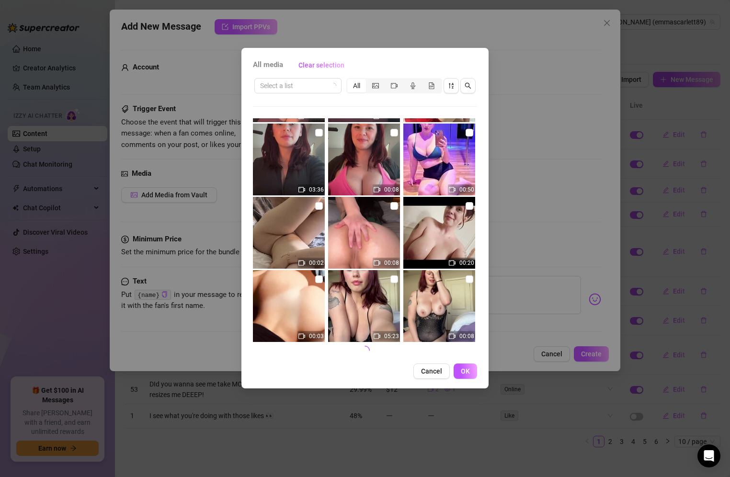
click at [385, 226] on img at bounding box center [364, 233] width 72 height 72
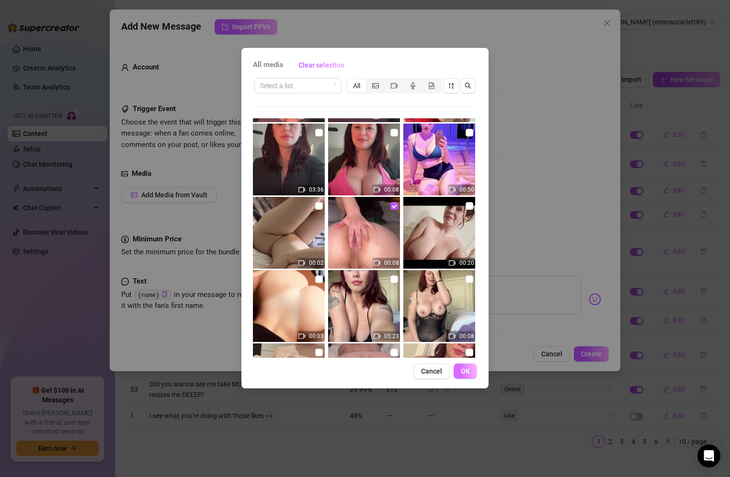
click at [460, 366] on button "OK" at bounding box center [465, 371] width 23 height 15
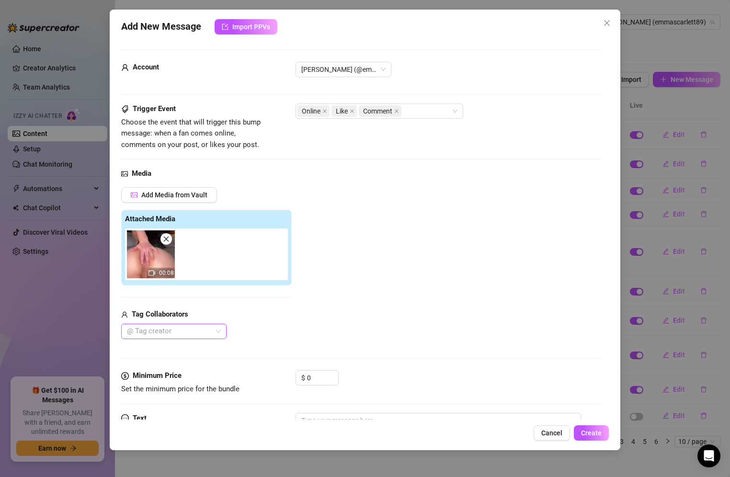
click at [191, 328] on div at bounding box center [168, 331] width 91 height 13
click at [370, 378] on div "$ 0" at bounding box center [449, 382] width 306 height 24
click at [258, 302] on div "Add Media from Vault Attached Media 00:08 Tag Collaborators @ Tag creator" at bounding box center [206, 263] width 171 height 152
click at [323, 418] on textarea at bounding box center [439, 432] width 286 height 38
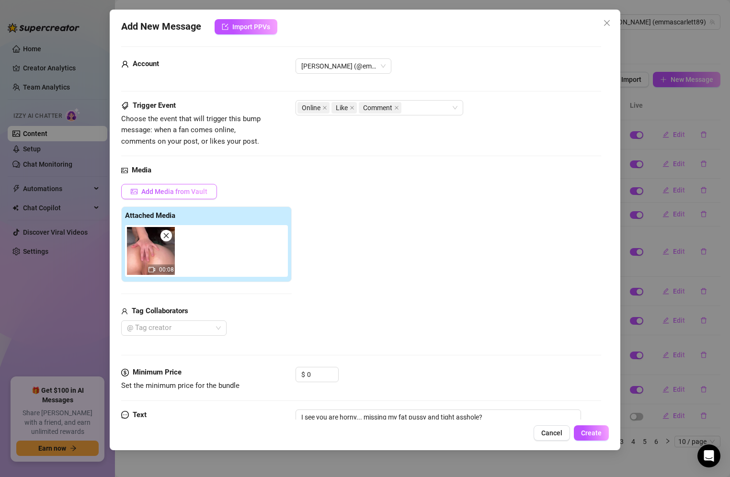
click at [189, 198] on button "Add Media from Vault" at bounding box center [169, 191] width 96 height 15
click at [189, 198] on div "All media Clear selection Select a list All 00:13 00:12 00:22 00:09 00:13 00:06…" at bounding box center [365, 238] width 730 height 477
click at [314, 367] on input "0" at bounding box center [322, 374] width 31 height 14
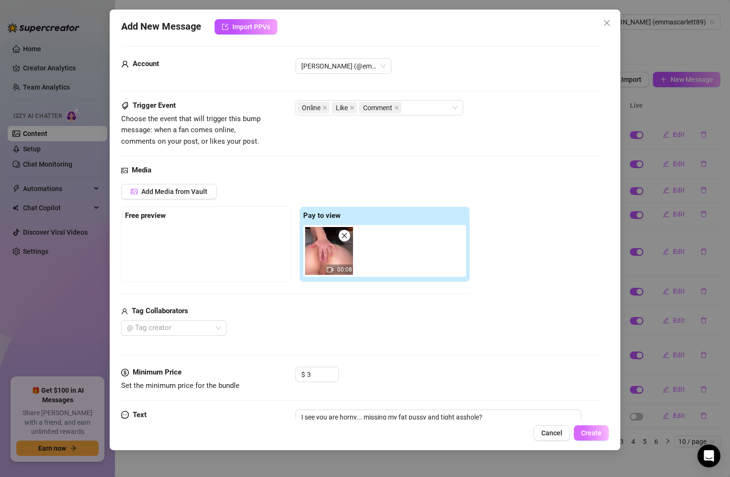
click at [589, 440] on button "Create" at bounding box center [591, 432] width 35 height 15
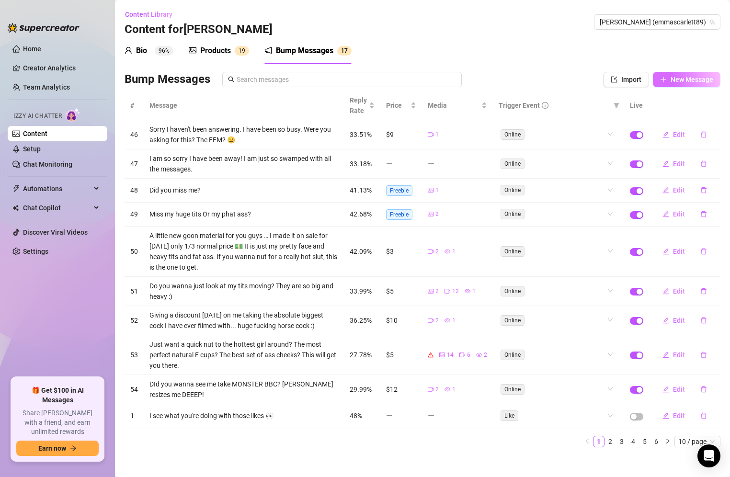
click at [672, 76] on span "New Message" at bounding box center [692, 80] width 43 height 8
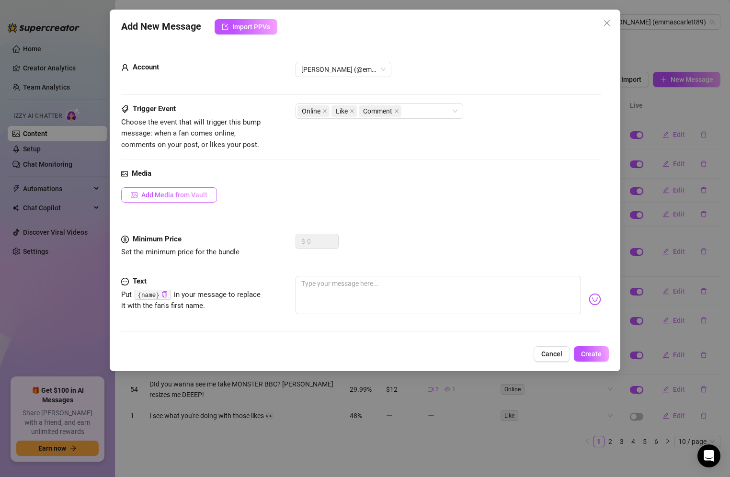
click at [188, 194] on span "Add Media from Vault" at bounding box center [174, 195] width 66 height 8
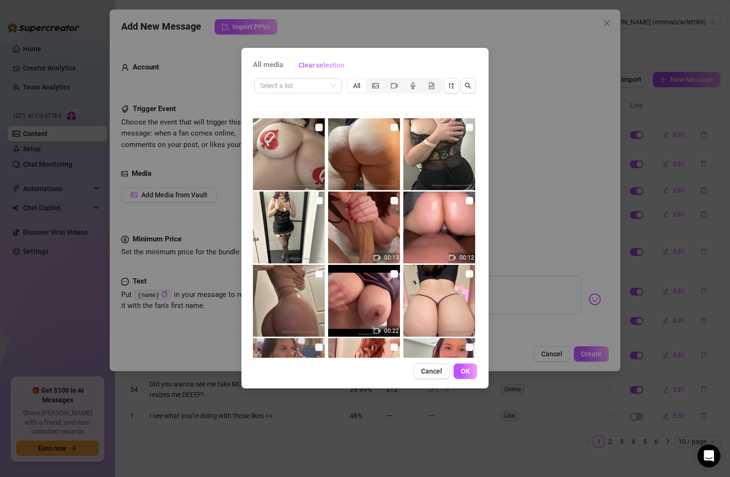
click at [315, 206] on img at bounding box center [289, 228] width 72 height 72
click at [469, 368] on span "OK" at bounding box center [465, 371] width 9 height 8
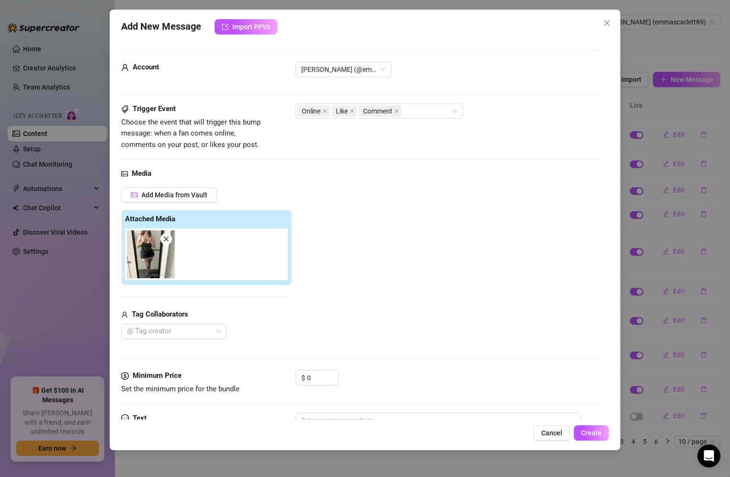
scroll to position [56, 0]
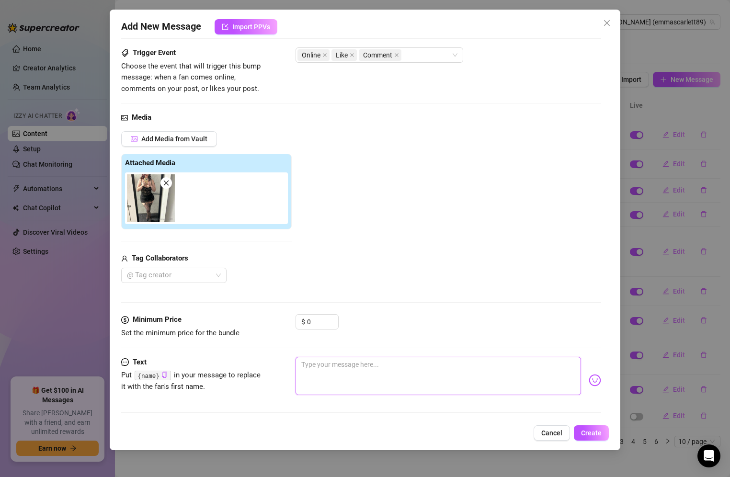
click at [321, 357] on textarea at bounding box center [439, 376] width 286 height 38
click at [591, 429] on span "Create" at bounding box center [591, 433] width 21 height 8
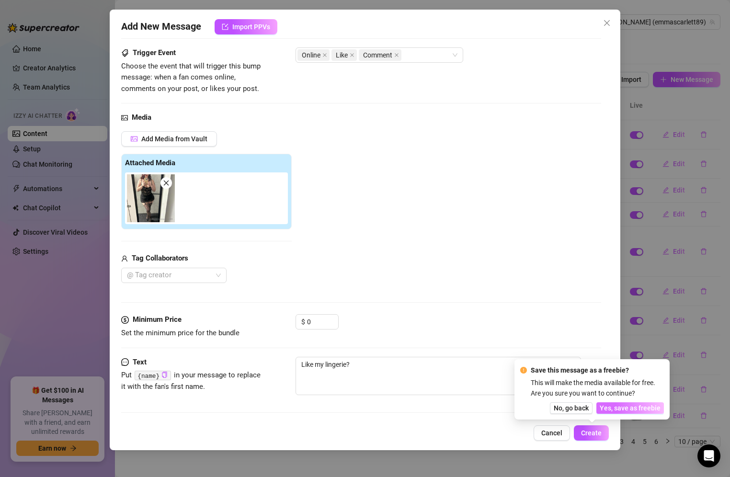
click at [625, 407] on span "Yes, save as freebie" at bounding box center [630, 408] width 61 height 8
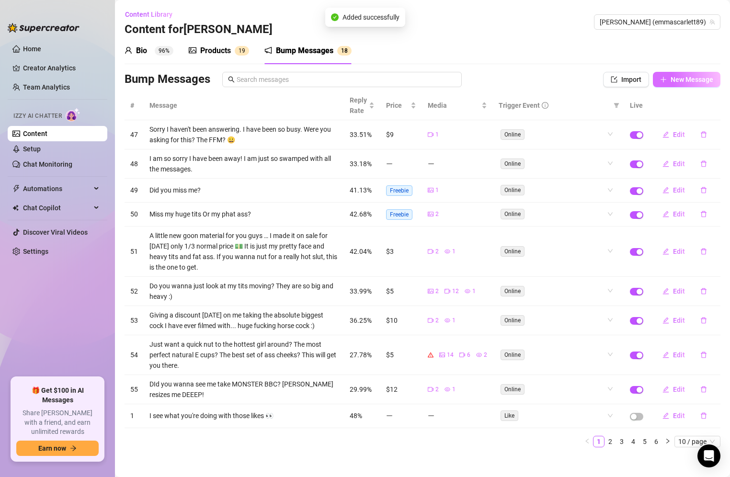
click at [659, 76] on button "New Message" at bounding box center [687, 79] width 68 height 15
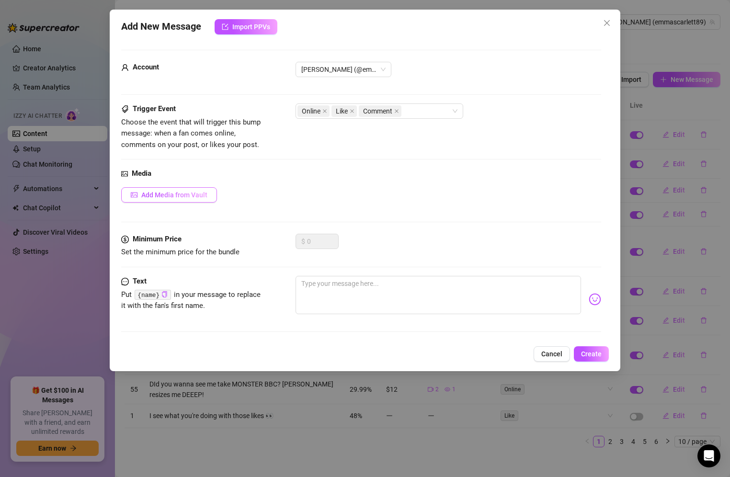
click at [180, 192] on span "Add Media from Vault" at bounding box center [174, 195] width 66 height 8
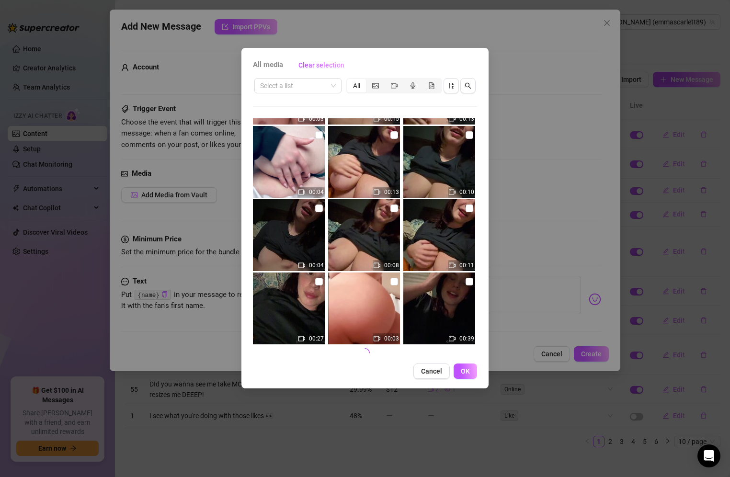
scroll to position [947, 0]
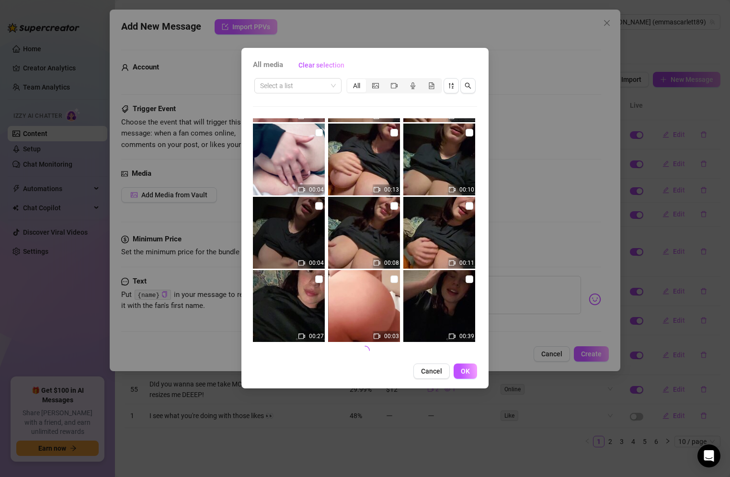
click at [376, 285] on img at bounding box center [364, 306] width 72 height 72
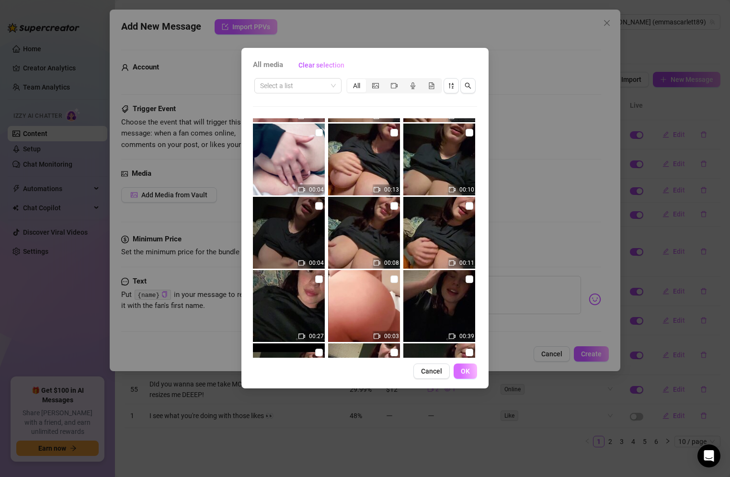
click at [466, 367] on span "OK" at bounding box center [465, 371] width 9 height 8
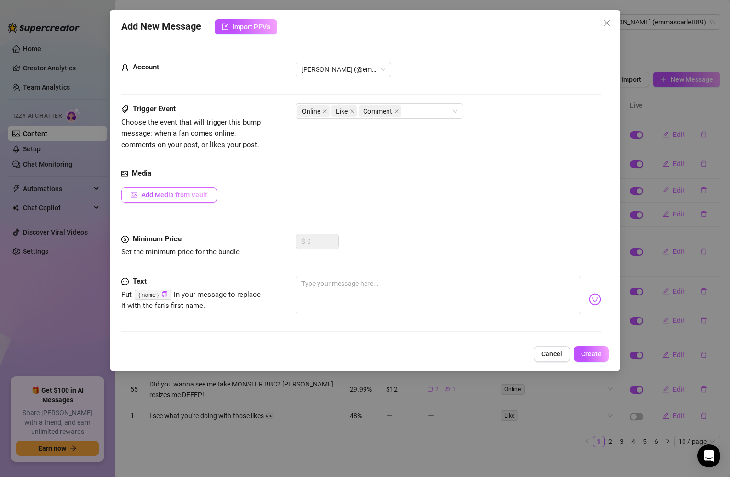
click at [197, 194] on span "Add Media from Vault" at bounding box center [174, 195] width 66 height 8
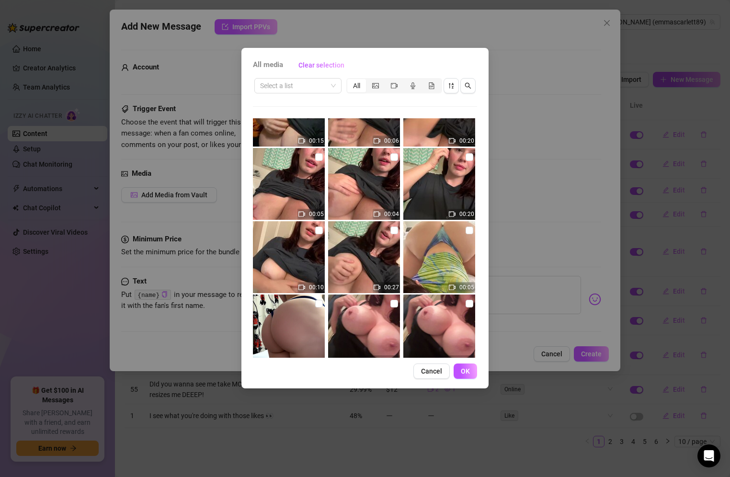
scroll to position [1295, 0]
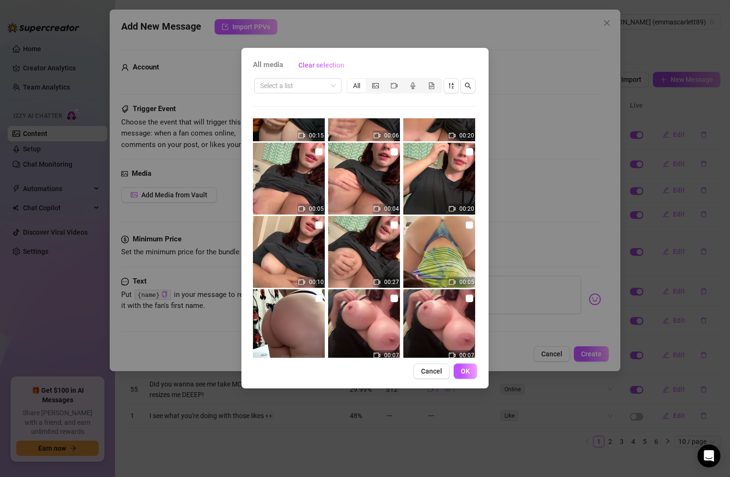
click at [453, 229] on img at bounding box center [439, 252] width 72 height 72
click at [462, 365] on button "OK" at bounding box center [465, 371] width 23 height 15
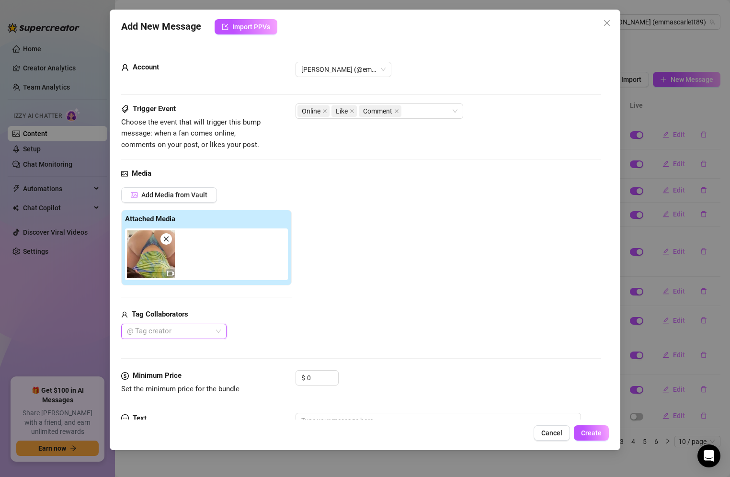
scroll to position [56, 0]
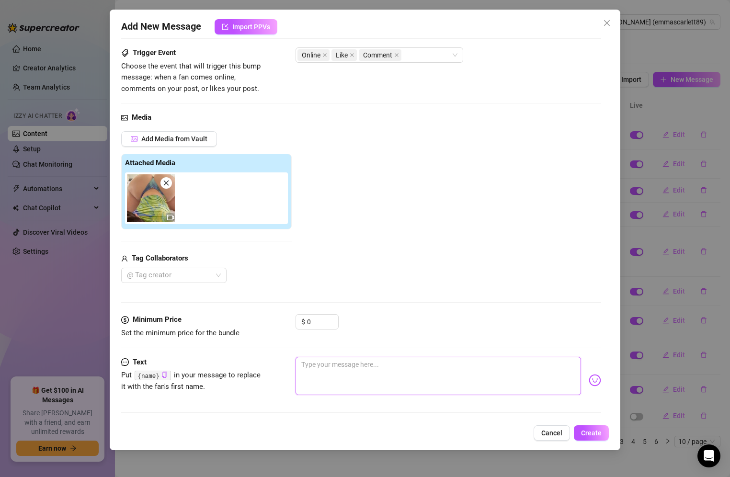
click at [313, 368] on textarea at bounding box center [439, 376] width 286 height 38
click at [600, 433] on span "Create" at bounding box center [591, 433] width 21 height 8
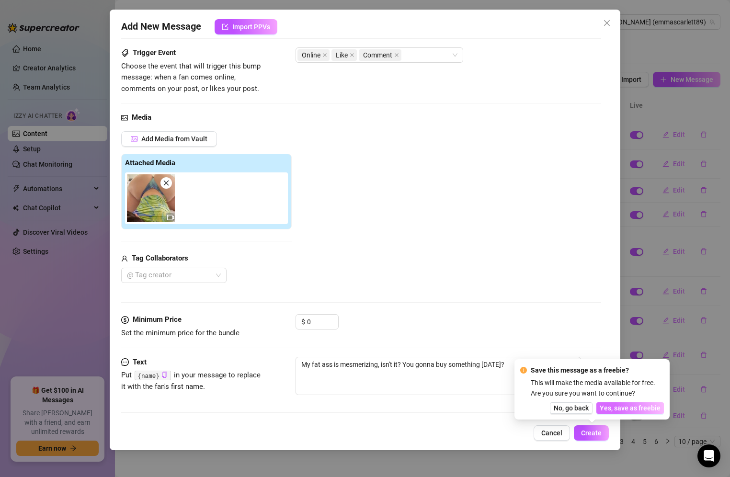
click at [620, 407] on span "Yes, save as freebie" at bounding box center [630, 408] width 61 height 8
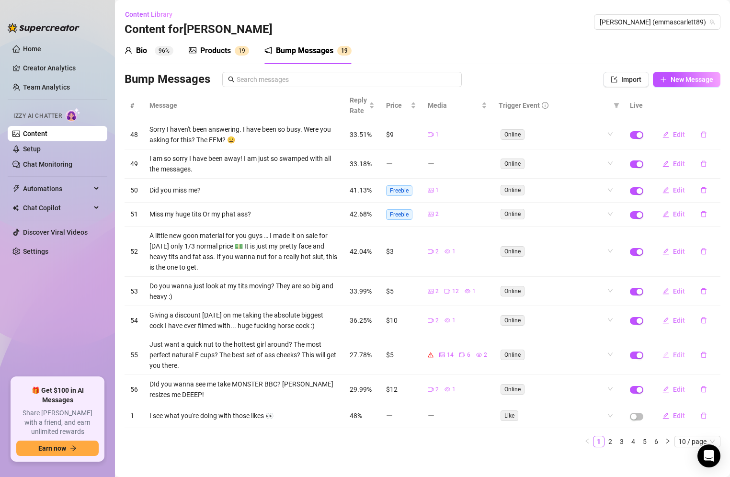
click at [671, 348] on button "Edit" at bounding box center [674, 354] width 38 height 15
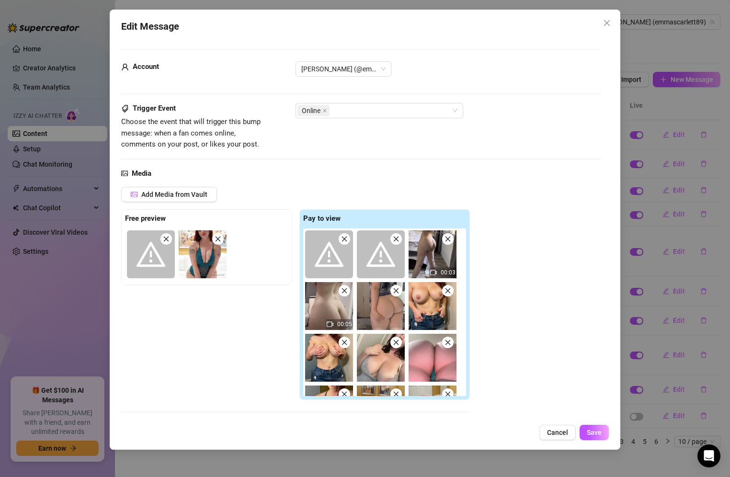
click at [347, 238] on icon "close" at bounding box center [344, 239] width 7 height 7
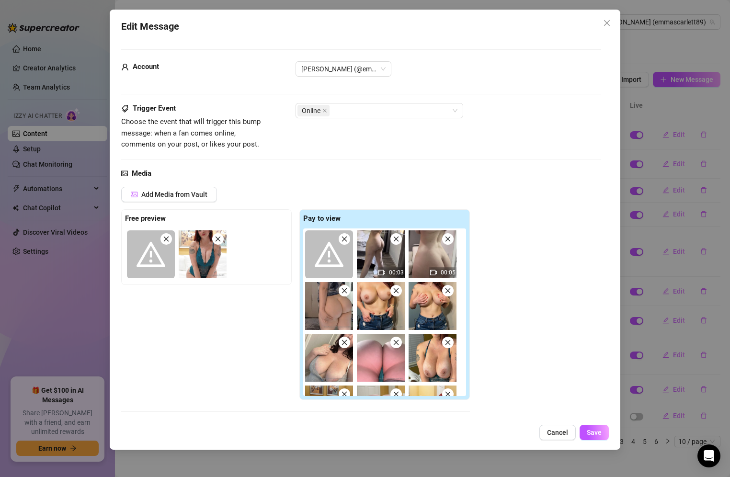
click at [345, 240] on icon "close" at bounding box center [344, 238] width 5 height 5
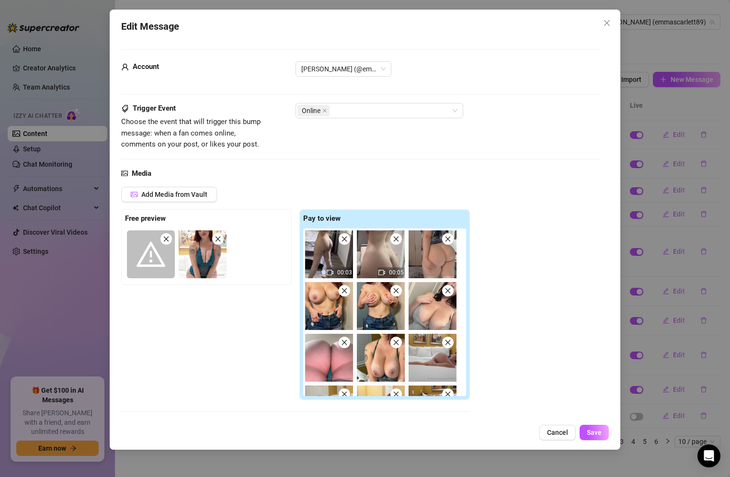
click at [166, 236] on icon "close" at bounding box center [166, 239] width 7 height 7
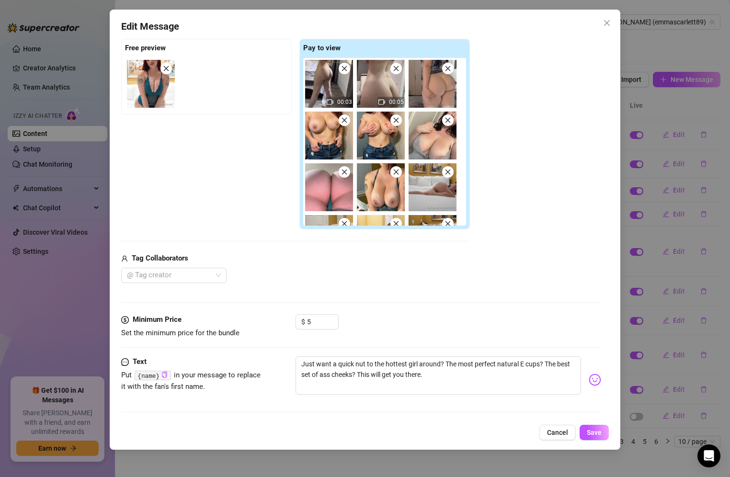
scroll to position [143, 0]
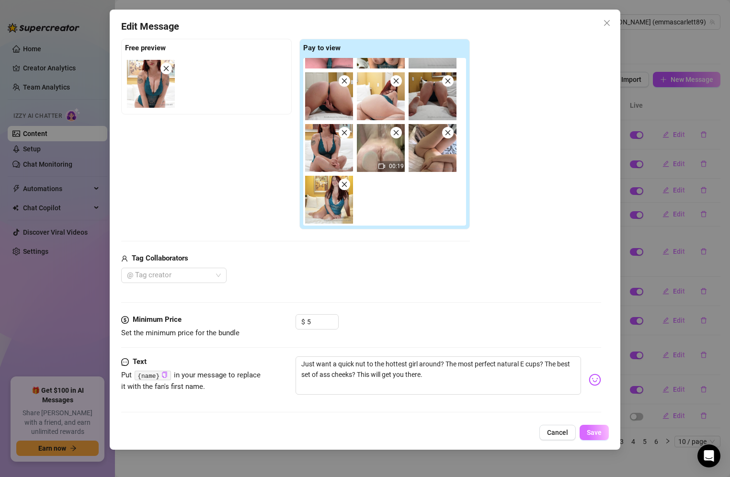
click at [593, 432] on span "Save" at bounding box center [594, 433] width 15 height 8
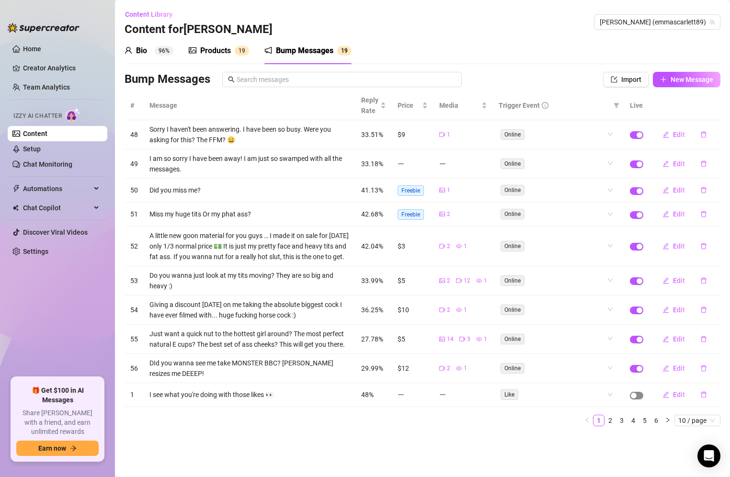
click at [639, 392] on span "button" at bounding box center [636, 396] width 13 height 8
click at [610, 415] on link "2" at bounding box center [610, 420] width 11 height 11
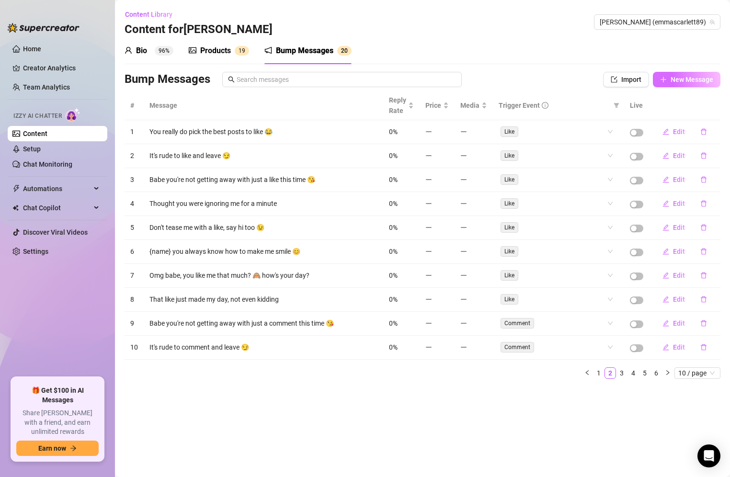
click at [695, 72] on button "New Message" at bounding box center [687, 79] width 68 height 15
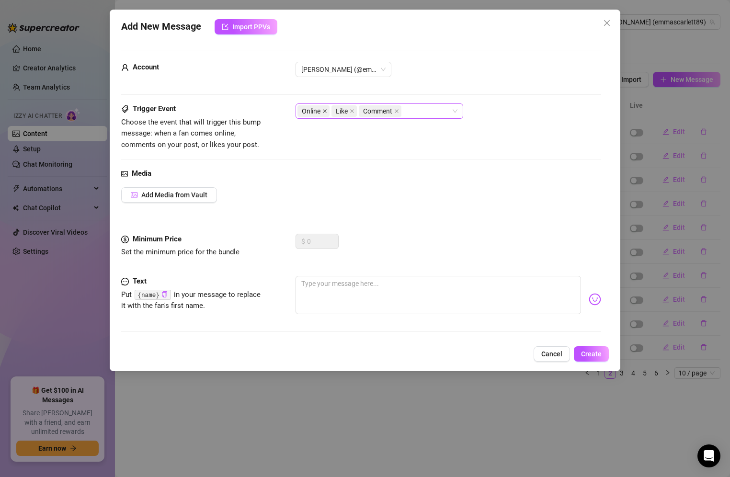
click at [323, 109] on icon "close" at bounding box center [324, 111] width 5 height 5
click at [360, 110] on icon "close" at bounding box center [362, 111] width 5 height 5
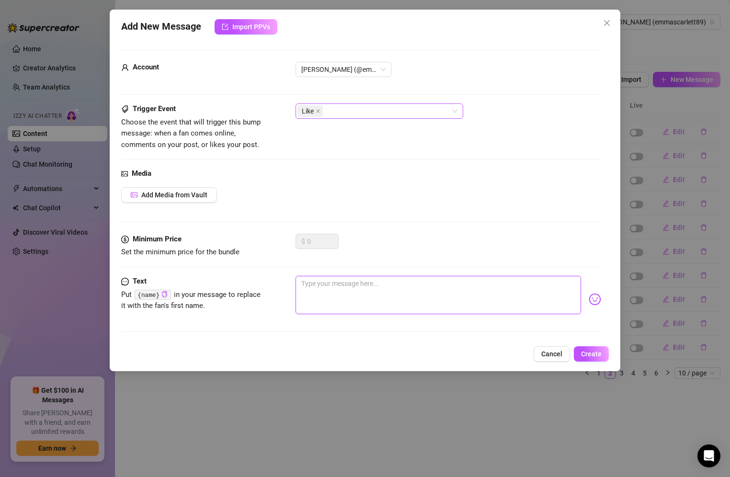
click at [320, 280] on textarea at bounding box center [439, 295] width 286 height 38
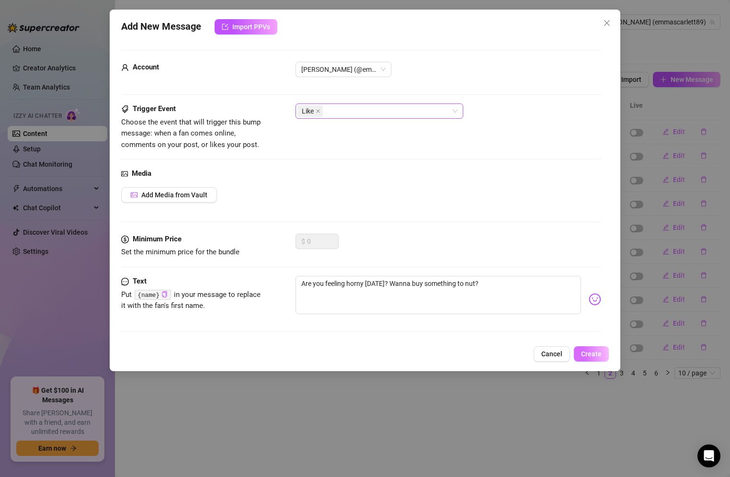
click at [606, 352] on button "Create" at bounding box center [591, 353] width 35 height 15
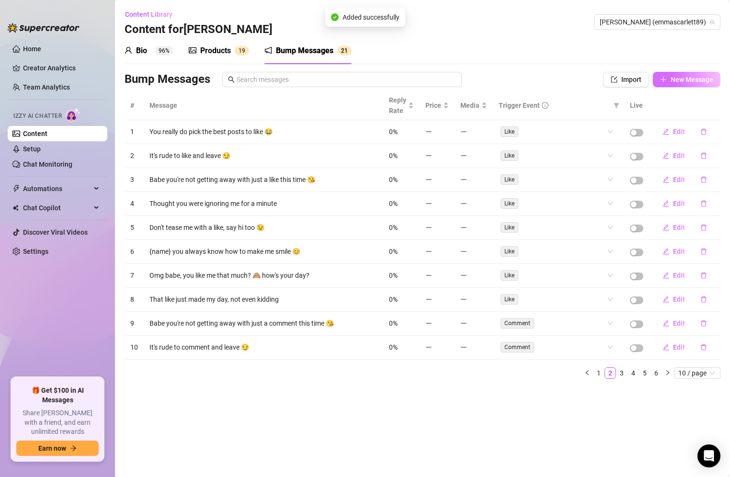
click at [681, 76] on span "New Message" at bounding box center [692, 80] width 43 height 8
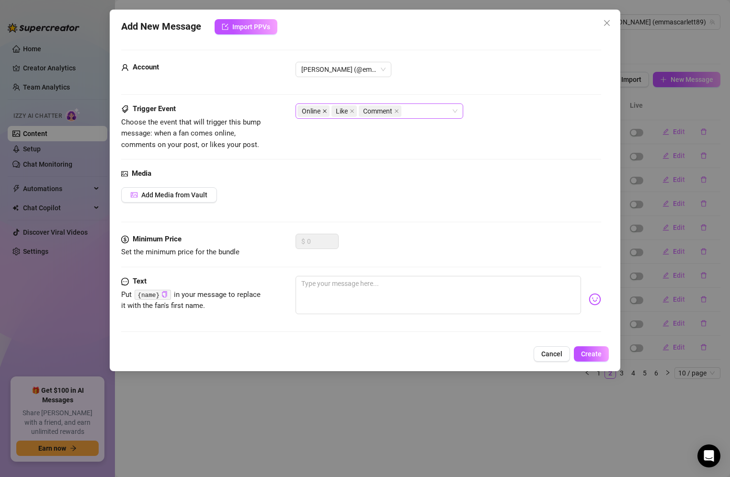
click at [324, 109] on icon "close" at bounding box center [324, 111] width 5 height 5
click at [362, 112] on icon "close" at bounding box center [362, 111] width 5 height 5
click at [342, 271] on div "Minimum Price Set the minimum price for the bundle $ 0" at bounding box center [361, 255] width 480 height 42
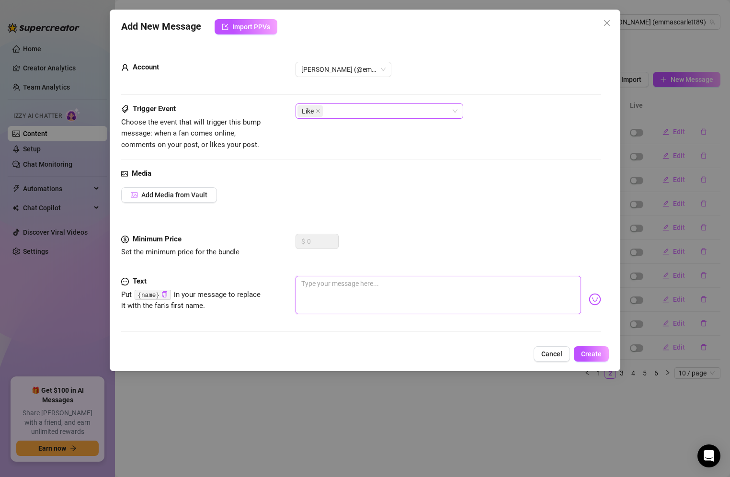
click at [342, 280] on textarea at bounding box center [439, 295] width 286 height 38
click at [584, 352] on span "Create" at bounding box center [591, 354] width 21 height 8
